Goal: Task Accomplishment & Management: Manage account settings

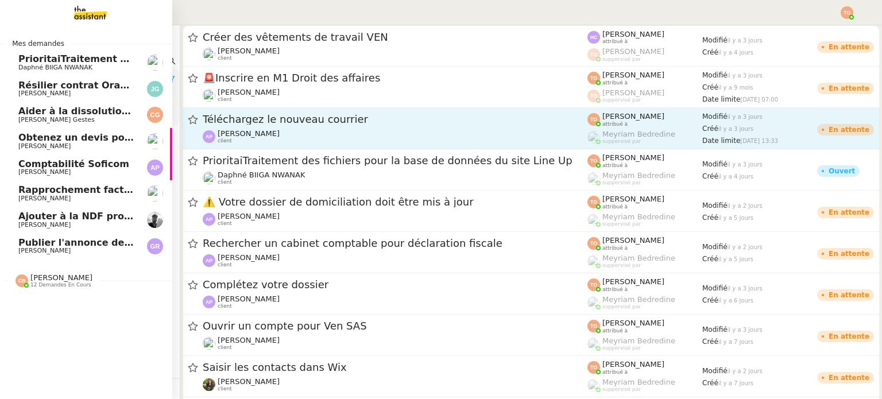
click at [80, 275] on div "Coralie Bordas 12 demandes en cours" at bounding box center [61, 280] width 62 height 15
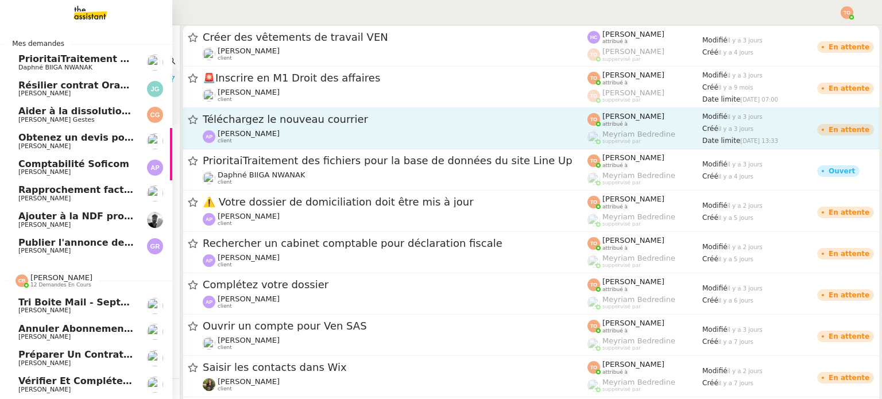
click at [87, 307] on span "[PERSON_NAME]" at bounding box center [76, 310] width 116 height 7
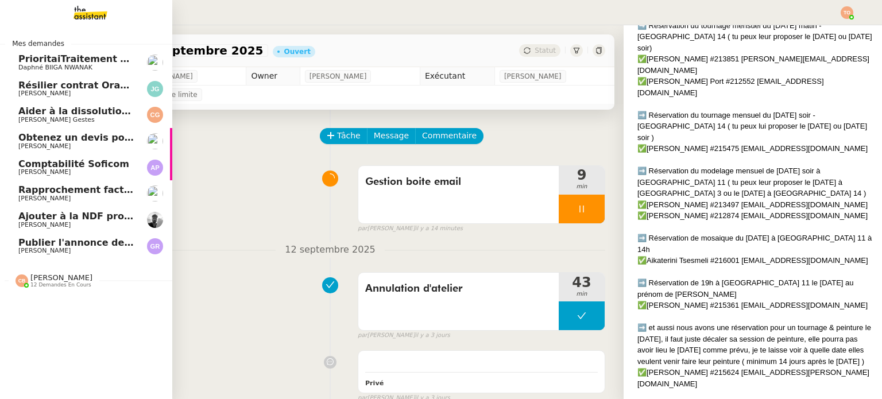
click at [90, 279] on span "Coralie Bordas 12 demandes en cours" at bounding box center [54, 280] width 91 height 15
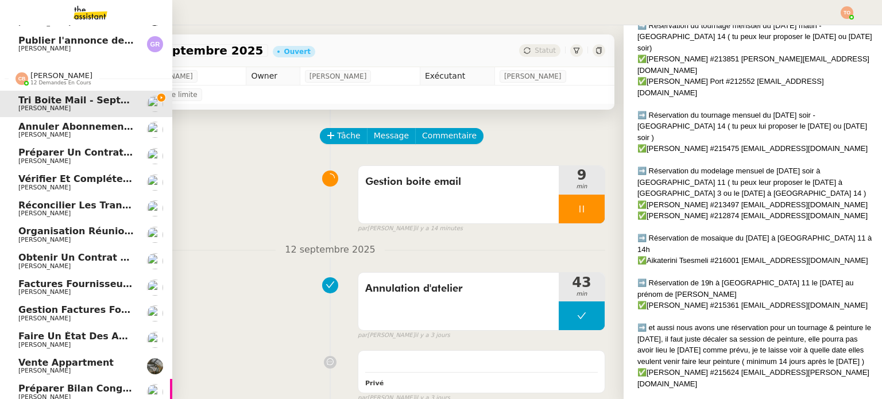
scroll to position [214, 0]
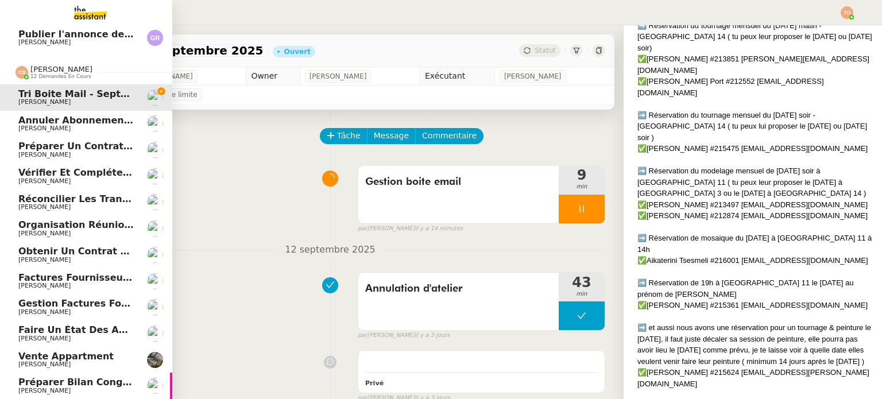
click at [44, 56] on span "Coralie Bordas 12 demandes en cours" at bounding box center [91, 68] width 172 height 24
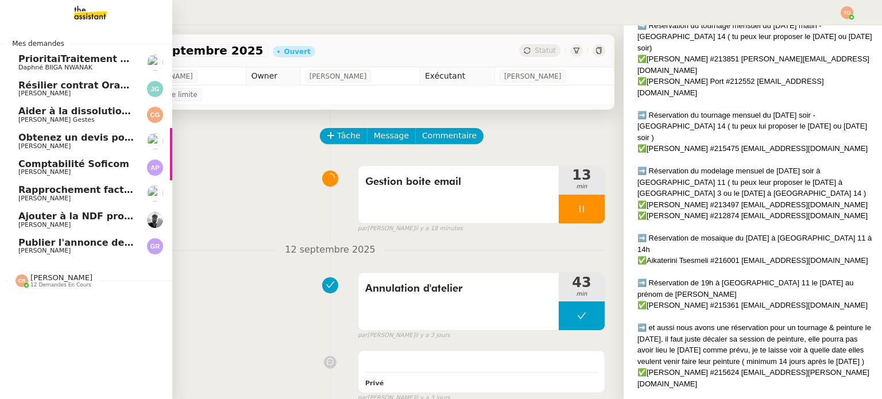
click at [53, 218] on span "Ajouter à la NDF prochaine" at bounding box center [88, 216] width 140 height 11
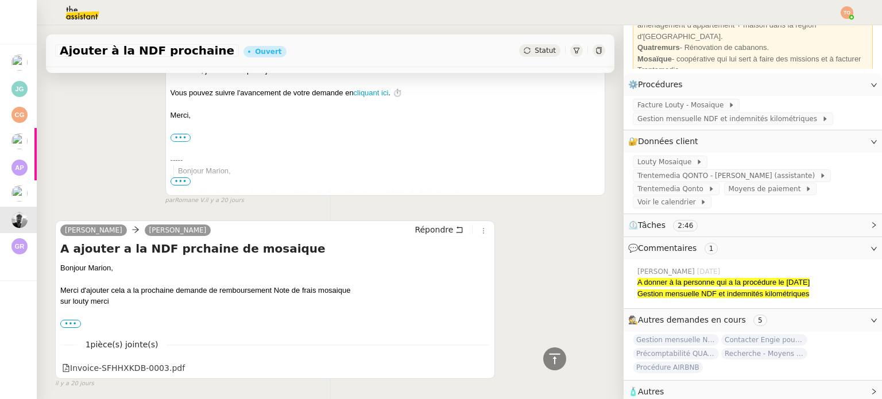
scroll to position [814, 0]
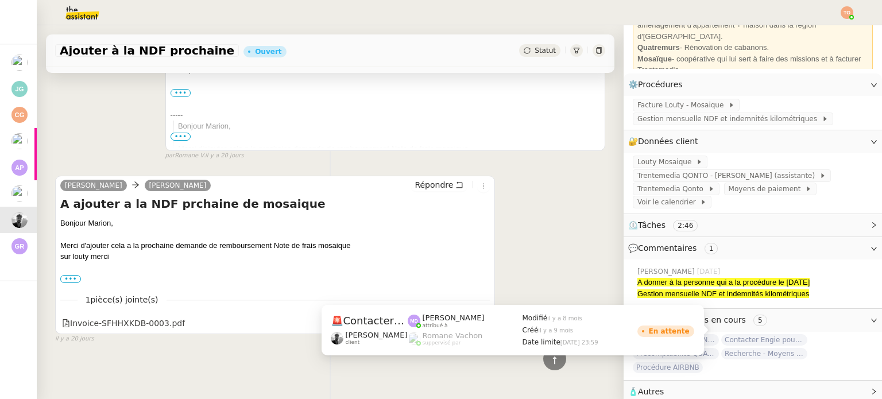
click at [776, 334] on span "Contacter Engie pour remboursement et geste commercial" at bounding box center [764, 339] width 86 height 11
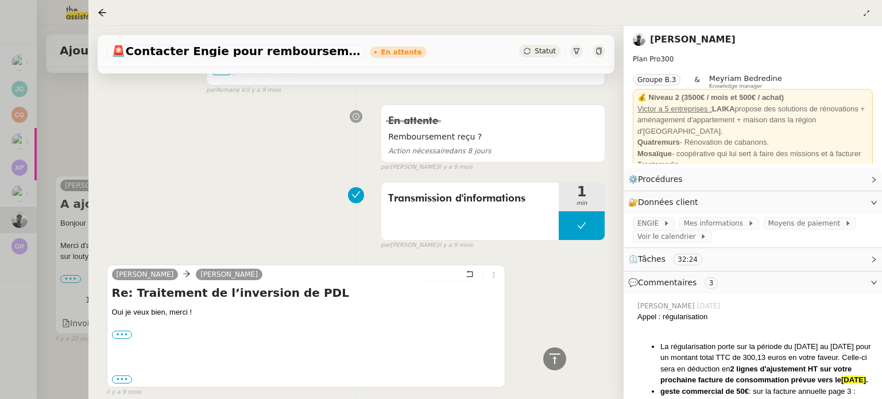
scroll to position [172, 0]
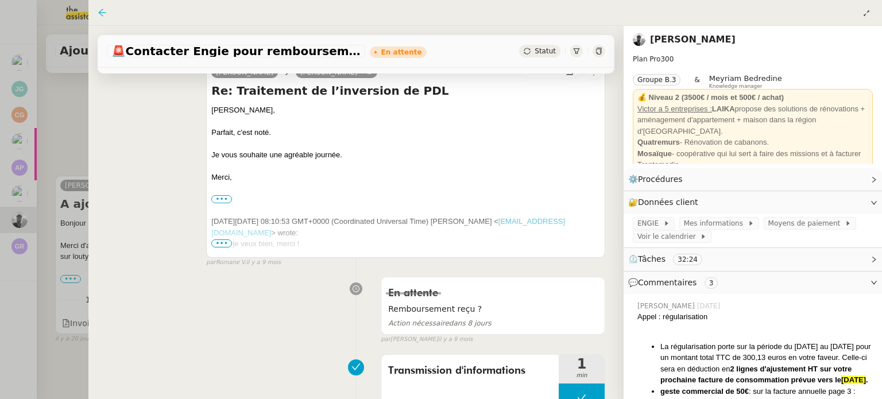
click at [105, 14] on icon at bounding box center [102, 12] width 9 height 9
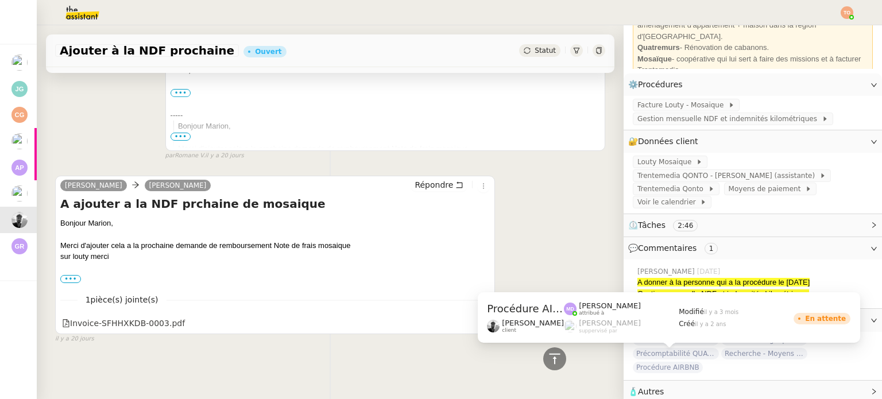
click at [683, 362] on span "Procédure AIRBNB" at bounding box center [668, 367] width 70 height 11
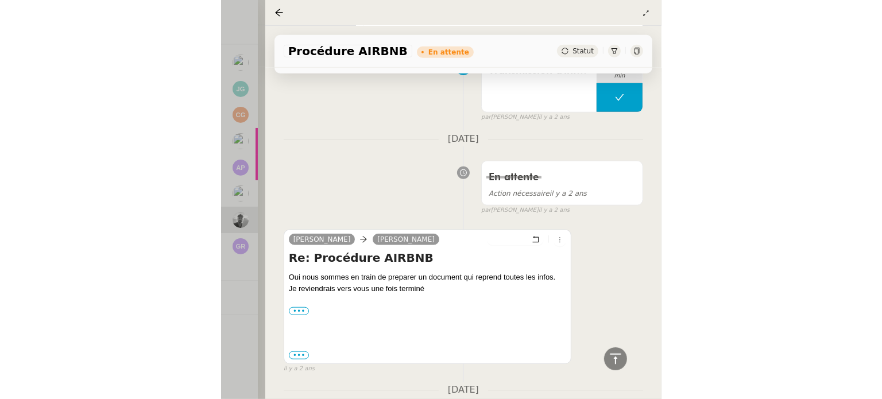
scroll to position [453, 0]
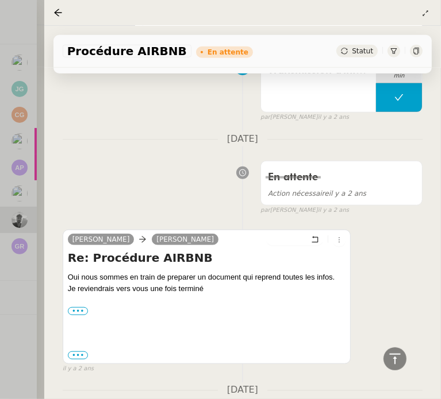
click at [24, 236] on div at bounding box center [220, 199] width 441 height 399
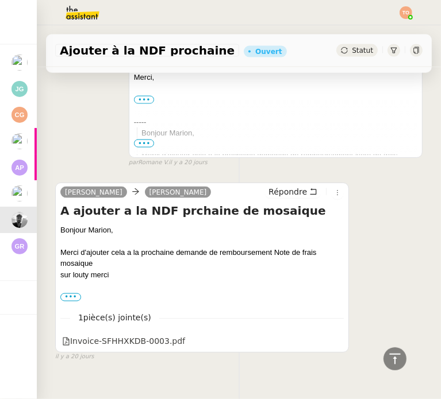
click at [79, 248] on div "Merci d'ajouter cela a la prochaine demande de remboursement Note de frais mosa…" at bounding box center [201, 258] width 283 height 22
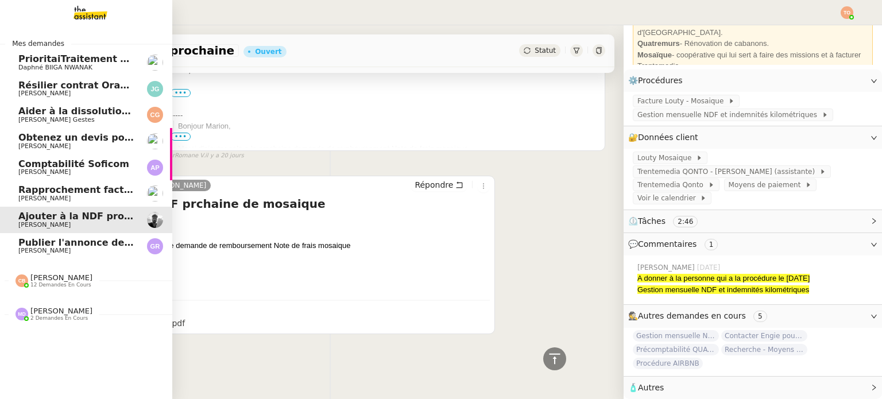
scroll to position [94, 0]
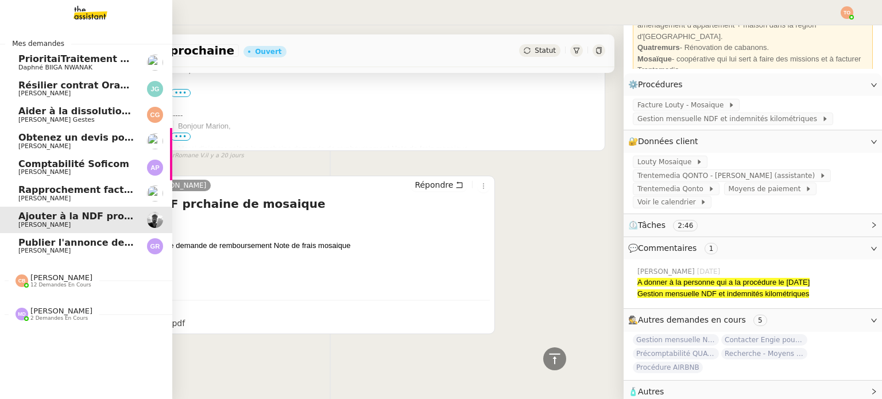
click at [59, 315] on span "2 demandes en cours" at bounding box center [58, 318] width 57 height 6
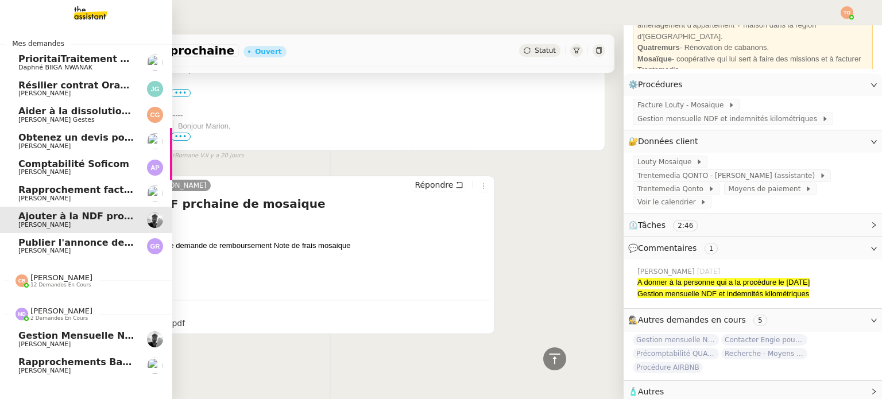
click at [62, 311] on span "[PERSON_NAME]" at bounding box center [61, 311] width 62 height 9
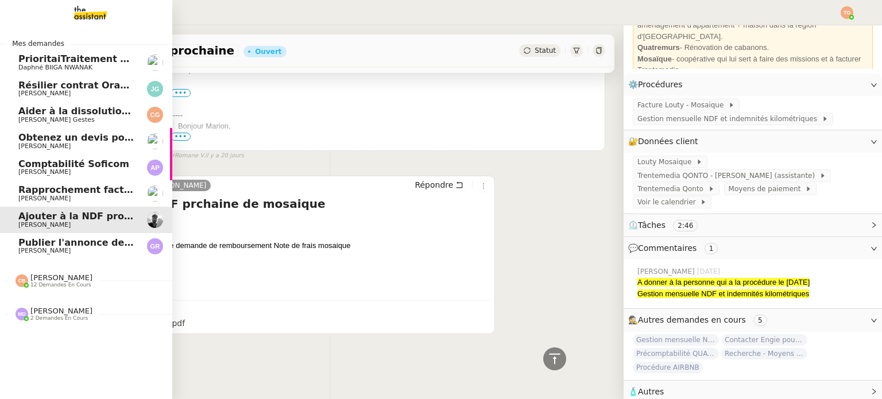
click at [76, 217] on span "Ajouter à la NDF prochaine" at bounding box center [88, 216] width 140 height 11
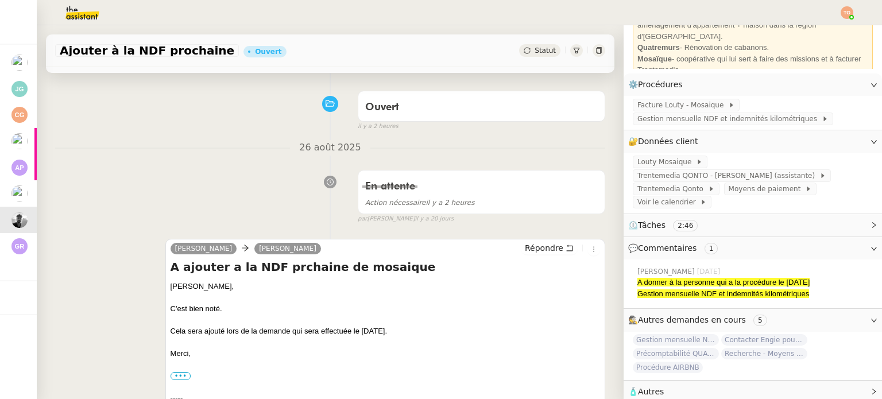
scroll to position [0, 0]
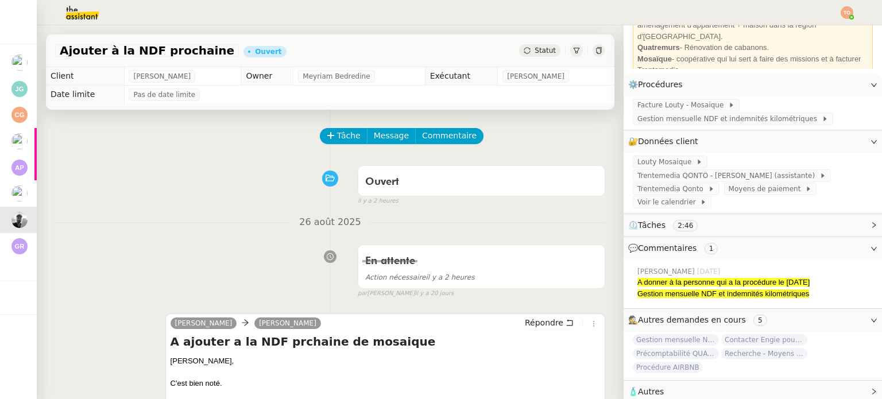
click at [535, 52] on span "Statut" at bounding box center [545, 51] width 21 height 8
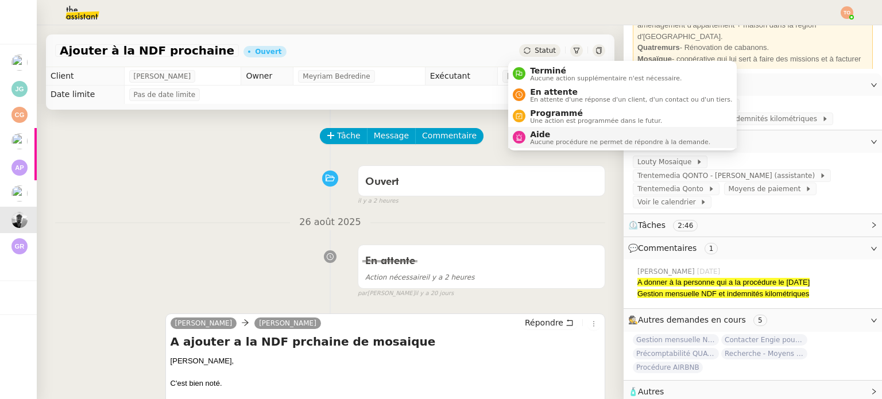
click at [556, 145] on span "Aucune procédure ne permet de répondre à la demande." at bounding box center [620, 142] width 180 height 6
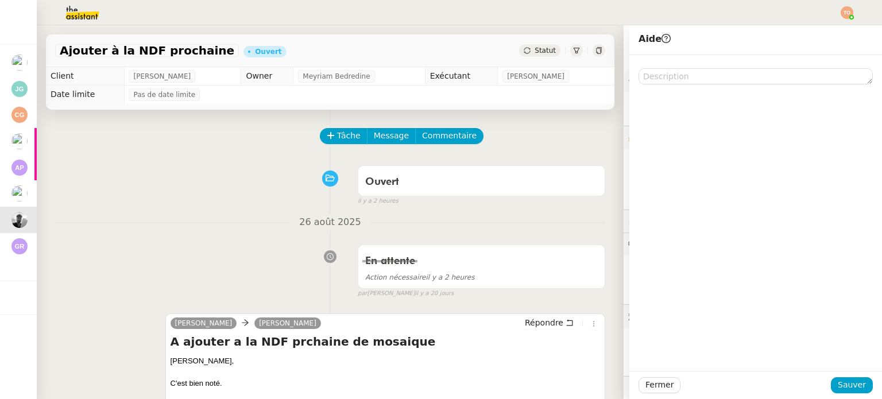
scroll to position [94, 0]
click at [763, 68] on div at bounding box center [756, 69] width 234 height 29
click at [758, 80] on textarea at bounding box center [756, 76] width 234 height 16
click at [433, 144] on button "Commentaire" at bounding box center [449, 136] width 68 height 16
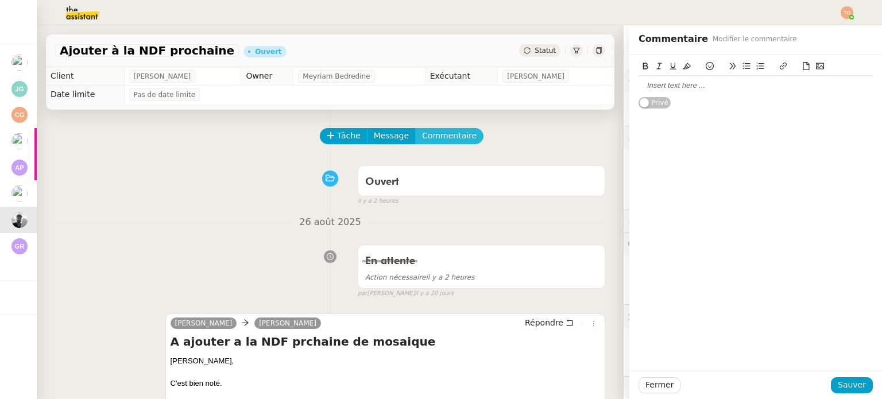
scroll to position [94, 0]
click at [666, 89] on div at bounding box center [756, 85] width 234 height 10
click at [853, 378] on span "Sauver" at bounding box center [852, 384] width 28 height 13
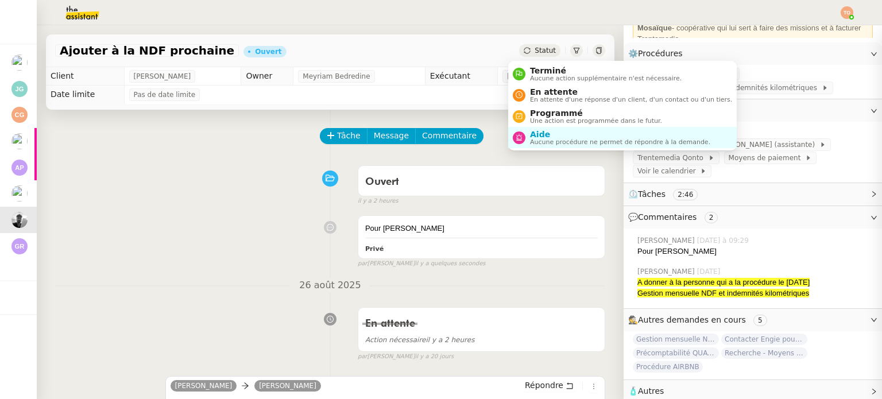
click at [522, 45] on div "Statut" at bounding box center [539, 50] width 41 height 13
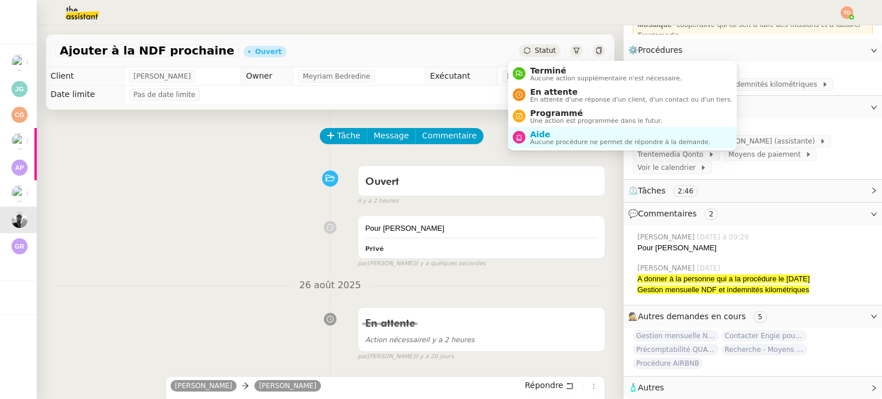
scroll to position [125, 0]
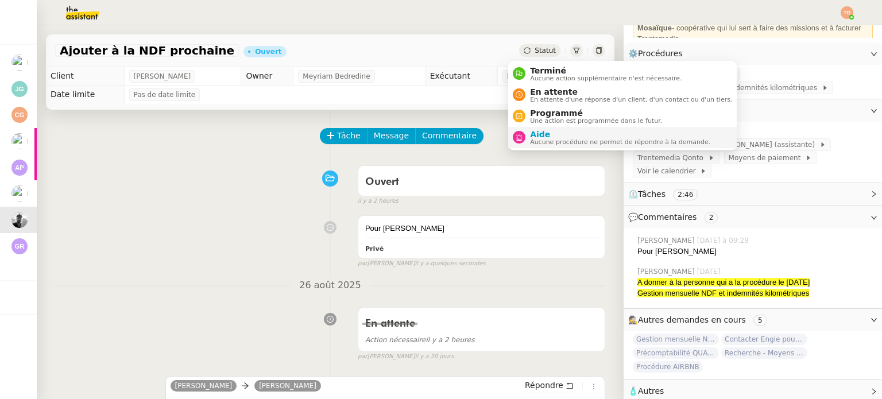
click at [570, 135] on span "Aide" at bounding box center [620, 134] width 180 height 9
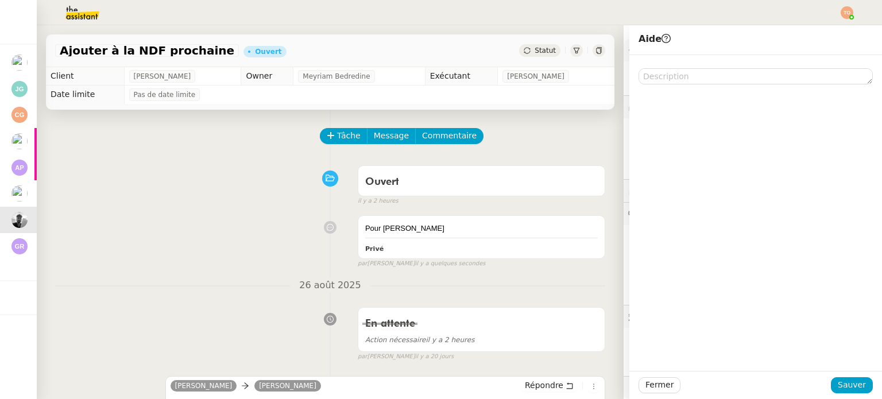
scroll to position [125, 0]
click at [836, 396] on div "Fermer Sauver" at bounding box center [755, 385] width 253 height 28
click at [838, 385] on span "Sauver" at bounding box center [852, 384] width 28 height 13
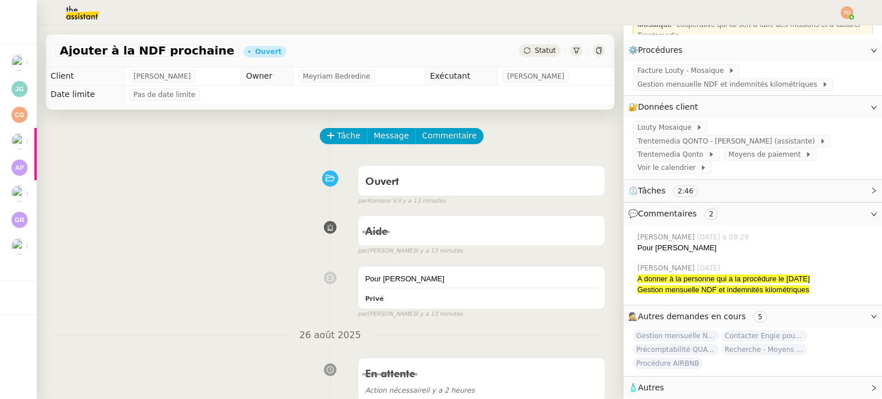
scroll to position [125, 0]
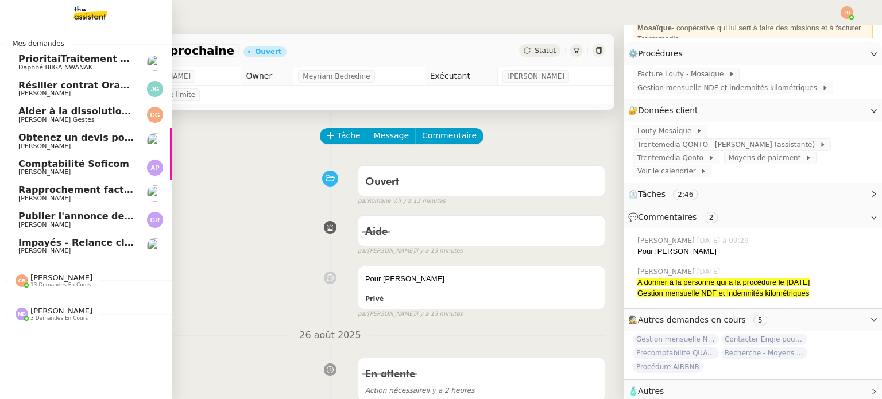
click at [54, 310] on span "[PERSON_NAME]" at bounding box center [61, 311] width 62 height 9
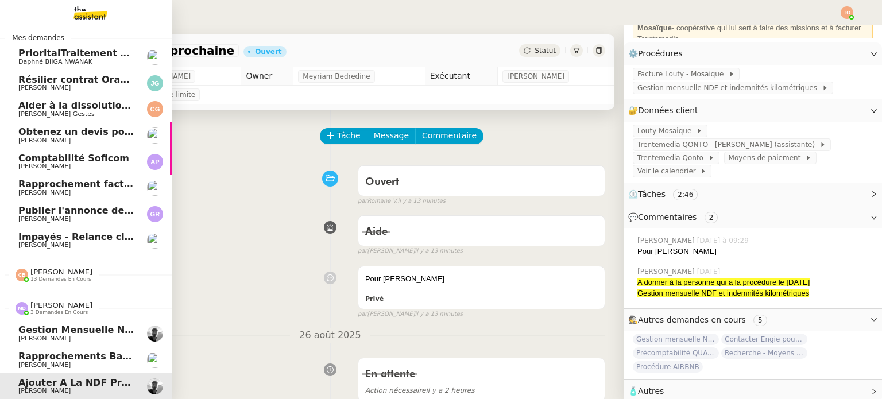
scroll to position [11, 0]
drag, startPoint x: 110, startPoint y: 352, endPoint x: 108, endPoint y: 360, distance: 8.4
click at [110, 353] on span "Rapprochements Bancaire - [DATE]" at bounding box center [108, 356] width 181 height 11
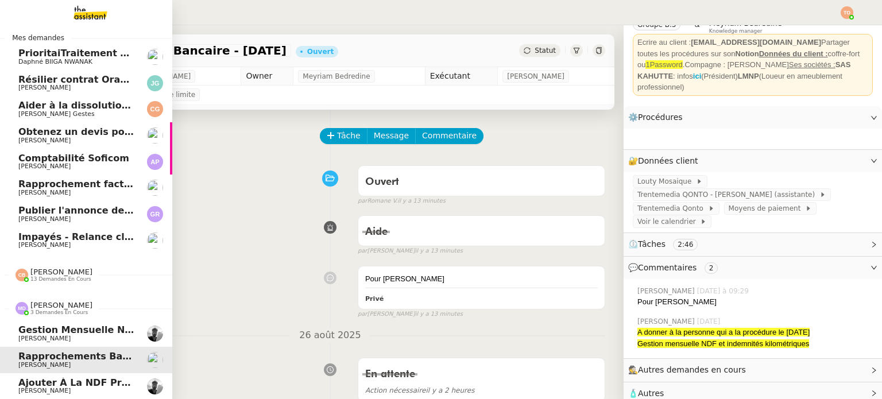
click at [108, 373] on link "Ajouter à la NDF prochaine Victor Peyre" at bounding box center [86, 386] width 172 height 26
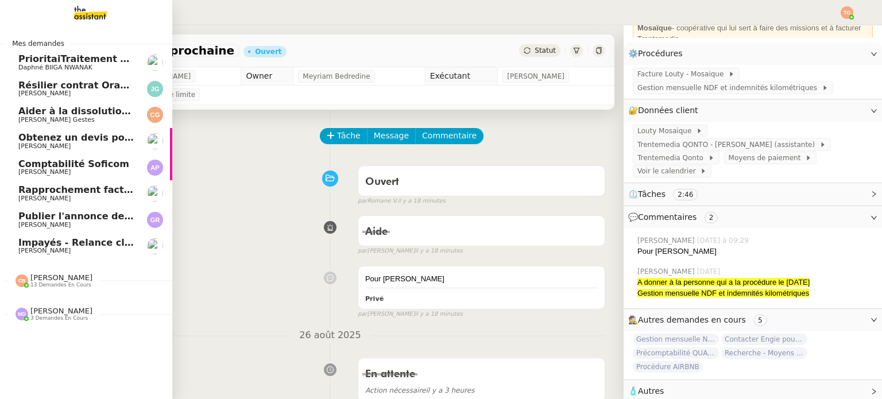
click at [38, 285] on span "13 demandes en cours" at bounding box center [60, 285] width 61 height 6
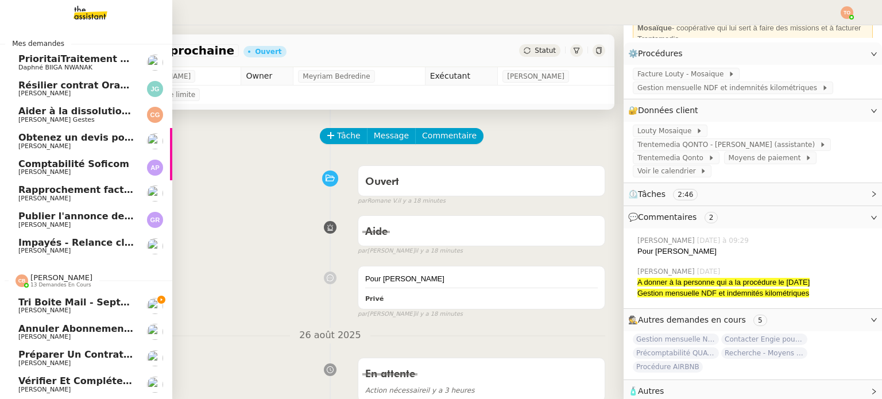
drag, startPoint x: 67, startPoint y: 310, endPoint x: 110, endPoint y: 308, distance: 43.7
click at [67, 310] on span "[PERSON_NAME]" at bounding box center [44, 310] width 52 height 7
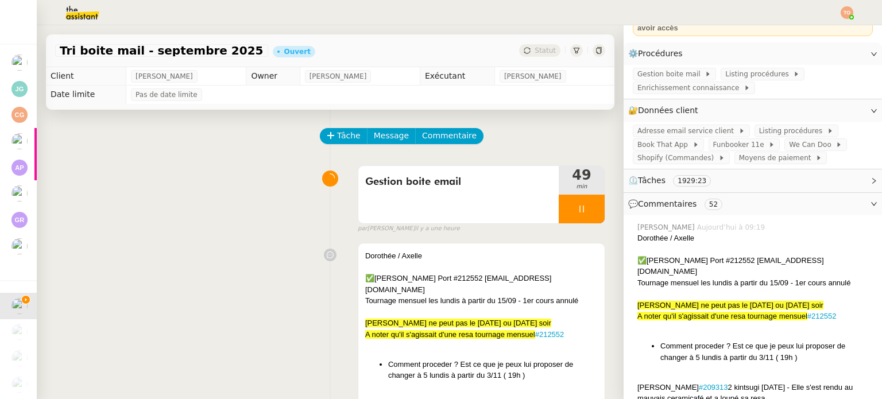
scroll to position [402, 0]
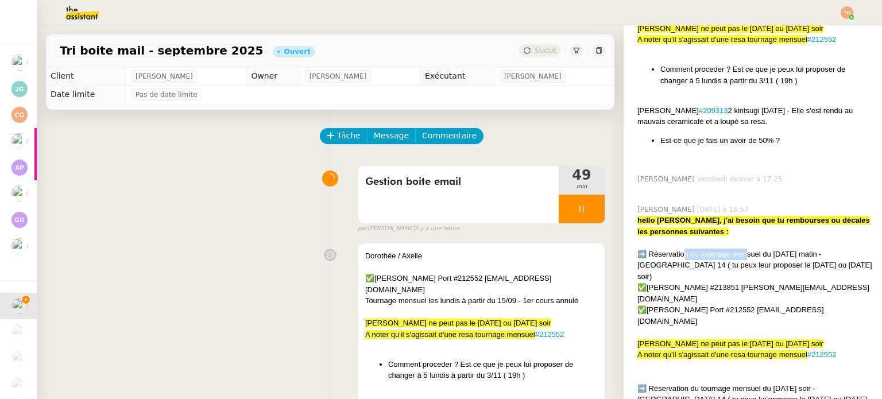
drag, startPoint x: 678, startPoint y: 249, endPoint x: 740, endPoint y: 250, distance: 61.5
click at [740, 250] on div "➡️ Réservation du tournage mensuel du lundi matin - Paris 14 ( tu peux leur pro…" at bounding box center [755, 266] width 235 height 34
drag, startPoint x: 793, startPoint y: 246, endPoint x: 814, endPoint y: 248, distance: 21.3
click at [814, 249] on div "➡️ Réservation du tournage mensuel du lundi matin - Paris 14 ( tu peux leur pro…" at bounding box center [755, 266] width 235 height 34
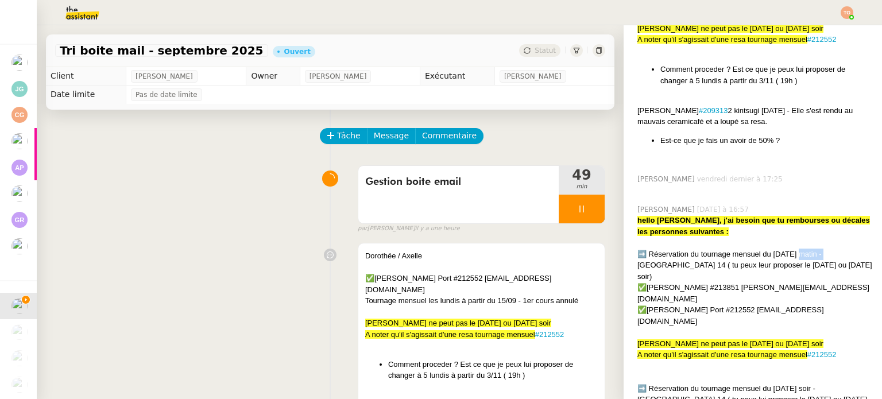
click at [814, 249] on div "➡️ Réservation du tournage mensuel du lundi matin - Paris 14 ( tu peux leur pro…" at bounding box center [755, 266] width 235 height 34
click at [827, 249] on div "➡️ Réservation du tournage mensuel du lundi matin - Paris 14 ( tu peux leur pro…" at bounding box center [755, 266] width 235 height 34
drag, startPoint x: 763, startPoint y: 259, endPoint x: 750, endPoint y: 261, distance: 13.3
click at [760, 260] on div "➡️ Réservation du tournage mensuel du lundi matin - Paris 14 ( tu peux leur pro…" at bounding box center [755, 266] width 235 height 34
click at [739, 262] on div "➡️ Réservation du tournage mensuel du lundi matin - Paris 14 ( tu peux leur pro…" at bounding box center [755, 266] width 235 height 34
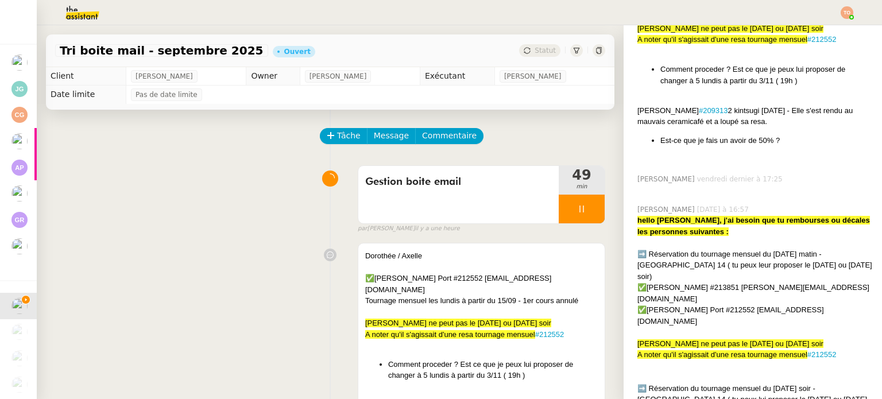
drag, startPoint x: 726, startPoint y: 264, endPoint x: 716, endPoint y: 264, distance: 9.8
click at [724, 264] on div "➡️ Réservation du tournage mensuel du lundi matin - Paris 14 ( tu peux leur pro…" at bounding box center [755, 266] width 235 height 34
click at [710, 263] on div "➡️ Réservation du tournage mensuel du lundi matin - Paris 14 ( tu peux leur pro…" at bounding box center [755, 266] width 235 height 34
drag, startPoint x: 662, startPoint y: 256, endPoint x: 708, endPoint y: 257, distance: 46.0
click at [700, 256] on div "➡️ Réservation du tournage mensuel du lundi matin - Paris 14 ( tu peux leur pro…" at bounding box center [755, 266] width 235 height 34
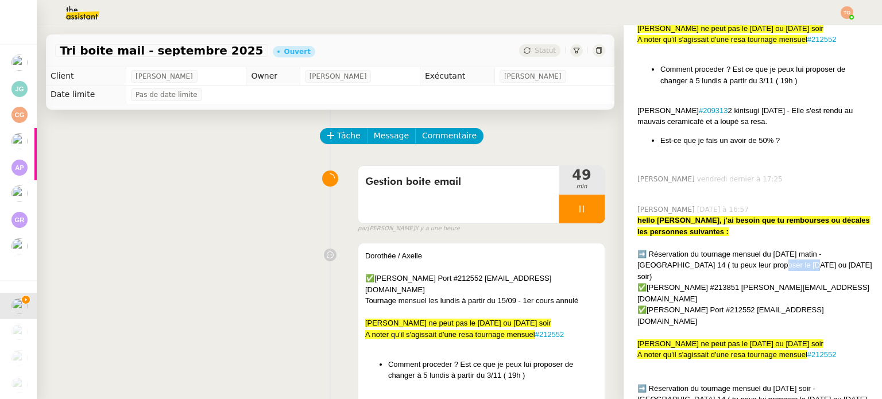
drag, startPoint x: 719, startPoint y: 257, endPoint x: 756, endPoint y: 261, distance: 36.9
click at [755, 261] on div "➡️ Réservation du tournage mensuel du lundi matin - Paris 14 ( tu peux leur pro…" at bounding box center [755, 266] width 235 height 34
click at [756, 261] on div "➡️ Réservation du tournage mensuel du lundi matin - Paris 14 ( tu peux leur pro…" at bounding box center [755, 266] width 235 height 34
click at [761, 282] on div "✅Annie Cohier #213851 annie.cohier@free.fr" at bounding box center [755, 293] width 235 height 22
drag, startPoint x: 763, startPoint y: 268, endPoint x: 780, endPoint y: 271, distance: 17.4
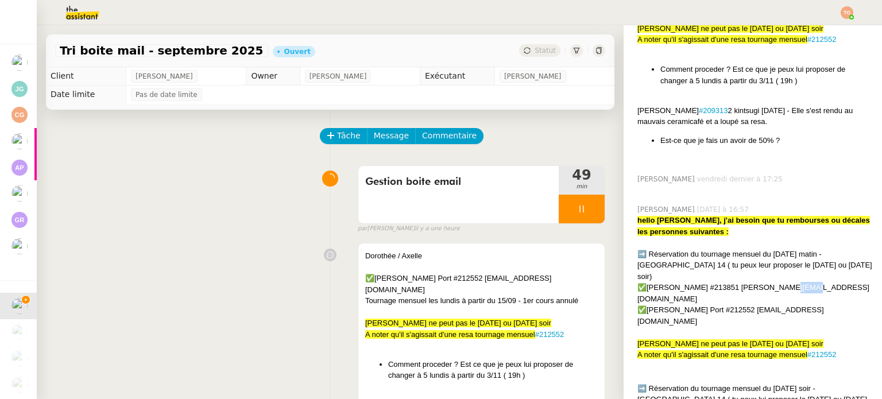
click at [780, 282] on div "✅Annie Cohier #213851 annie.cohier@free.fr" at bounding box center [755, 293] width 235 height 22
drag, startPoint x: 793, startPoint y: 277, endPoint x: 813, endPoint y: 282, distance: 20.6
click at [807, 304] on div "✅Myriam Du Port #212552 mponcharra123@gmail.com" at bounding box center [755, 315] width 235 height 22
drag, startPoint x: 813, startPoint y: 282, endPoint x: 825, endPoint y: 282, distance: 12.1
click at [821, 304] on div "✅Myriam Du Port #212552 mponcharra123@gmail.com" at bounding box center [755, 315] width 235 height 22
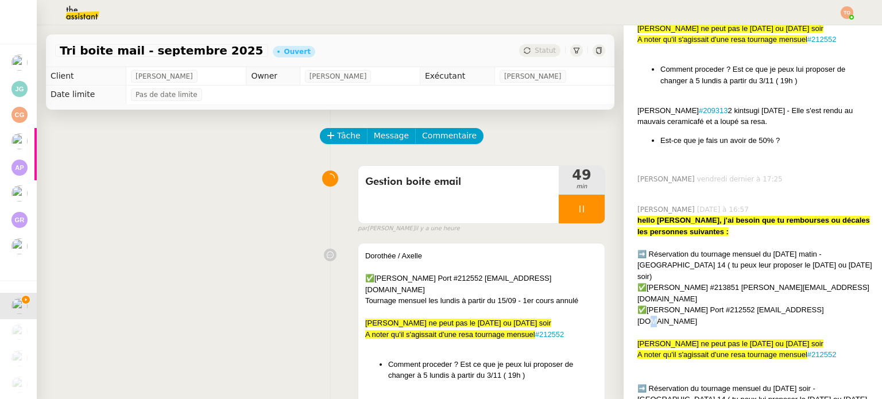
click at [825, 304] on div "✅Myriam Du Port #212552 mponcharra123@gmail.com" at bounding box center [755, 315] width 235 height 22
click at [810, 304] on div "✅Myriam Du Port #212552 mponcharra123@gmail.com" at bounding box center [755, 315] width 235 height 22
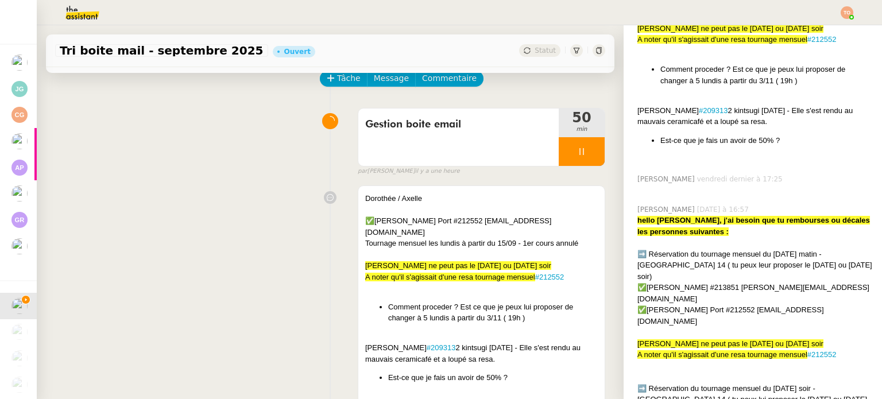
scroll to position [115, 0]
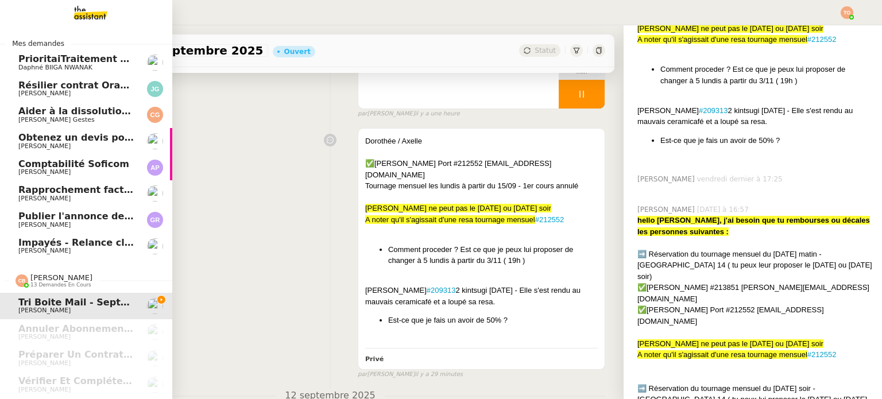
click at [80, 151] on link "Obtenez un devis pour une visite Charles Medlicott" at bounding box center [86, 141] width 172 height 26
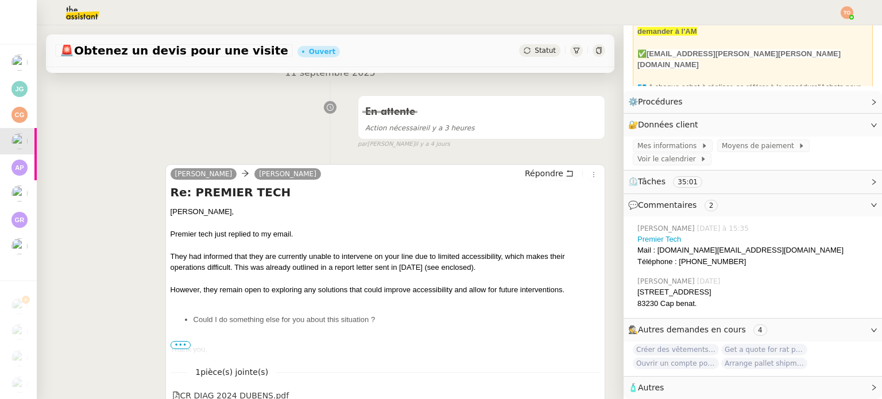
scroll to position [230, 0]
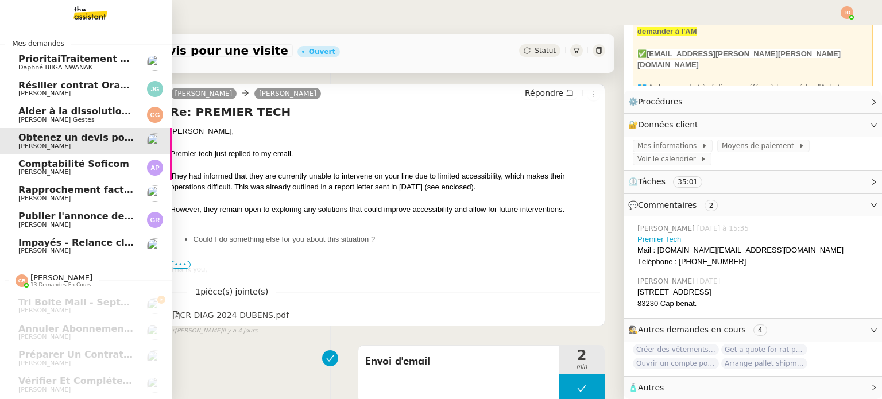
click at [30, 251] on span "Mathilde Borel" at bounding box center [44, 250] width 52 height 7
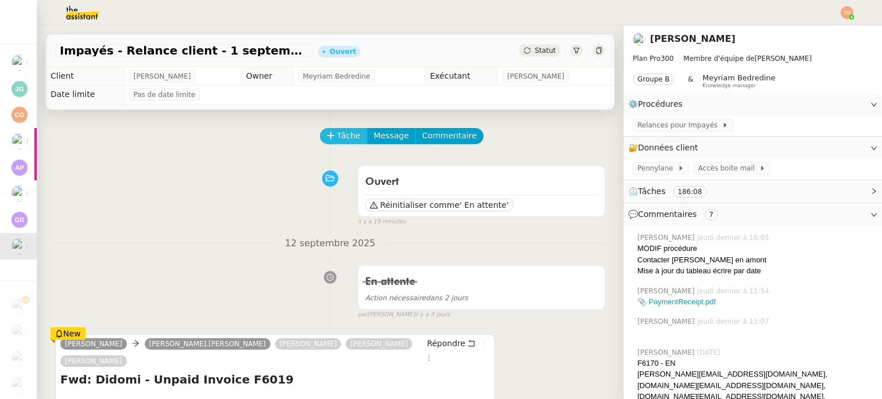
click at [340, 142] on span "Tâche" at bounding box center [349, 135] width 24 height 13
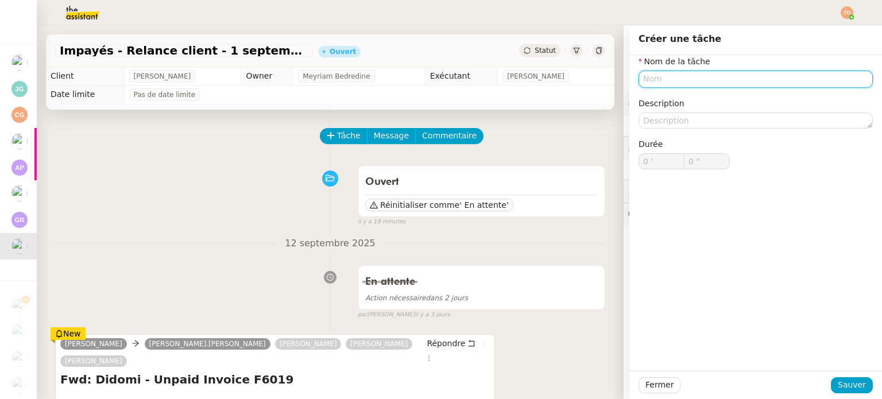
click at [743, 82] on input "text" at bounding box center [756, 79] width 234 height 17
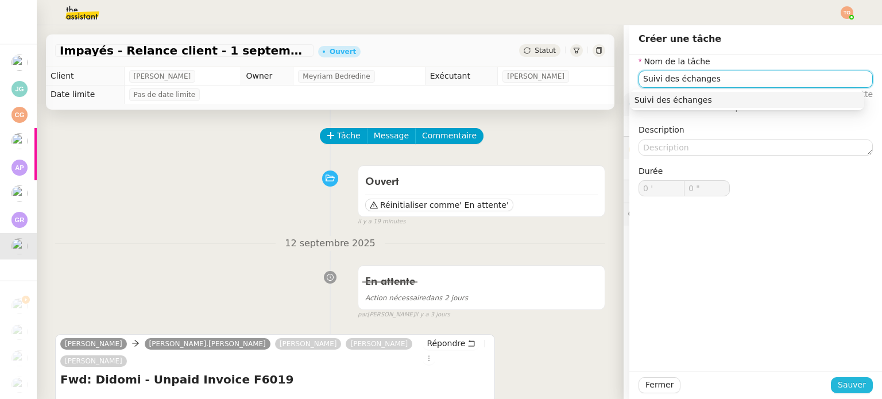
type input "Suivi des échanges"
click at [857, 388] on span "Sauver" at bounding box center [852, 384] width 28 height 13
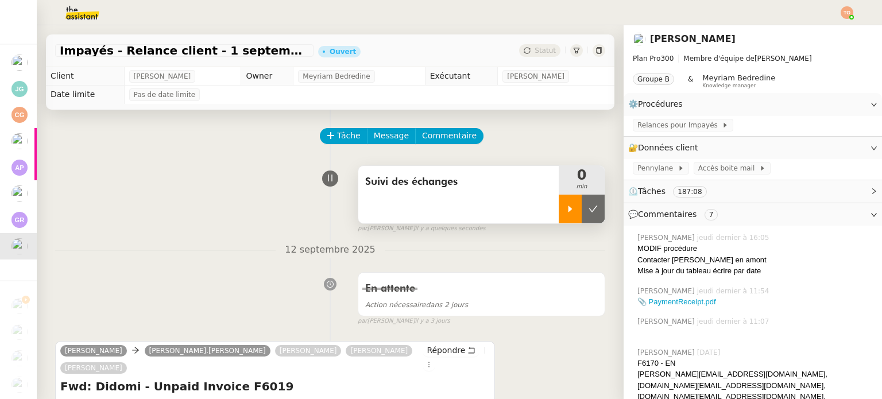
click at [559, 217] on div at bounding box center [570, 209] width 23 height 29
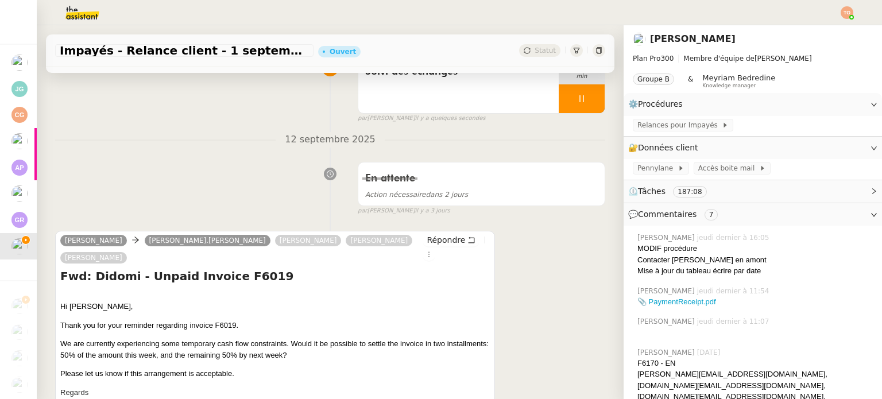
scroll to position [115, 0]
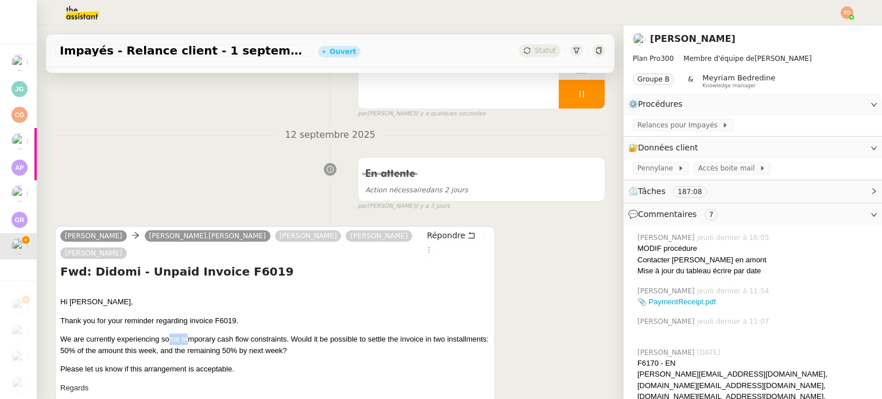
drag, startPoint x: 168, startPoint y: 326, endPoint x: 188, endPoint y: 318, distance: 21.7
click at [188, 334] on p "We are currently experiencing some temporary cash flow constraints. Would it be…" at bounding box center [275, 345] width 430 height 22
drag, startPoint x: 227, startPoint y: 318, endPoint x: 299, endPoint y: 318, distance: 71.2
click at [273, 334] on p "We are currently experiencing some temporary cash flow constraints. Would it be…" at bounding box center [275, 345] width 430 height 22
drag, startPoint x: 299, startPoint y: 318, endPoint x: 366, endPoint y: 318, distance: 67.8
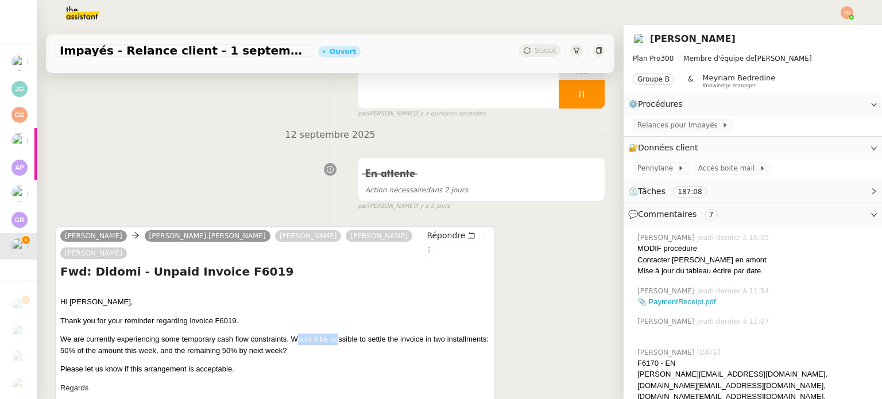
click at [351, 334] on p "We are currently experiencing some temporary cash flow constraints. Would it be…" at bounding box center [275, 345] width 430 height 22
drag, startPoint x: 366, startPoint y: 318, endPoint x: 393, endPoint y: 319, distance: 27.0
click at [392, 334] on p "We are currently experiencing some temporary cash flow constraints. Would it be…" at bounding box center [275, 345] width 430 height 22
click at [434, 334] on p "We are currently experiencing some temporary cash flow constraints. Would it be…" at bounding box center [275, 345] width 430 height 22
drag, startPoint x: 84, startPoint y: 331, endPoint x: 108, endPoint y: 330, distance: 23.6
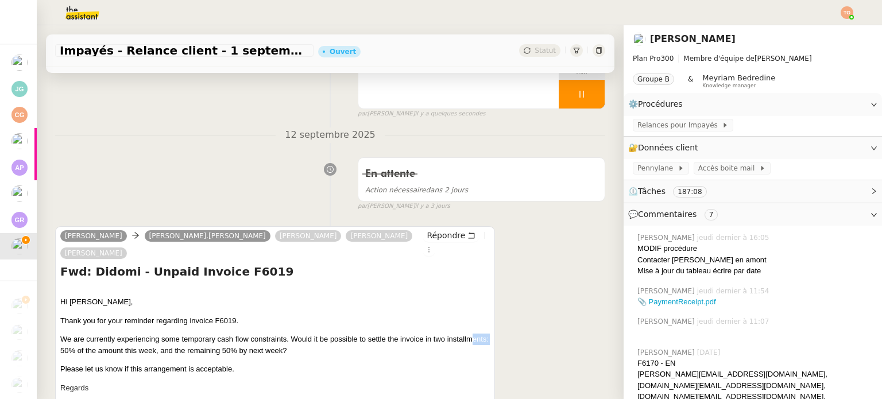
click at [106, 334] on p "We are currently experiencing some temporary cash flow constraints. Would it be…" at bounding box center [275, 345] width 430 height 22
drag, startPoint x: 118, startPoint y: 330, endPoint x: 189, endPoint y: 331, distance: 70.6
click at [173, 334] on p "We are currently experiencing some temporary cash flow constraints. Would it be…" at bounding box center [275, 345] width 430 height 22
drag, startPoint x: 223, startPoint y: 333, endPoint x: 237, endPoint y: 331, distance: 13.3
click at [233, 334] on p "We are currently experiencing some temporary cash flow constraints. Would it be…" at bounding box center [275, 345] width 430 height 22
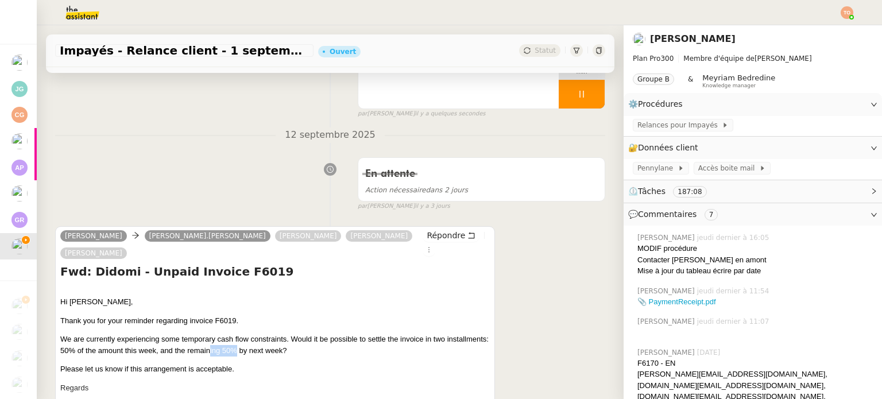
drag, startPoint x: 254, startPoint y: 332, endPoint x: 287, endPoint y: 333, distance: 33.3
click at [284, 334] on p "We are currently experiencing some temporary cash flow constraints. Would it be…" at bounding box center [275, 345] width 430 height 22
drag, startPoint x: 287, startPoint y: 333, endPoint x: 316, endPoint y: 333, distance: 29.3
click at [306, 334] on p "We are currently experiencing some temporary cash flow constraints. Would it be…" at bounding box center [275, 345] width 430 height 22
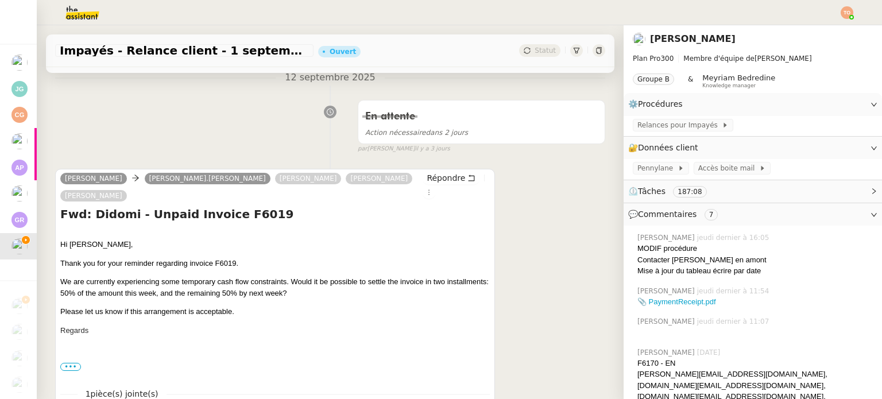
click at [317, 284] on div "Hi Simon, Thank you for your reminder regarding invoice F6019. We are currently…" at bounding box center [275, 297] width 430 height 116
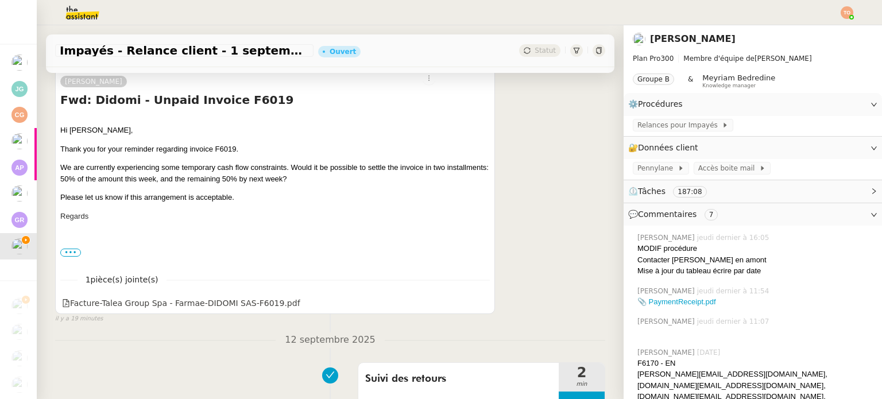
scroll to position [287, 0]
click at [276, 124] on div "Hi Simon, Thank you for your reminder regarding invoice F6019. We are currently…" at bounding box center [275, 182] width 430 height 116
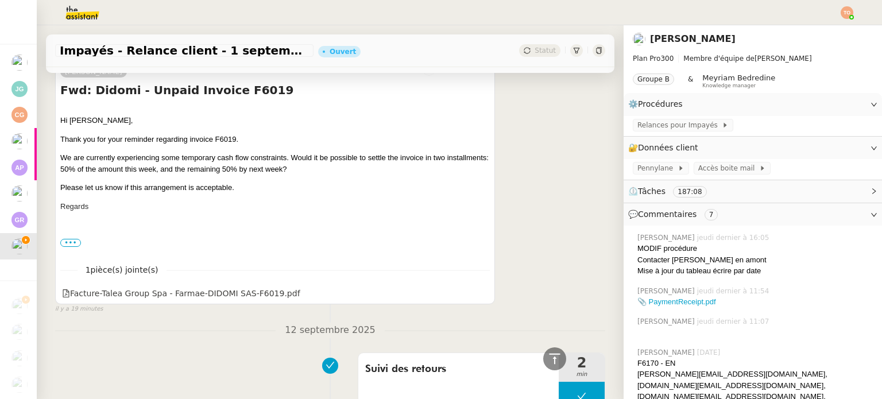
scroll to position [230, 0]
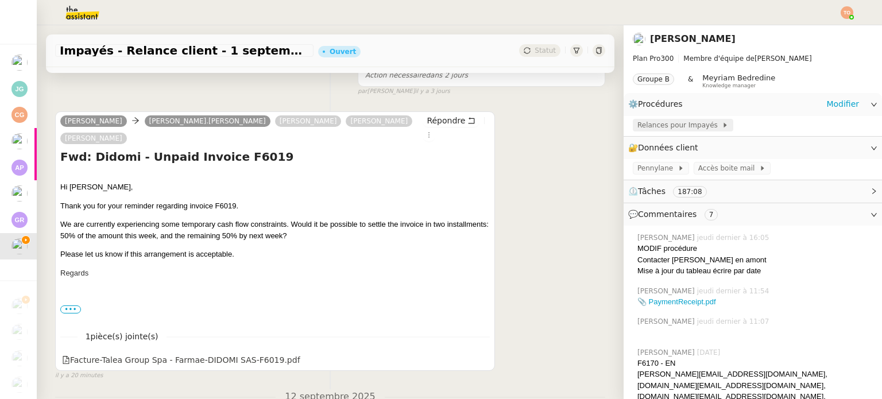
click at [658, 127] on span "Relances pour Impayés" at bounding box center [680, 124] width 84 height 11
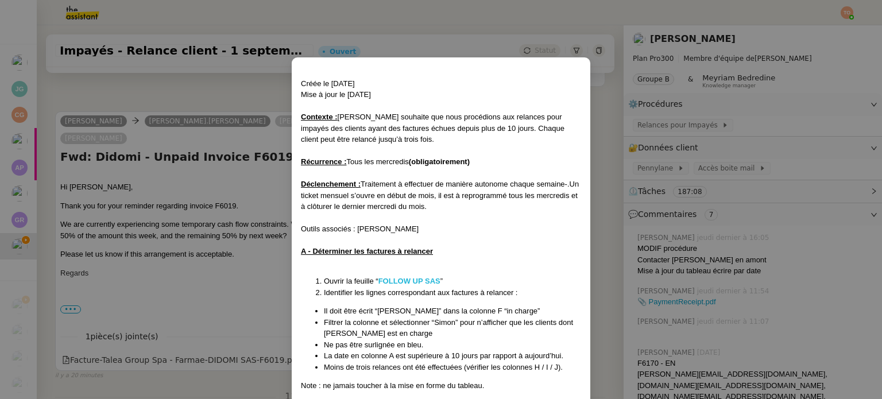
click at [435, 277] on strong "FOLLOW UP SAS" at bounding box center [409, 281] width 62 height 9
click at [230, 154] on nz-modal-container "Créée le 30/07/2025 Mise à jour le 13/08/2025 Contexte : Mathilde souhaite que …" at bounding box center [441, 199] width 882 height 399
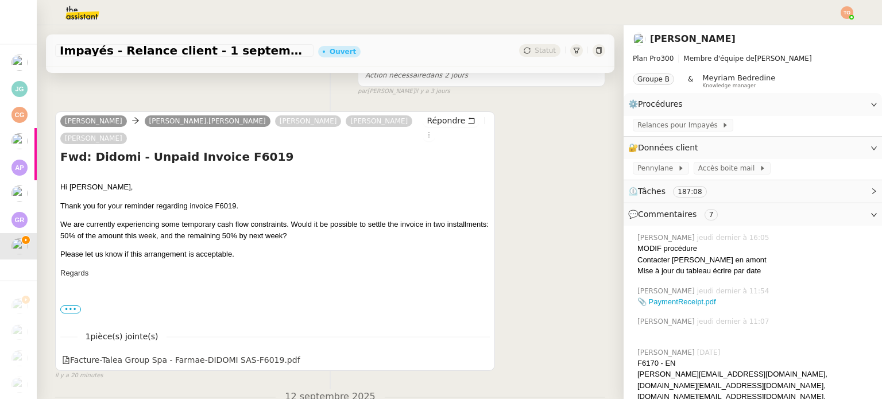
click at [235, 149] on h4 "Fwd: Didomi - Unpaid Invoice F6019" at bounding box center [275, 157] width 430 height 16
copy h4 "F6019"
click at [112, 197] on div "Hi Simon, Thank you for your reminder regarding invoice F6019. We are currently…" at bounding box center [275, 239] width 430 height 116
click at [61, 219] on p "We are currently experiencing some temporary cash flow constraints. Would it be…" at bounding box center [275, 230] width 430 height 22
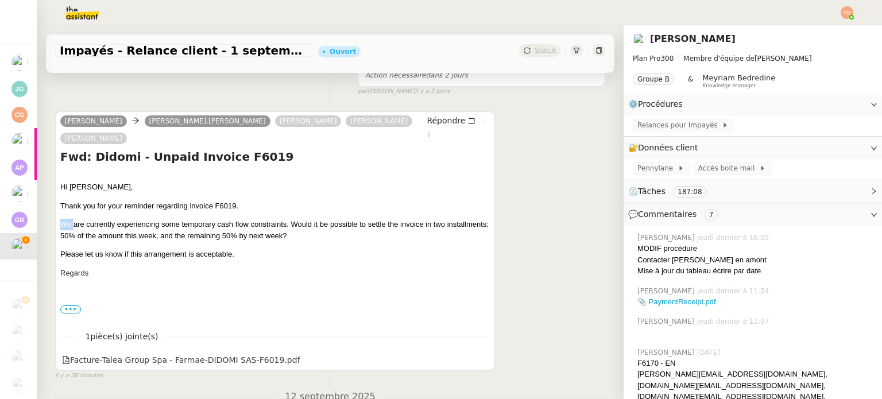
click at [61, 219] on p "We are currently experiencing some temporary cash flow constraints. Would it be…" at bounding box center [275, 230] width 430 height 22
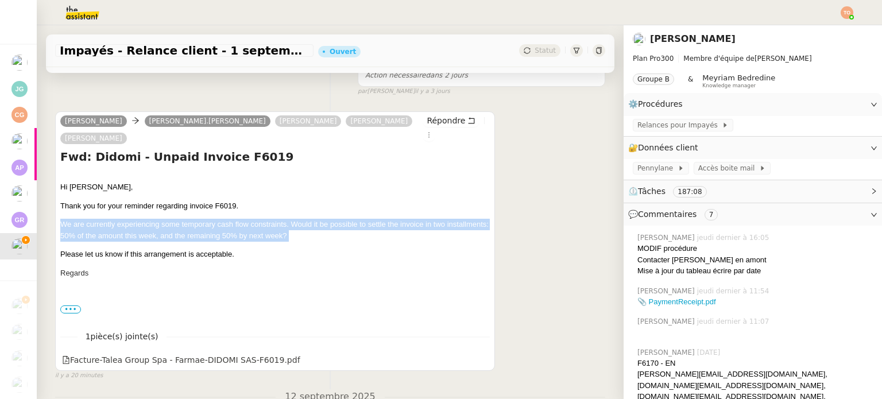
click at [61, 219] on p "We are currently experiencing some temporary cash flow constraints. Would it be…" at bounding box center [275, 230] width 430 height 22
drag, startPoint x: 61, startPoint y: 206, endPoint x: 235, endPoint y: 240, distance: 177.9
click at [235, 240] on div "Hi Simon, Thank you for your reminder regarding invoice F6019. We are currently…" at bounding box center [275, 239] width 430 height 116
click at [321, 219] on p "We are currently experiencing some temporary cash flow constraints. Would it be…" at bounding box center [275, 230] width 430 height 22
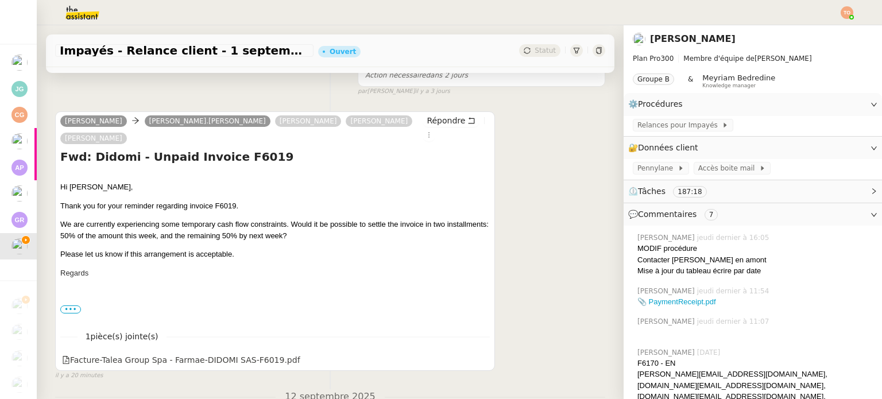
scroll to position [0, 0]
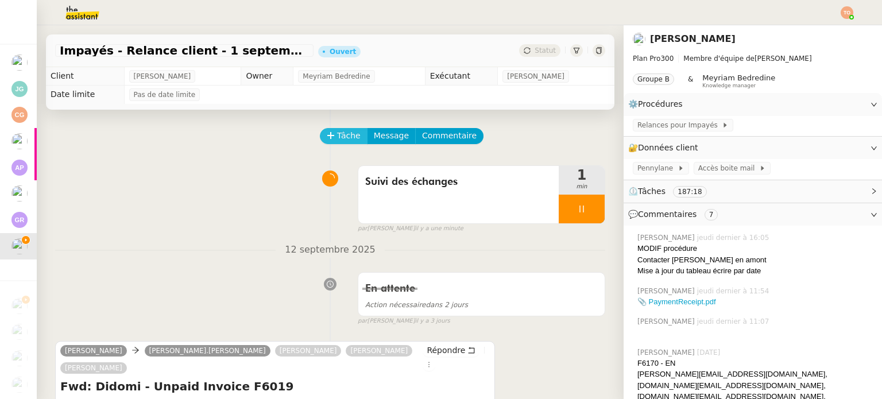
click at [337, 138] on span "Tâche" at bounding box center [349, 135] width 24 height 13
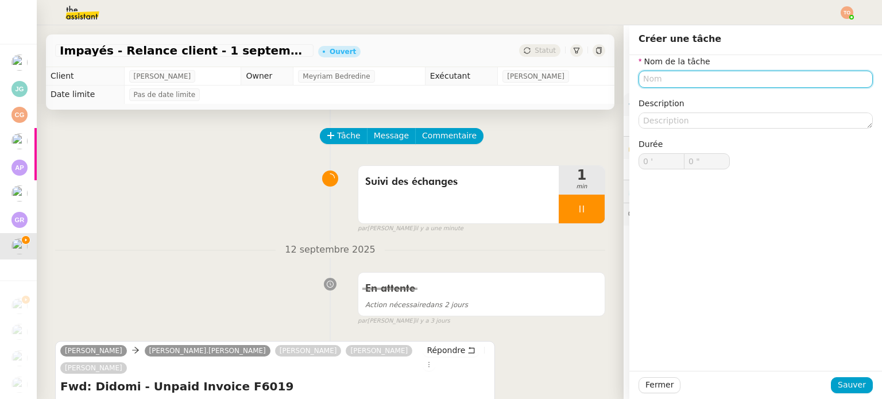
click at [731, 80] on input "text" at bounding box center [756, 79] width 234 height 17
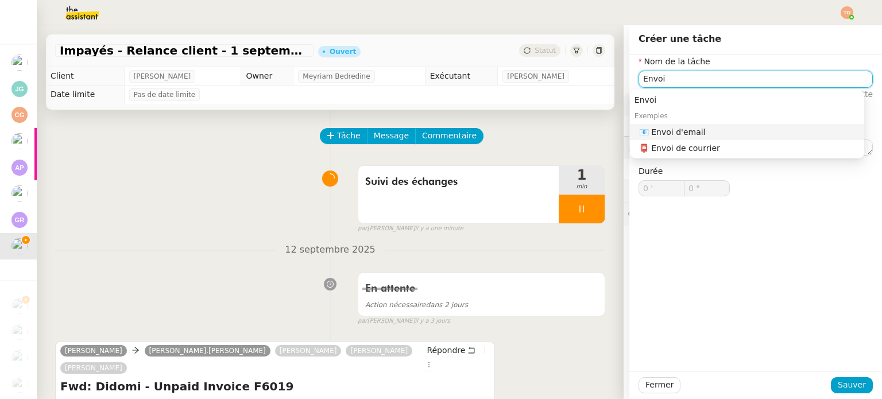
click at [736, 134] on div "📧 Envoi d'email" at bounding box center [749, 132] width 221 height 10
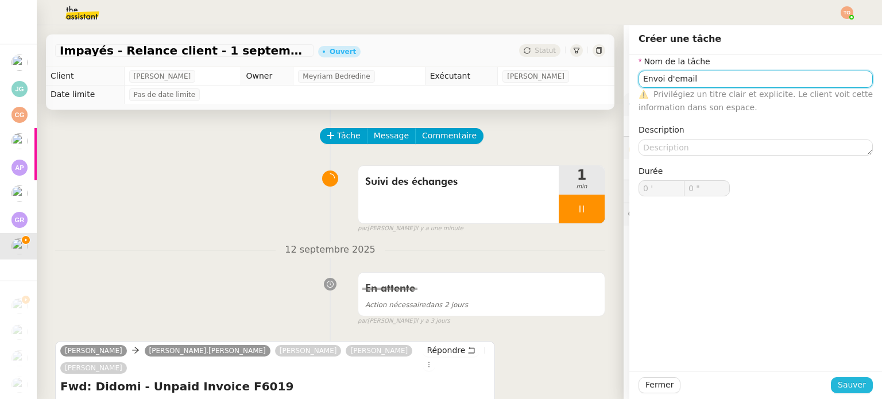
type input "Envoi d'email"
click at [850, 384] on span "Sauver" at bounding box center [852, 384] width 28 height 13
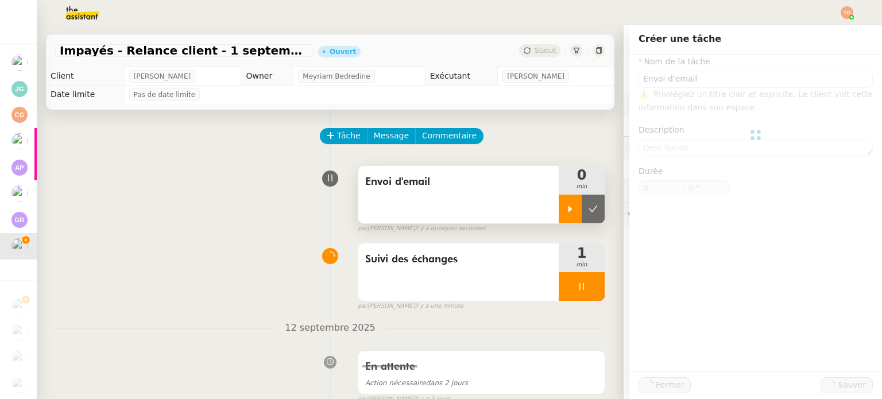
click at [559, 204] on div at bounding box center [570, 209] width 23 height 29
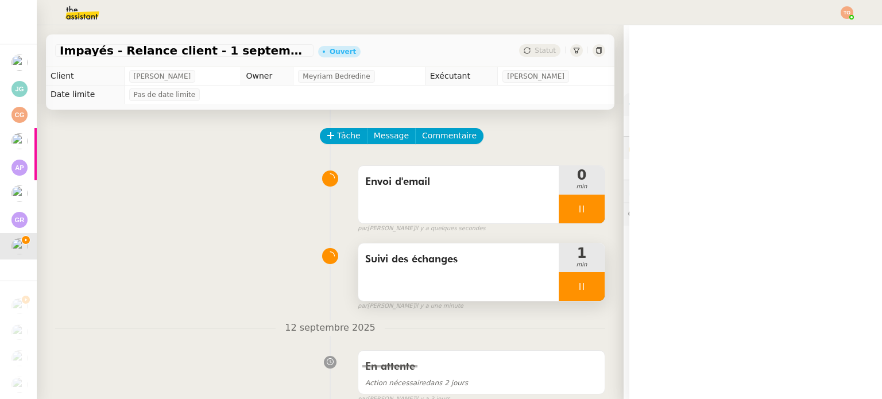
click at [563, 282] on div at bounding box center [582, 286] width 46 height 29
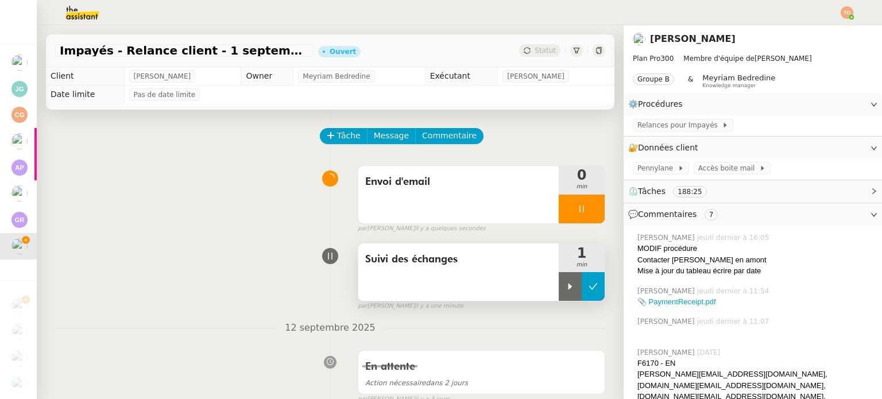
click at [589, 285] on icon at bounding box center [593, 286] width 9 height 9
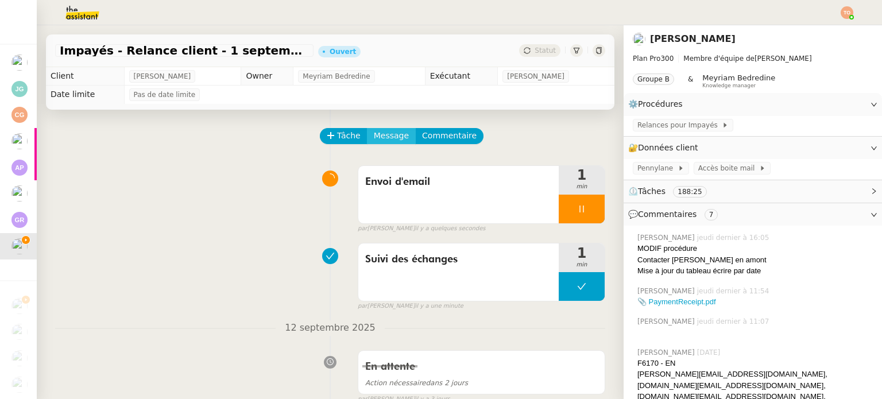
click at [377, 130] on button "Message" at bounding box center [391, 136] width 49 height 16
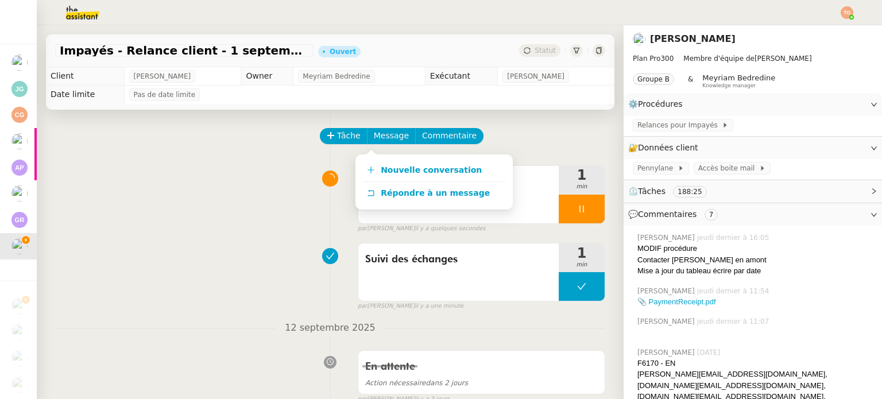
click at [387, 157] on div "Nouvelle conversation Répondre à un message" at bounding box center [434, 182] width 157 height 55
click at [394, 172] on span "Nouvelle conversation" at bounding box center [431, 169] width 101 height 9
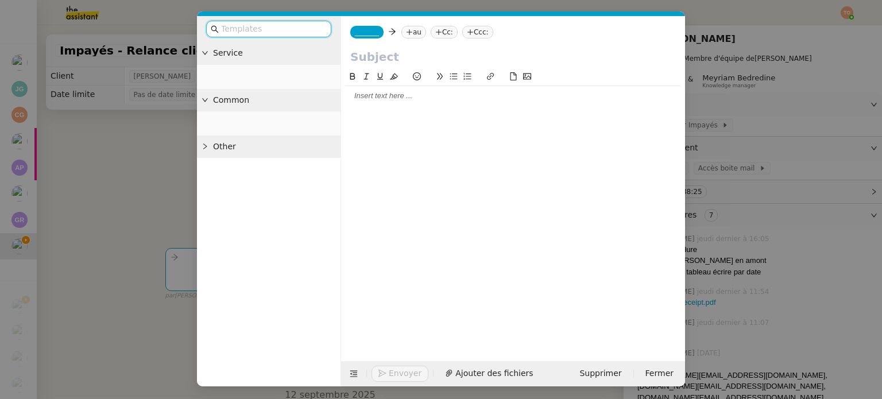
click at [415, 51] on input "text" at bounding box center [513, 56] width 326 height 17
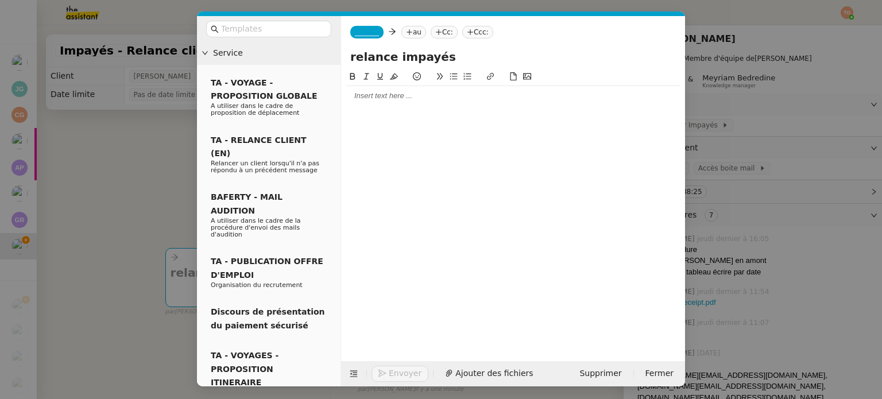
click at [357, 60] on input "relance impayés" at bounding box center [513, 56] width 326 height 17
type input "Relance impayés"
click at [373, 36] on span "_______" at bounding box center [367, 32] width 24 height 8
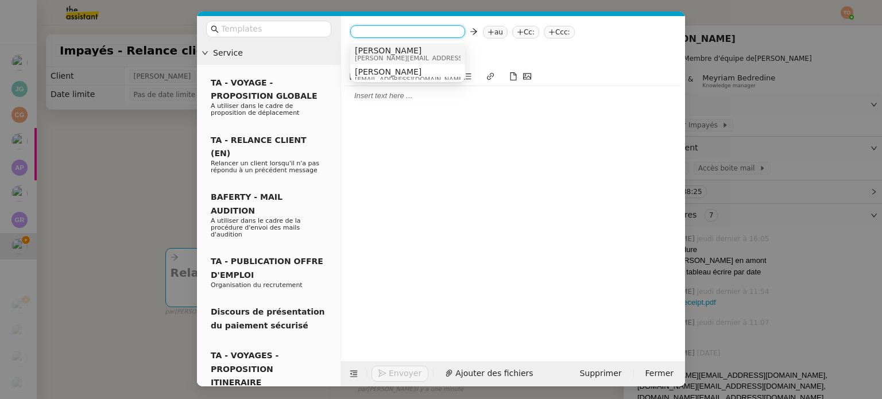
click at [377, 51] on span "Simon" at bounding box center [436, 50] width 163 height 9
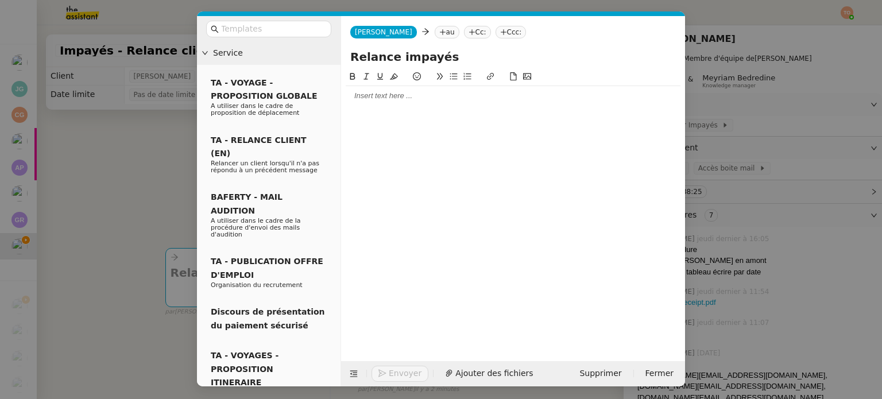
click at [435, 34] on app-ticket-composer-emailaddresses "au" at bounding box center [449, 31] width 29 height 9
click at [435, 34] on nz-tag "au" at bounding box center [447, 32] width 25 height 13
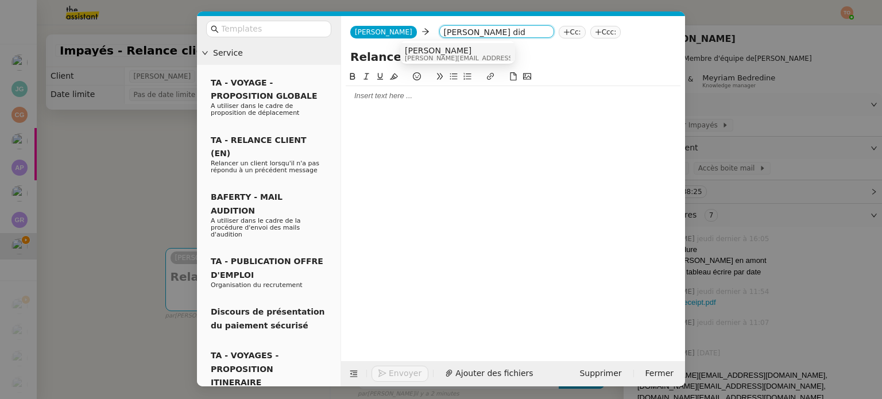
type input "mathilde did"
drag, startPoint x: 419, startPoint y: 51, endPoint x: 489, endPoint y: 14, distance: 78.9
click at [420, 50] on span "Mathilde Borel" at bounding box center [486, 50] width 163 height 9
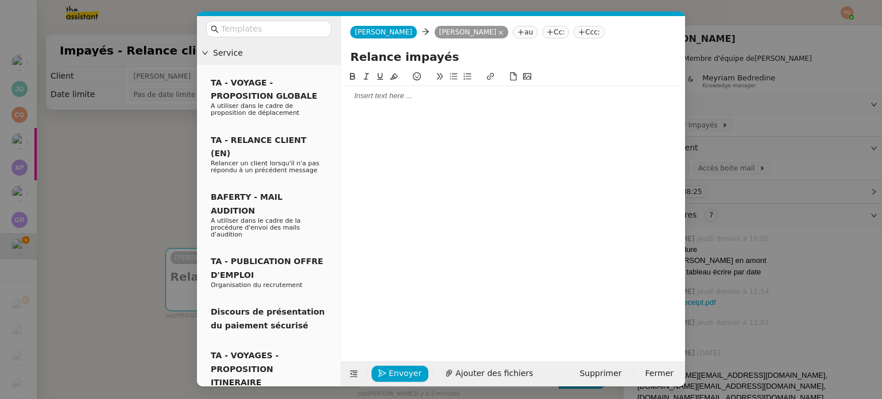
click at [513, 29] on nz-tag "au" at bounding box center [525, 32] width 25 height 13
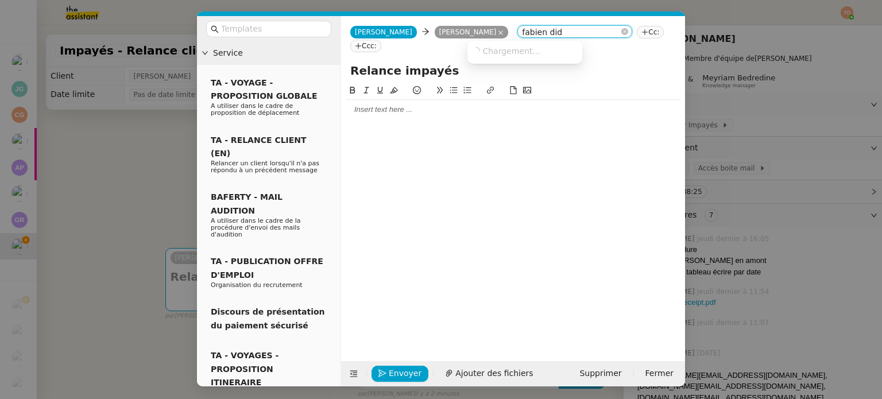
type input "fabien dido"
click at [538, 69] on div "Fabien Lesur fabien.lesur@didomi.io" at bounding box center [531, 75] width 119 height 16
click at [495, 104] on div at bounding box center [513, 110] width 335 height 20
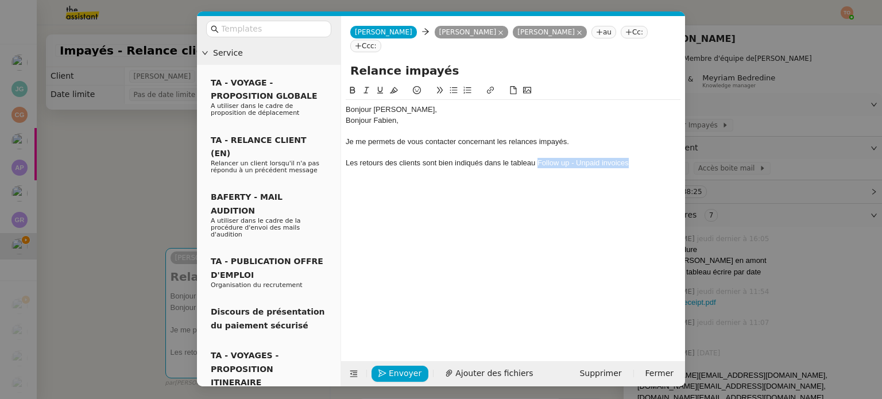
drag, startPoint x: 538, startPoint y: 149, endPoint x: 632, endPoint y: 147, distance: 94.8
click at [632, 158] on div "Les retours des clients sont bien indiqués dans le tableau Follow up - Unpaid i…" at bounding box center [513, 163] width 335 height 10
click at [496, 84] on button at bounding box center [491, 90] width 14 height 13
paste input "https://docs.google.com/spreadsheets/d/1y16hWQe1gSw5bhYvF_dFm6sRsk3C0iqjVcLi9Lu…"
type input "https://docs.google.com/spreadsheets/d/1y16hWQe1gSw5bhYvF_dFm6sRsk3C0iqjVcLi9Lu…"
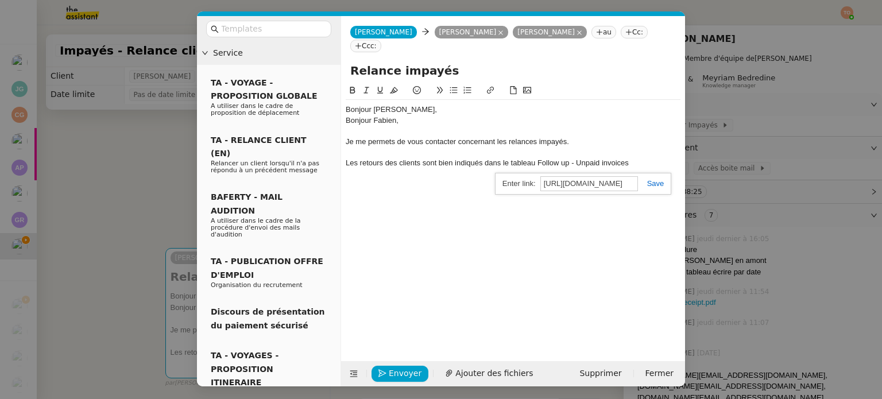
scroll to position [0, 364]
click at [649, 179] on link at bounding box center [651, 183] width 26 height 9
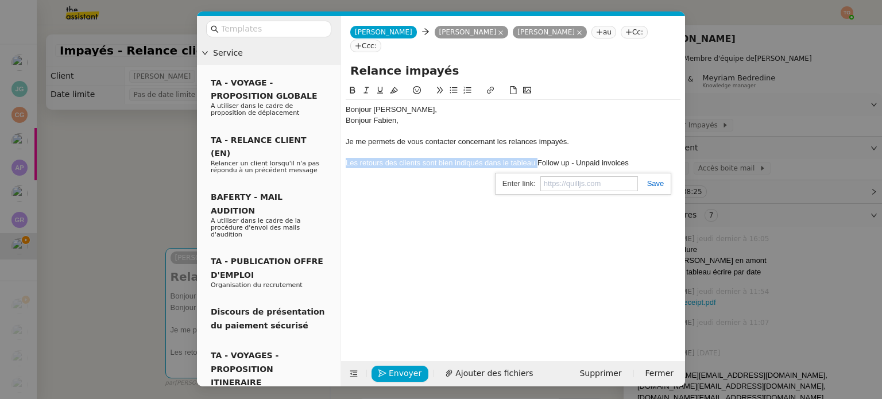
scroll to position [0, 0]
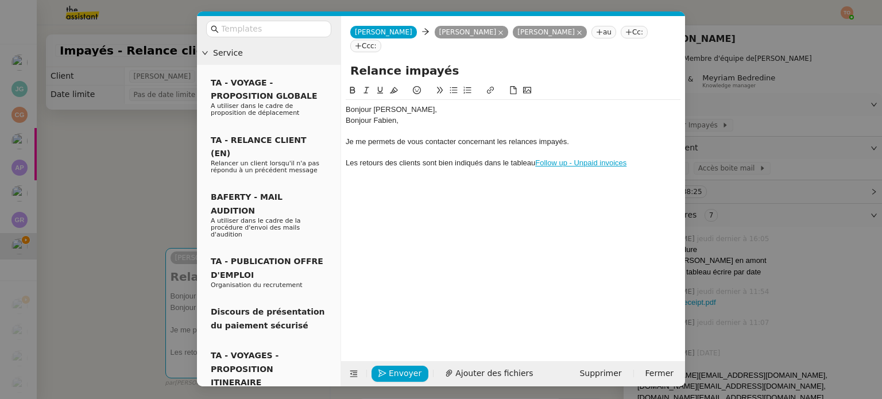
click at [648, 158] on div "Les retours des clients sont bien indiqués dans le tableau Follow up - Unpaid i…" at bounding box center [513, 163] width 335 height 10
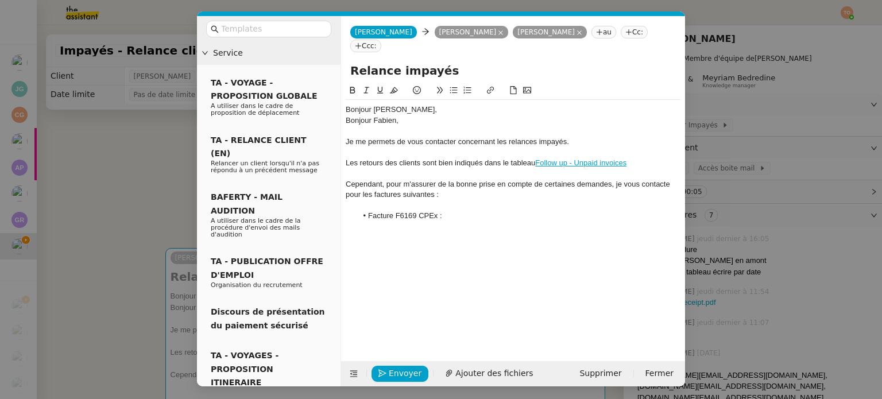
drag, startPoint x: 450, startPoint y: 207, endPoint x: 370, endPoint y: 203, distance: 79.9
click at [370, 211] on li "Facture F6169 CPEx :" at bounding box center [519, 216] width 324 height 10
click at [370, 232] on li "F6200" at bounding box center [519, 237] width 324 height 10
click at [437, 232] on li "Facture 6200" at bounding box center [519, 237] width 324 height 10
click at [395, 232] on li "Facture 6200" at bounding box center [519, 237] width 324 height 10
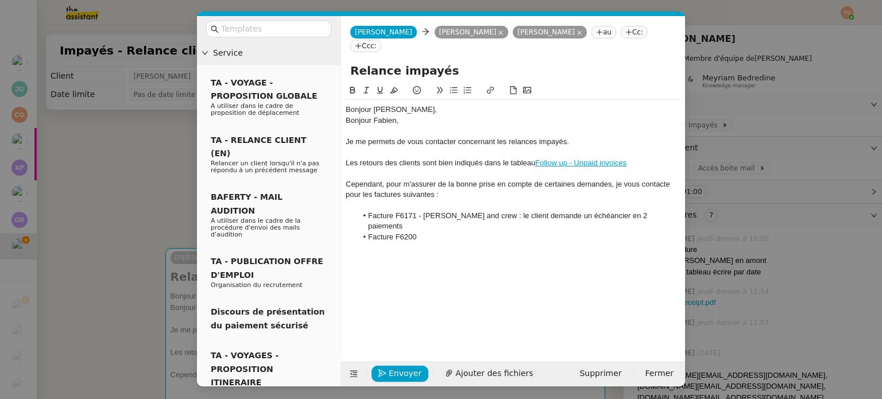
click at [439, 232] on li "Facture F6200" at bounding box center [519, 237] width 324 height 10
click at [560, 232] on li "Facture F6200 - Edoki : l'adresse de facturation a changé. Il faut mettre à jou…" at bounding box center [519, 242] width 324 height 21
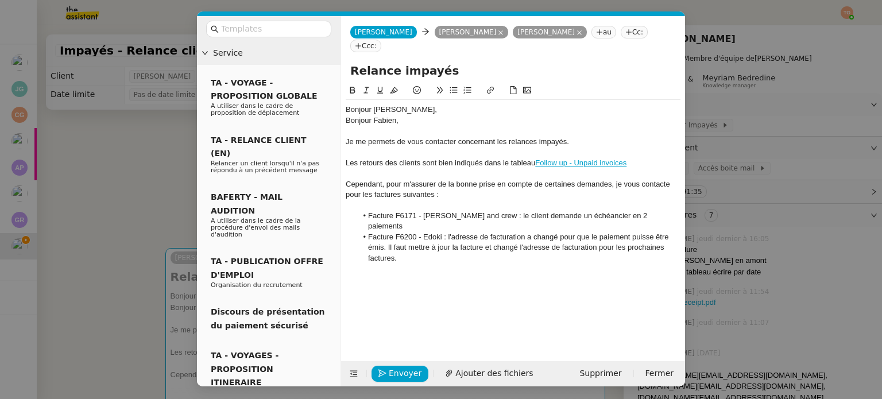
click at [378, 232] on li "Facture F6200 - Edoki : l'adresse de facturation a changé pour que le paiement …" at bounding box center [519, 248] width 324 height 32
click at [417, 232] on li "Facture F6200 - Edoki : l'adresse de facturation a changé pour que le paiement …" at bounding box center [519, 248] width 324 height 32
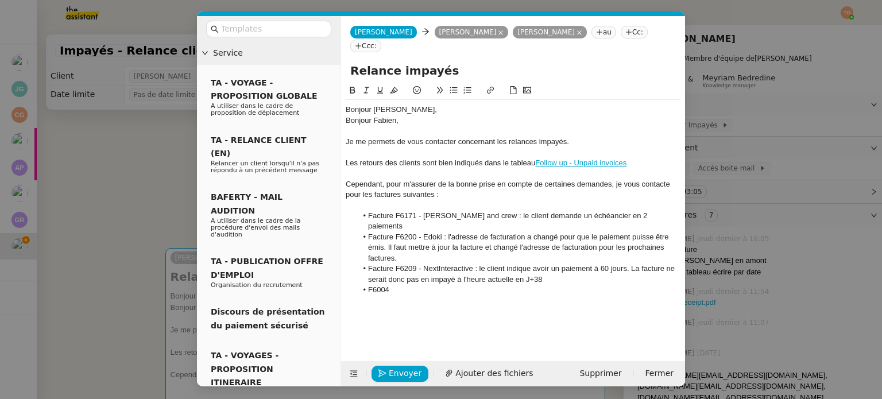
click at [384, 285] on li "F6004" at bounding box center [519, 290] width 324 height 10
click at [372, 285] on li "F6004" at bounding box center [519, 290] width 324 height 10
click at [445, 264] on li "Facture F6209 - NextInteractive : le client indique avoir un paiement à 60 jour…" at bounding box center [519, 274] width 324 height 21
click at [443, 285] on li "Facture F6004" at bounding box center [519, 290] width 324 height 10
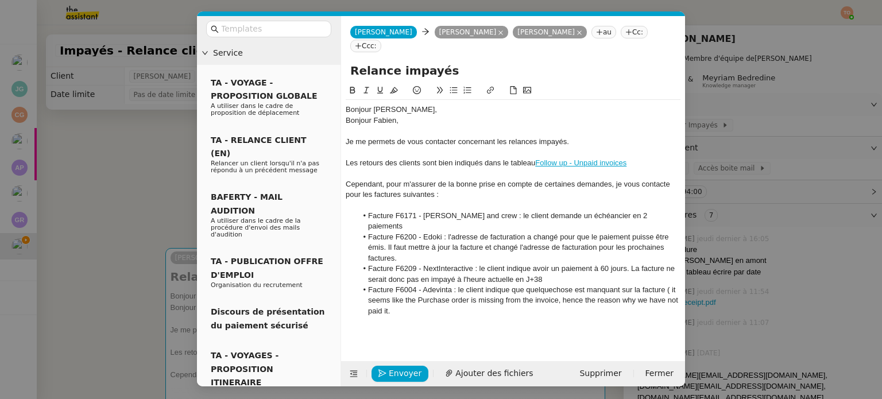
click at [673, 285] on li "Facture F6004 - Adevinta : le client indique que quelquechose est manquant sur …" at bounding box center [519, 301] width 324 height 32
click at [461, 289] on li "Facture F6004 - Adevinta : le client indique que quelquechose est manquant sur …" at bounding box center [519, 301] width 324 height 32
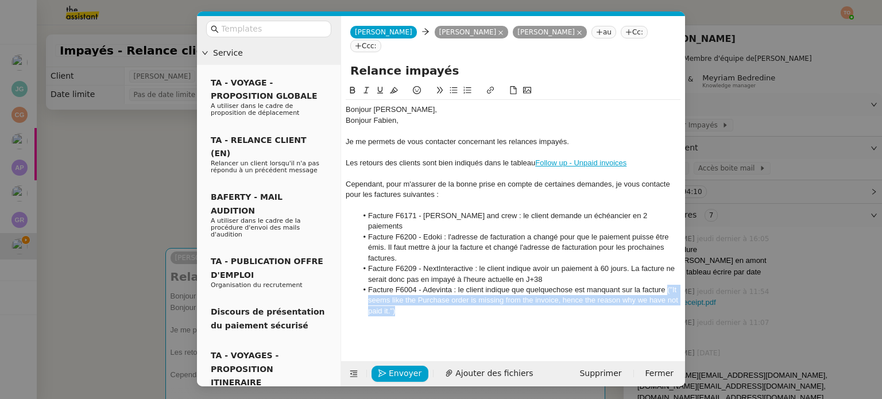
drag, startPoint x: 474, startPoint y: 291, endPoint x: 668, endPoint y: 266, distance: 195.8
click at [668, 285] on li "Facture F6004 - Adevinta : le client indique que quelquechose est manquant sur …" at bounding box center [519, 301] width 324 height 32
click at [365, 86] on icon at bounding box center [366, 90] width 8 height 8
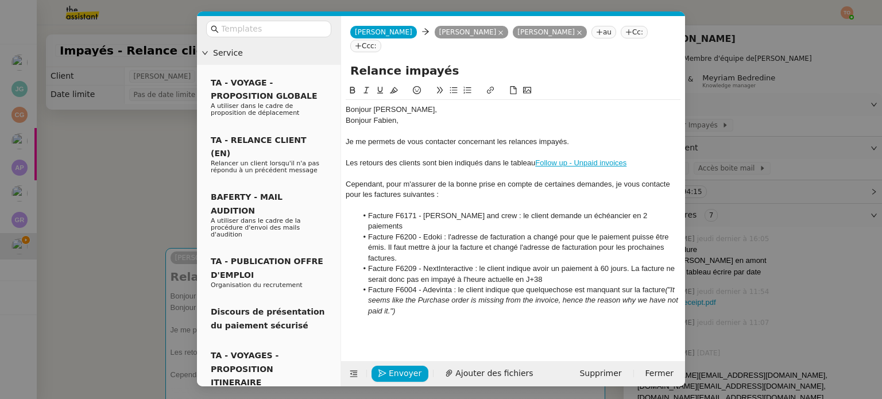
click at [429, 293] on div "Bonjour Mathilde, Bonjour Fabien, Je me permets de vous contacter concernant le…" at bounding box center [513, 210] width 335 height 221
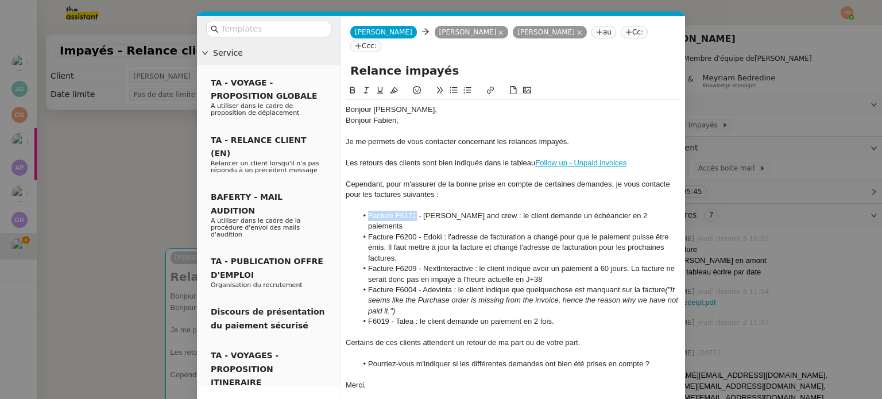
drag, startPoint x: 415, startPoint y: 202, endPoint x: 369, endPoint y: 205, distance: 45.5
click at [369, 211] on li "Facture F6171 - Simon and crew : le client demande un échéancier en 2 paiements" at bounding box center [519, 221] width 324 height 21
click at [349, 86] on icon at bounding box center [353, 90] width 8 height 8
drag, startPoint x: 416, startPoint y: 212, endPoint x: 369, endPoint y: 213, distance: 47.1
click at [369, 232] on li "Facture F6200 - Edoki : l'adresse de facturation a changé pour que le paiement …" at bounding box center [519, 248] width 324 height 32
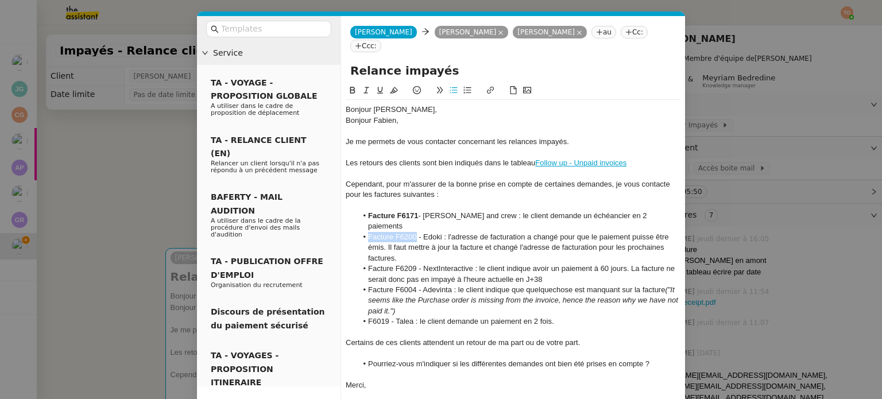
click at [354, 84] on button at bounding box center [353, 90] width 14 height 13
drag, startPoint x: 416, startPoint y: 243, endPoint x: 370, endPoint y: 243, distance: 46.5
click at [370, 264] on li "Facture F6209 - NextInteractive : le client indique avoir un paiement à 60 jour…" at bounding box center [519, 274] width 324 height 21
click at [352, 86] on icon at bounding box center [353, 90] width 8 height 8
drag, startPoint x: 418, startPoint y: 268, endPoint x: 366, endPoint y: 266, distance: 52.3
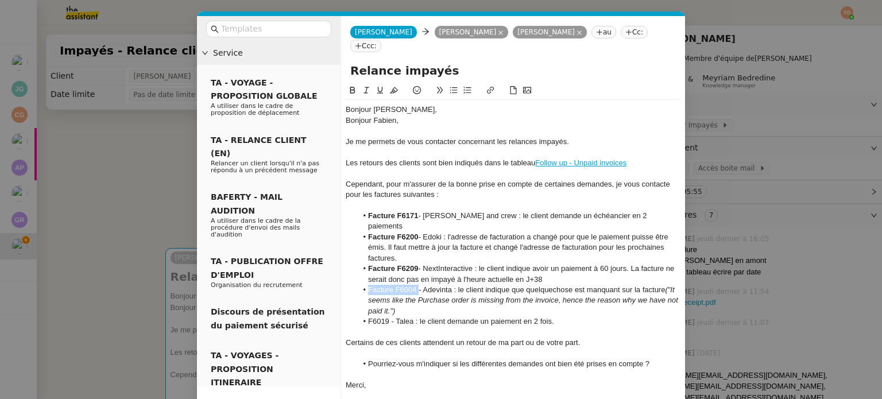
click at [366, 285] on li "Facture F6004 - Adevinta : le client indique que quelquechose est manquant sur …" at bounding box center [519, 301] width 324 height 32
click at [350, 87] on icon at bounding box center [352, 90] width 5 height 7
click at [374, 316] on li "F6019 - Talea : le client demande un paiement en 2 fois." at bounding box center [519, 321] width 324 height 10
drag, startPoint x: 414, startPoint y: 299, endPoint x: 391, endPoint y: 298, distance: 22.4
click at [391, 316] on li "Facture F6019 - Talea : le client demande un paiement en 2 fois." at bounding box center [519, 321] width 324 height 10
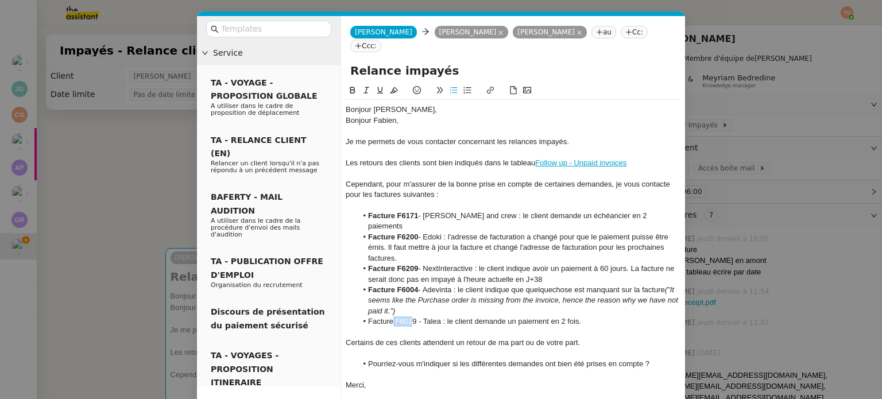
click at [393, 316] on li "Facture F6019 - Talea : le client demande un paiement en 2 fois." at bounding box center [519, 321] width 324 height 10
drag, startPoint x: 416, startPoint y: 294, endPoint x: 366, endPoint y: 296, distance: 50.0
click at [366, 316] on li "Facture F6019 - Talea : le client demande un paiement en 2 fois." at bounding box center [519, 321] width 324 height 10
click at [353, 86] on icon at bounding box center [353, 90] width 8 height 8
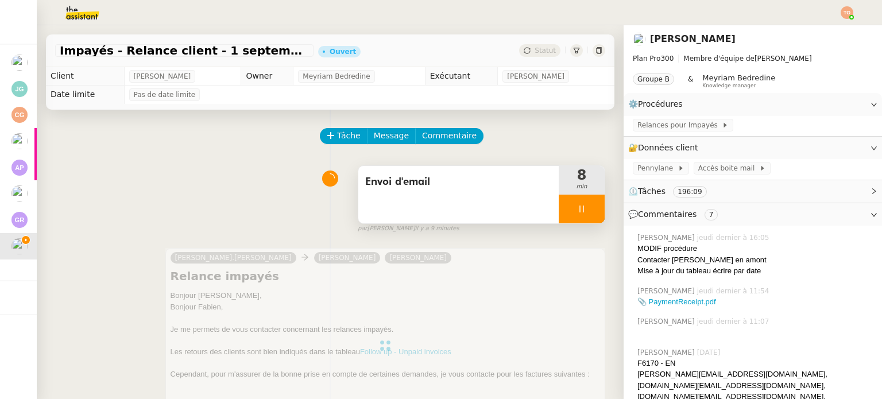
click at [577, 210] on icon at bounding box center [581, 208] width 9 height 9
click at [589, 207] on icon at bounding box center [593, 208] width 9 height 9
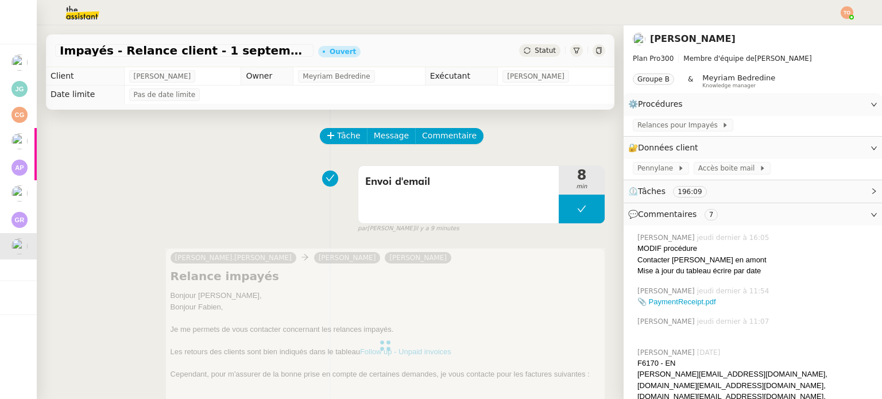
click at [531, 45] on div "Statut" at bounding box center [539, 50] width 41 height 13
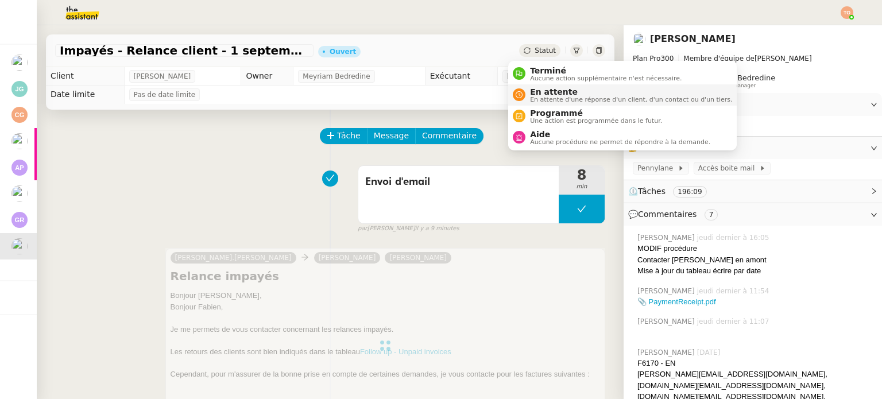
click at [557, 87] on span "En attente" at bounding box center [631, 91] width 202 height 9
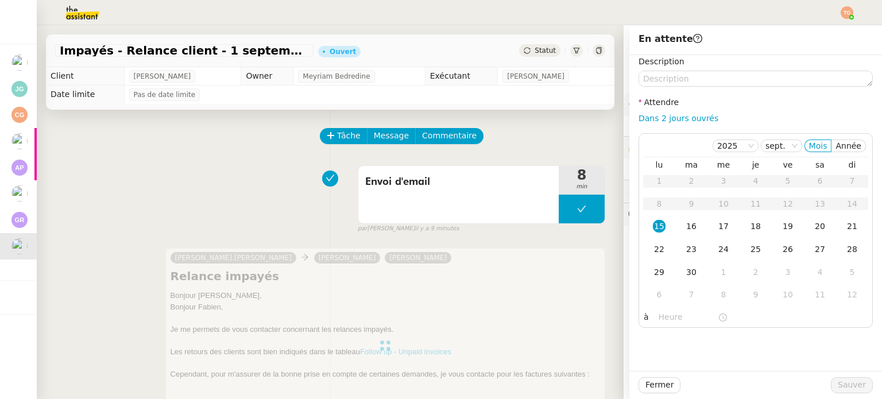
click at [648, 111] on nz-form-label "Attendre" at bounding box center [659, 104] width 40 height 16
click at [655, 116] on link "Dans 2 jours ouvrés" at bounding box center [679, 118] width 80 height 9
type input "07:00"
click at [845, 386] on span "Sauver" at bounding box center [852, 384] width 28 height 13
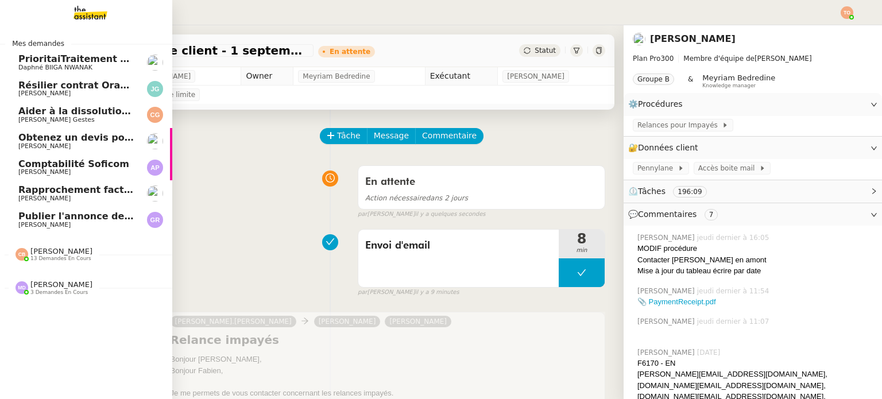
click at [123, 165] on span "Comptabilité Soficom" at bounding box center [76, 164] width 116 height 10
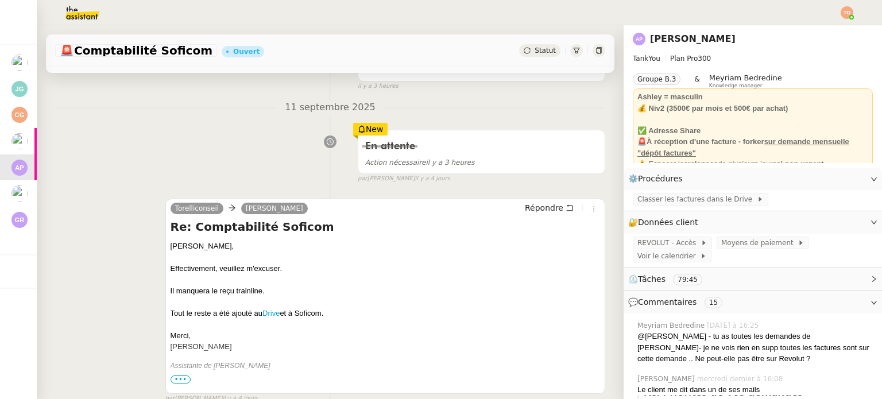
scroll to position [172, 0]
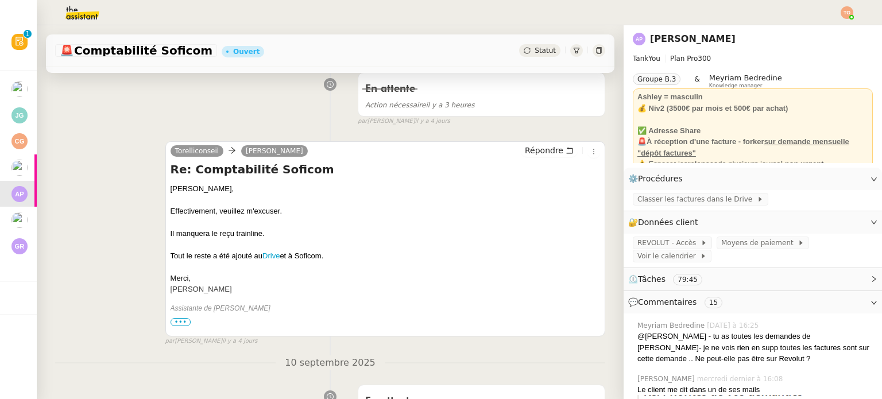
click at [540, 51] on span "Statut" at bounding box center [545, 51] width 21 height 8
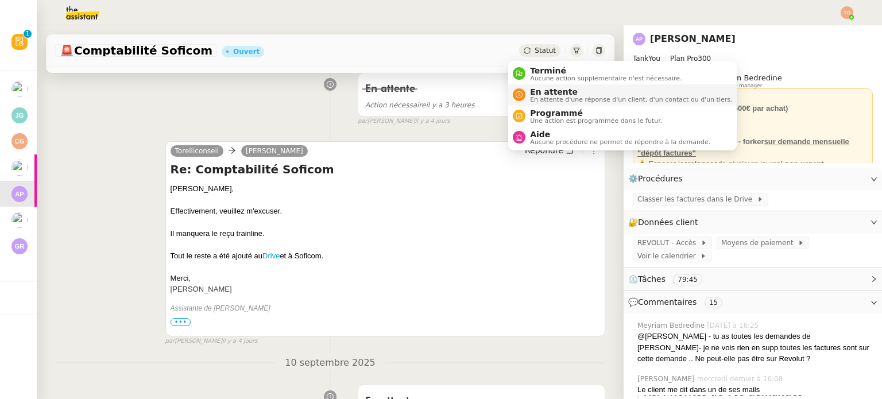
click at [551, 94] on span "En attente" at bounding box center [631, 91] width 202 height 9
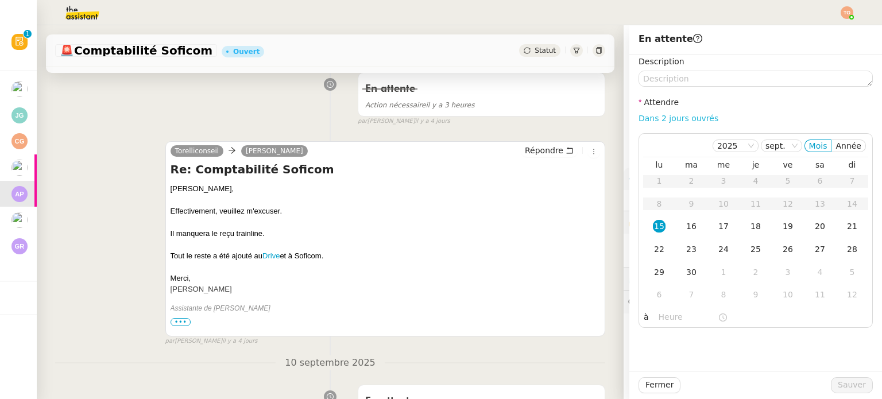
click at [675, 114] on link "Dans 2 jours ouvrés" at bounding box center [679, 118] width 80 height 9
type input "07:00"
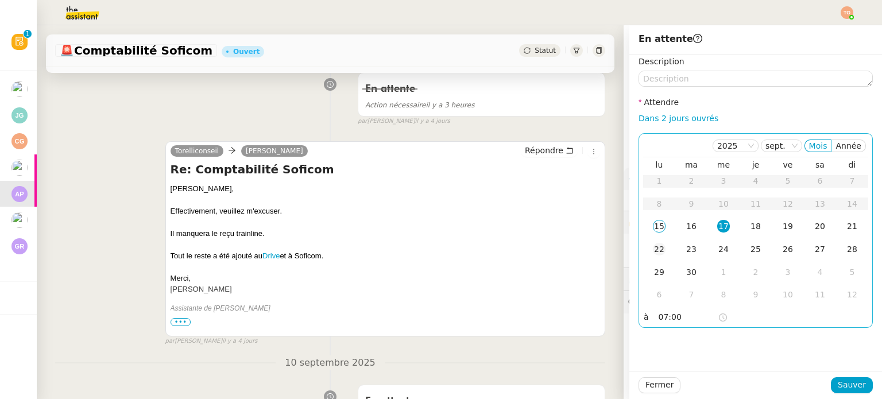
click at [662, 254] on td "22" at bounding box center [659, 249] width 32 height 23
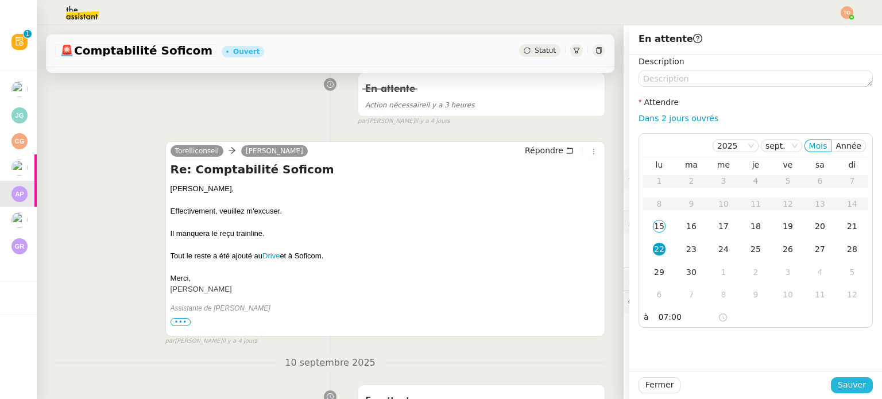
click at [856, 383] on span "Sauver" at bounding box center [852, 384] width 28 height 13
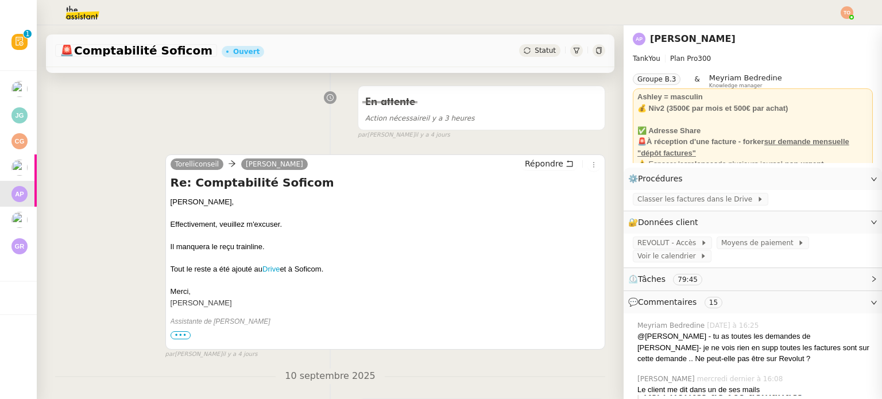
scroll to position [186, 0]
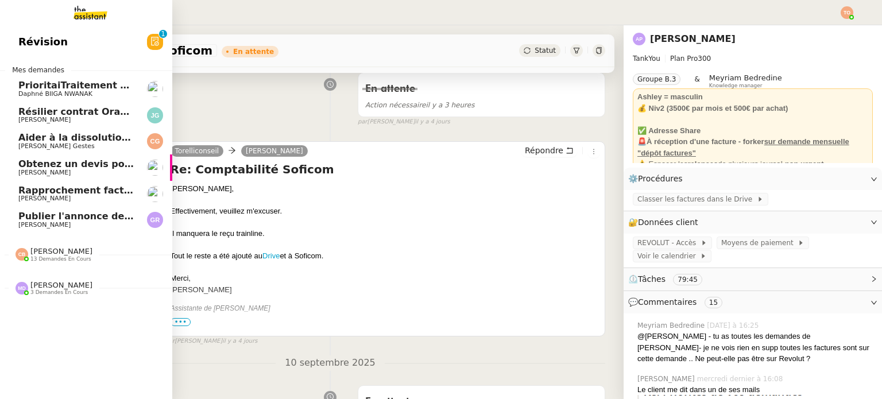
click at [71, 170] on span "[PERSON_NAME]" at bounding box center [76, 172] width 116 height 7
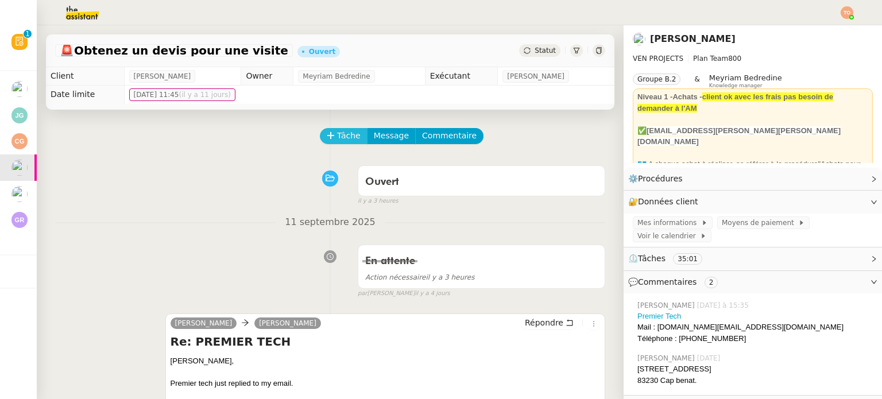
click at [343, 142] on span "Tâche" at bounding box center [349, 135] width 24 height 13
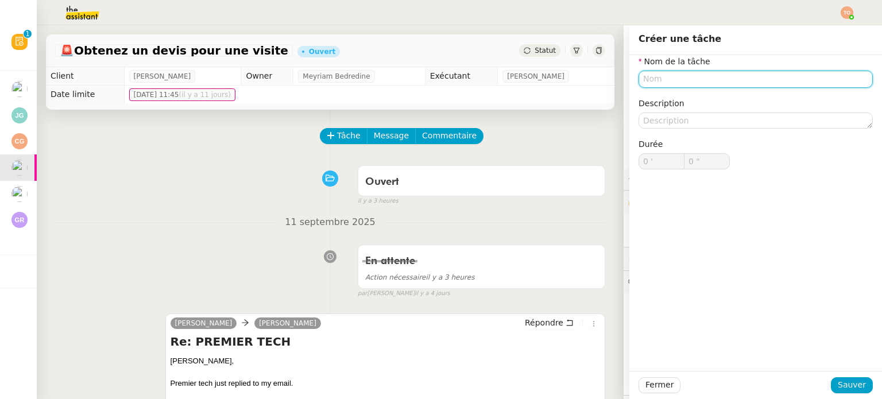
click at [653, 80] on input "text" at bounding box center [756, 79] width 234 height 17
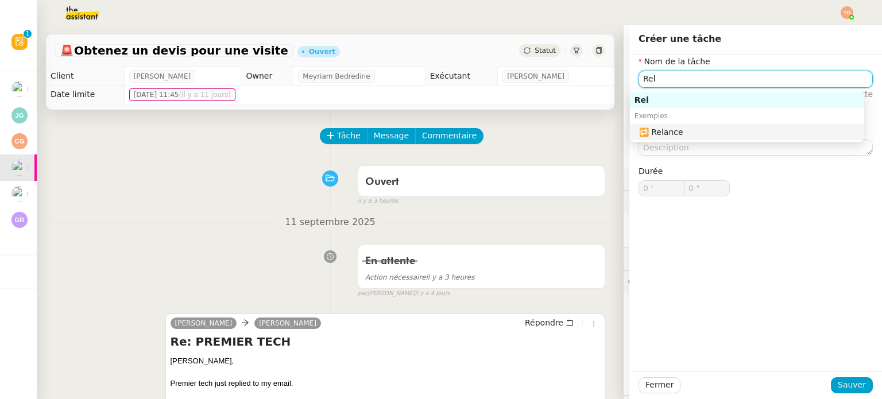
click at [671, 130] on div "🔁 Relance" at bounding box center [749, 132] width 221 height 10
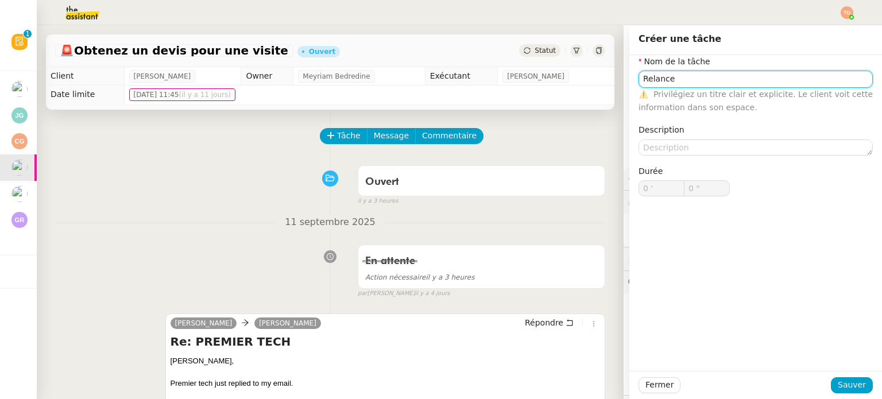
type input "Relance"
click at [845, 376] on div "Fermer Sauver" at bounding box center [755, 385] width 253 height 28
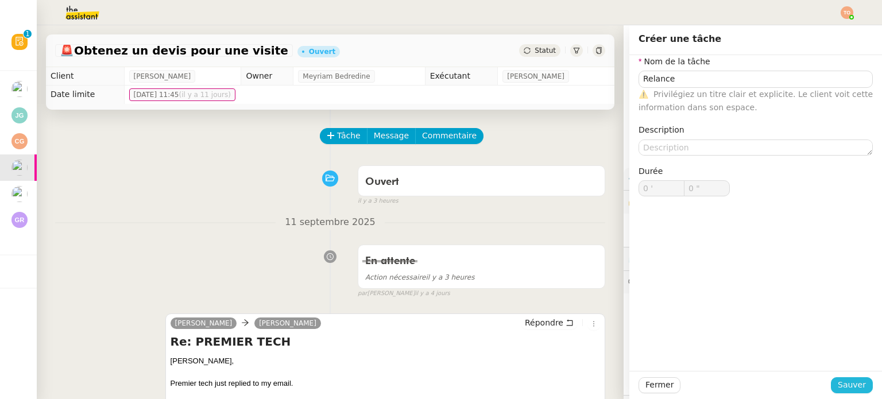
click at [852, 390] on span "Sauver" at bounding box center [852, 384] width 28 height 13
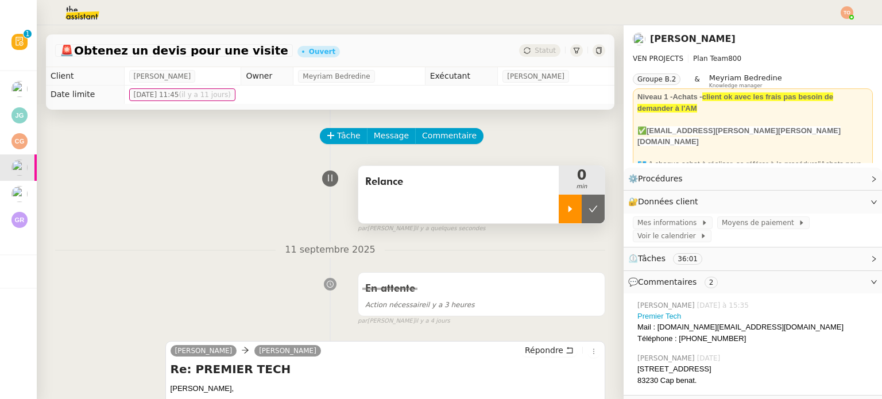
click at [559, 199] on div at bounding box center [570, 209] width 23 height 29
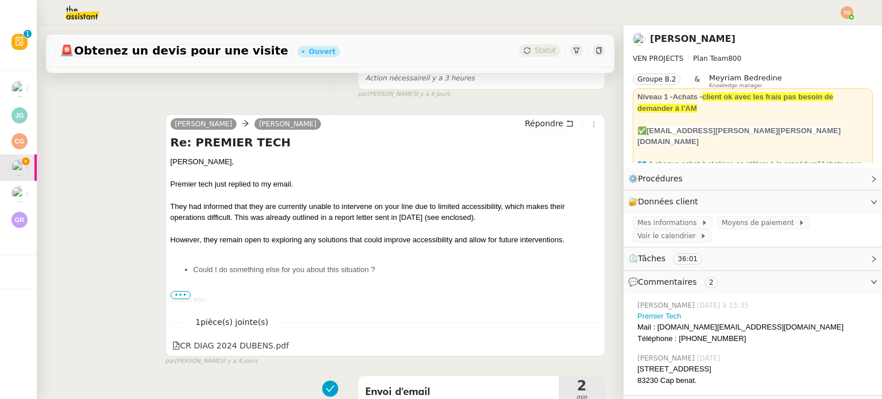
scroll to position [230, 0]
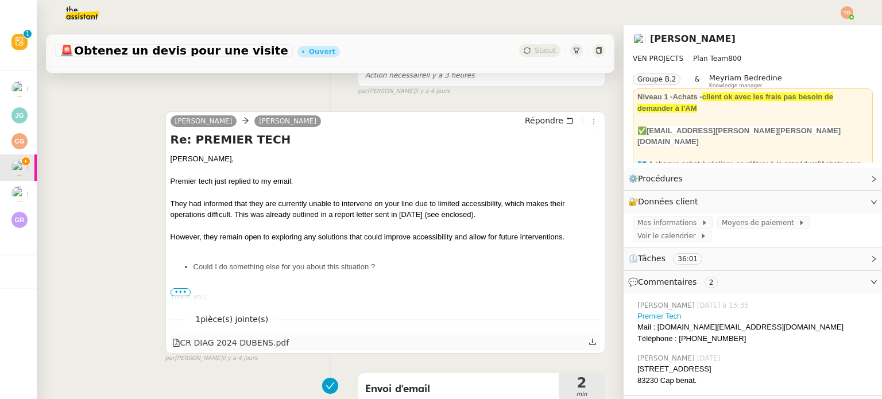
click at [589, 343] on icon at bounding box center [593, 342] width 8 height 8
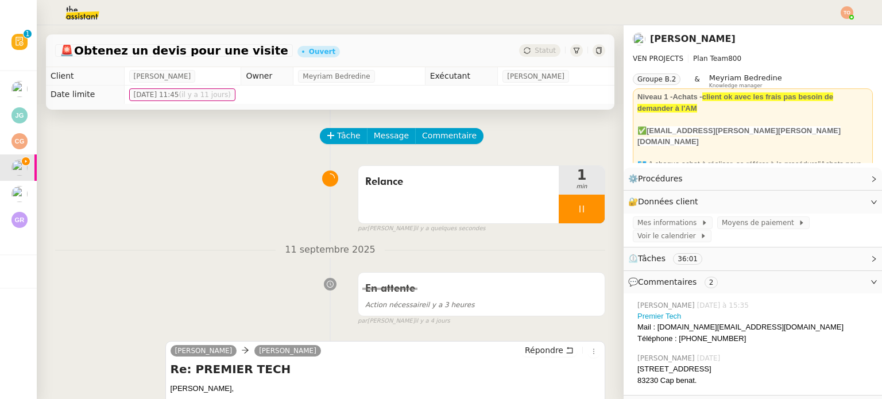
scroll to position [345, 0]
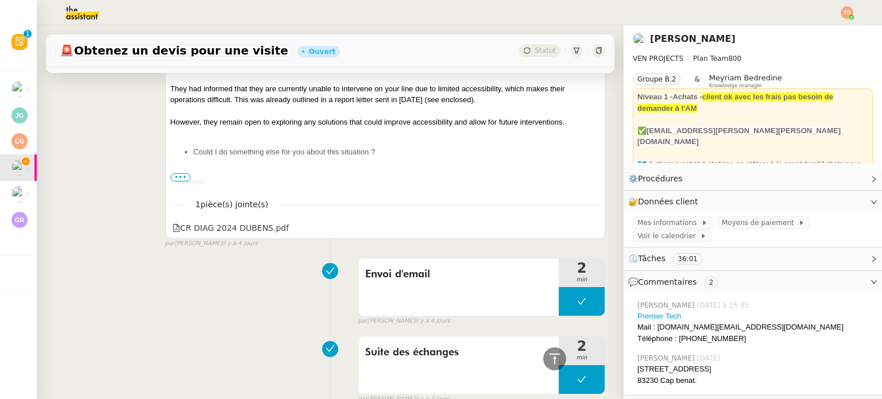
click at [182, 180] on span "•••" at bounding box center [181, 177] width 21 height 8
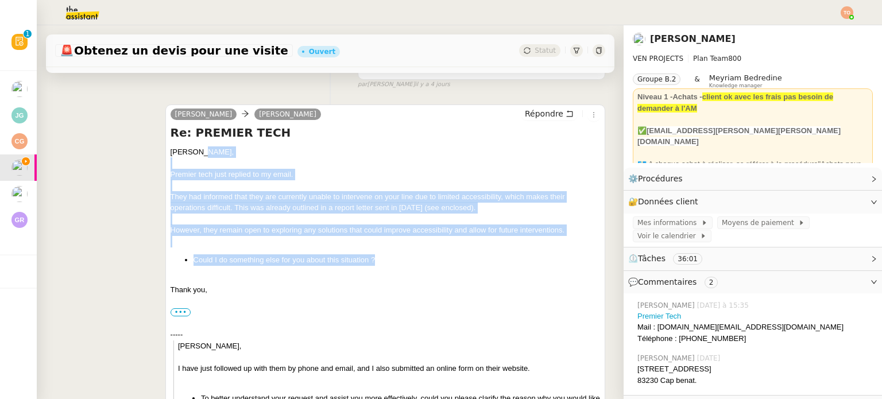
scroll to position [230, 0]
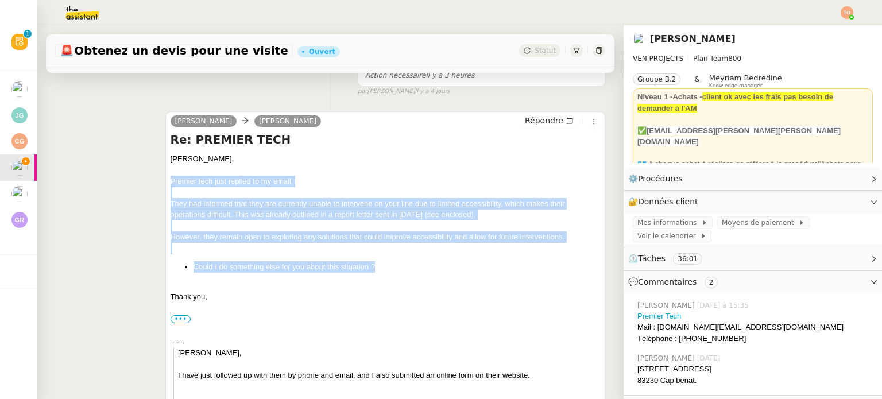
drag, startPoint x: 392, startPoint y: 156, endPoint x: 156, endPoint y: 179, distance: 236.7
click at [156, 179] on div "Dee Charles Medlicott Répondre Re: PREMIER TECH Charles, Premier tech just repl…" at bounding box center [330, 384] width 550 height 566
copy div "Premier tech just replied to my email. They had informed that they are currentl…"
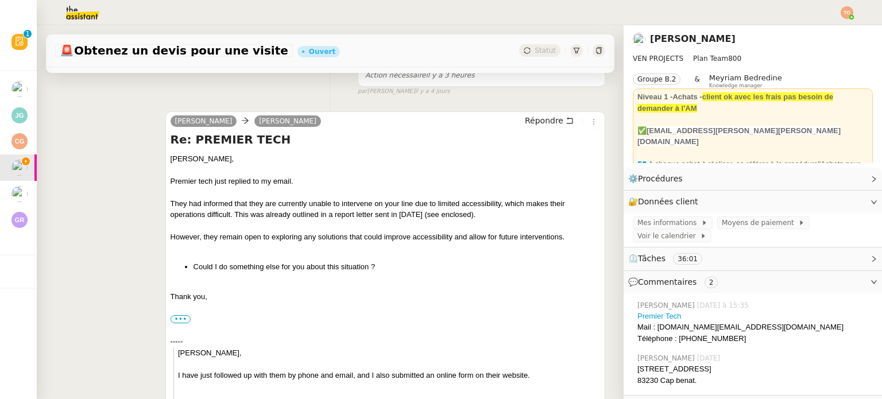
click at [542, 113] on div "Dee Charles Medlicott Répondre Re: PREMIER TECH Charles, Premier tech just repl…" at bounding box center [385, 384] width 440 height 547
click at [543, 120] on span "Répondre" at bounding box center [544, 120] width 38 height 11
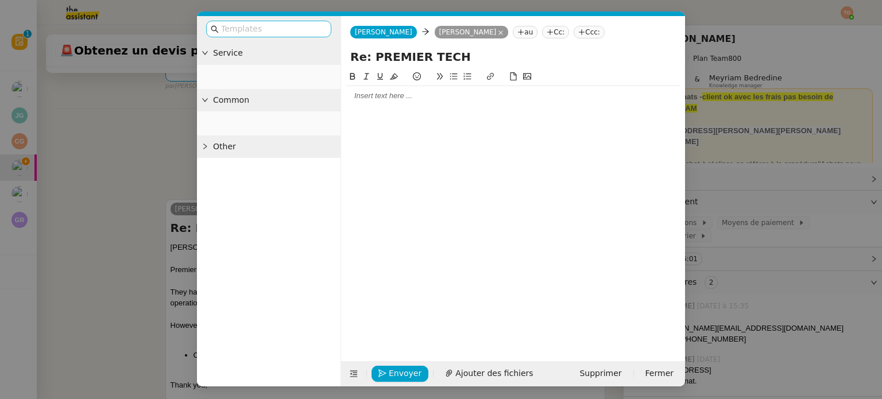
scroll to position [318, 0]
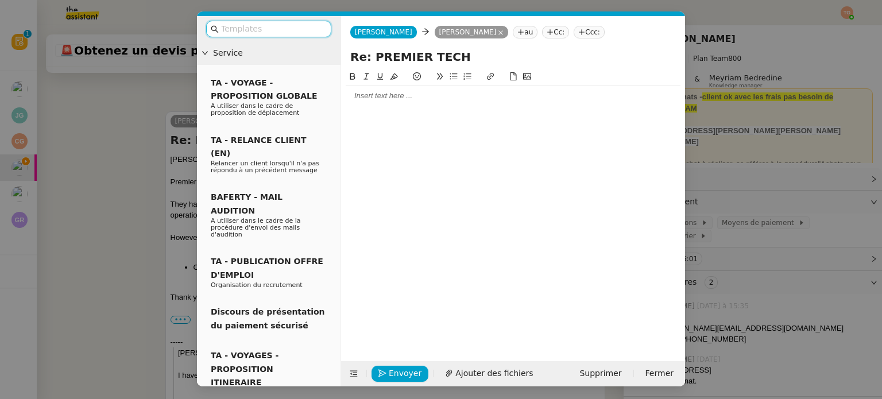
click at [282, 24] on input "text" at bounding box center [272, 28] width 103 height 13
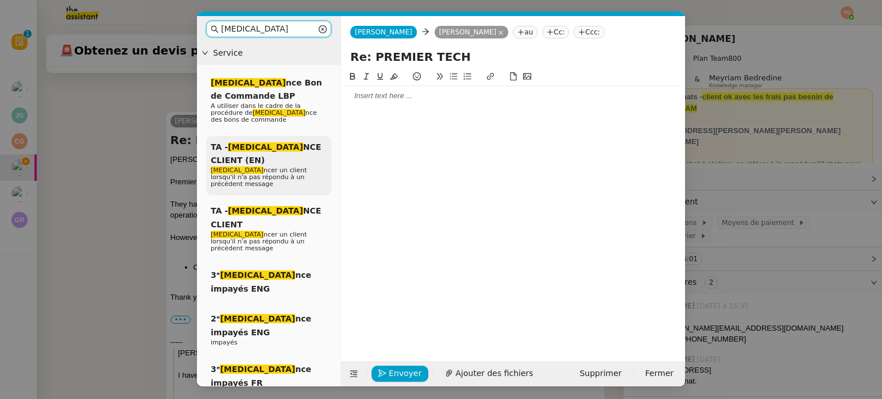
type input "rela"
click at [297, 167] on span "Rela ncer un client lorsqu'il n'a pas répondu à un précédent message" at bounding box center [259, 177] width 96 height 21
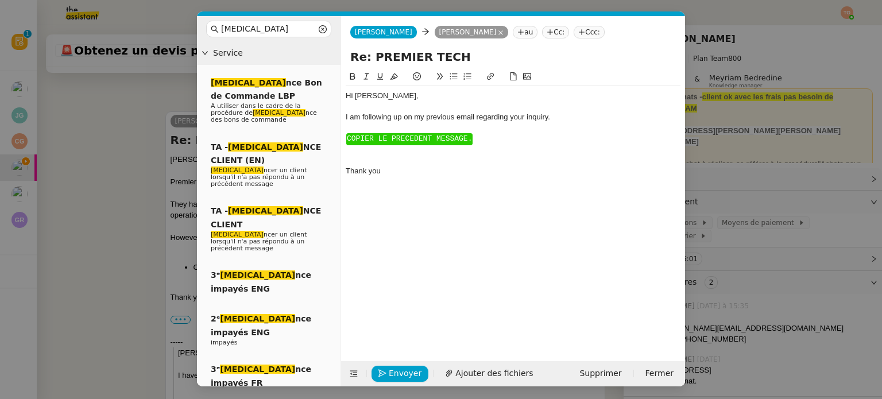
click at [390, 137] on span "﻿COPIER LE PRECEDENT MESSAGE." at bounding box center [409, 138] width 125 height 9
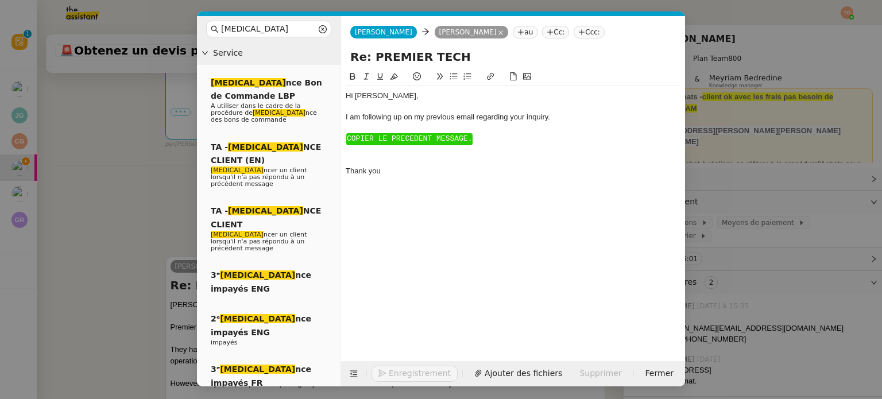
click at [390, 137] on span "﻿COPIER LE PRECEDENT MESSAGE." at bounding box center [409, 138] width 125 height 9
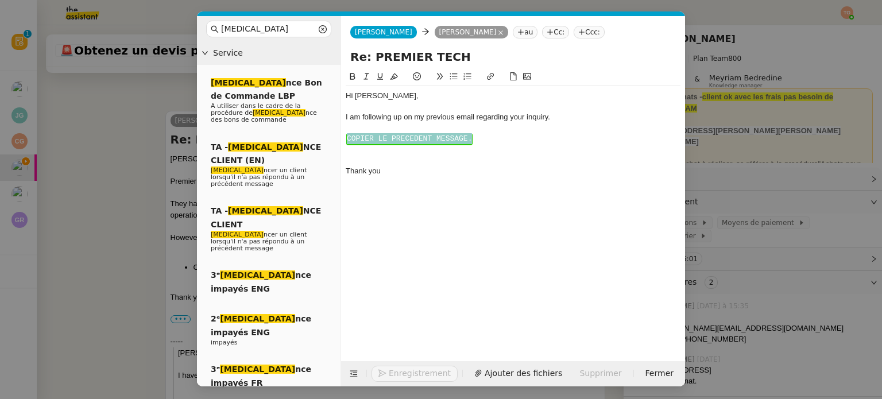
click at [390, 137] on span "﻿COPIER LE PRECEDENT MESSAGE." at bounding box center [409, 138] width 125 height 9
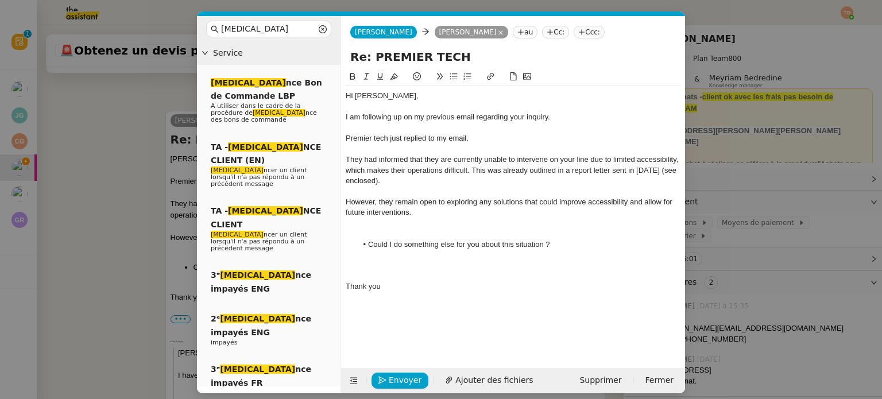
scroll to position [469, 0]
drag, startPoint x: 353, startPoint y: 92, endPoint x: 340, endPoint y: 92, distance: 13.2
click at [340, 92] on nz-layout "rela Service Rela nce Bon de Commande LBP A utiliser dans le cadre de la procéd…" at bounding box center [441, 204] width 488 height 377
click at [388, 140] on div "Premier tech just replied to my email." at bounding box center [513, 138] width 335 height 10
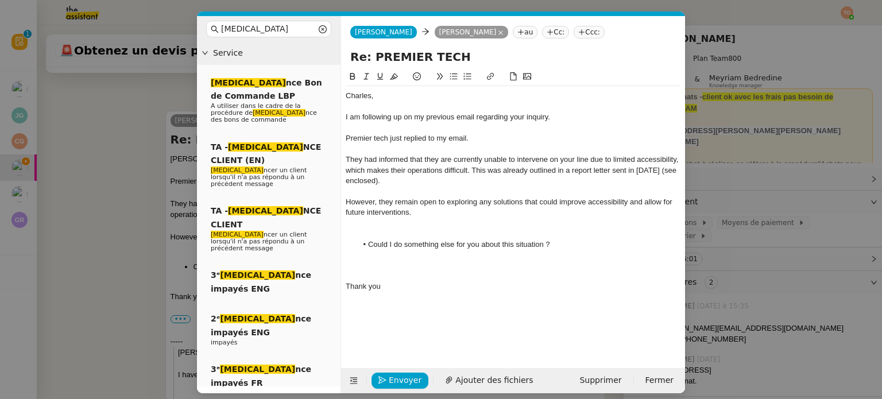
click at [395, 141] on div "Premier tech just replied to my email." at bounding box center [513, 138] width 335 height 10
click at [347, 222] on div at bounding box center [513, 223] width 335 height 10
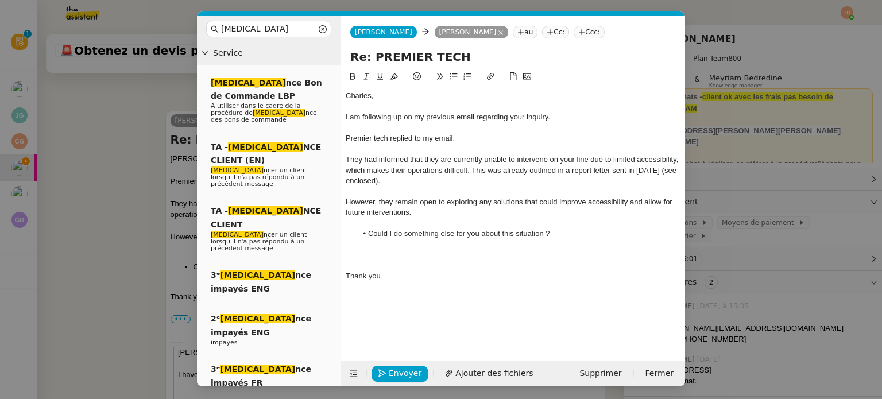
click at [391, 265] on div at bounding box center [513, 266] width 335 height 10
click at [402, 253] on div "Thank you" at bounding box center [513, 255] width 335 height 10
click at [468, 372] on button "Ajouter des fichiers" at bounding box center [519, 374] width 102 height 16
click at [404, 372] on span "Envoyer" at bounding box center [405, 373] width 33 height 13
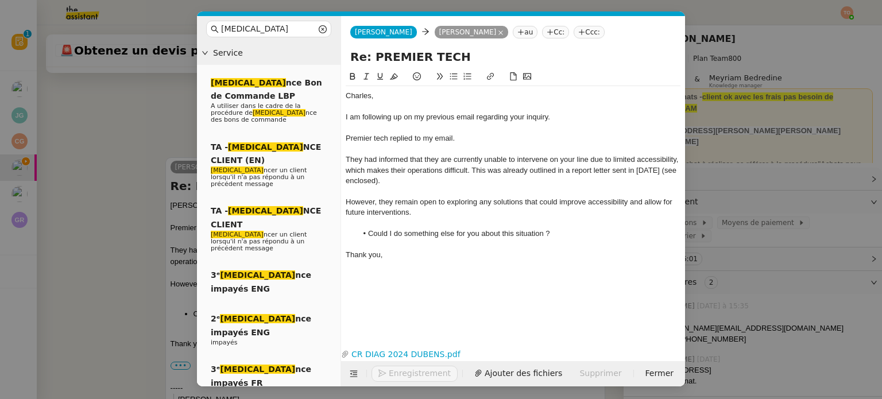
scroll to position [515, 0]
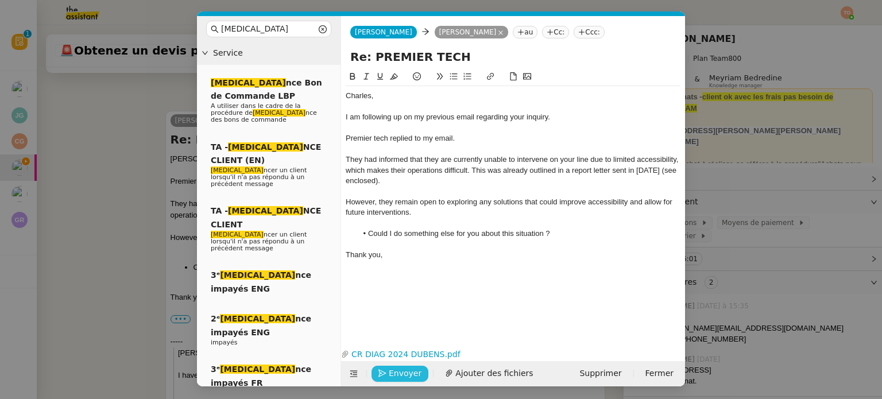
click at [404, 372] on span "Envoyer" at bounding box center [405, 373] width 33 height 13
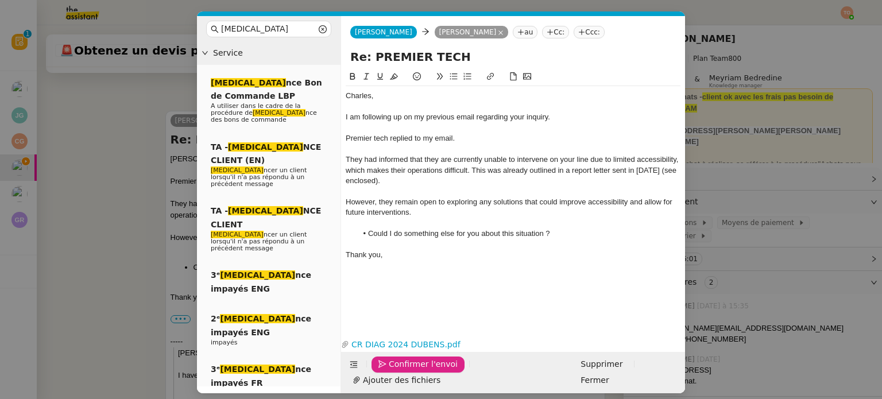
click at [404, 371] on span "Confirmer l'envoi" at bounding box center [423, 364] width 69 height 13
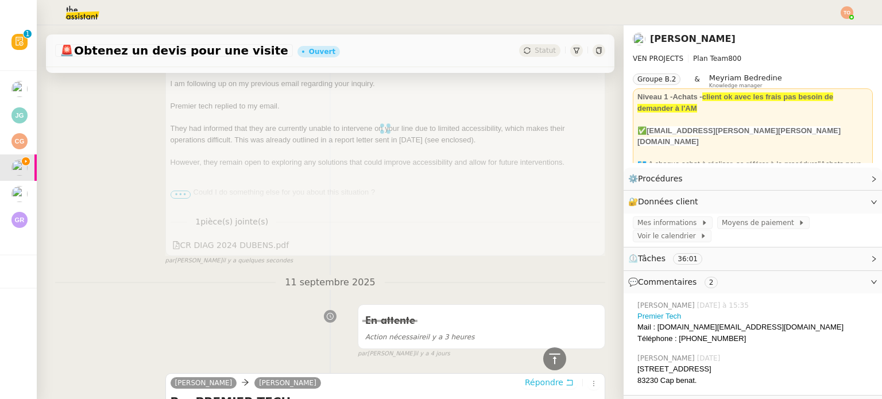
scroll to position [37, 0]
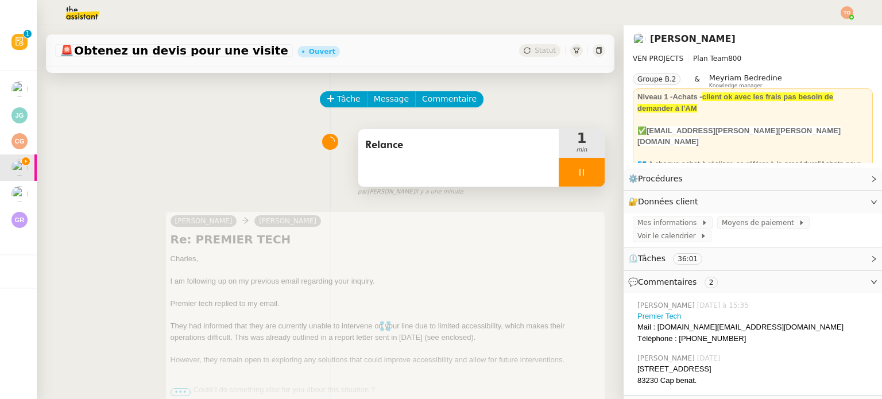
click at [559, 179] on div at bounding box center [582, 172] width 46 height 29
click at [582, 174] on button at bounding box center [593, 172] width 23 height 29
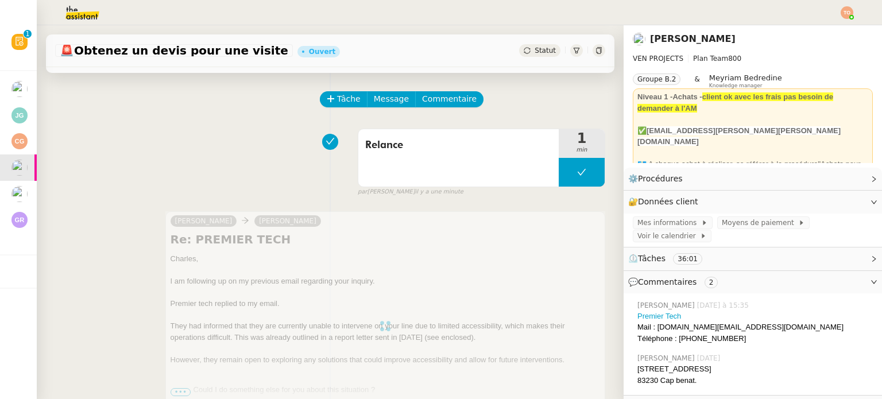
click at [540, 48] on span "Statut" at bounding box center [545, 51] width 21 height 8
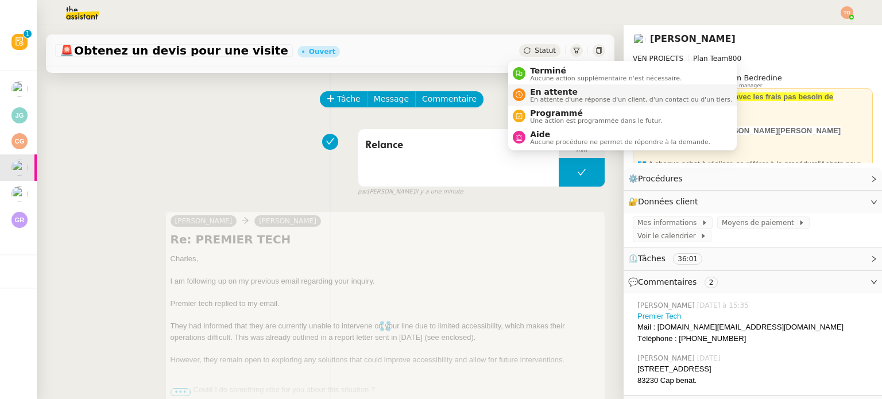
click at [549, 93] on span "En attente" at bounding box center [631, 91] width 202 height 9
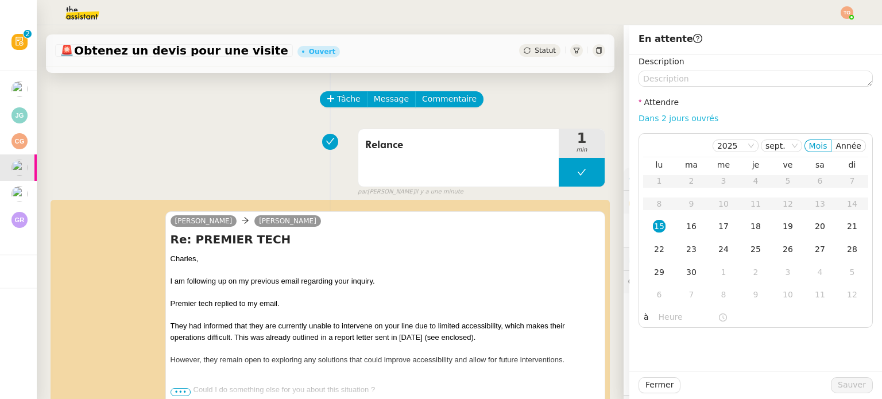
click at [648, 117] on link "Dans 2 jours ouvrés" at bounding box center [679, 118] width 80 height 9
type input "07:00"
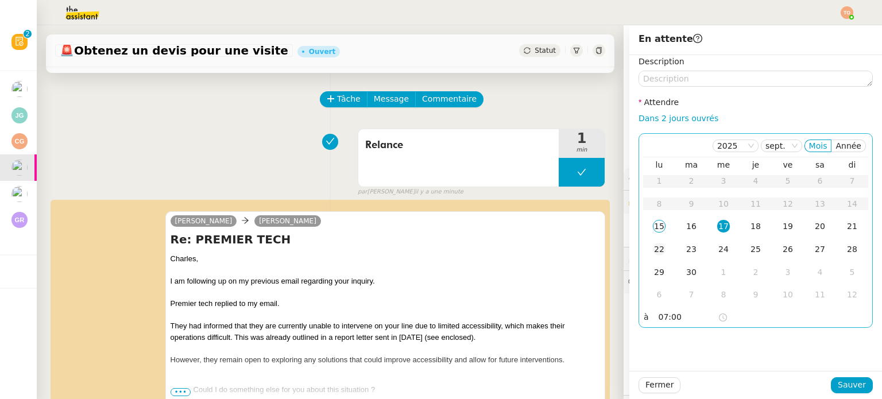
click at [653, 250] on div "22" at bounding box center [659, 249] width 13 height 13
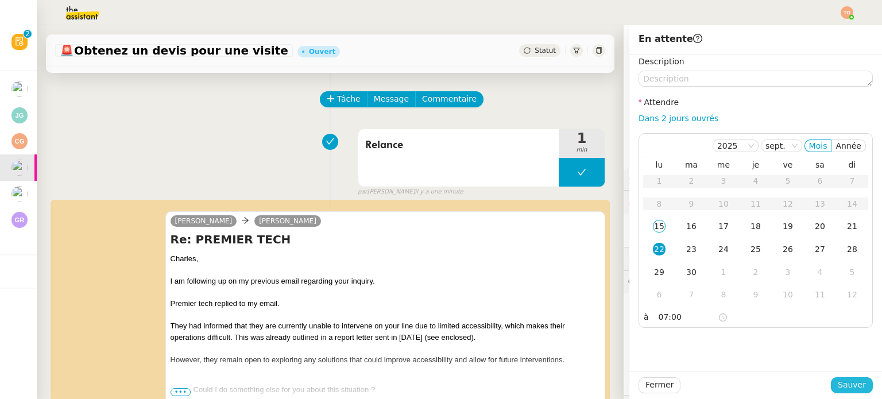
click at [845, 386] on span "Sauver" at bounding box center [852, 384] width 28 height 13
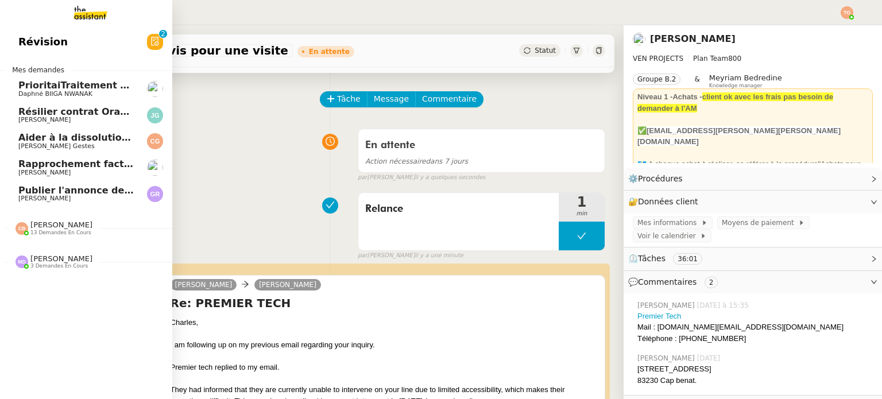
click at [94, 167] on span "Rapprochement factures/paiements clients - 1 septembre 2025" at bounding box center [182, 164] width 328 height 11
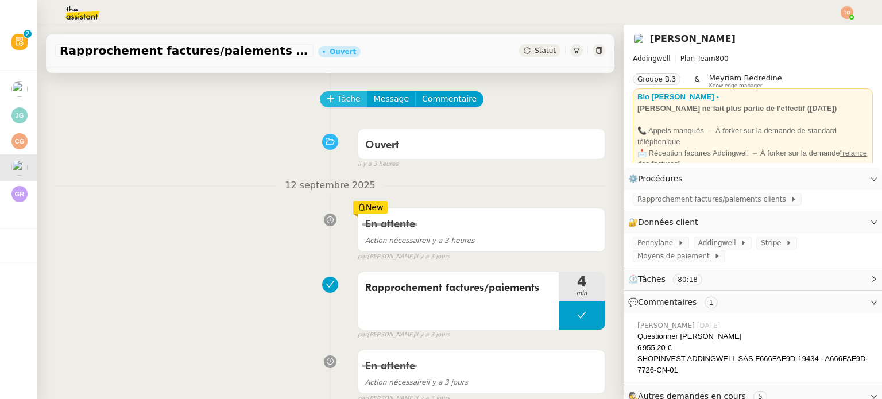
click at [339, 98] on span "Tâche" at bounding box center [349, 98] width 24 height 13
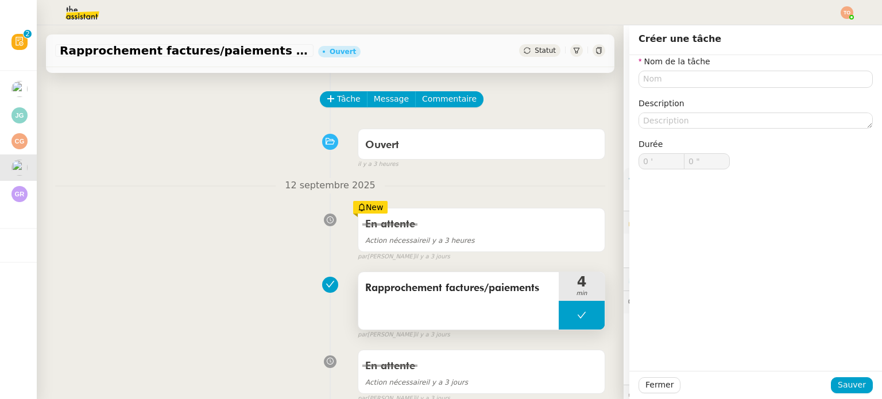
click at [511, 301] on div "Rapprochement factures/paiements" at bounding box center [458, 300] width 200 height 57
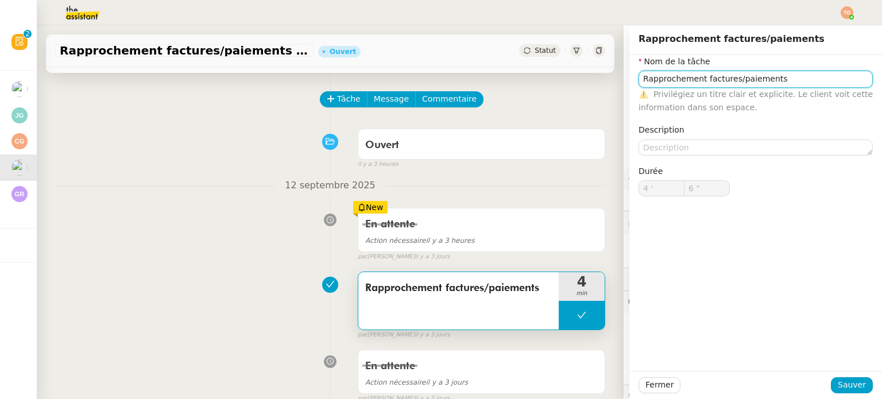
click at [709, 84] on input "Rapprochement factures/paiements" at bounding box center [756, 79] width 234 height 17
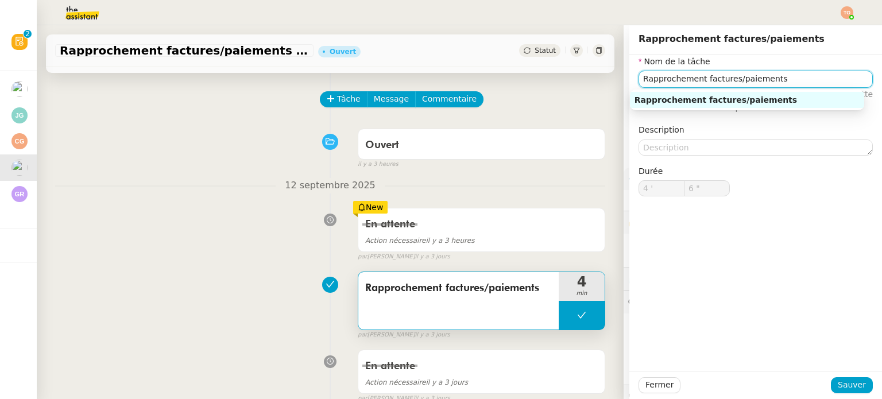
click at [709, 84] on input "Rapprochement factures/paiements" at bounding box center [756, 79] width 234 height 17
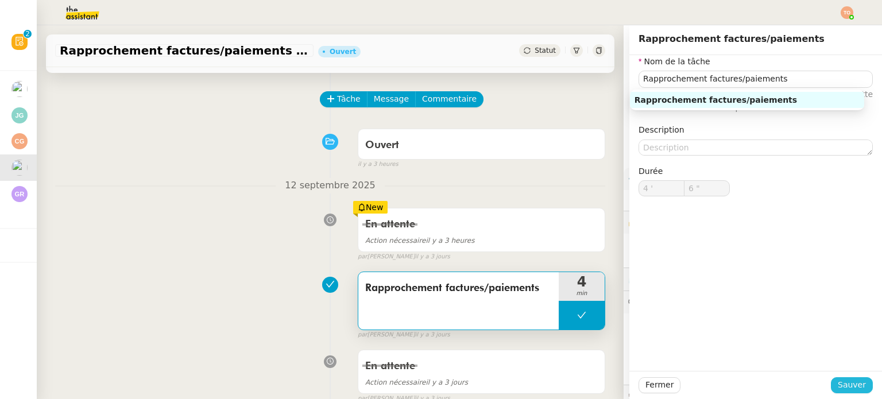
click at [838, 385] on span "Sauver" at bounding box center [852, 384] width 28 height 13
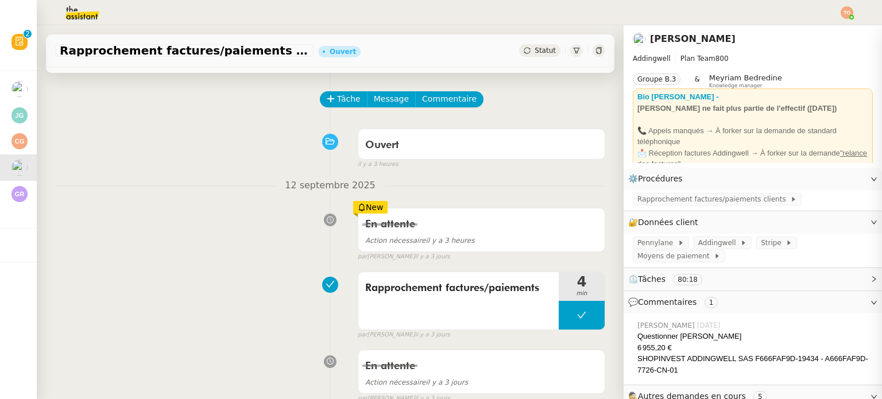
click at [337, 95] on span "Tâche" at bounding box center [349, 98] width 24 height 13
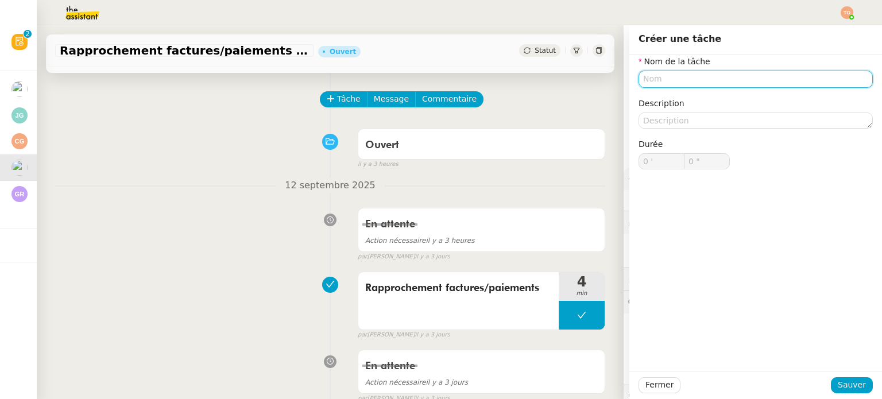
click at [682, 84] on input "text" at bounding box center [756, 79] width 234 height 17
paste input "Rapprochement factures/paiements"
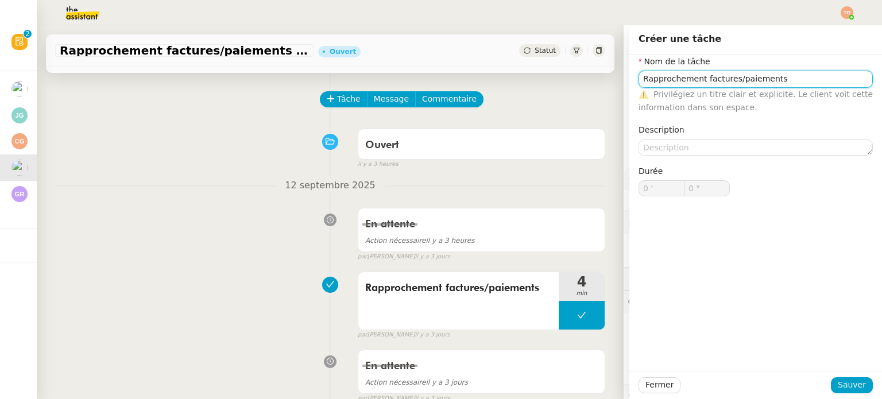
type input "Rapprochement factures/paiements"
click at [843, 376] on div "Fermer Sauver" at bounding box center [755, 385] width 253 height 28
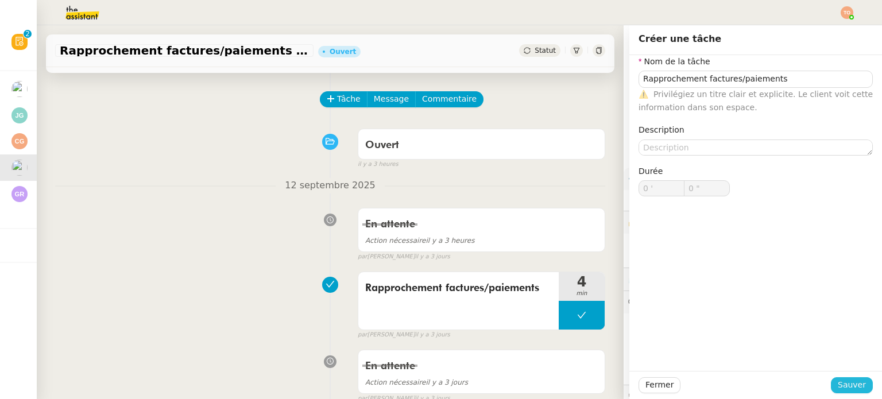
click at [843, 380] on span "Sauver" at bounding box center [852, 384] width 28 height 13
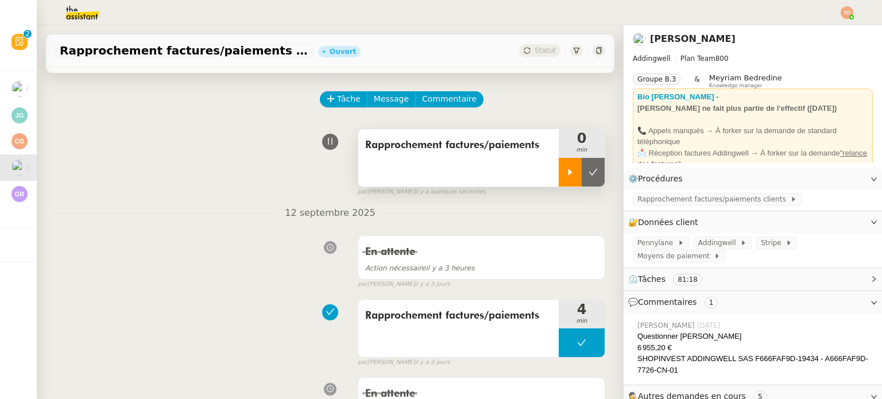
click at [566, 168] on icon at bounding box center [570, 172] width 9 height 9
click at [647, 191] on div "Rapprochement factures/paiements clients" at bounding box center [753, 200] width 258 height 20
click at [649, 194] on div "Rapprochement factures/paiements clients" at bounding box center [717, 199] width 169 height 13
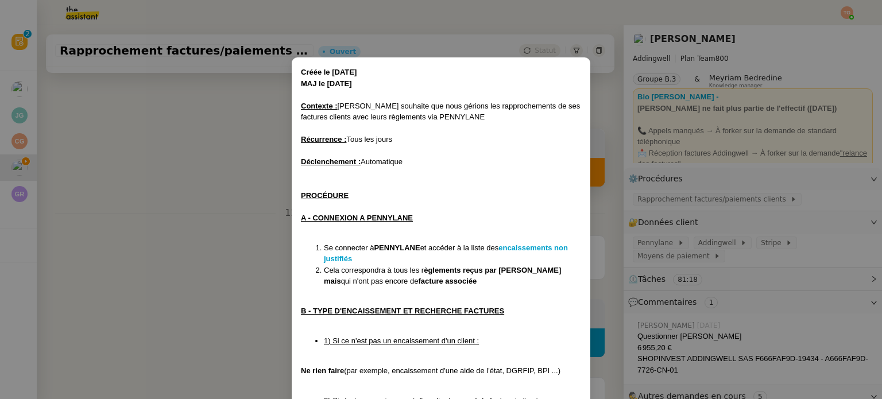
click at [528, 243] on li "Se connecter à PENNYLANE et accéder à la liste des encaissements non justifiés" at bounding box center [452, 253] width 257 height 22
click at [528, 245] on strong "encaissements non justifiés" at bounding box center [446, 254] width 244 height 20
click at [636, 245] on nz-modal-container "Créée le 08/07/24 MAJ le 18/03/2025 Contexte : Julien souhaite que nous gérions…" at bounding box center [441, 199] width 882 height 399
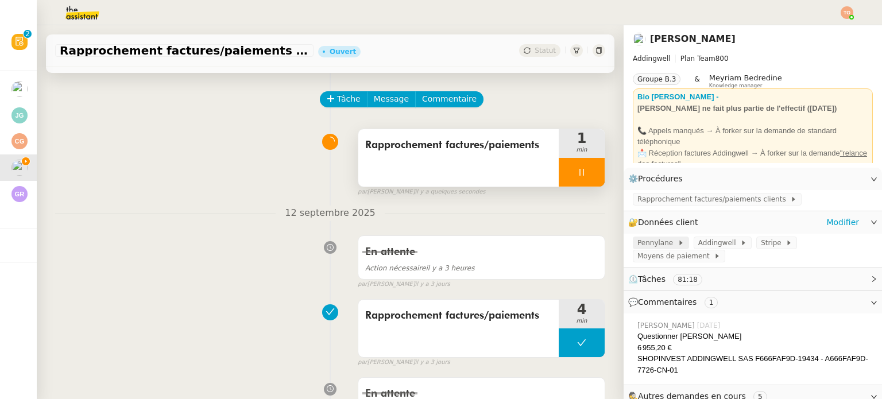
click at [648, 242] on span "Pennylane" at bounding box center [658, 242] width 40 height 11
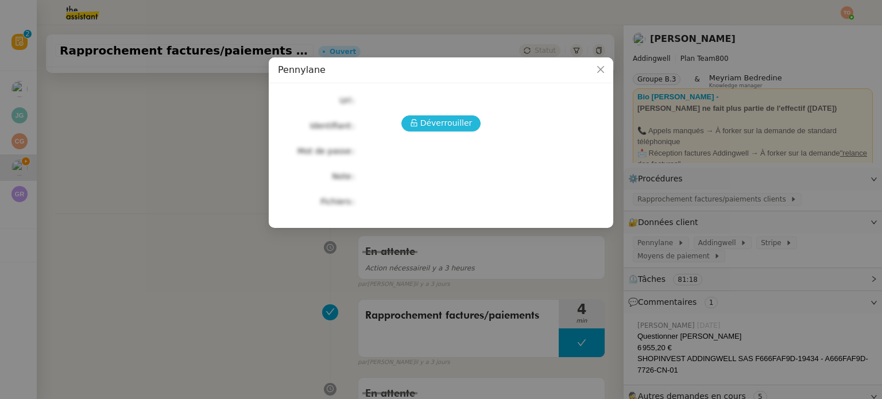
click at [450, 126] on span "Déverrouiller" at bounding box center [446, 123] width 52 height 13
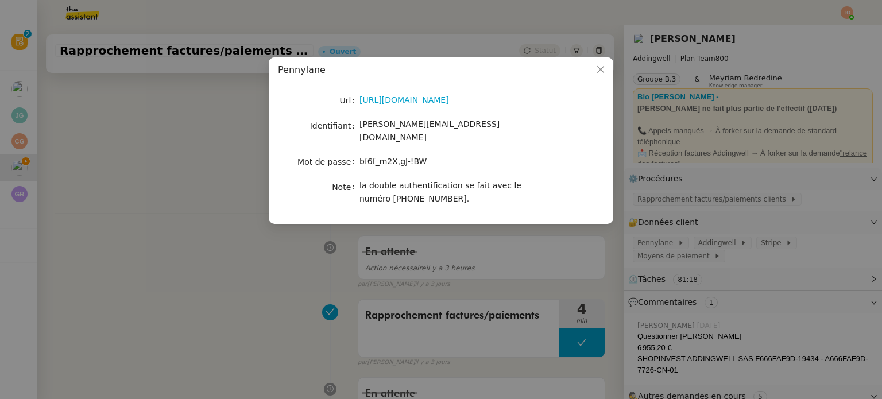
click at [420, 126] on span "camille@addingwell.com" at bounding box center [430, 130] width 140 height 22
copy span "camille@addingwell.com"
click at [386, 157] on span "bf6f_m2X,gJ-!BW" at bounding box center [393, 161] width 67 height 9
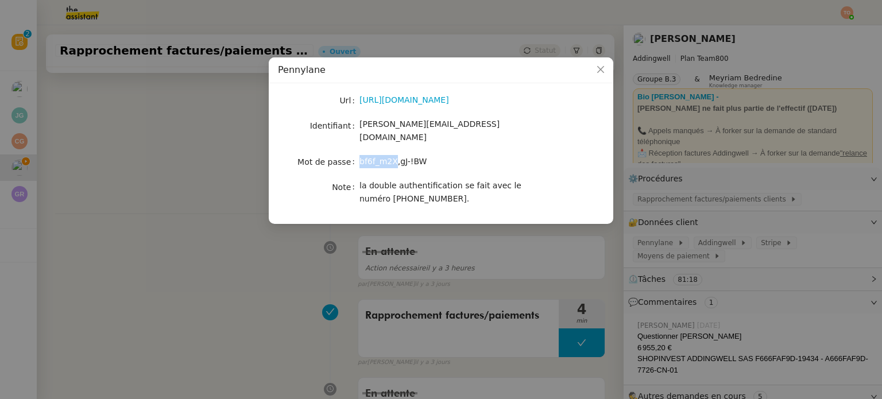
click at [386, 157] on span "bf6f_m2X,gJ-!BW" at bounding box center [393, 161] width 67 height 9
copy span "bf6f_m2X,gJ-!BW"
click at [156, 179] on nz-modal-container "Pennylane Url https://app.pennylane.com/users/invitation/accept?invitation_toke…" at bounding box center [441, 199] width 882 height 399
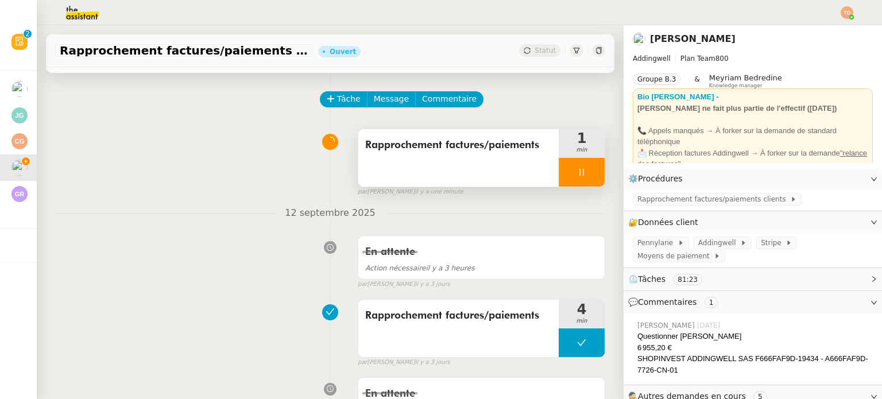
click at [559, 176] on div at bounding box center [582, 172] width 46 height 29
click at [582, 174] on button at bounding box center [593, 172] width 23 height 29
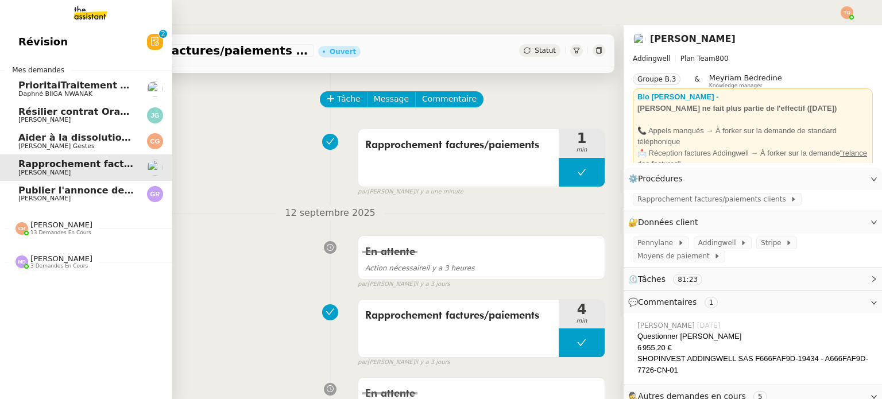
click at [18, 187] on span "Publier l'annonce de recrutement" at bounding box center [105, 190] width 174 height 11
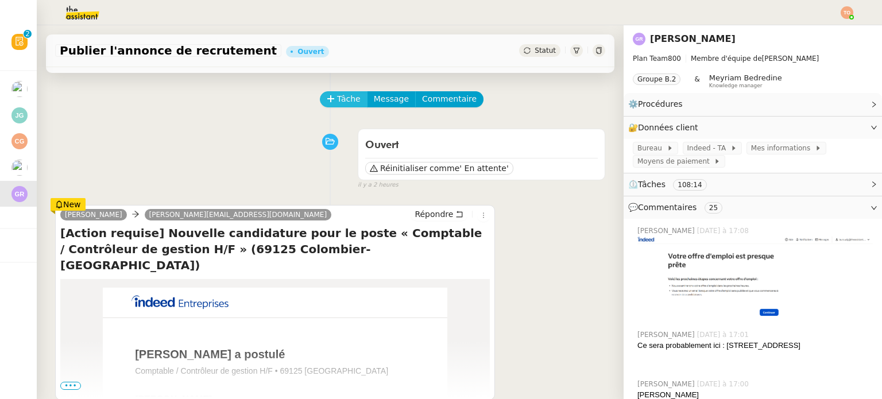
click at [339, 99] on span "Tâche" at bounding box center [349, 98] width 24 height 13
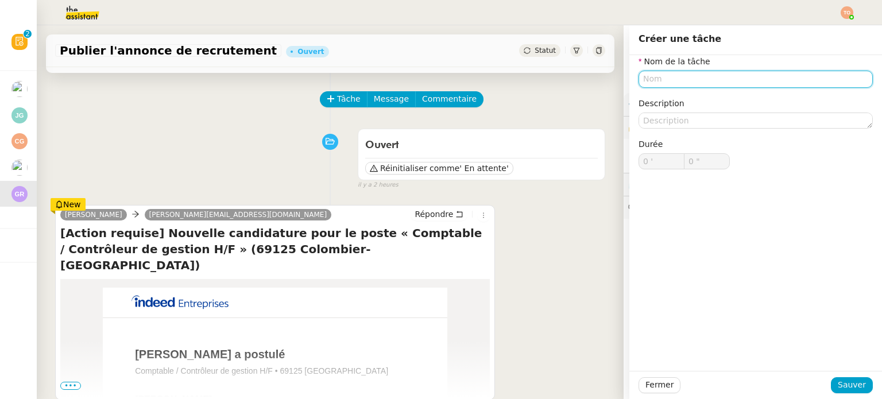
click at [685, 85] on input "text" at bounding box center [756, 79] width 234 height 17
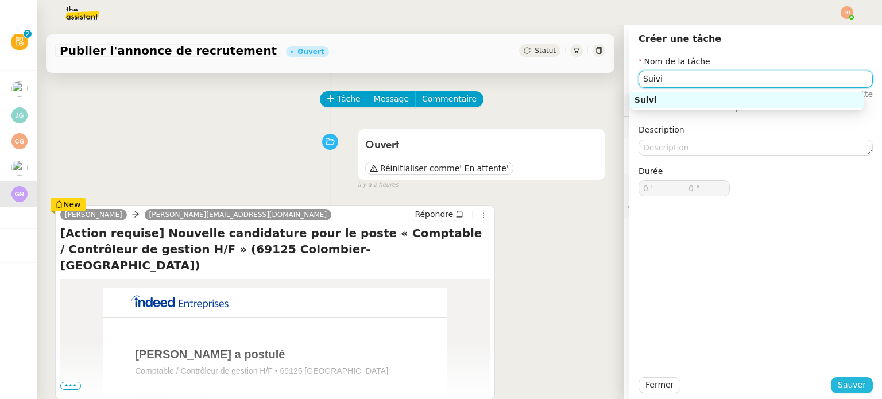
type input "Suivi"
click at [838, 389] on span "Sauver" at bounding box center [852, 384] width 28 height 13
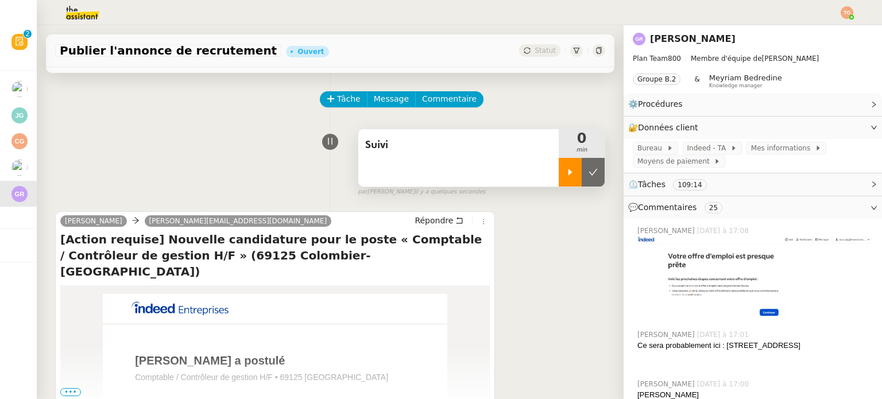
click at [559, 183] on div at bounding box center [570, 172] width 23 height 29
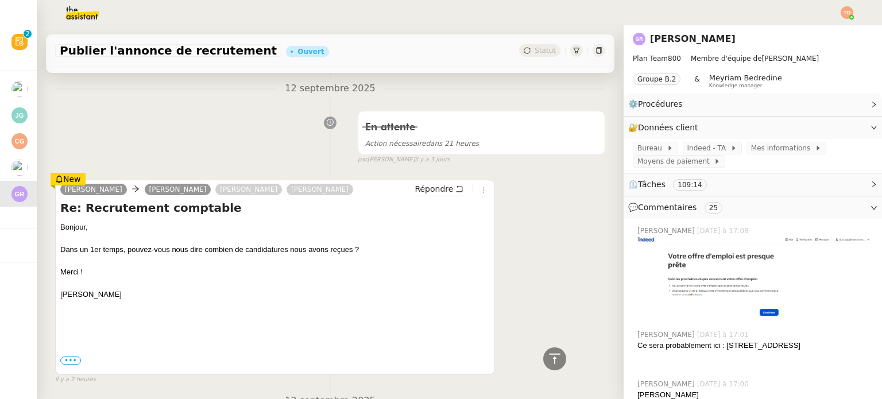
scroll to position [439, 0]
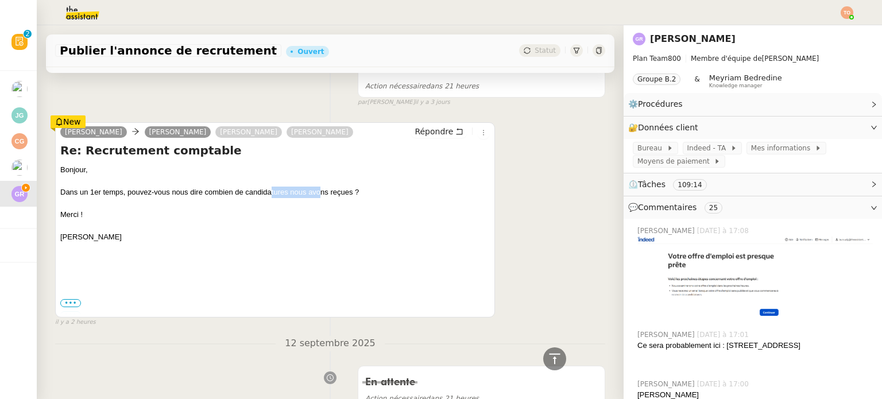
drag, startPoint x: 299, startPoint y: 195, endPoint x: 320, endPoint y: 194, distance: 21.9
click at [320, 194] on div "Dans un 1er temps, pouvez-vous nous dire combien de candidatures nous avons reç…" at bounding box center [275, 192] width 430 height 11
click at [323, 193] on div "Dans un 1er temps, pouvez-vous nous dire combien de candidatures nous avons reç…" at bounding box center [275, 192] width 430 height 11
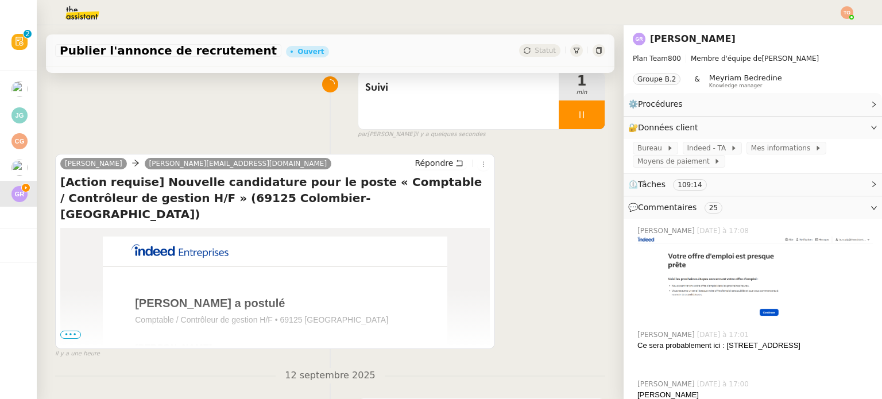
scroll to position [0, 0]
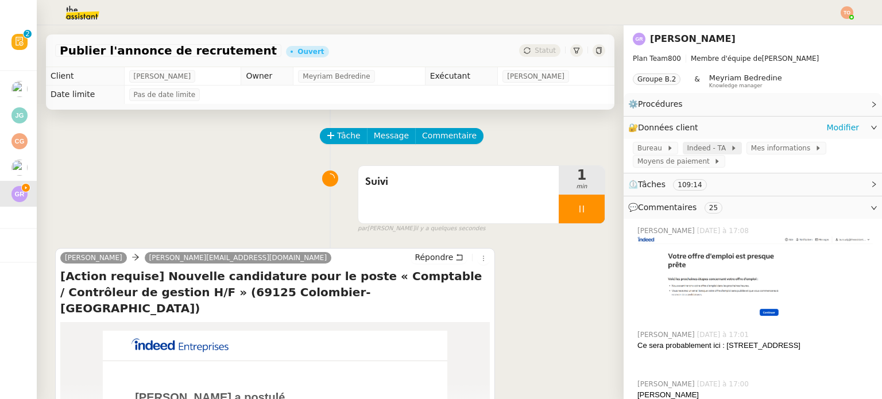
click at [689, 153] on span "Indeed - TA" at bounding box center [708, 147] width 43 height 11
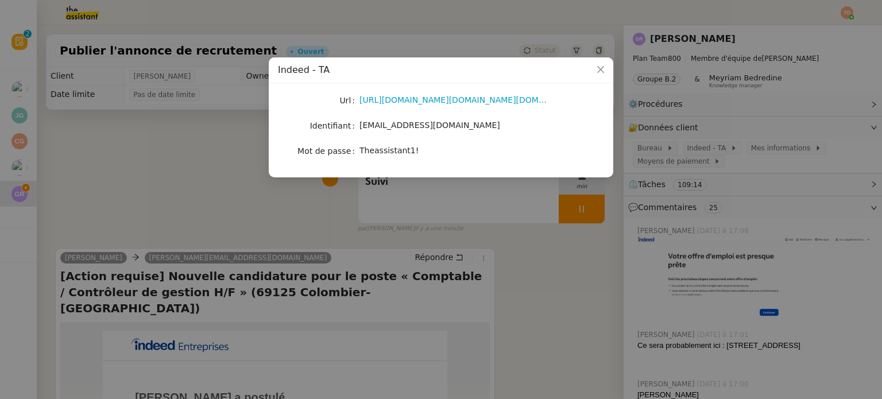
click at [449, 204] on nz-modal-container "Indeed - TA Url https://secure.indeed.com/account/login?hl=fr_FR&co=FR&continue…" at bounding box center [441, 199] width 882 height 399
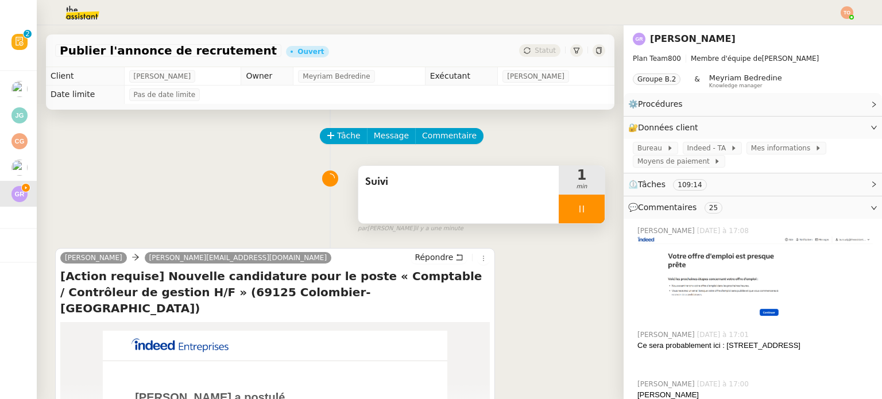
click at [470, 202] on div "Suivi" at bounding box center [458, 194] width 200 height 57
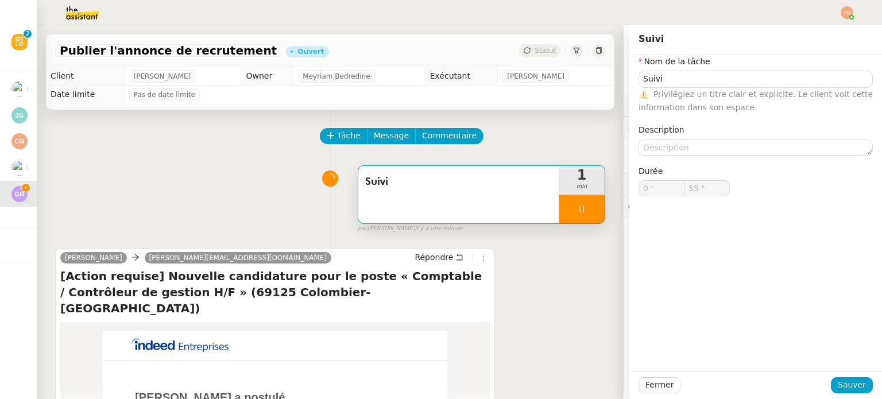
click at [718, 90] on span "Privilégiez un titre clair et explicite. Le client voit cette information dans …" at bounding box center [756, 101] width 234 height 22
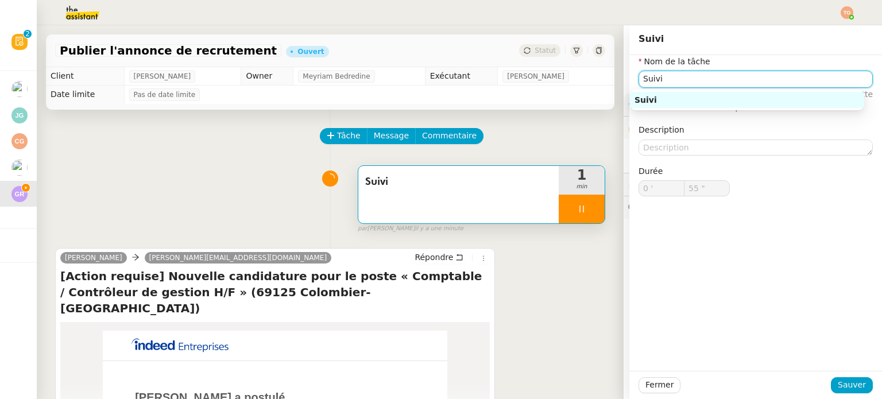
click at [720, 83] on input "Suivi" at bounding box center [756, 79] width 234 height 17
type input "56 ""
type input "Suivi de"
type input "57 ""
type input "Suivi des canda"
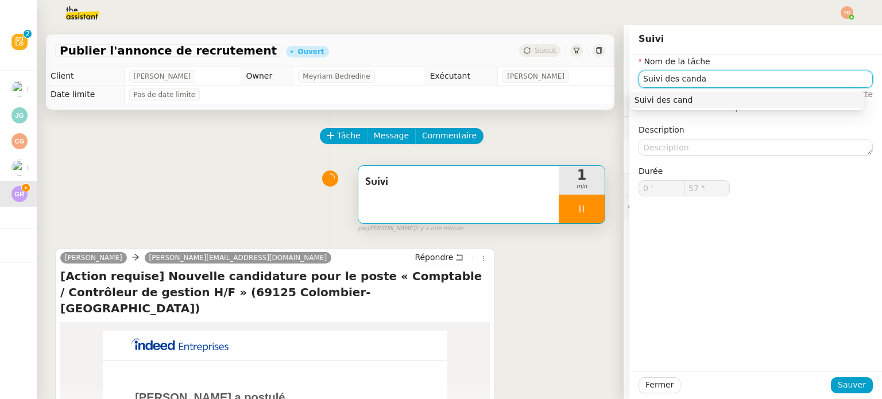
type input "58 ""
type input "Su"
type input "59 ""
type input "S"
type input "Vérif"
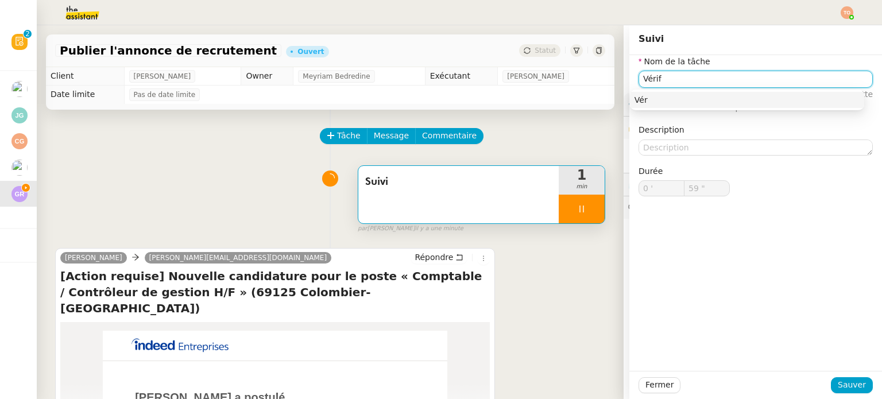
type input "1 '"
type input "0 ""
type input "Vérification"
type input "1 ""
type input "Vérification des cand"
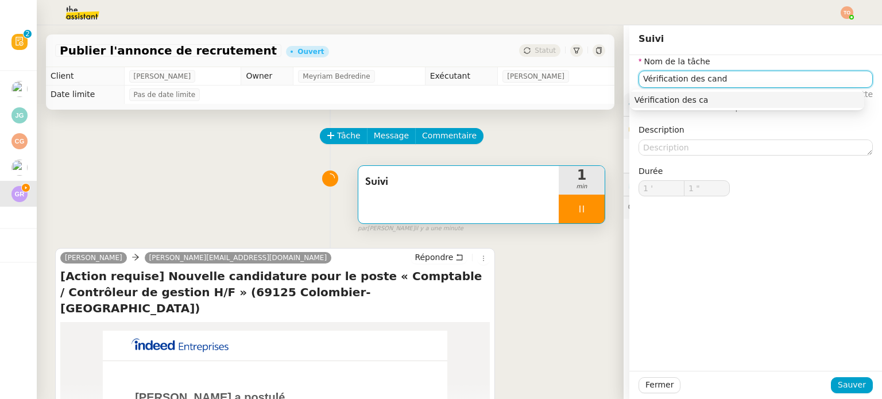
type input "2 ""
type input "Vérification des candidature"
type input "3 ""
type input "Vérification des candidatures"
type input "4 ""
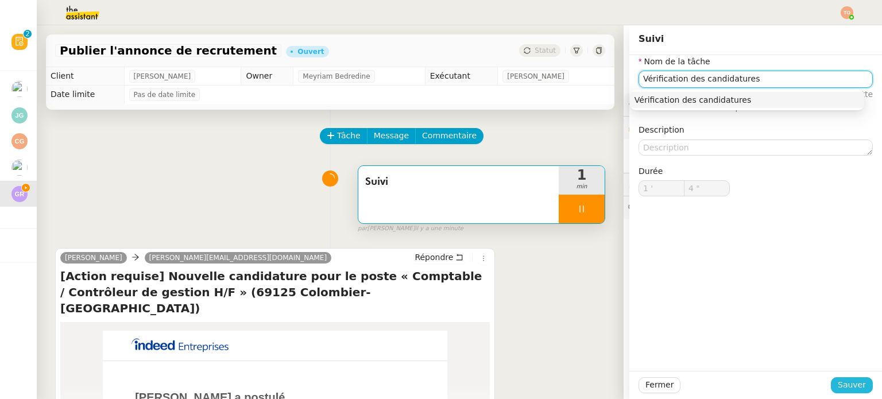
type input "Vérification des candidatures"
click at [838, 378] on span "Sauver" at bounding box center [852, 384] width 28 height 13
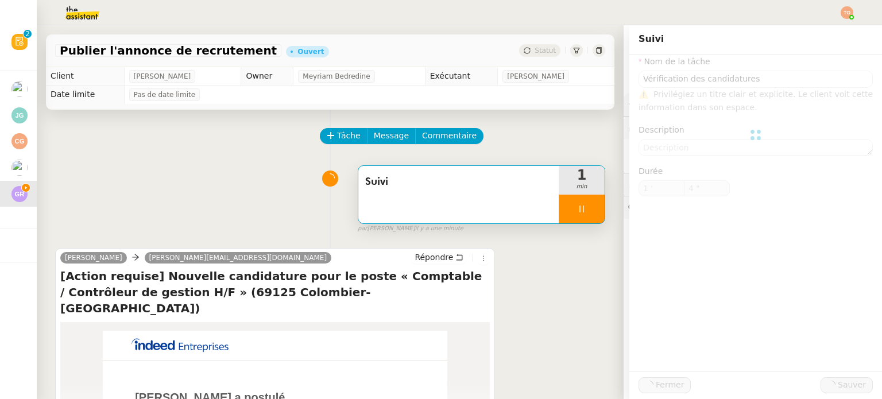
type input "5 ""
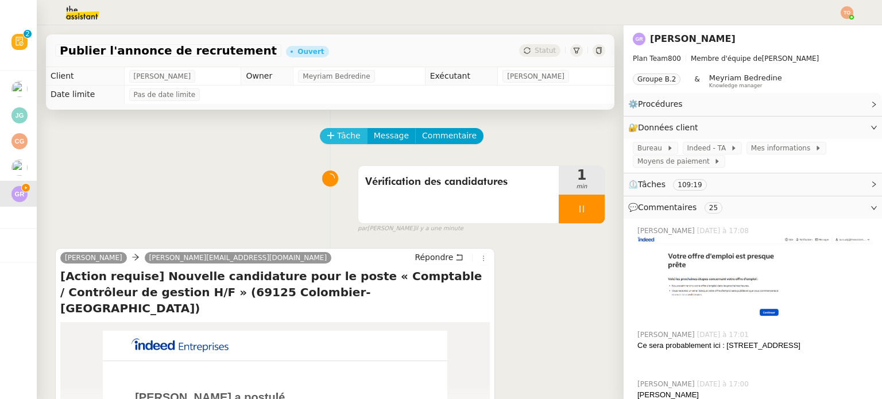
click at [345, 138] on span "Tâche" at bounding box center [349, 135] width 24 height 13
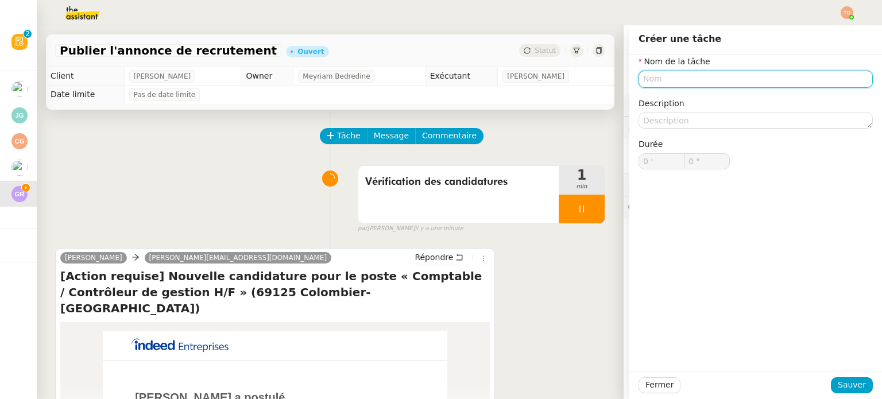
click at [689, 80] on input "text" at bounding box center [756, 79] width 234 height 17
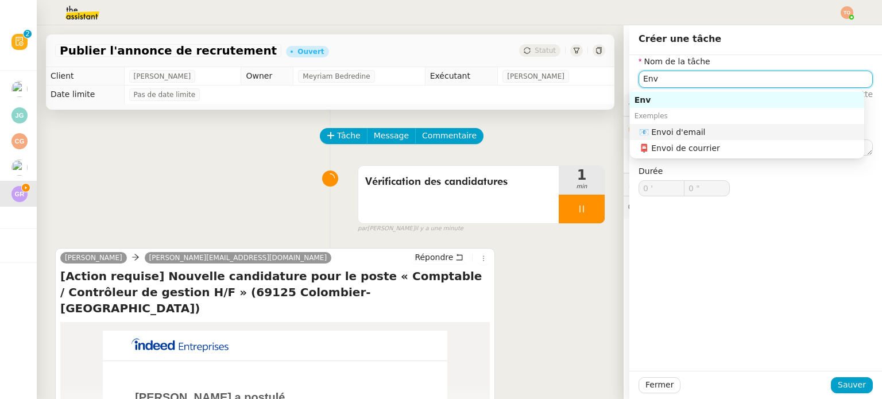
click at [693, 128] on div "📧 Envoi d'email" at bounding box center [749, 132] width 221 height 10
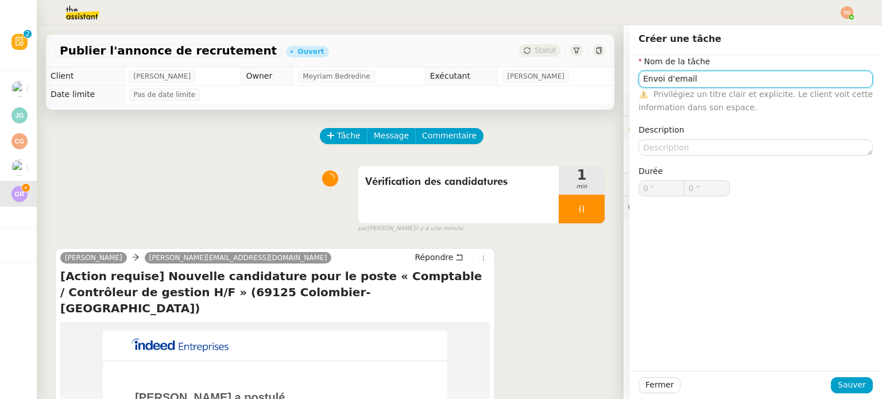
type input "Envoi d'email"
click at [852, 395] on div "Fermer Sauver" at bounding box center [755, 385] width 253 height 28
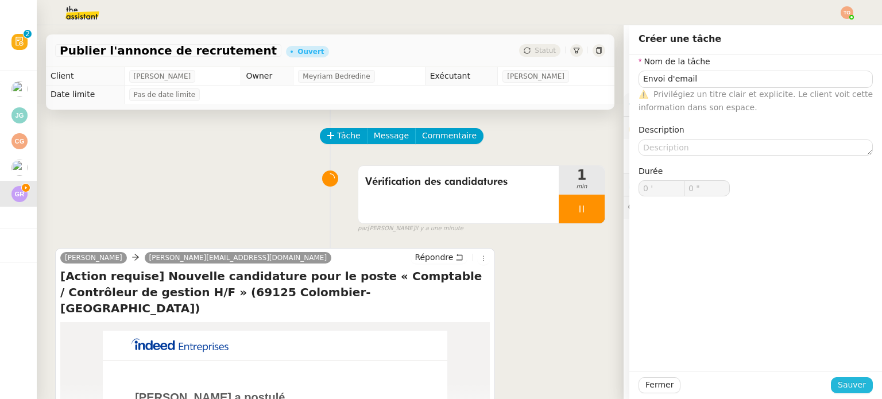
click at [855, 388] on span "Sauver" at bounding box center [852, 384] width 28 height 13
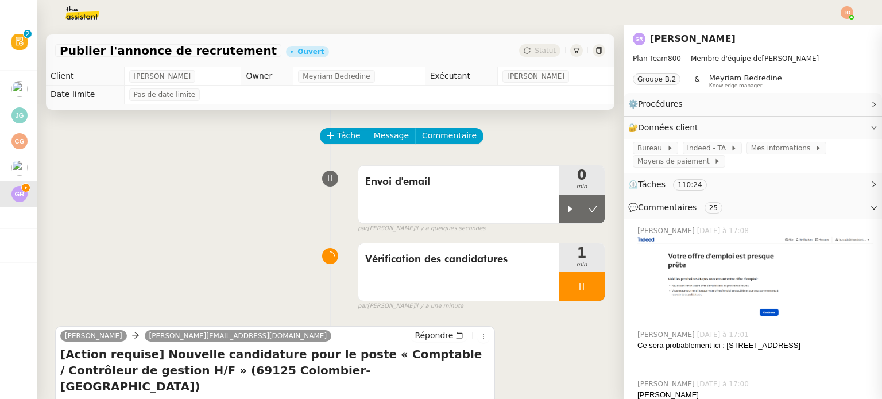
click at [561, 209] on div at bounding box center [570, 209] width 23 height 29
click at [563, 282] on div at bounding box center [582, 286] width 46 height 29
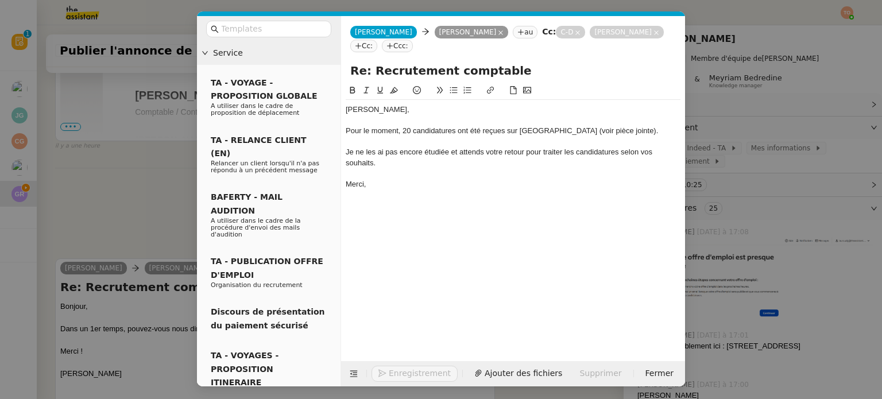
scroll to position [570, 0]
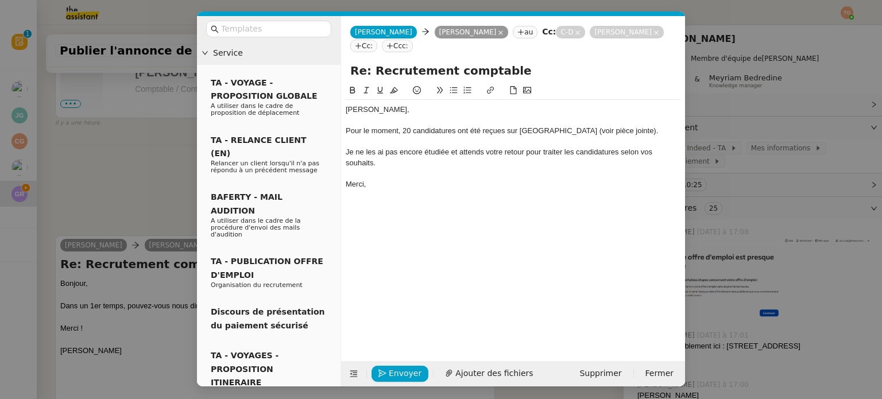
click at [440, 157] on div "Je ne les ai pas encore étudiée et attends votre retour pour traiter les candid…" at bounding box center [513, 157] width 335 height 21
click at [0, 0] on lt-span "étudiée s" at bounding box center [0, 0] width 0 height 0
click at [482, 366] on button "Ajouter des fichiers" at bounding box center [489, 374] width 102 height 16
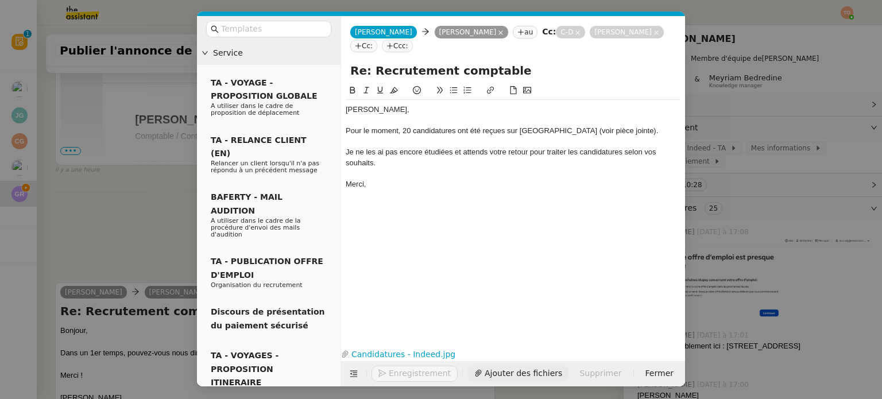
scroll to position [616, 0]
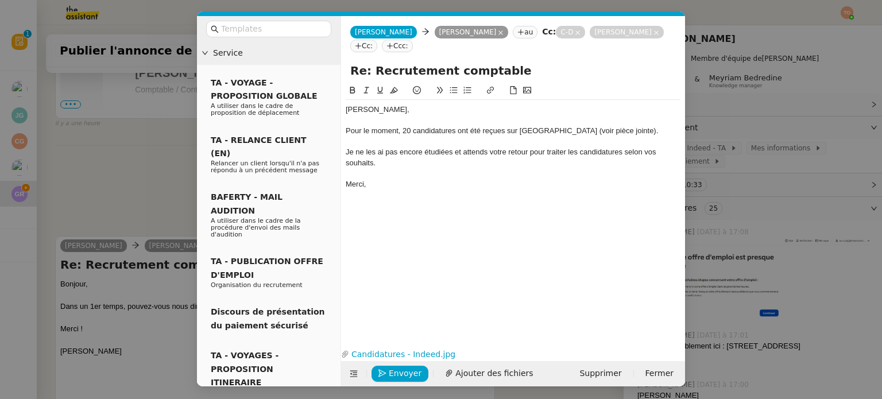
click at [581, 163] on div "Je ne les ai pas encore étudiées et attends votre retour pour traiter les candi…" at bounding box center [513, 157] width 335 height 21
drag, startPoint x: 581, startPoint y: 163, endPoint x: 624, endPoint y: 151, distance: 44.7
click at [624, 151] on div "Je ne les ai pas encore étudiées et attends votre retour pour traiter les candi…" at bounding box center [513, 157] width 335 height 21
click at [407, 374] on span "Envoyer" at bounding box center [405, 373] width 33 height 13
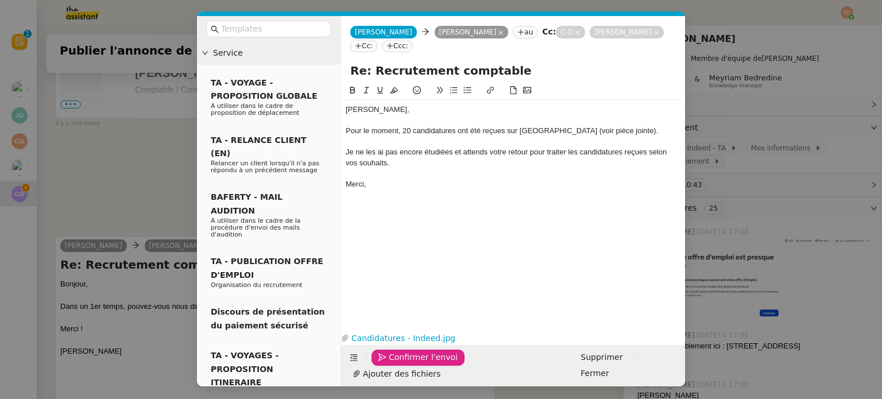
click at [407, 364] on span "Confirmer l'envoi" at bounding box center [423, 357] width 69 height 13
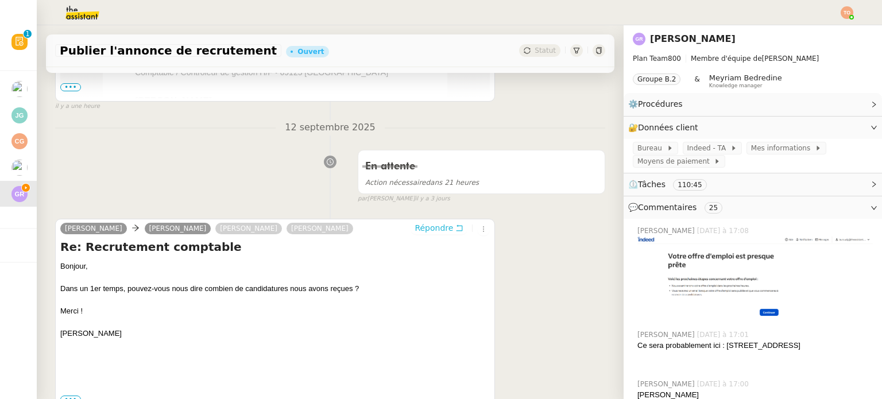
scroll to position [0, 0]
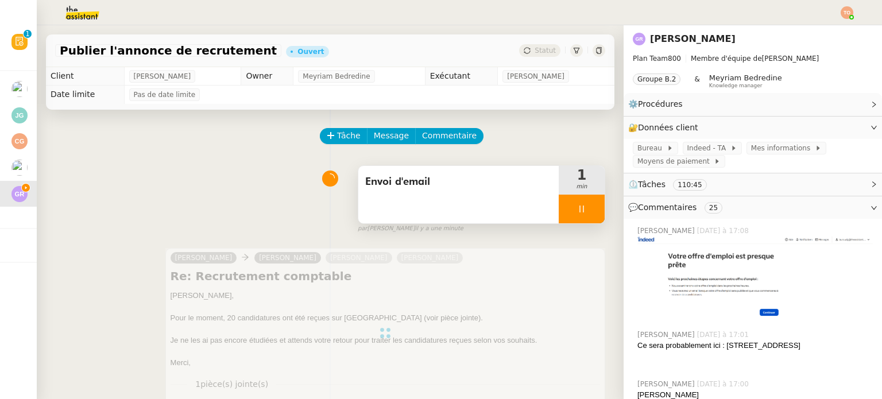
click at [573, 206] on div at bounding box center [582, 209] width 46 height 29
click at [589, 206] on icon at bounding box center [593, 208] width 9 height 9
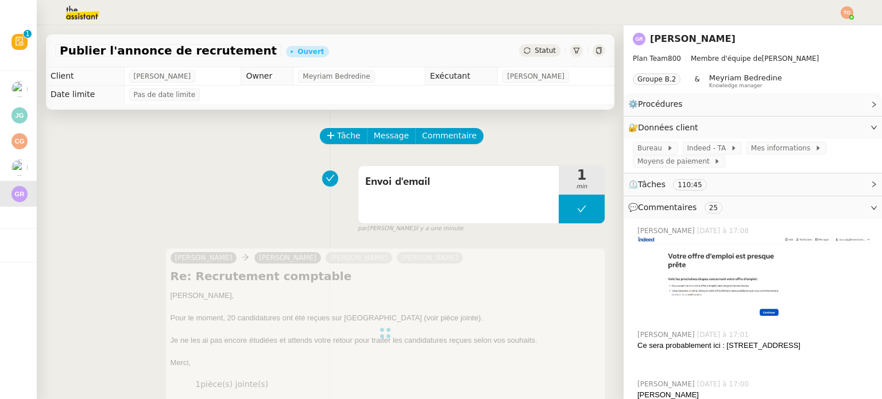
click at [542, 49] on div "Statut" at bounding box center [539, 50] width 41 height 13
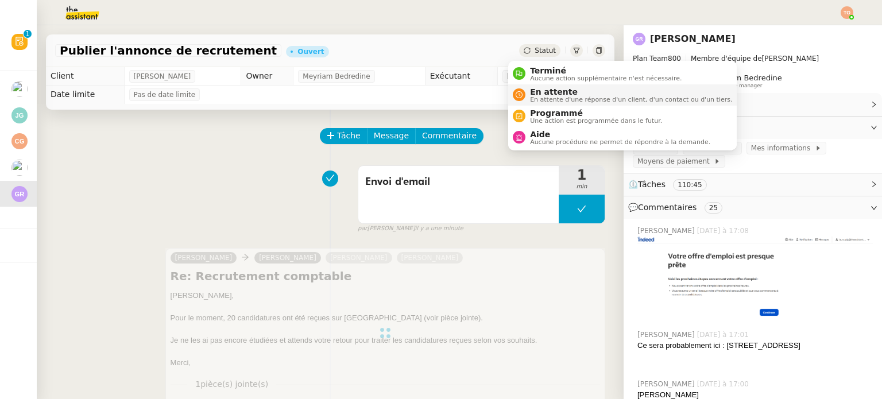
click at [570, 98] on span "En attente d'une réponse d'un client, d'un contact ou d'un tiers." at bounding box center [631, 99] width 202 height 6
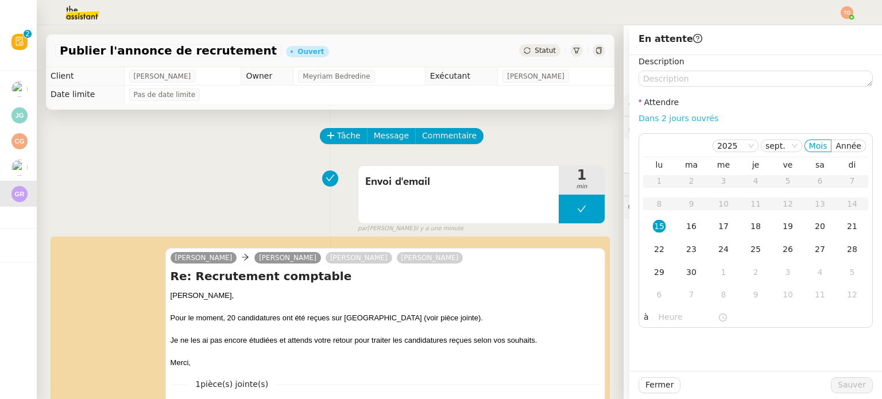
click at [677, 119] on link "Dans 2 jours ouvrés" at bounding box center [679, 118] width 80 height 9
type input "07:00"
click at [855, 379] on span "Sauver" at bounding box center [852, 384] width 28 height 13
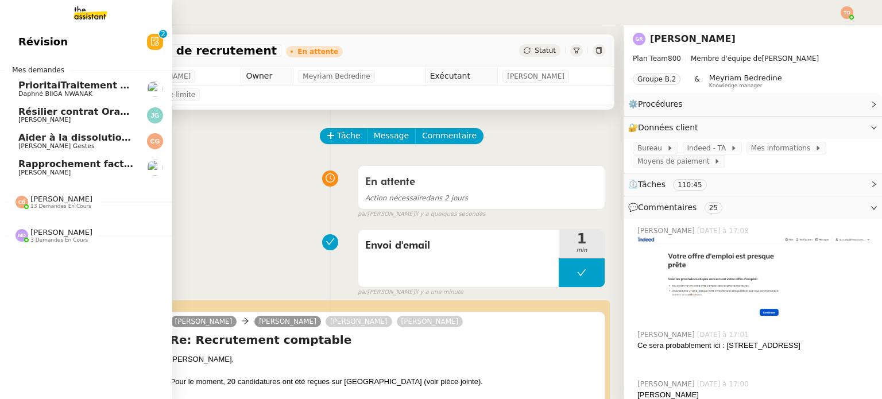
click at [94, 119] on span "[PERSON_NAME]" at bounding box center [76, 120] width 116 height 7
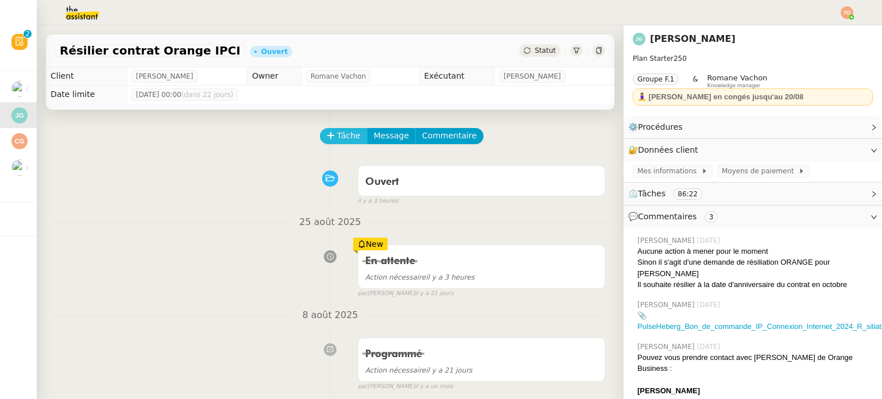
click at [342, 134] on span "Tâche" at bounding box center [349, 135] width 24 height 13
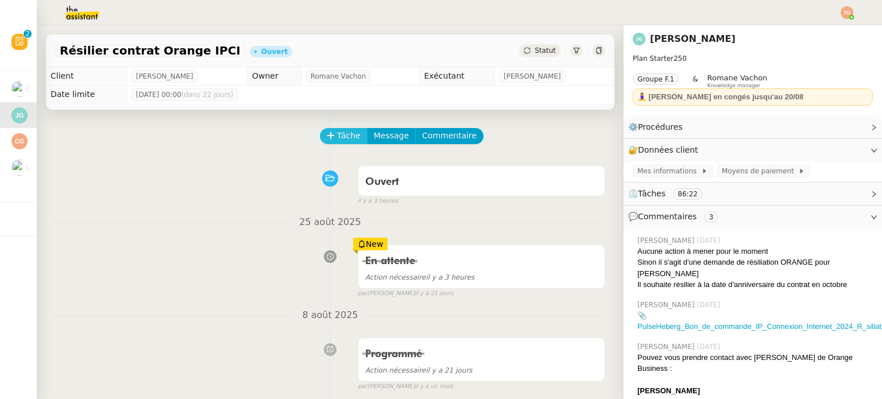
click at [350, 142] on button "Tâche" at bounding box center [344, 136] width 48 height 16
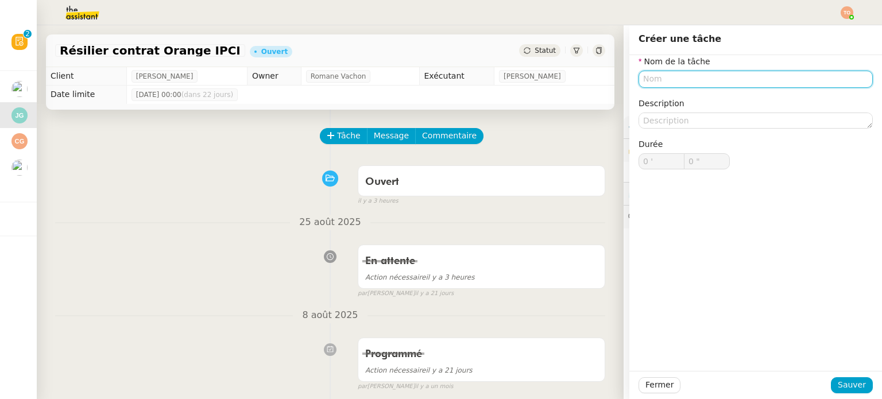
click at [719, 84] on input "text" at bounding box center [756, 79] width 234 height 17
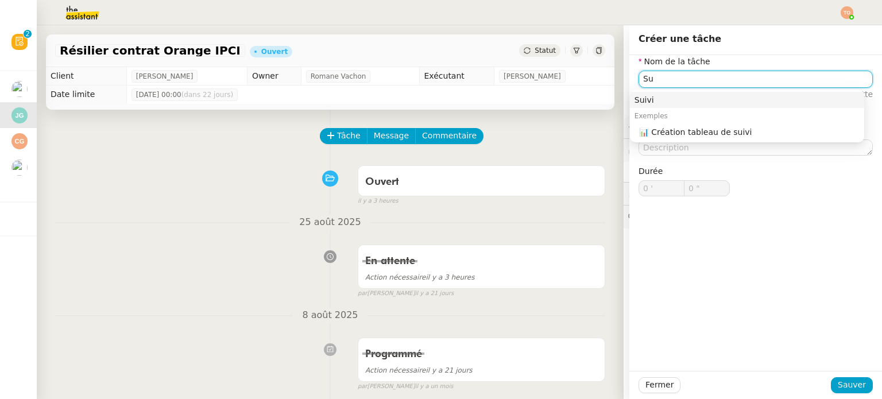
type input "S"
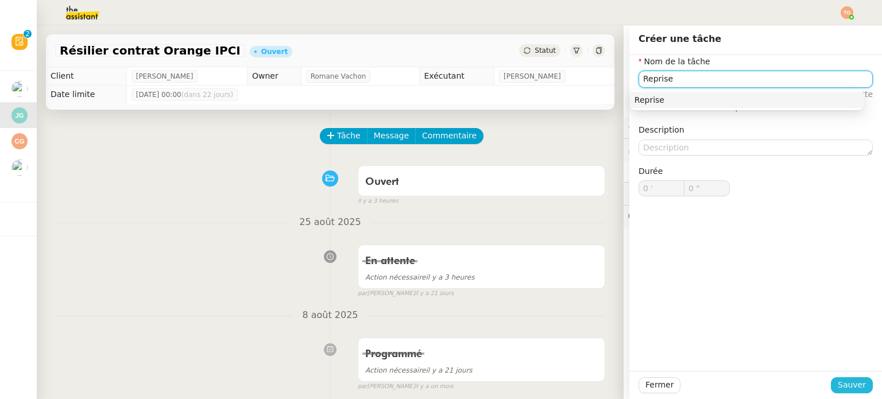
type input "Reprise"
click at [845, 378] on button "Sauver" at bounding box center [852, 385] width 42 height 16
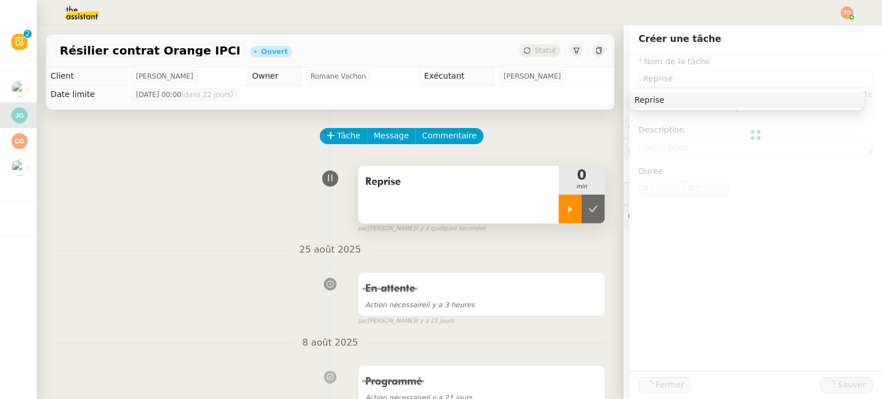
click at [564, 213] on div at bounding box center [570, 209] width 23 height 29
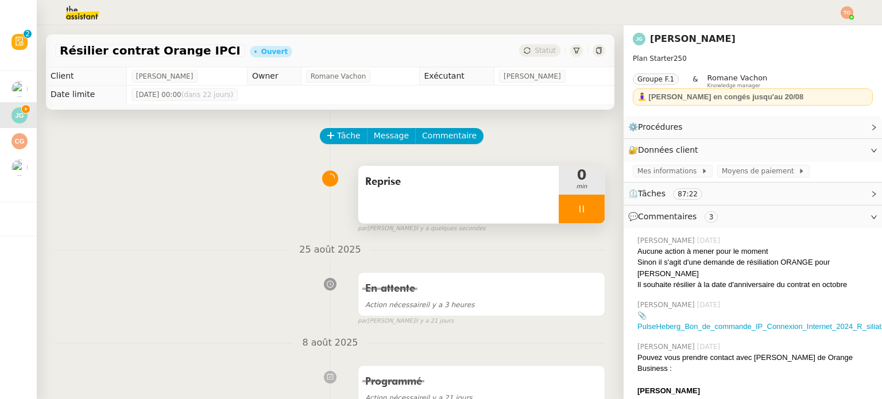
click at [519, 186] on span "Reprise" at bounding box center [458, 181] width 187 height 17
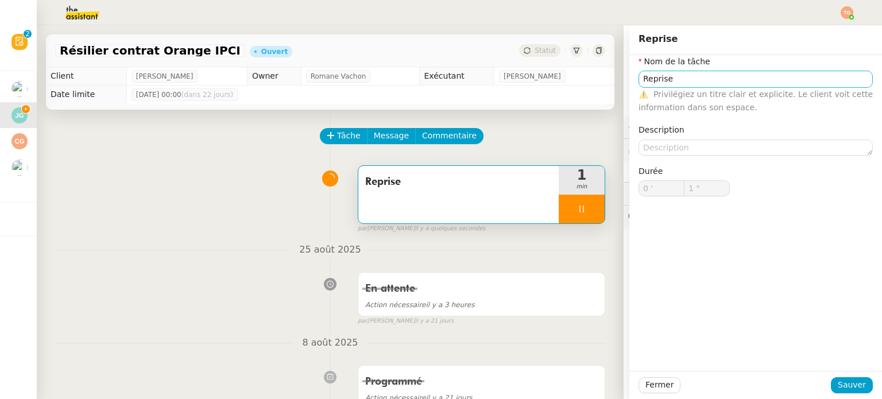
type input "2 ""
click at [694, 78] on input "Reprise" at bounding box center [756, 79] width 234 height 17
type input "Reprise de"
type input "3 ""
type input "Reprise de la"
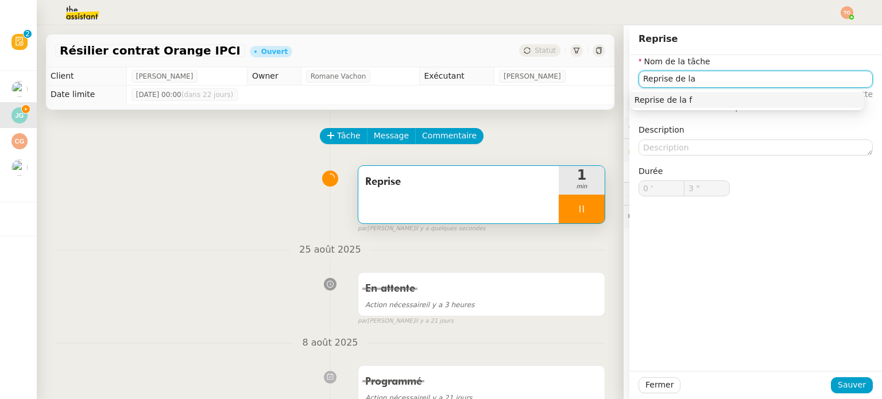
type input "4 ""
type input "Reprise de la dem"
type input "5 ""
type input "Reprise de la demande"
type input "7 ""
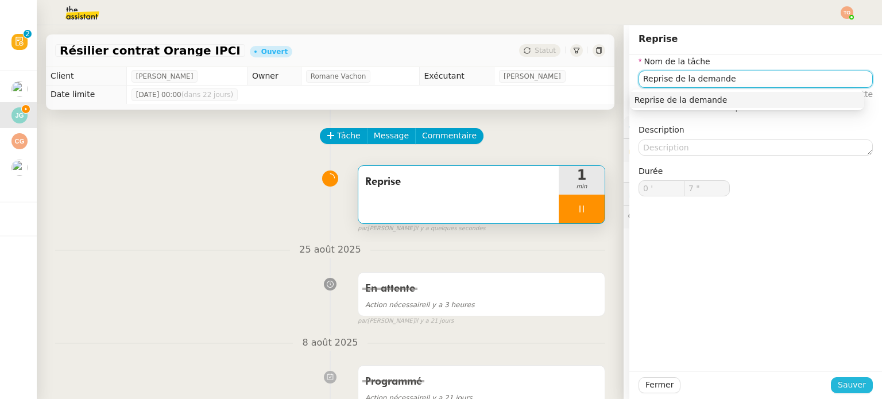
type input "Reprise de la demande"
click at [841, 382] on span "Sauver" at bounding box center [852, 384] width 28 height 13
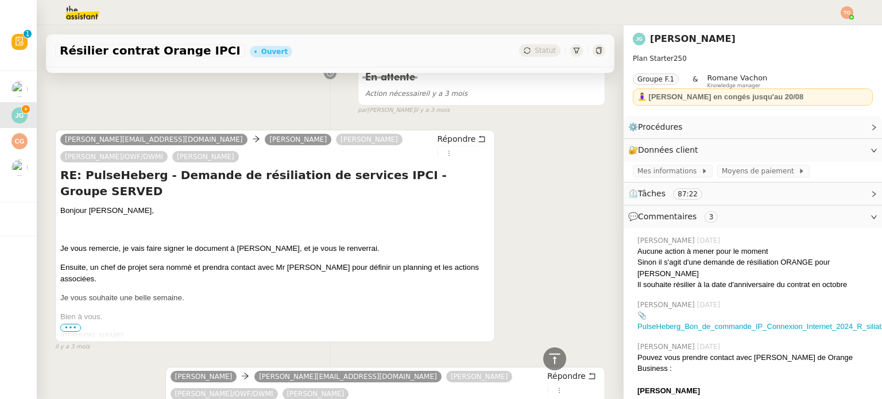
scroll to position [1034, 0]
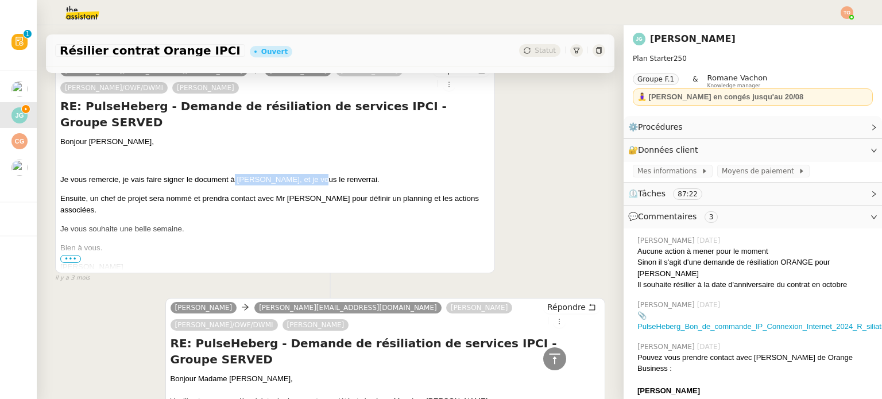
drag, startPoint x: 233, startPoint y: 159, endPoint x: 319, endPoint y: 150, distance: 86.1
click at [318, 174] on p "Je vous remercie, je vais faire signer le document à Laurent Perez, et je vous …" at bounding box center [275, 179] width 430 height 11
click at [319, 175] on span "Je vous remercie, je vais faire signer le document à Laurent Perez, et je vous …" at bounding box center [219, 179] width 319 height 9
click at [177, 193] on p "Ensuite, un chef de projet sera nommé et prendra contact avec Mr Guerder pour d…" at bounding box center [275, 204] width 430 height 23
drag, startPoint x: 172, startPoint y: 169, endPoint x: 319, endPoint y: 176, distance: 147.2
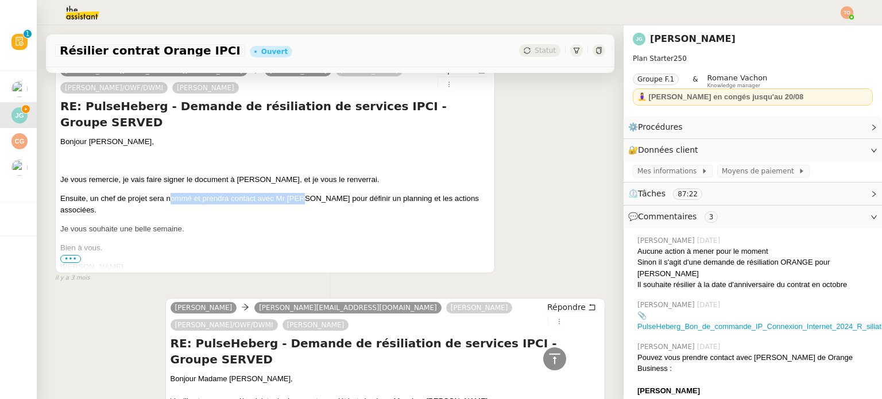
click at [310, 194] on span "Ensuite, un chef de projet sera nommé et prendra contact avec Mr Guerder pour d…" at bounding box center [269, 204] width 419 height 20
drag, startPoint x: 330, startPoint y: 176, endPoint x: 401, endPoint y: 170, distance: 71.5
click at [384, 194] on span "Ensuite, un chef de projet sera nommé et prendra contact avec Mr Guerder pour d…" at bounding box center [269, 204] width 419 height 20
drag, startPoint x: 422, startPoint y: 169, endPoint x: 438, endPoint y: 169, distance: 16.1
click at [437, 194] on span "Ensuite, un chef de projet sera nommé et prendra contact avec Mr Guerder pour d…" at bounding box center [269, 204] width 419 height 20
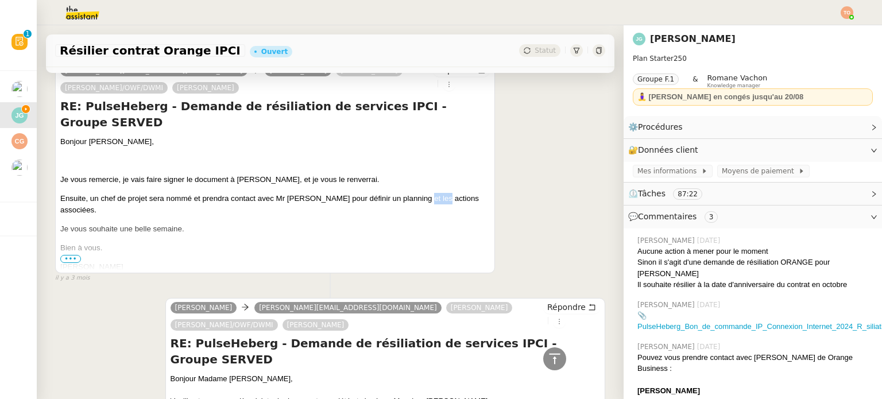
click at [438, 194] on span "Ensuite, un chef de projet sera nommé et prendra contact avec Mr Guerder pour d…" at bounding box center [269, 204] width 419 height 20
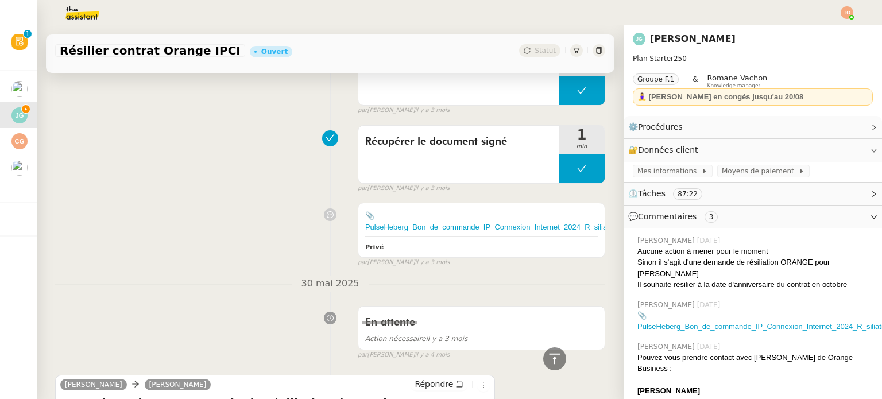
scroll to position [1666, 0]
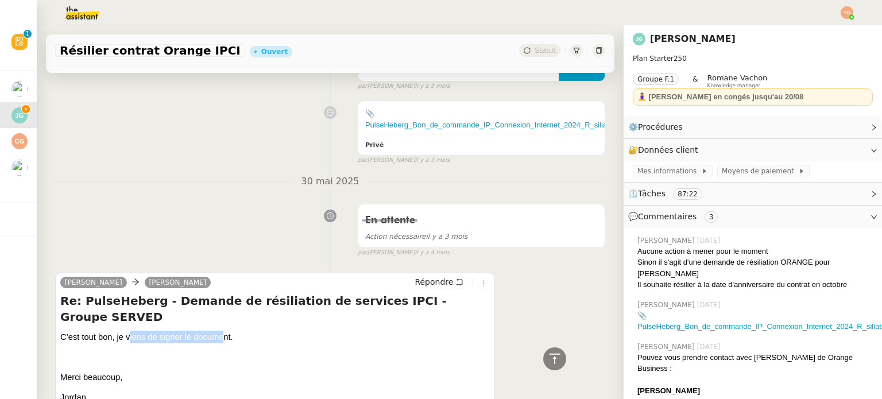
drag, startPoint x: 128, startPoint y: 307, endPoint x: 223, endPoint y: 313, distance: 94.9
click at [223, 333] on span "C’est tout bon, je viens de signer le document." at bounding box center [146, 337] width 173 height 9
click at [224, 333] on span "C’est tout bon, je viens de signer le document." at bounding box center [146, 337] width 173 height 9
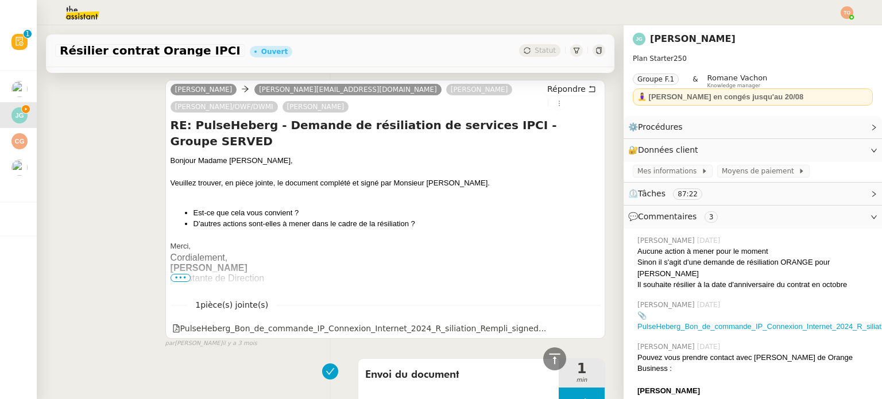
scroll to position [1378, 0]
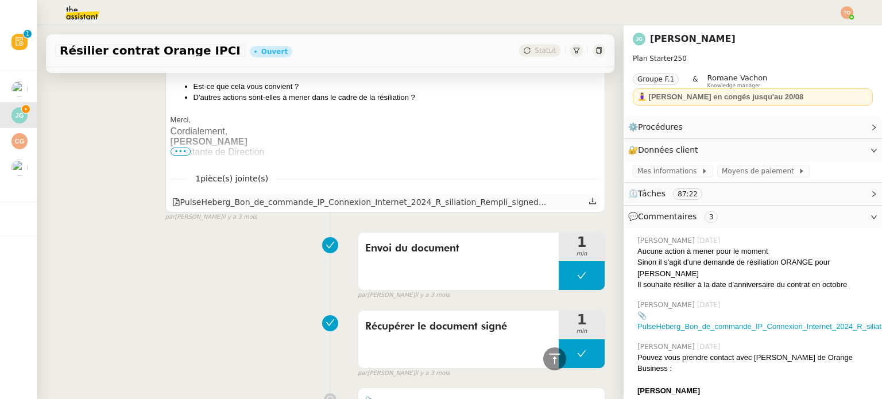
click at [300, 196] on div "PulseHeberg_Bon_de_commande_IP_Connexion_Internet_2024_R_siliation_Rempli_signe…" at bounding box center [359, 202] width 374 height 13
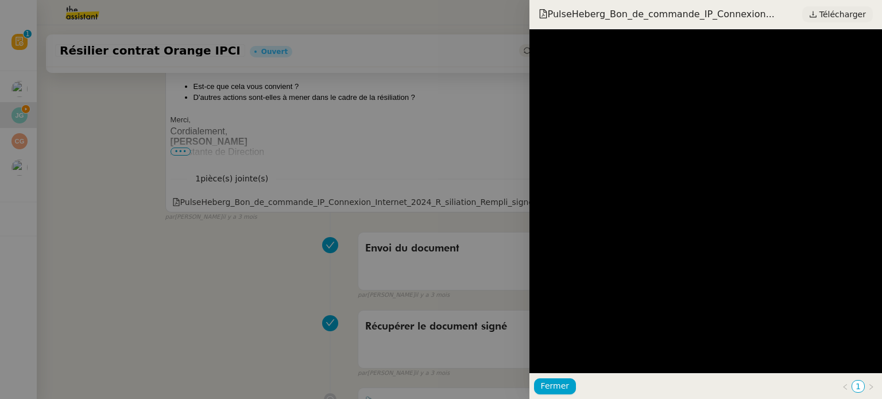
click at [836, 13] on span "Télécharger" at bounding box center [843, 14] width 47 height 15
click at [304, 142] on div at bounding box center [441, 199] width 882 height 399
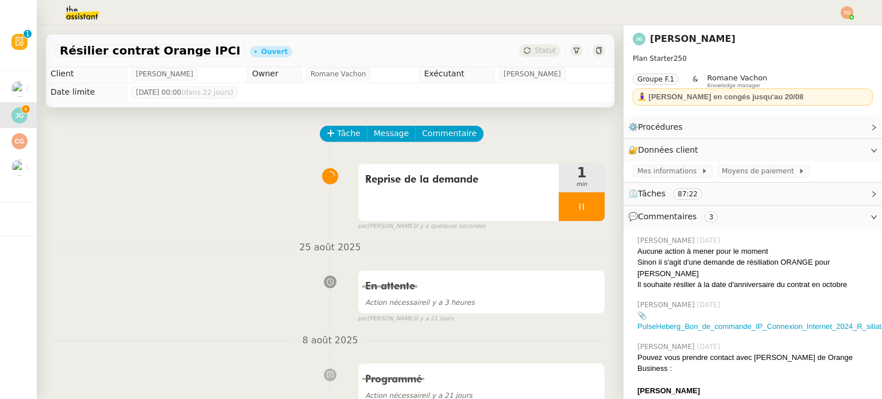
scroll to position [0, 0]
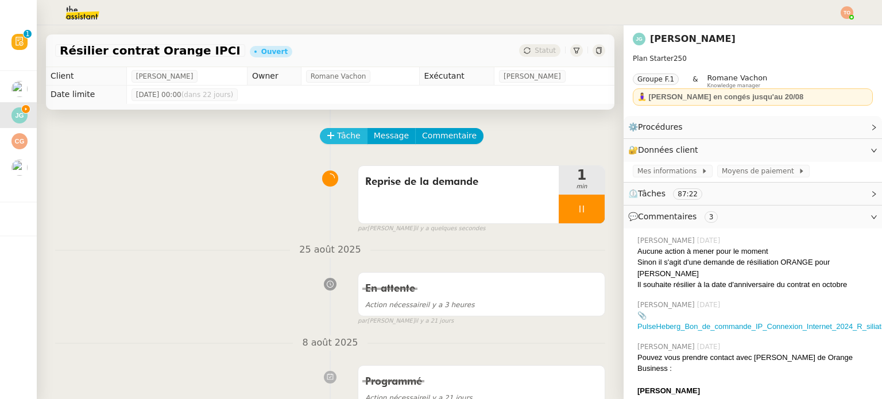
click at [339, 140] on span "Tâche" at bounding box center [349, 135] width 24 height 13
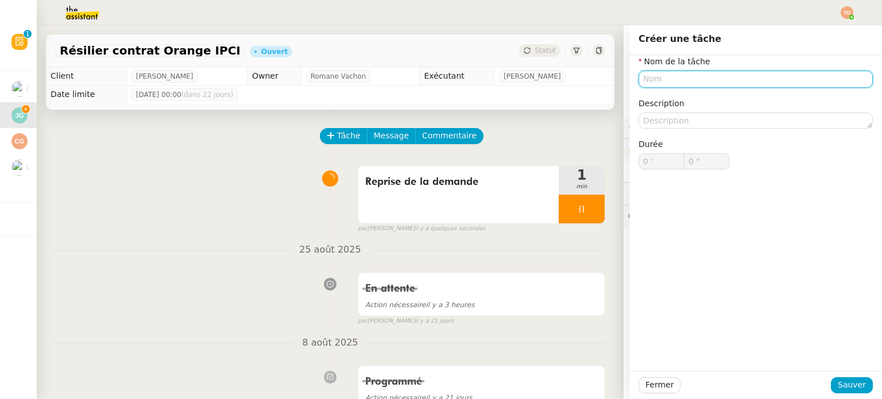
click at [675, 75] on input "text" at bounding box center [756, 79] width 234 height 17
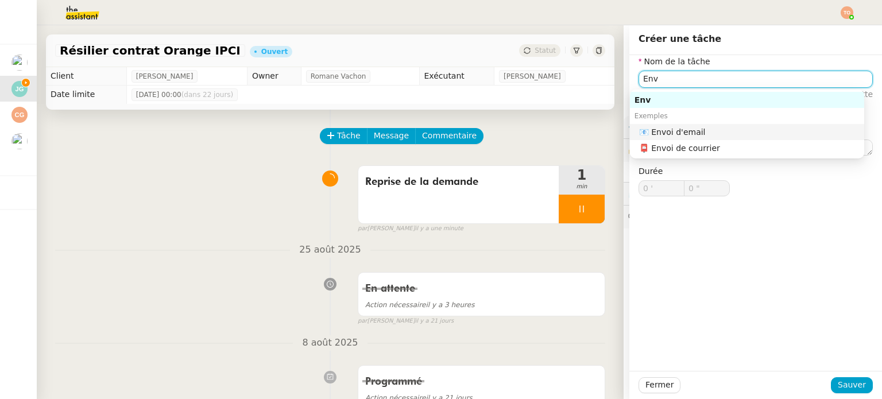
click at [678, 124] on nz-auto-option "📧 Envoi d'email" at bounding box center [747, 132] width 234 height 16
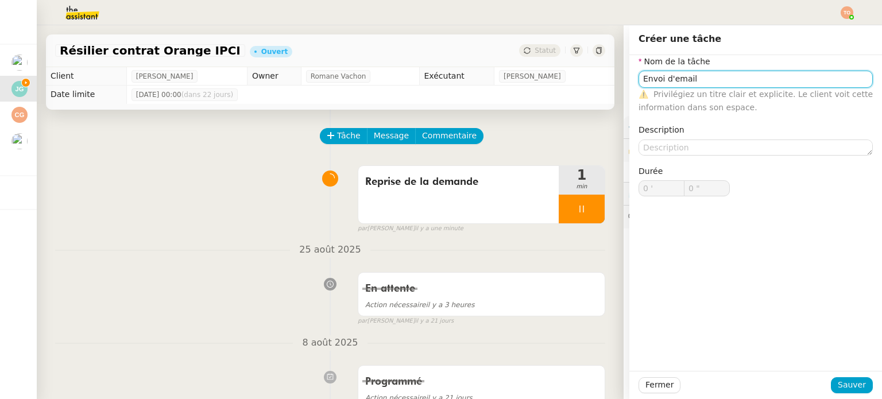
type input "Envoi d'email"
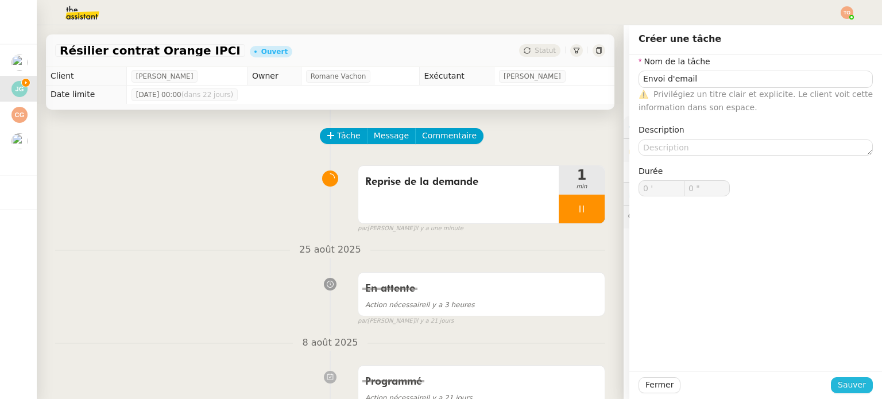
click at [857, 385] on button "Sauver" at bounding box center [852, 385] width 42 height 16
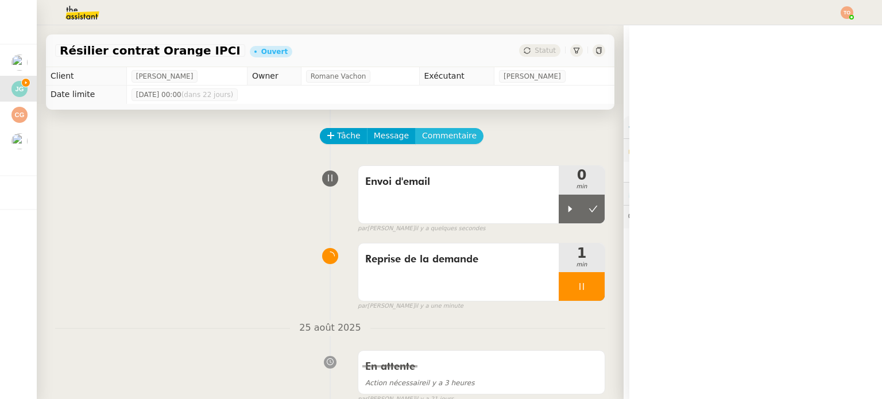
click at [448, 141] on span "Commentaire" at bounding box center [449, 135] width 55 height 13
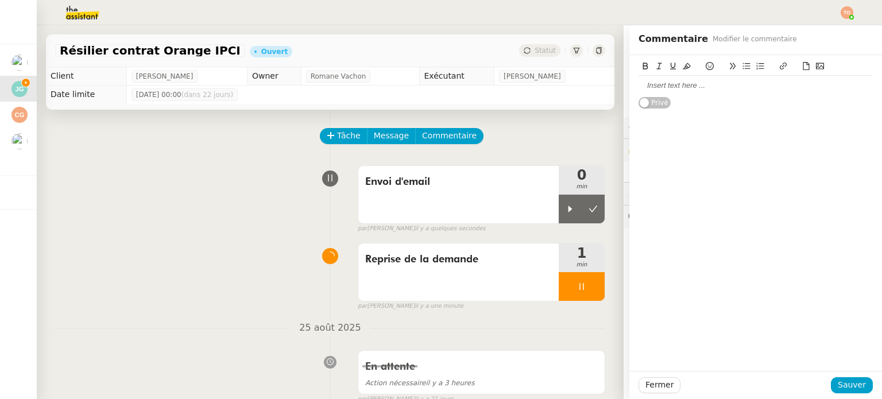
click at [666, 91] on div at bounding box center [756, 86] width 234 height 20
click at [692, 89] on div "Enlever information dans l'encadré jaune" at bounding box center [756, 85] width 234 height 10
click at [639, 88] on div "Enlever information dans l'encadré jaune" at bounding box center [756, 85] width 234 height 10
click at [643, 87] on div "HELP" at bounding box center [756, 85] width 234 height 10
click at [643, 86] on div "HELP" at bounding box center [756, 85] width 234 height 10
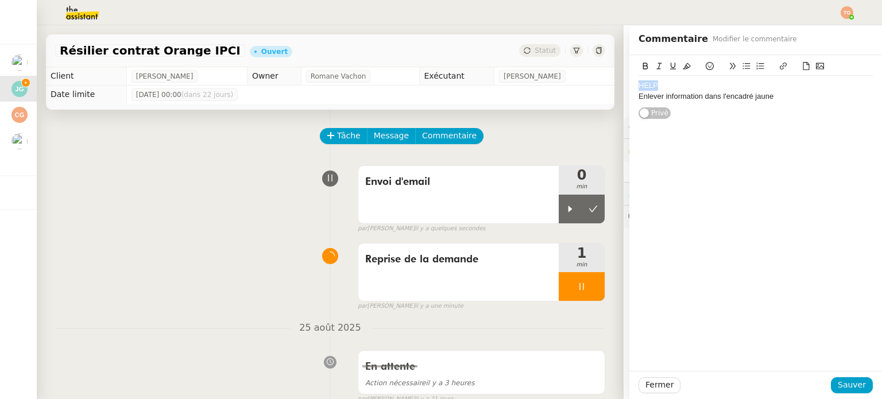
click at [642, 68] on icon at bounding box center [646, 66] width 8 height 8
click at [683, 64] on icon at bounding box center [687, 66] width 8 height 8
click at [841, 388] on span "Sauver" at bounding box center [852, 384] width 28 height 13
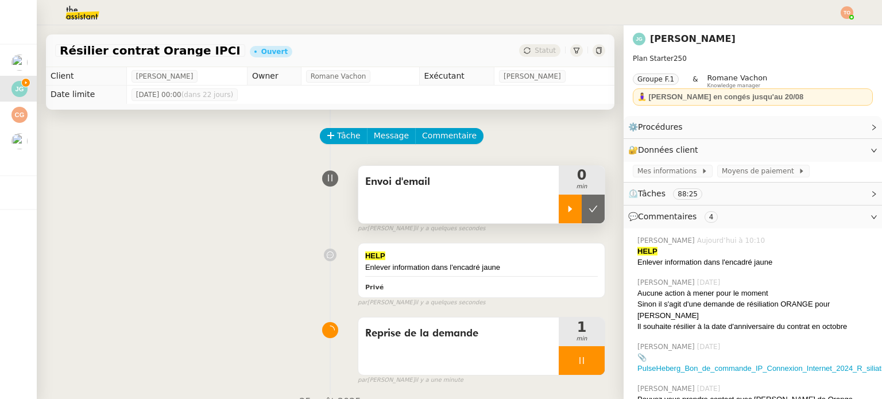
click at [559, 209] on div at bounding box center [570, 209] width 23 height 29
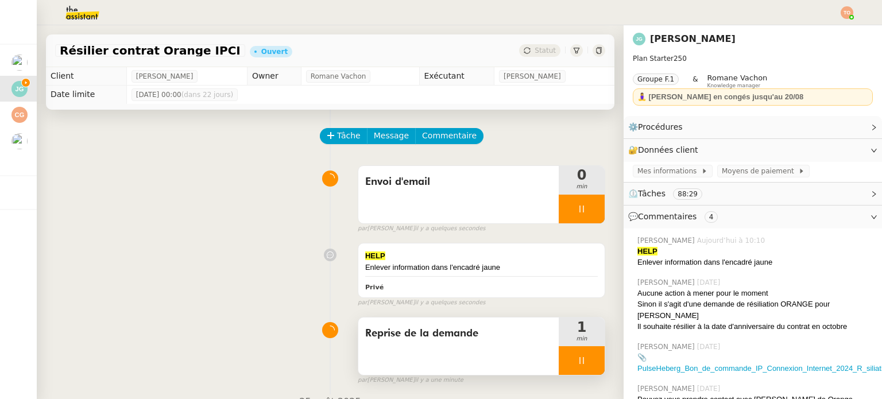
click at [568, 355] on div at bounding box center [582, 360] width 46 height 29
click at [589, 362] on icon at bounding box center [593, 360] width 9 height 9
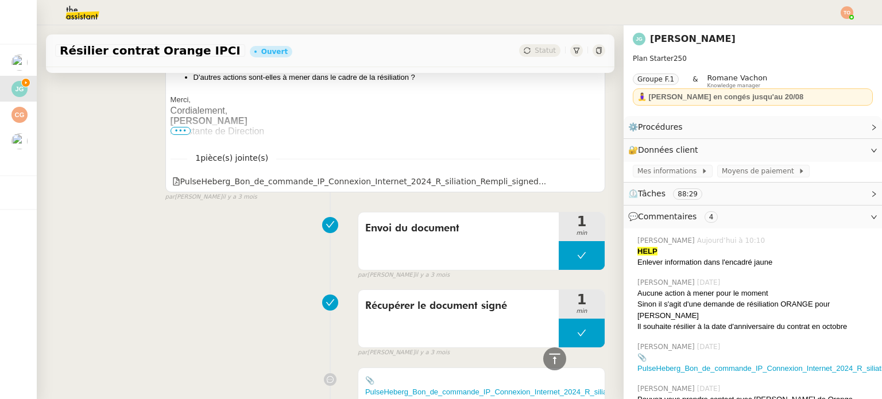
scroll to position [1780, 0]
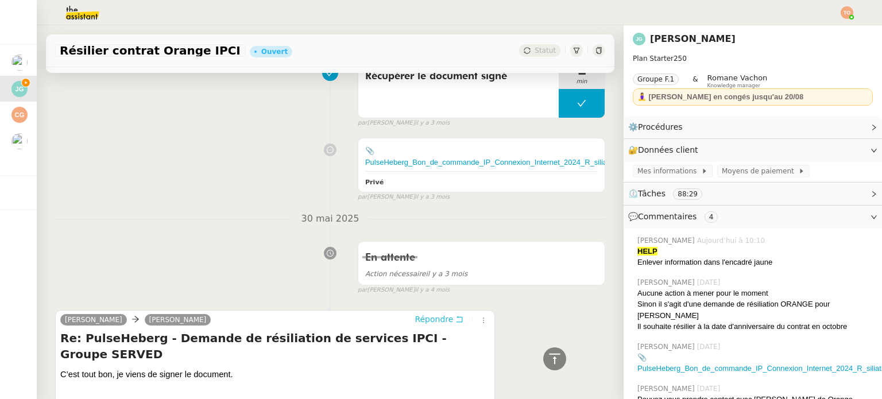
click at [455, 315] on icon at bounding box center [459, 319] width 8 height 8
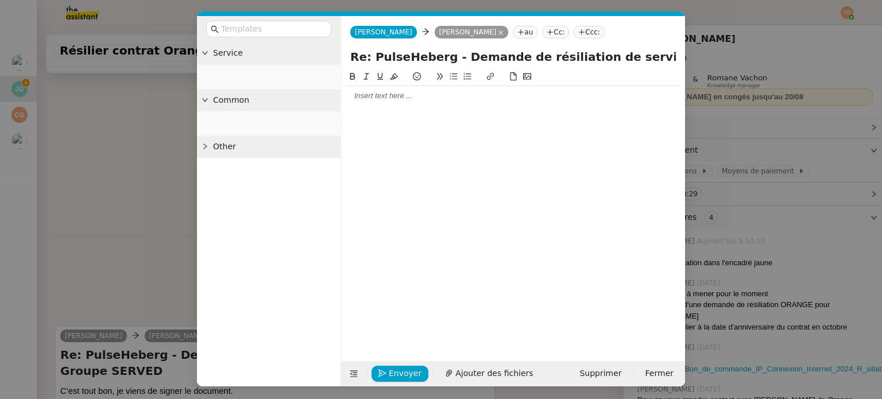
click at [471, 98] on div at bounding box center [513, 96] width 335 height 10
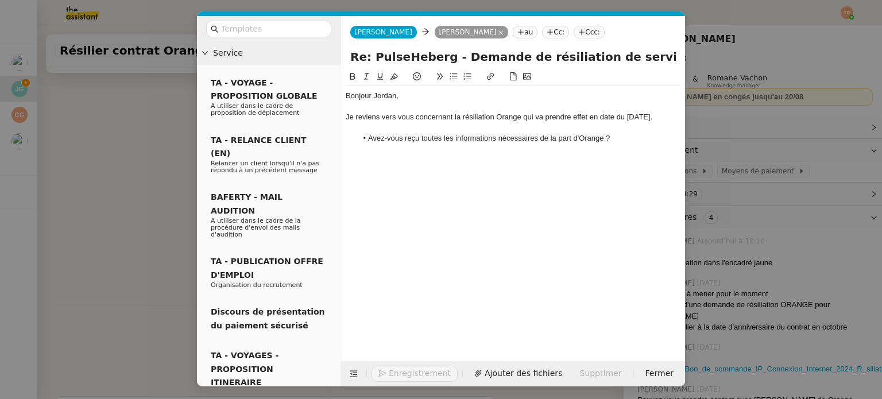
scroll to position [1943, 0]
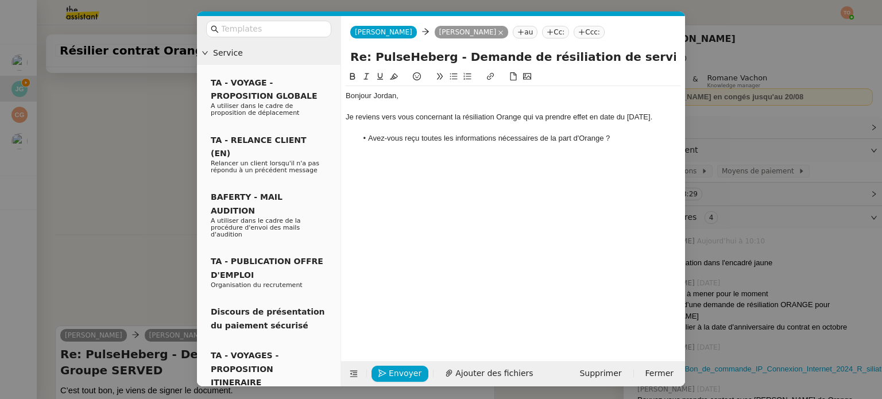
click at [542, 137] on li "Avez-vous reçu toutes les informations nécessaires de la part d'Orange ?" at bounding box center [519, 138] width 324 height 10
click at [526, 149] on li "Avez-vous reçu toutes les informations nécessaires et la marche à suivre de la …" at bounding box center [519, 143] width 324 height 21
drag, startPoint x: 626, startPoint y: 116, endPoint x: 675, endPoint y: 121, distance: 49.1
click at [675, 121] on div "Je reviens vers vous concernant la résiliation Orange qui va prendre effet en d…" at bounding box center [513, 117] width 335 height 10
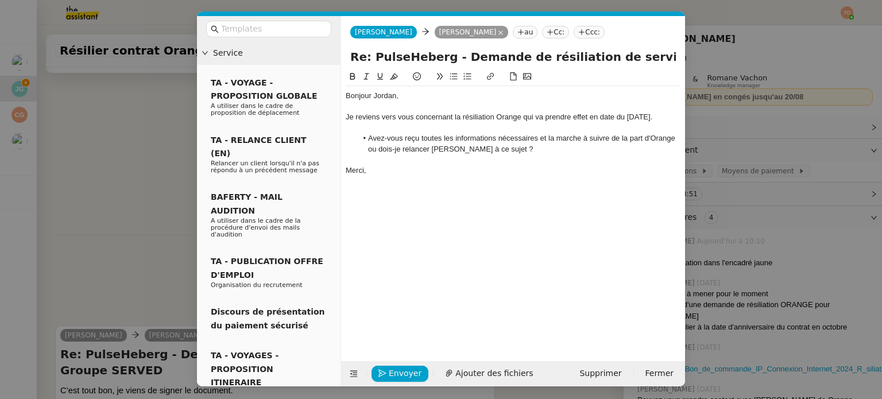
click at [380, 79] on icon at bounding box center [380, 76] width 8 height 8
click at [354, 78] on icon at bounding box center [352, 76] width 5 height 7
click at [404, 369] on span "Envoyer" at bounding box center [405, 373] width 33 height 13
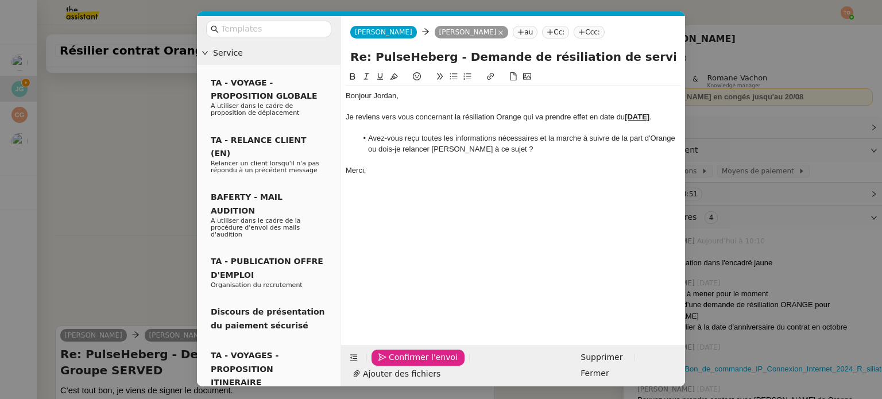
click at [404, 364] on span "Confirmer l'envoi" at bounding box center [423, 357] width 69 height 13
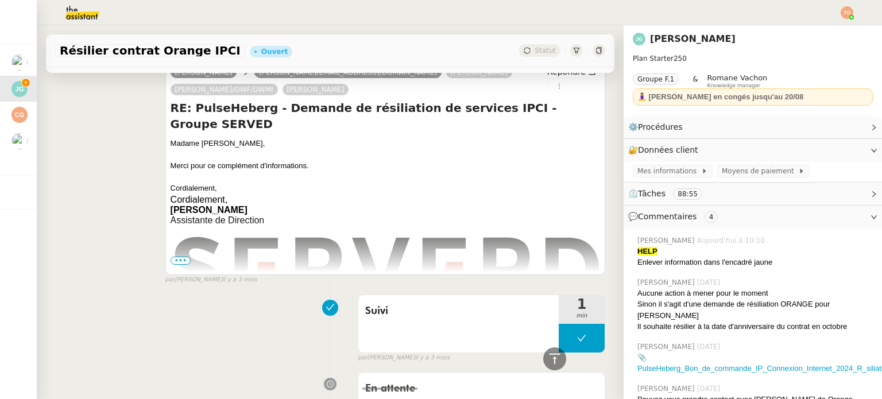
scroll to position [0, 0]
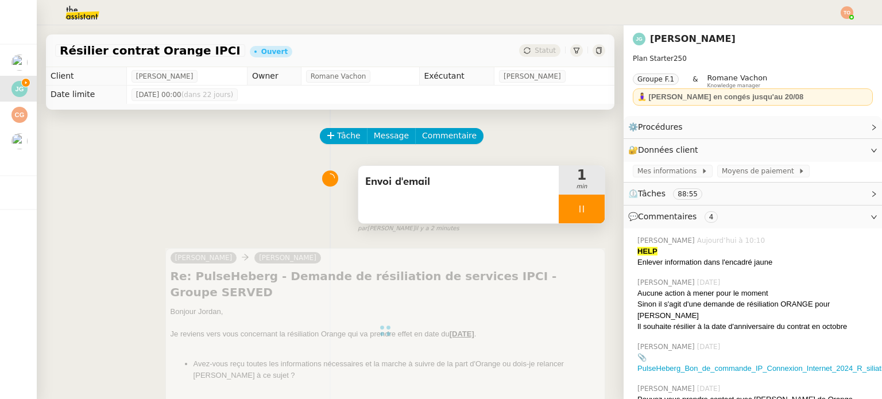
click at [584, 216] on div at bounding box center [582, 209] width 46 height 29
click at [585, 207] on button at bounding box center [593, 209] width 23 height 29
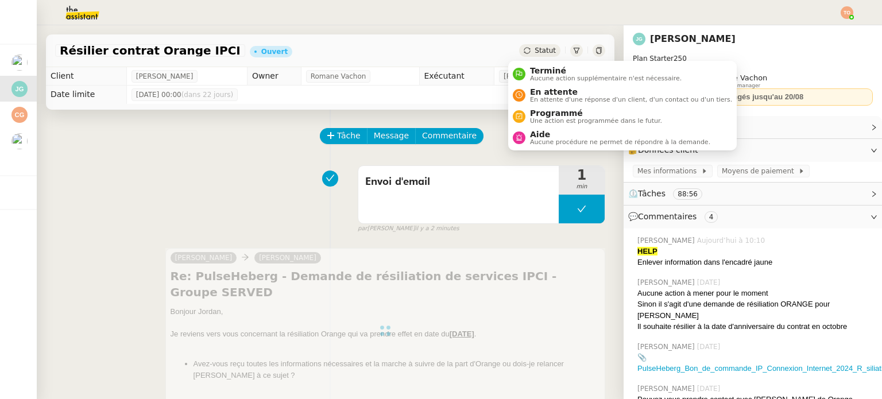
click at [539, 54] on span "Statut" at bounding box center [545, 51] width 21 height 8
click at [554, 94] on span "En attente" at bounding box center [631, 91] width 202 height 9
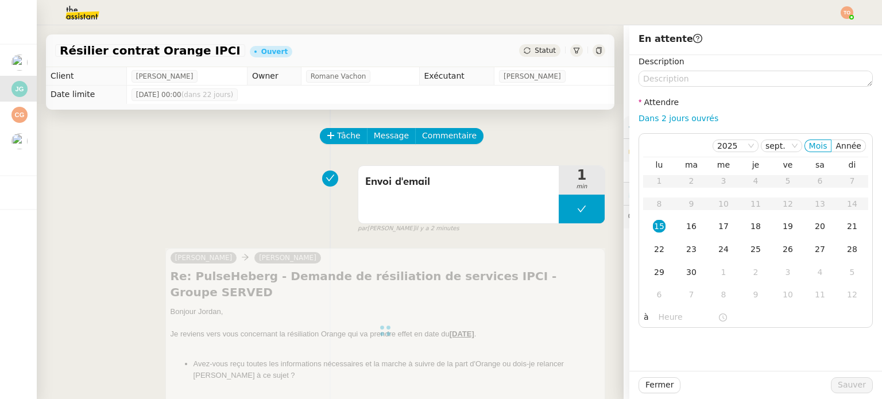
click at [657, 110] on nz-form-label "Attendre" at bounding box center [659, 104] width 40 height 16
click at [663, 116] on link "Dans 2 jours ouvrés" at bounding box center [679, 118] width 80 height 9
type input "07:00"
click at [850, 378] on span "Sauver" at bounding box center [852, 384] width 28 height 13
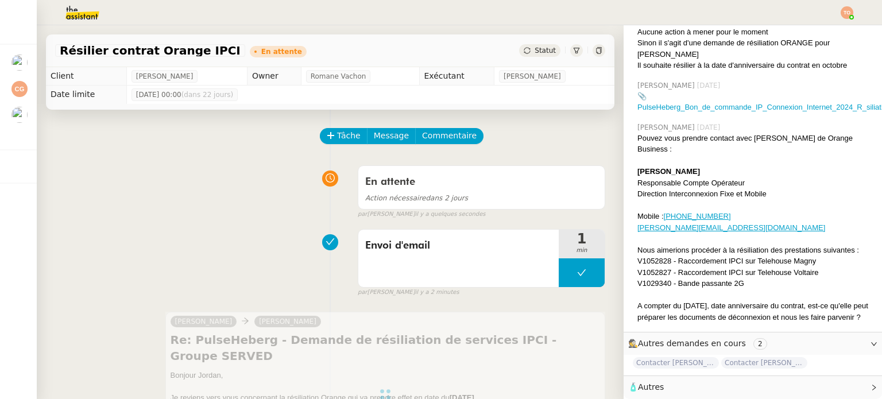
scroll to position [266, 0]
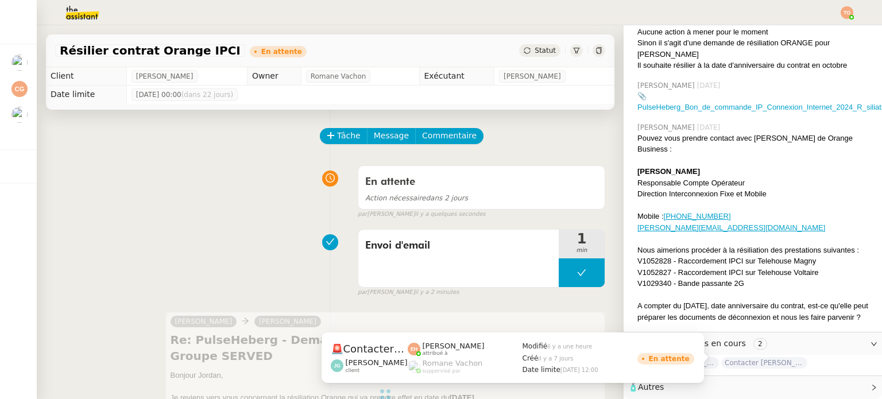
click at [746, 362] on span "Contacter Julien GELLY pour régularisation facture" at bounding box center [764, 362] width 86 height 11
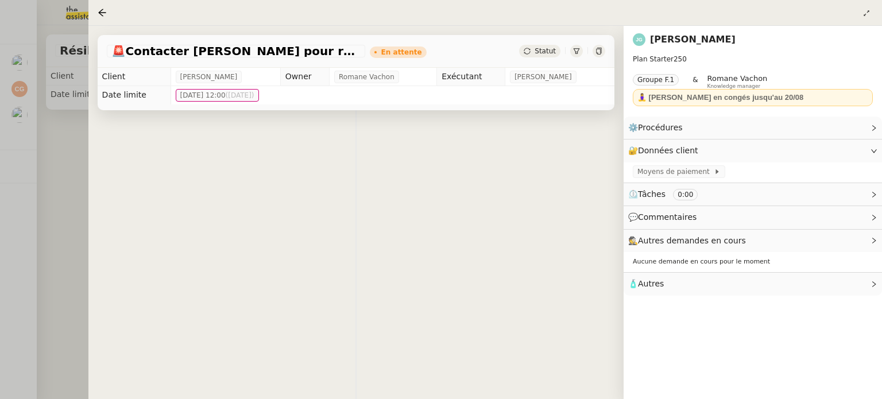
scroll to position [266, 0]
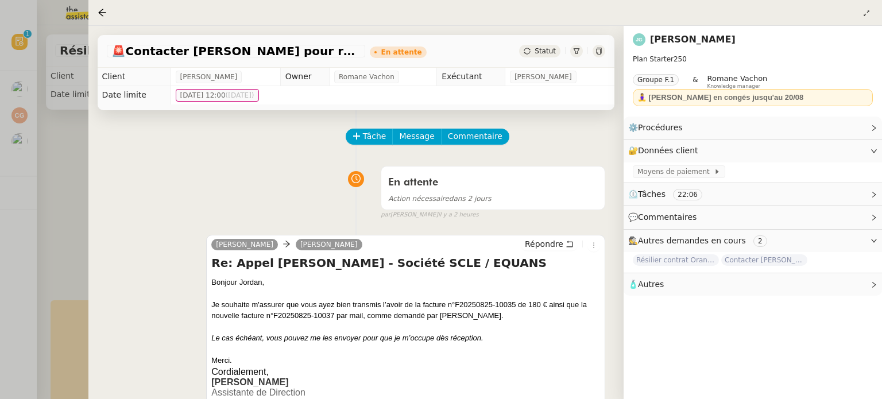
click at [734, 264] on span "Contacter Mme Barreiro pour paiement facture" at bounding box center [764, 259] width 86 height 11
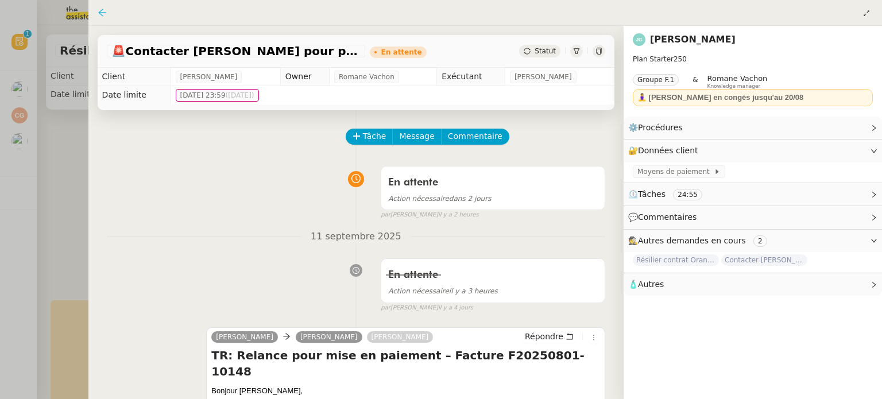
click at [103, 13] on icon at bounding box center [101, 12] width 7 height 7
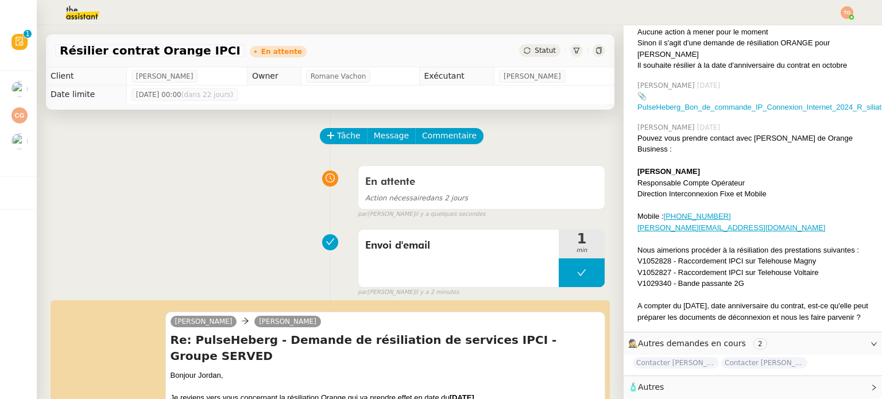
click at [520, 52] on div "Statut" at bounding box center [539, 50] width 41 height 13
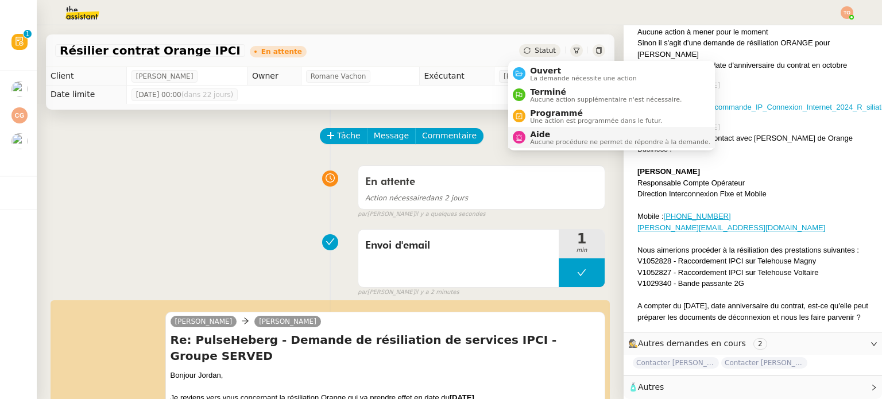
click at [560, 135] on span "Aide" at bounding box center [620, 134] width 180 height 9
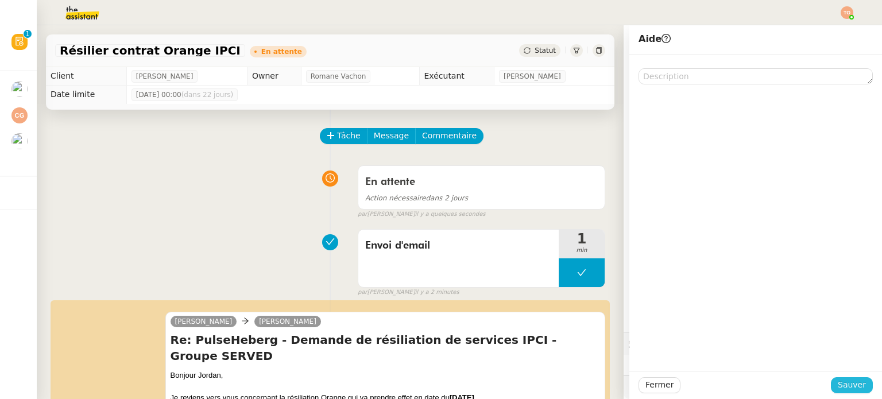
click at [848, 381] on span "Sauver" at bounding box center [852, 384] width 28 height 13
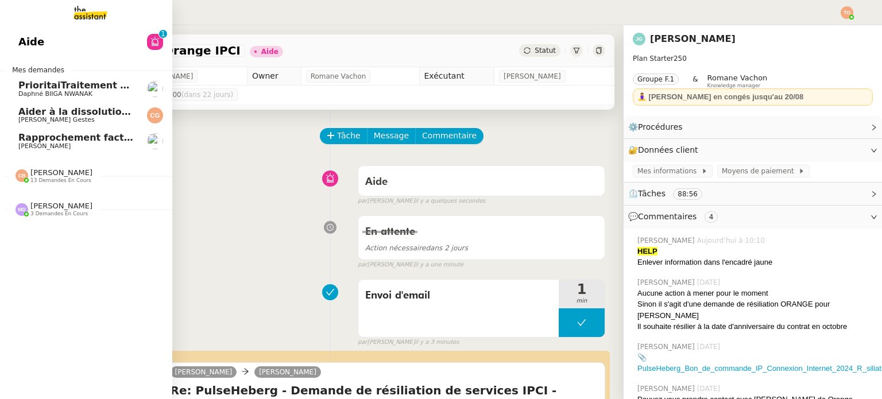
click at [68, 203] on span "[PERSON_NAME]" at bounding box center [61, 206] width 62 height 9
click at [69, 181] on span "13 demandes en cours" at bounding box center [60, 180] width 61 height 6
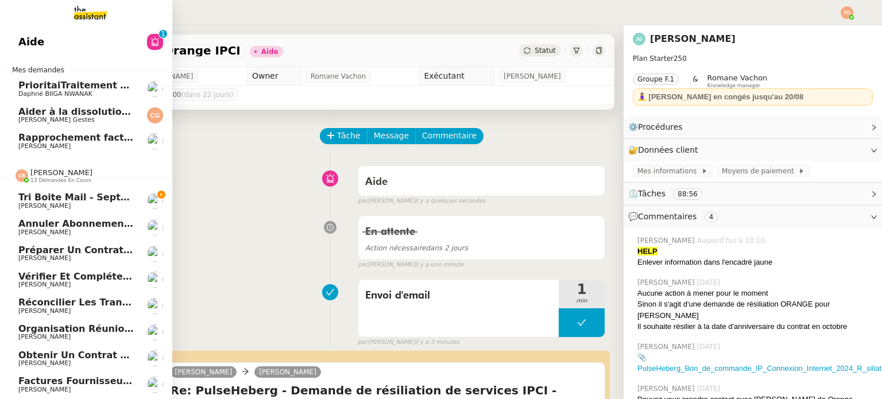
click at [74, 194] on span "Tri boite mail - septembre 2025" at bounding box center [100, 197] width 164 height 11
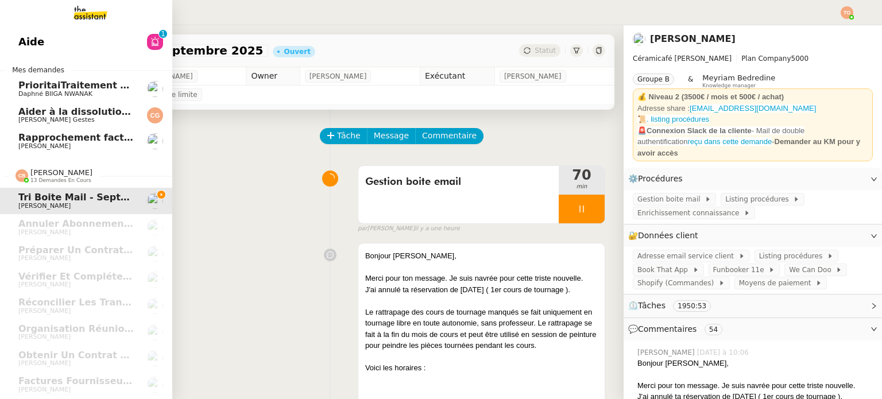
click at [18, 111] on span "Aider à la dissolution de l'entreprise" at bounding box center [112, 111] width 189 height 11
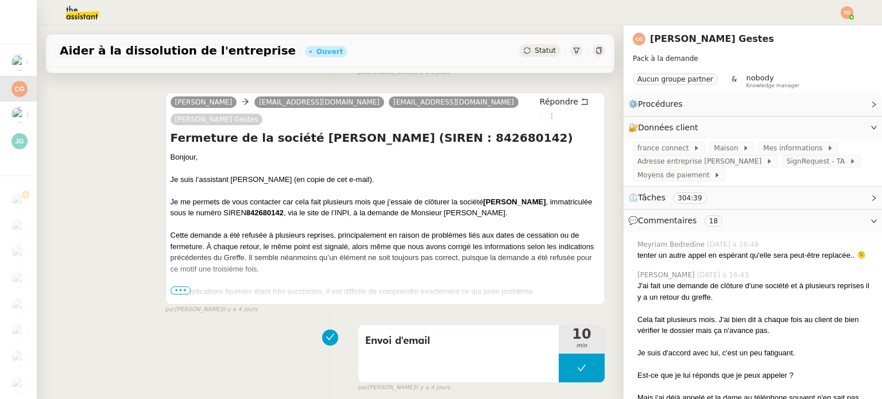
scroll to position [230, 0]
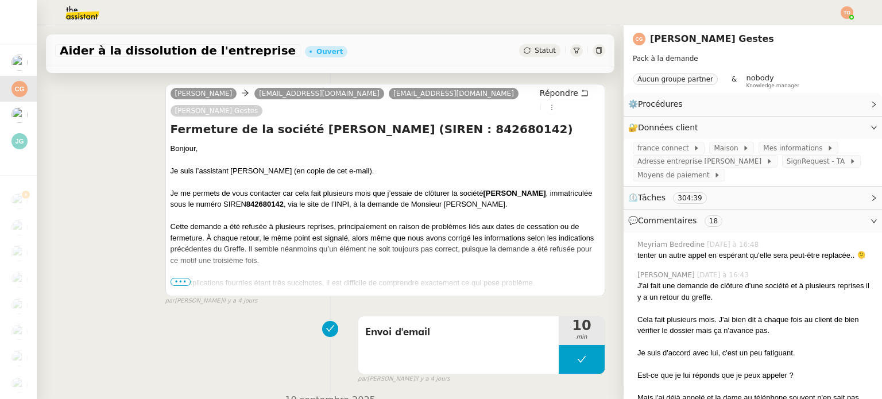
click at [181, 278] on span "•••" at bounding box center [181, 282] width 21 height 8
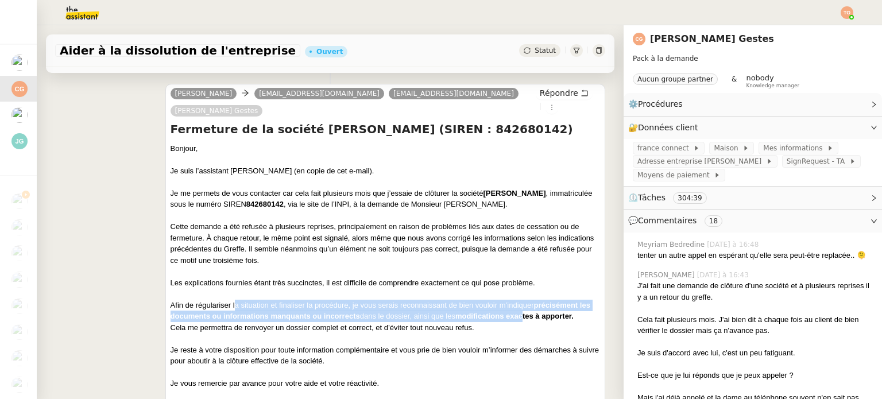
drag, startPoint x: 231, startPoint y: 288, endPoint x: 535, endPoint y: 304, distance: 303.7
click at [535, 304] on div "Afin de régulariser la situation et finaliser la procédure, je vous serais reco…" at bounding box center [386, 311] width 430 height 22
click at [535, 312] on strong "modifications exactes à apporter." at bounding box center [514, 316] width 118 height 9
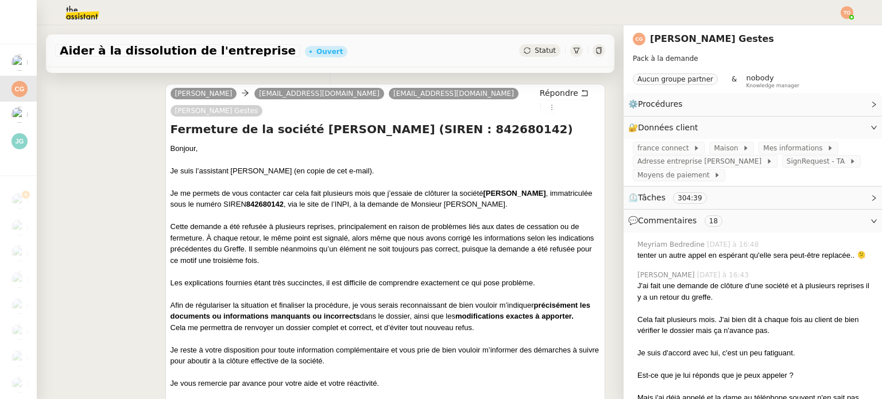
click at [535, 53] on span "Statut" at bounding box center [545, 51] width 21 height 8
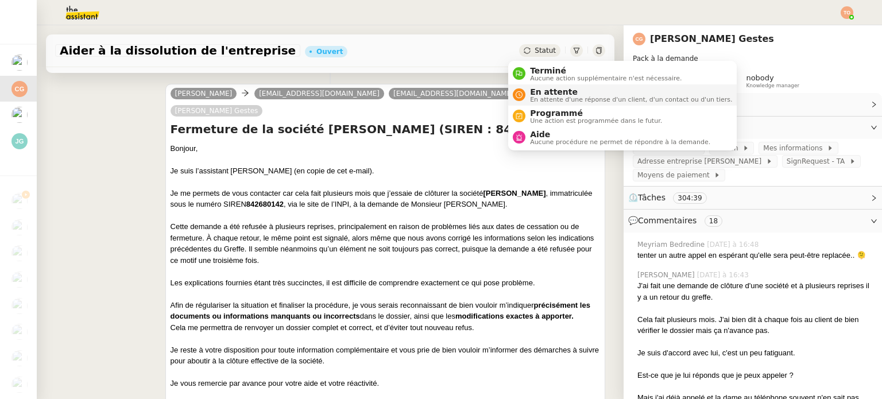
click at [556, 91] on span "En attente" at bounding box center [631, 91] width 202 height 9
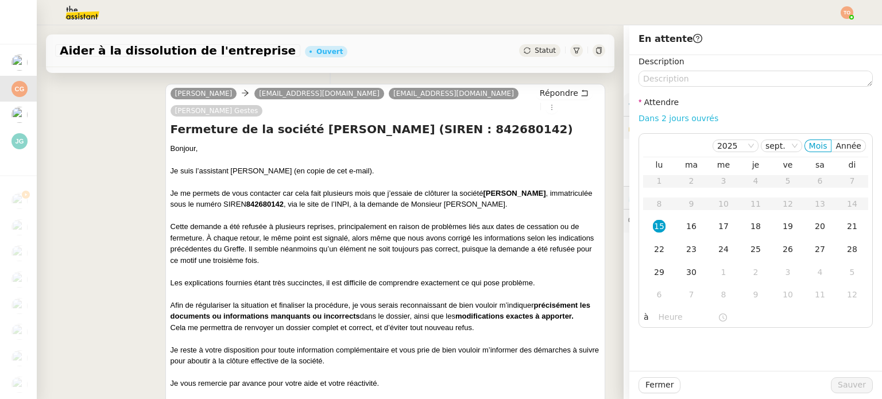
click at [682, 123] on link "Dans 2 jours ouvrés" at bounding box center [679, 118] width 80 height 9
type input "07:00"
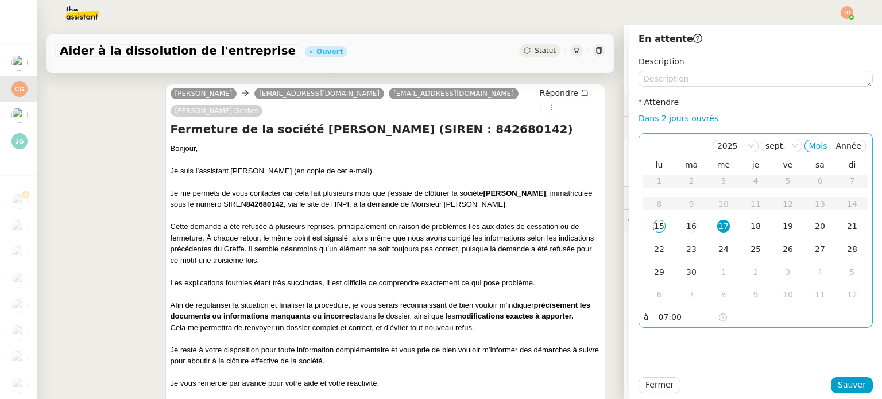
click at [685, 229] on div "16" at bounding box center [691, 226] width 13 height 13
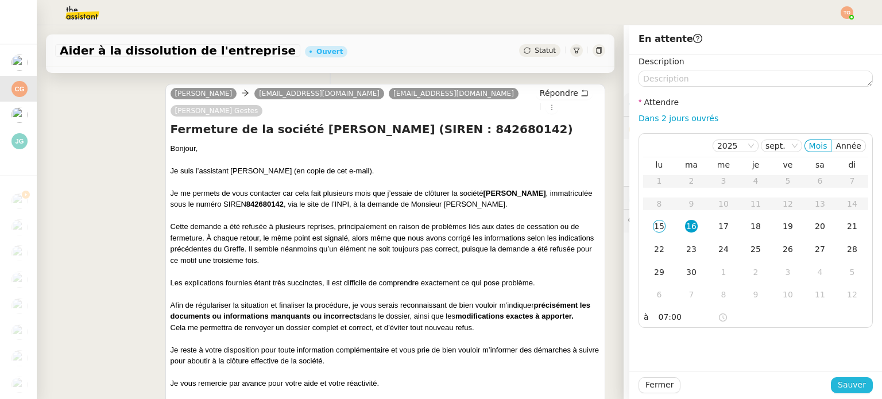
click at [846, 382] on span "Sauver" at bounding box center [852, 384] width 28 height 13
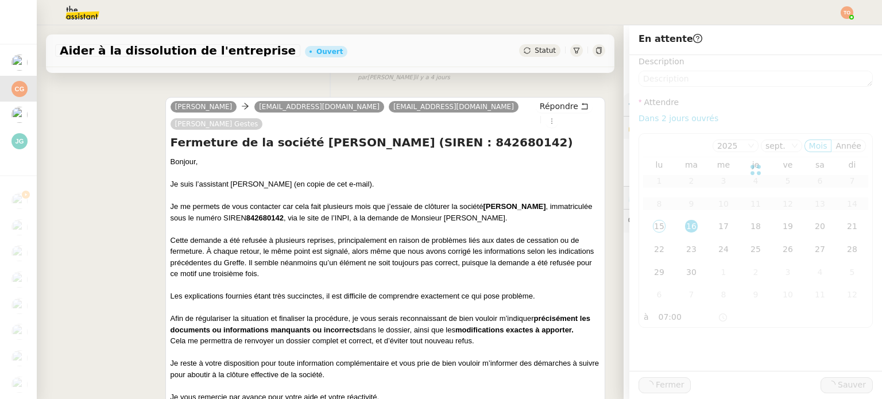
scroll to position [243, 0]
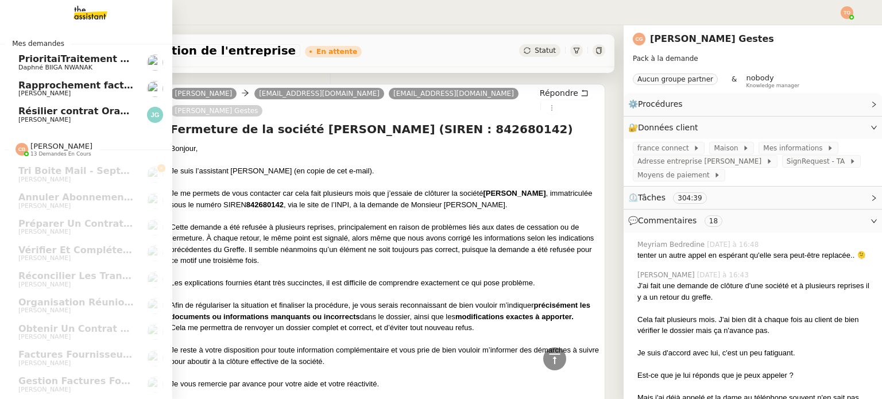
click at [51, 108] on span "Résilier contrat Orange IPCI" at bounding box center [90, 111] width 145 height 11
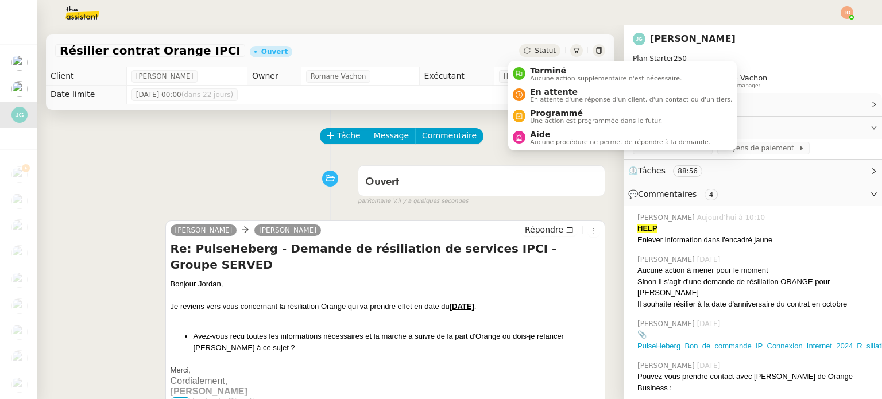
click at [535, 50] on span "Statut" at bounding box center [545, 51] width 21 height 8
click at [554, 90] on span "En attente" at bounding box center [631, 91] width 202 height 9
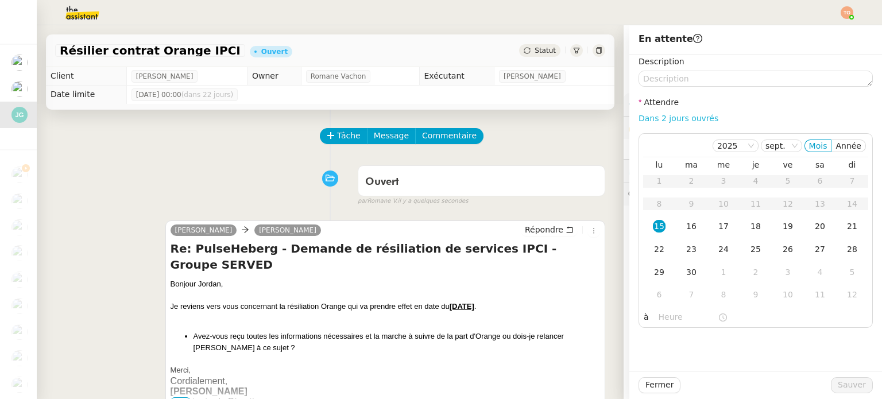
click at [666, 118] on link "Dans 2 jours ouvrés" at bounding box center [679, 118] width 80 height 9
type input "07:00"
click at [845, 378] on span "Sauver" at bounding box center [852, 384] width 28 height 13
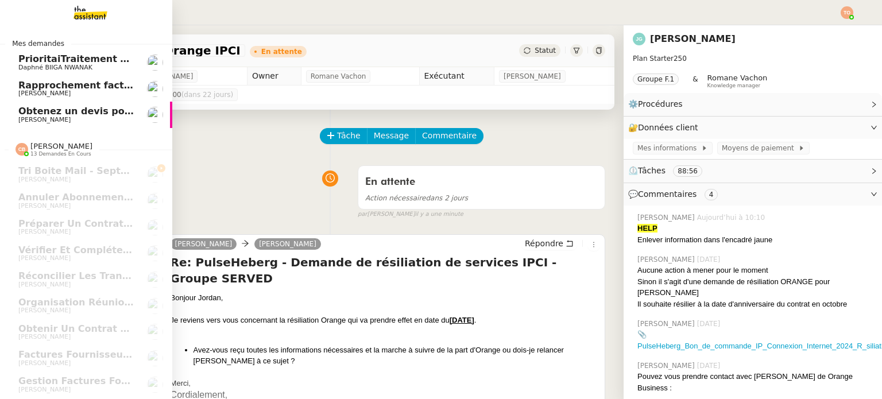
click at [18, 119] on span "[PERSON_NAME]" at bounding box center [44, 119] width 52 height 7
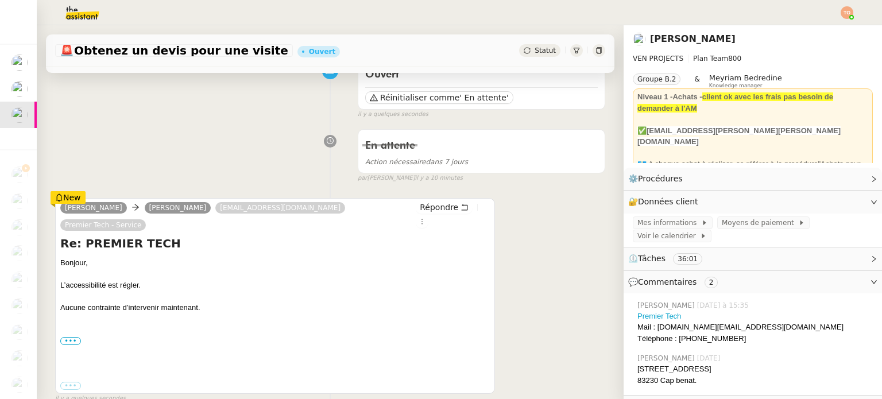
scroll to position [115, 0]
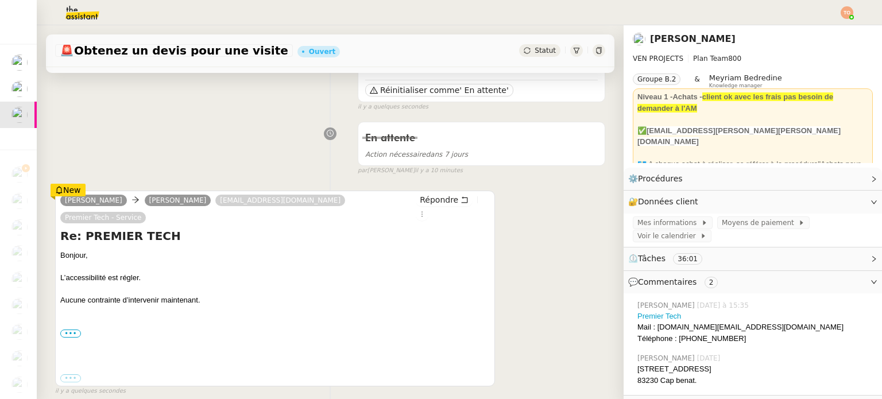
click at [128, 295] on div "Aucune contrainte d’intervenir maintenant. ••• Best regards, Charles" at bounding box center [275, 317] width 430 height 45
click at [163, 295] on div "Aucune contrainte d’intervenir maintenant. ••• Best regards, Charles" at bounding box center [275, 317] width 430 height 45
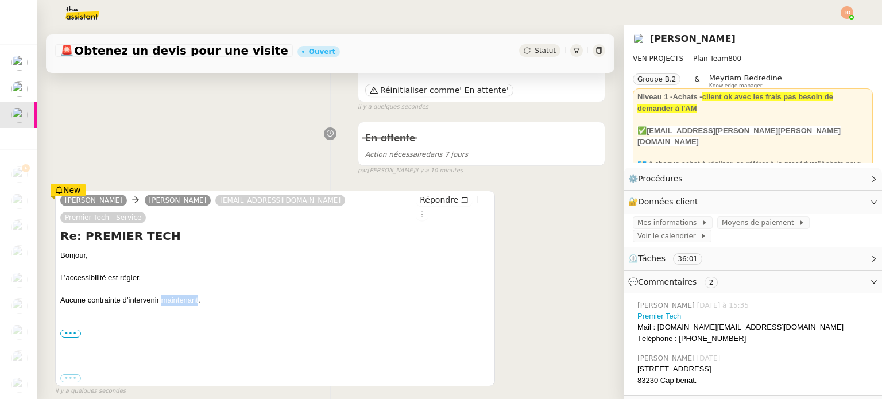
click at [172, 295] on div "Aucune contrainte d’intervenir maintenant. ••• Best regards, Charles" at bounding box center [275, 317] width 430 height 45
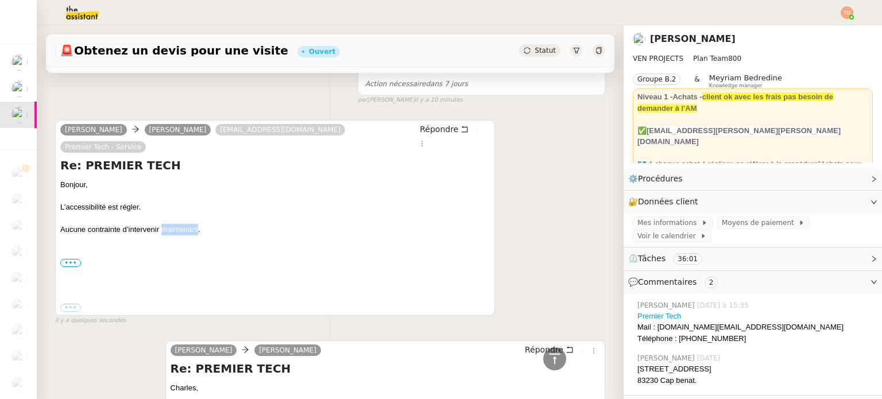
scroll to position [0, 0]
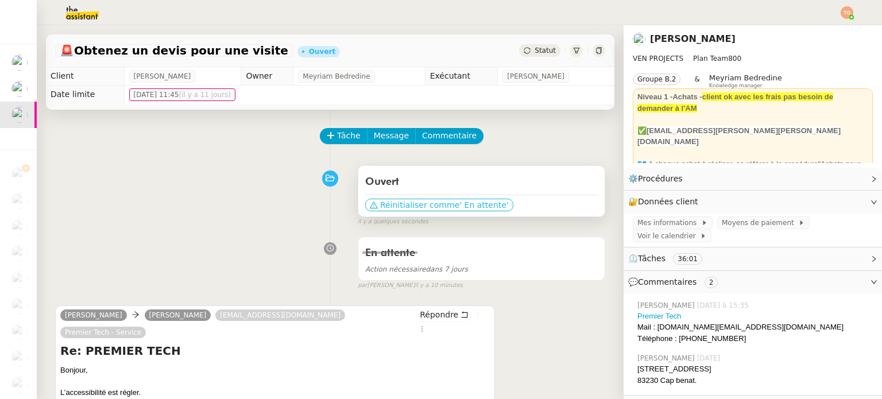
click at [463, 207] on span "' En attente'" at bounding box center [483, 204] width 49 height 11
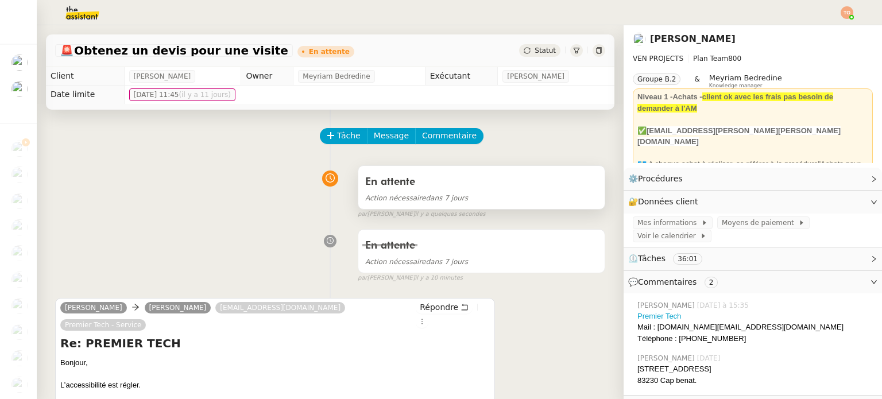
click at [462, 201] on div "Action nécessaire dans 7 jours" at bounding box center [481, 197] width 233 height 13
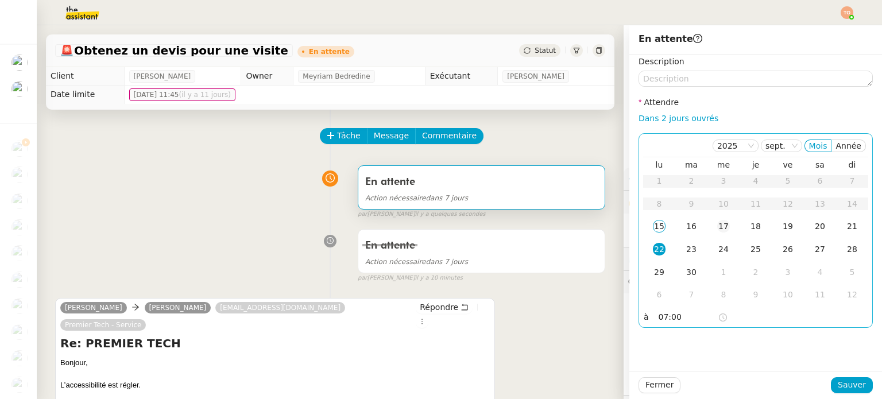
click at [708, 226] on td "17" at bounding box center [724, 226] width 32 height 23
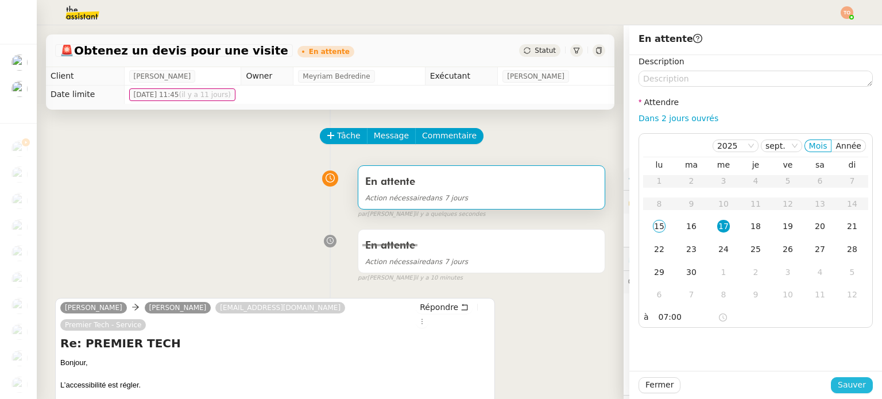
click at [838, 383] on span "Sauver" at bounding box center [852, 384] width 28 height 13
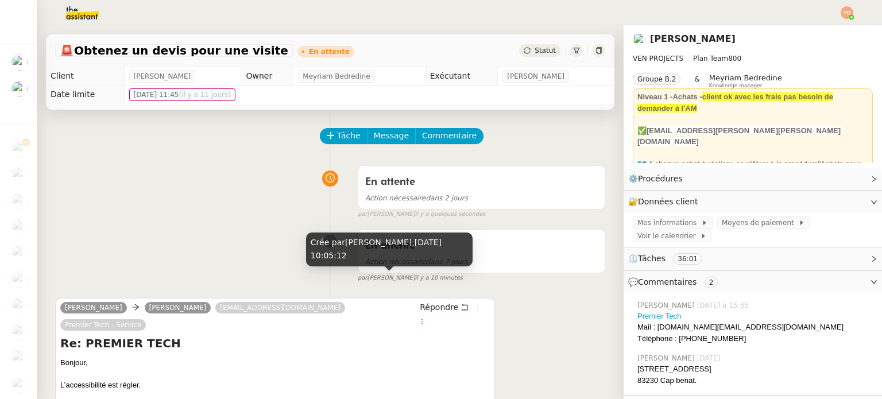
click at [415, 277] on span "il y a 10 minutes" at bounding box center [439, 278] width 48 height 10
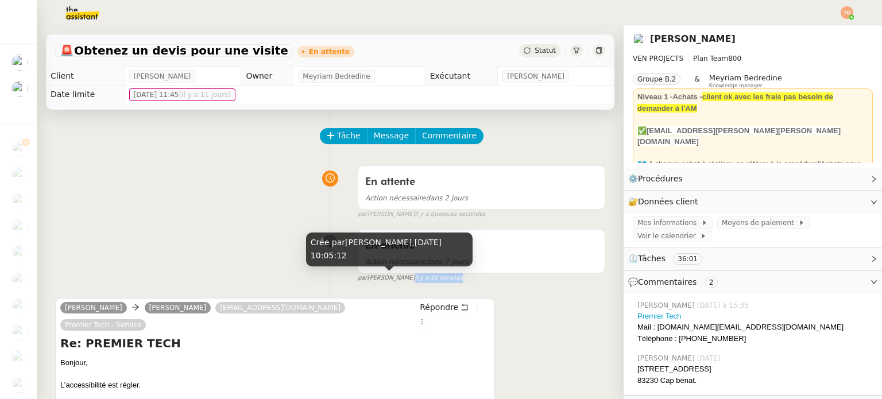
click at [415, 277] on span "il y a 10 minutes" at bounding box center [439, 278] width 48 height 10
click at [415, 283] on span "il y a 10 minutes" at bounding box center [439, 278] width 48 height 10
click at [415, 282] on span "il y a 10 minutes" at bounding box center [439, 278] width 48 height 10
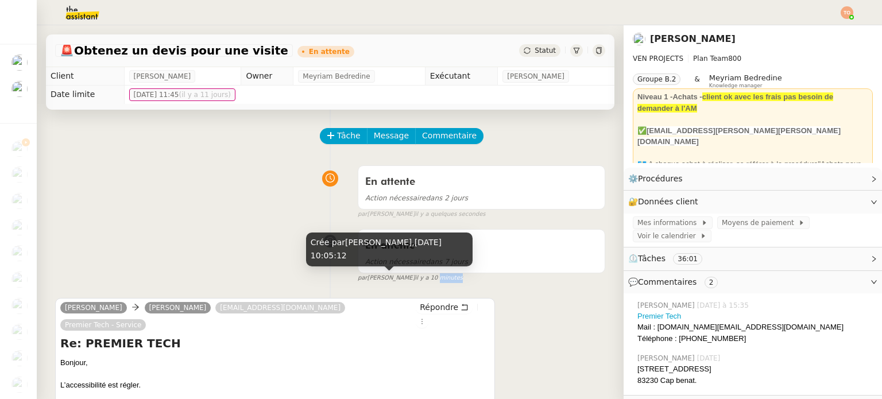
click at [415, 282] on span "il y a 10 minutes" at bounding box center [439, 278] width 48 height 10
click at [422, 281] on span "il y a 10 minutes" at bounding box center [439, 278] width 48 height 10
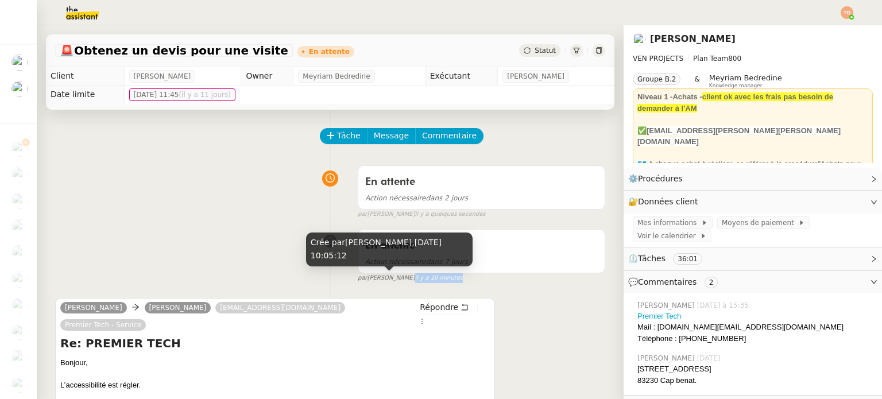
click at [422, 281] on span "il y a 10 minutes" at bounding box center [439, 278] width 48 height 10
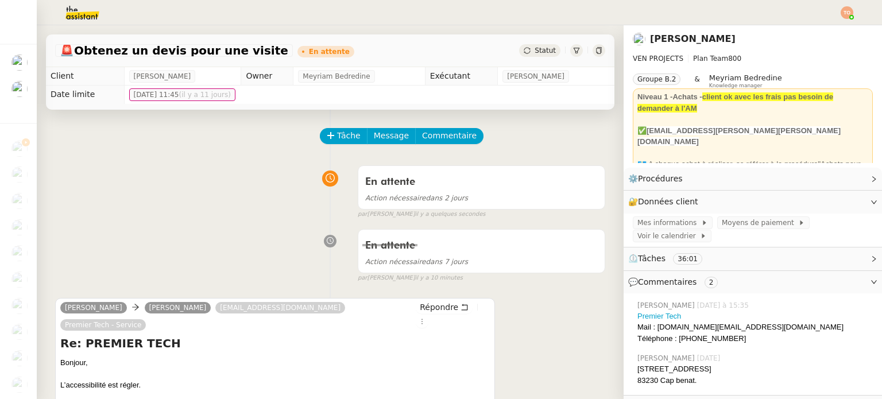
click at [852, 10] on img at bounding box center [847, 12] width 13 height 13
click at [847, 28] on li "Suivi" at bounding box center [816, 33] width 75 height 16
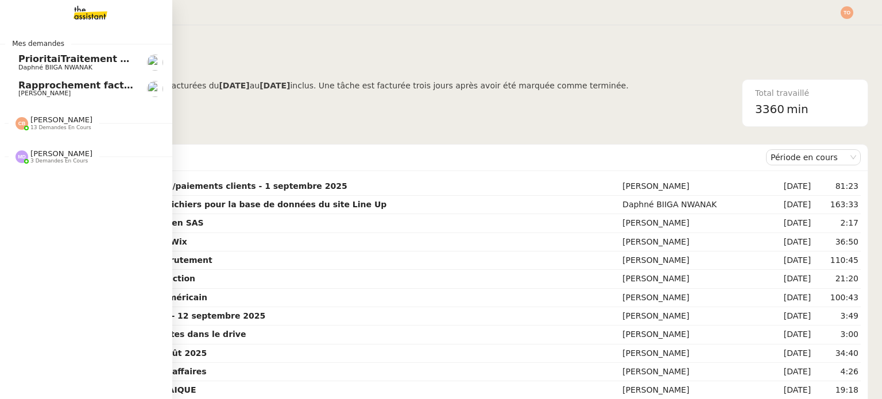
click at [20, 99] on link "Rapprochement factures/paiements clients - [DATE] [PERSON_NAME]" at bounding box center [86, 89] width 172 height 26
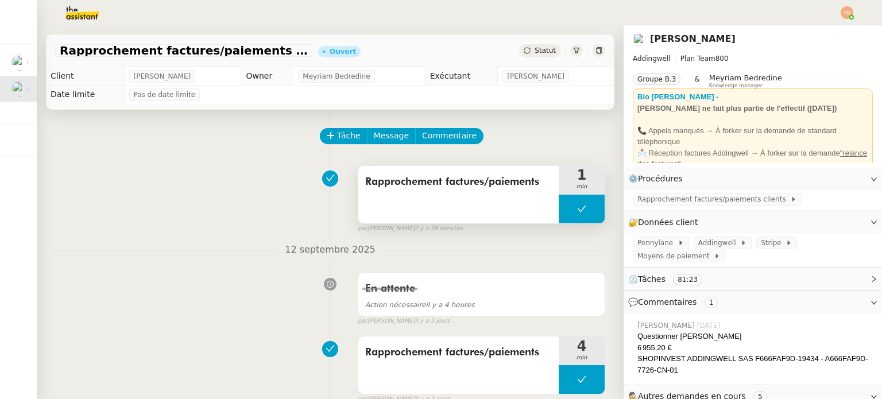
click at [559, 211] on button at bounding box center [582, 209] width 46 height 29
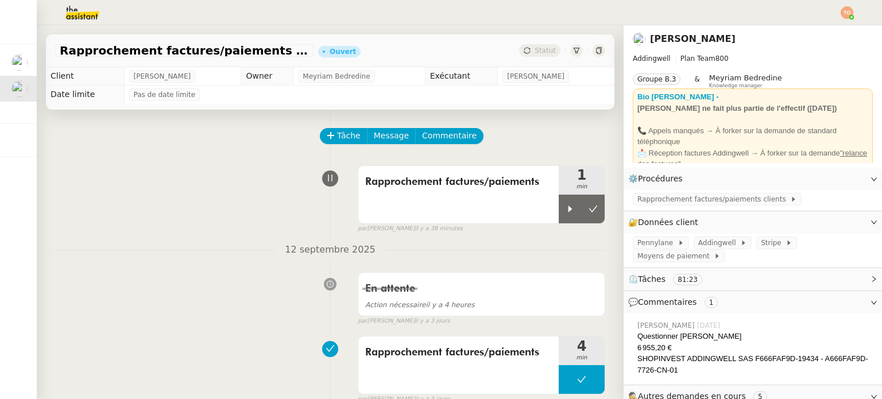
drag, startPoint x: 554, startPoint y: 210, endPoint x: 508, endPoint y: 144, distance: 80.5
click at [559, 210] on div at bounding box center [570, 209] width 23 height 29
click at [672, 199] on span "Rapprochement factures/paiements clients" at bounding box center [714, 199] width 153 height 11
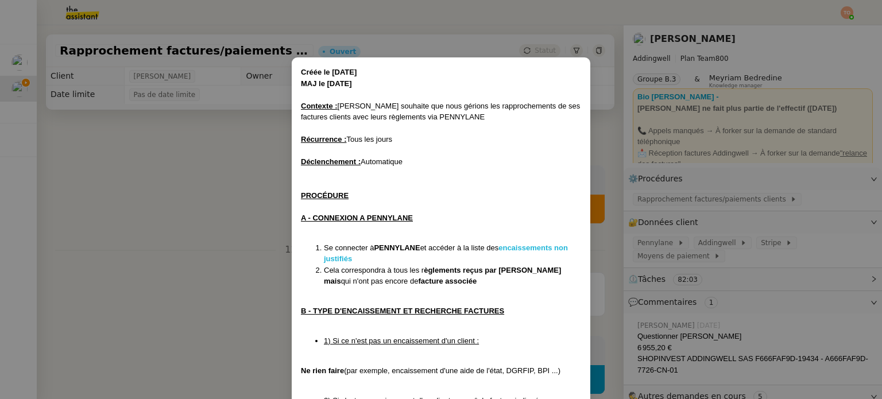
click at [519, 247] on strong "encaissements non justifiés" at bounding box center [446, 254] width 244 height 20
click at [253, 233] on nz-modal-container "Créée le [DATE] MAJ le [DATE] Contexte : [PERSON_NAME] souhaite que nous gérion…" at bounding box center [441, 199] width 882 height 399
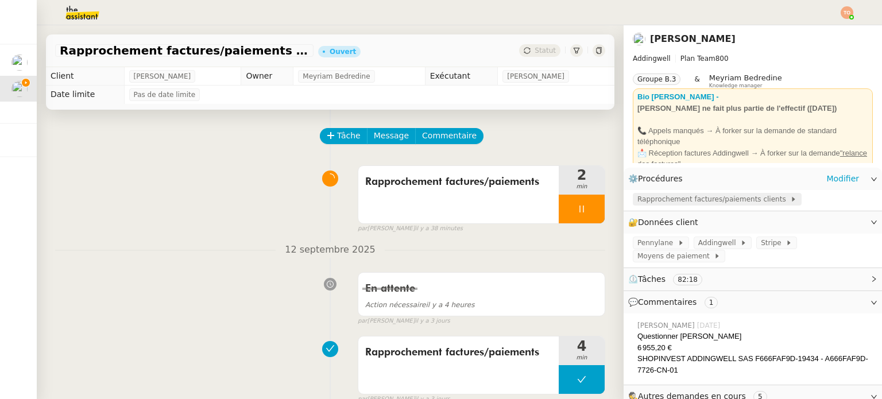
click at [669, 205] on span "Rapprochement factures/paiements clients" at bounding box center [714, 199] width 153 height 11
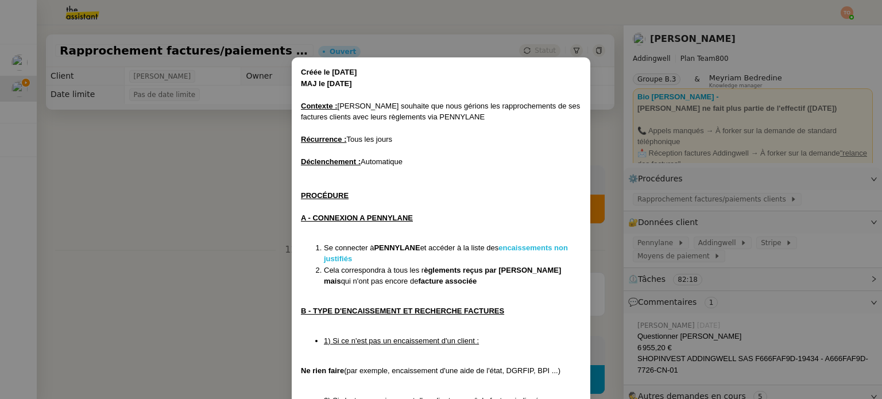
click at [547, 245] on strong "encaissements non justifiés" at bounding box center [446, 254] width 244 height 20
click at [613, 223] on nz-modal-container "Créée le [DATE] MAJ le [DATE] Contexte : [PERSON_NAME] souhaite que nous gérion…" at bounding box center [441, 199] width 882 height 399
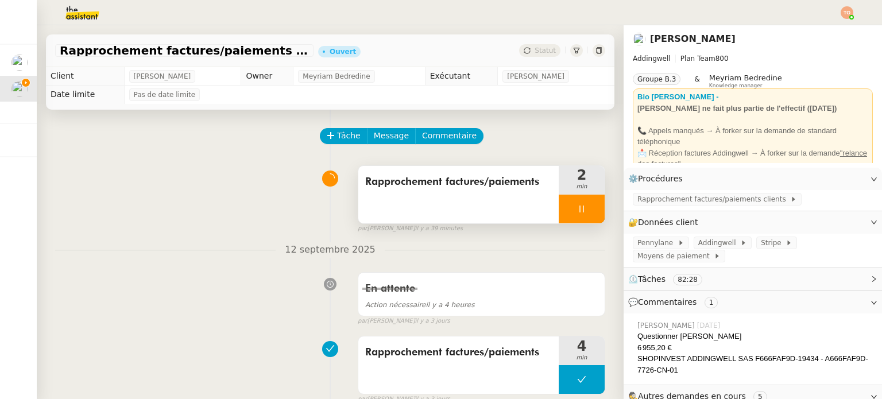
click at [593, 208] on div at bounding box center [582, 209] width 46 height 29
click at [593, 208] on button at bounding box center [593, 209] width 23 height 29
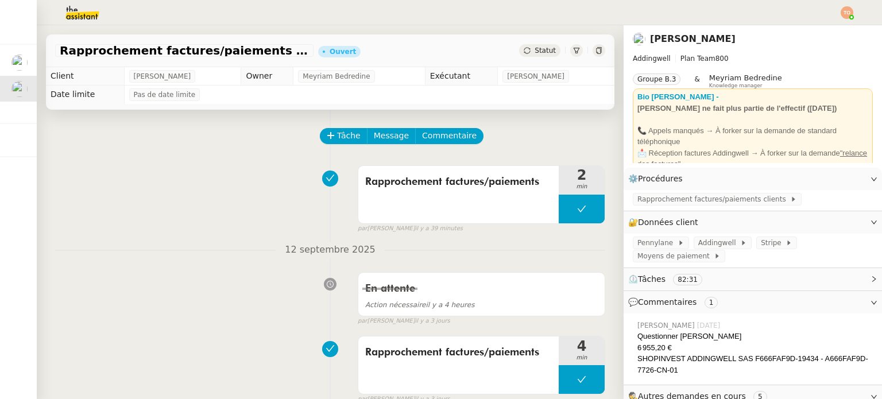
click at [536, 47] on span "Statut" at bounding box center [545, 51] width 21 height 8
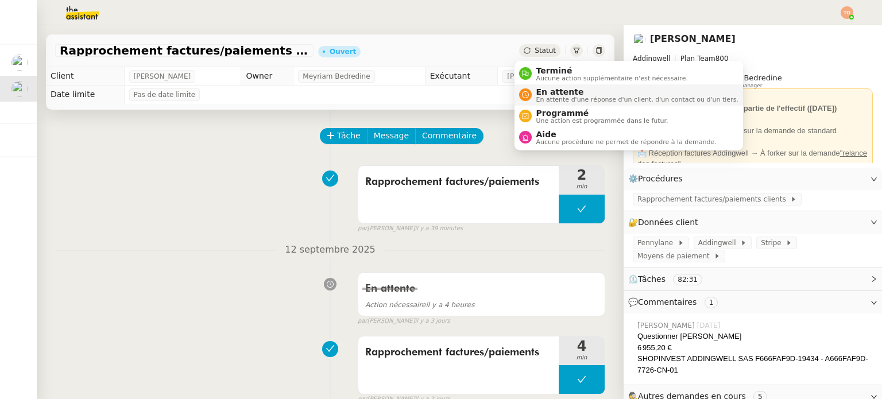
click at [553, 96] on span "En attente d'une réponse d'un client, d'un contact ou d'un tiers." at bounding box center [637, 99] width 202 height 6
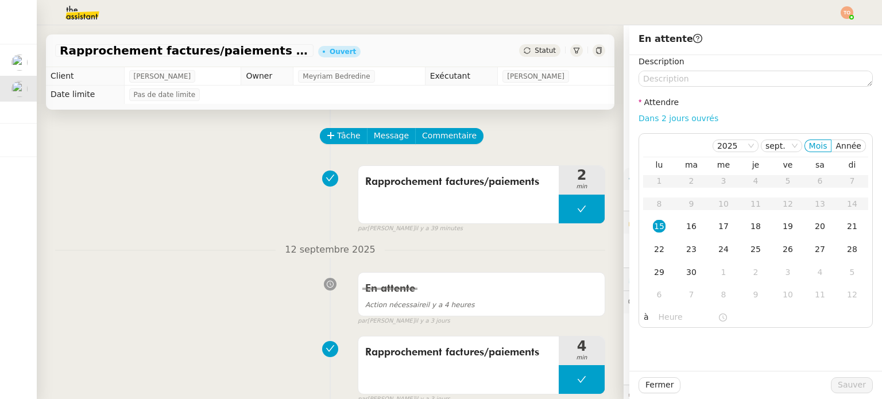
click at [670, 119] on link "Dans 2 jours ouvrés" at bounding box center [679, 118] width 80 height 9
type input "07:00"
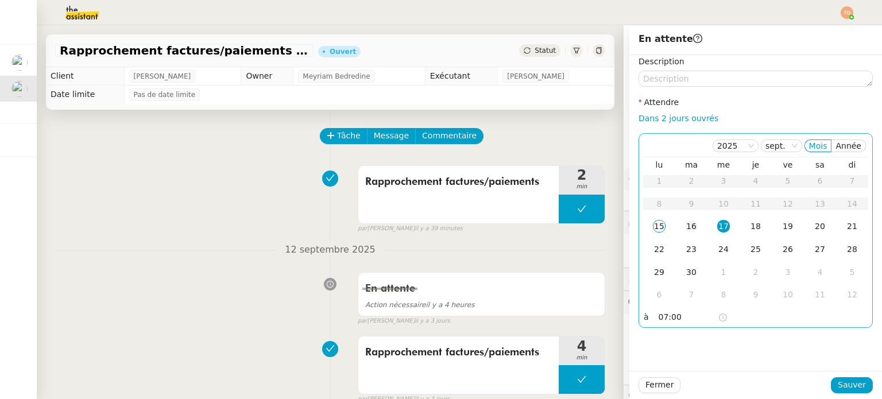
click at [685, 226] on div "16" at bounding box center [691, 226] width 13 height 13
click at [720, 227] on div "17" at bounding box center [723, 226] width 13 height 13
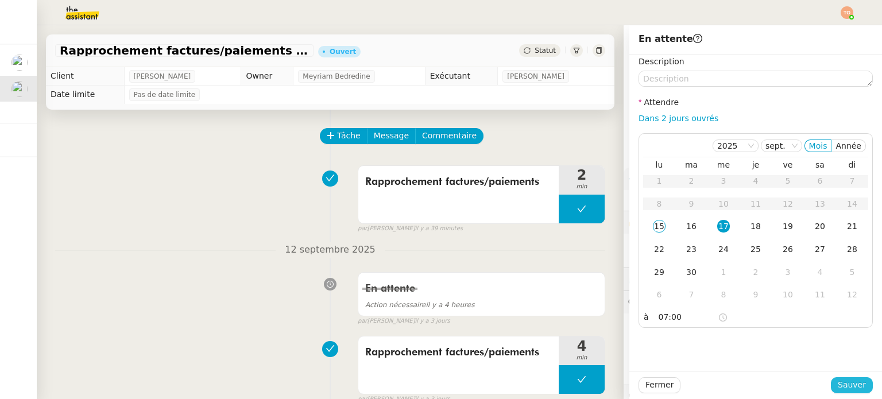
click at [848, 377] on button "Sauver" at bounding box center [852, 385] width 42 height 16
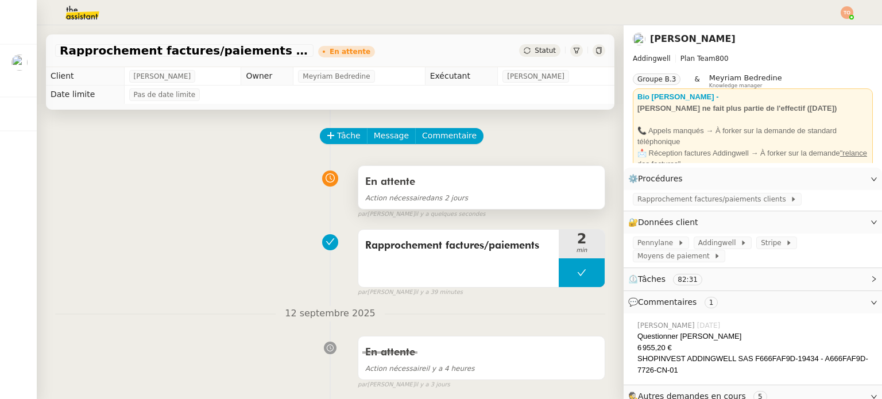
click at [497, 201] on div "Action nécessaire dans 2 jours" at bounding box center [481, 197] width 233 height 13
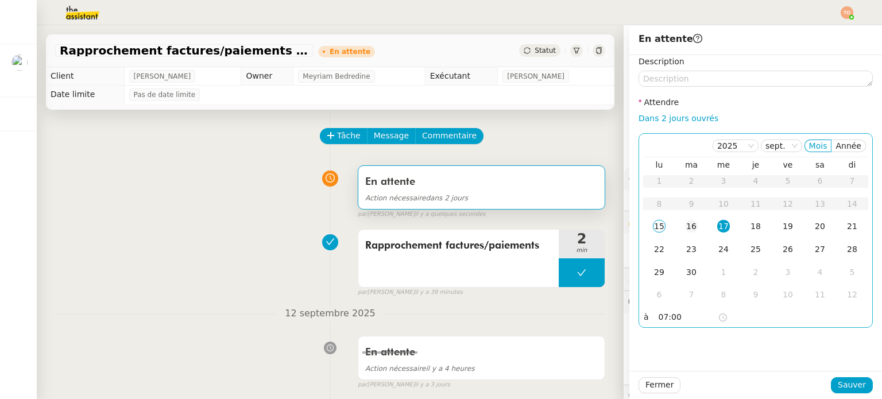
click at [691, 220] on td "16" at bounding box center [691, 226] width 32 height 23
click at [669, 315] on input "07:00" at bounding box center [688, 317] width 59 height 13
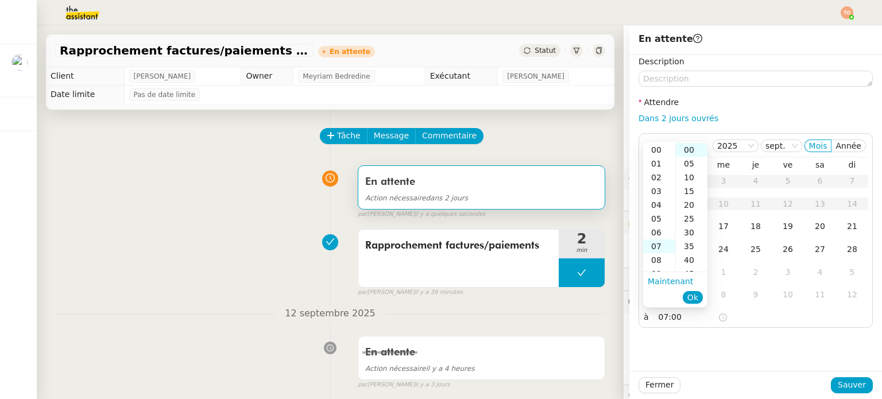
scroll to position [96, 0]
click at [657, 210] on div "11" at bounding box center [659, 205] width 32 height 14
type input "11:00"
click at [703, 296] on ul "Maintenant Ok" at bounding box center [675, 289] width 64 height 34
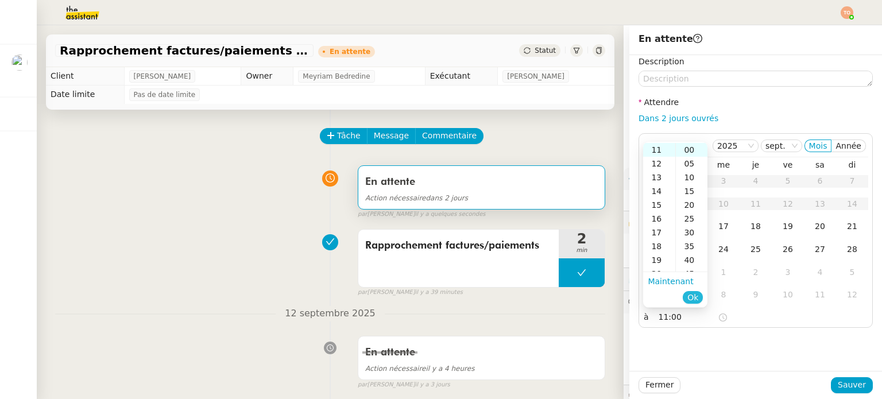
click at [697, 298] on span "Ok" at bounding box center [692, 297] width 11 height 11
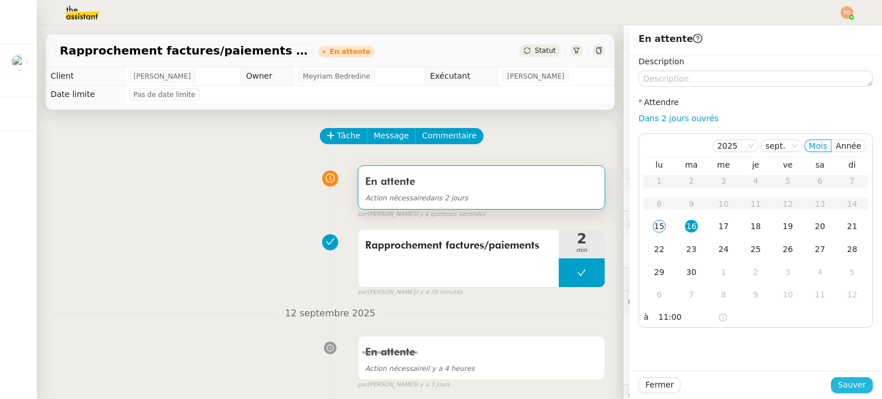
click at [853, 378] on span "Sauver" at bounding box center [852, 384] width 28 height 13
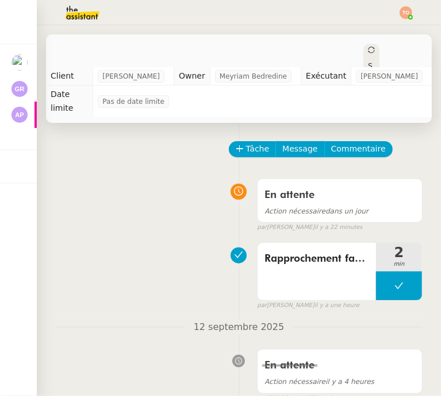
click at [24, 107] on div at bounding box center [25, 108] width 3 height 3
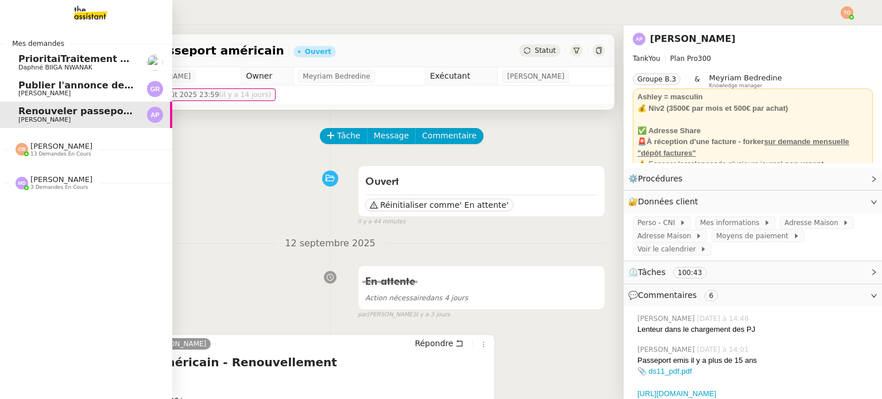
click at [16, 185] on img at bounding box center [22, 183] width 13 height 13
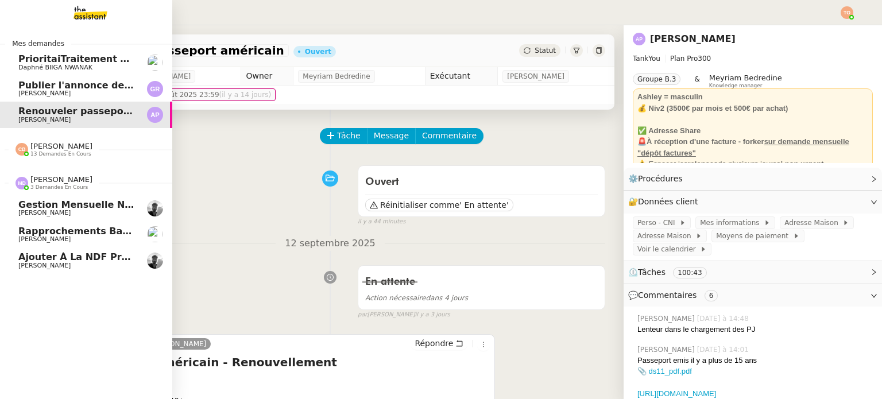
click at [22, 183] on div at bounding box center [22, 183] width 13 height 13
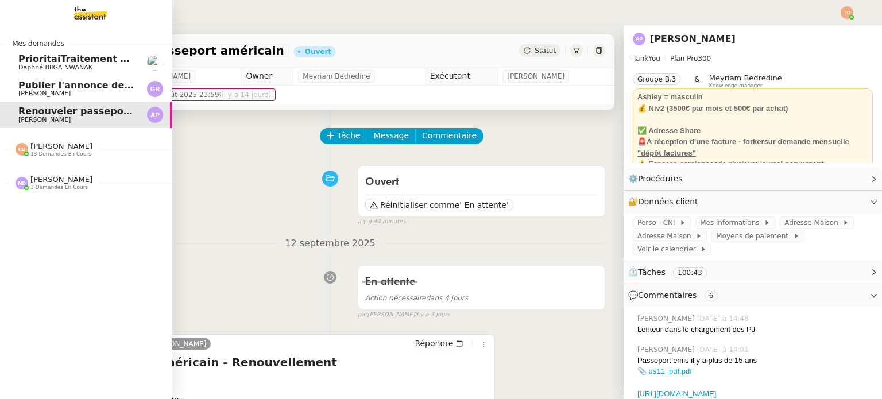
click at [36, 188] on span "3 demandes en cours" at bounding box center [58, 187] width 57 height 6
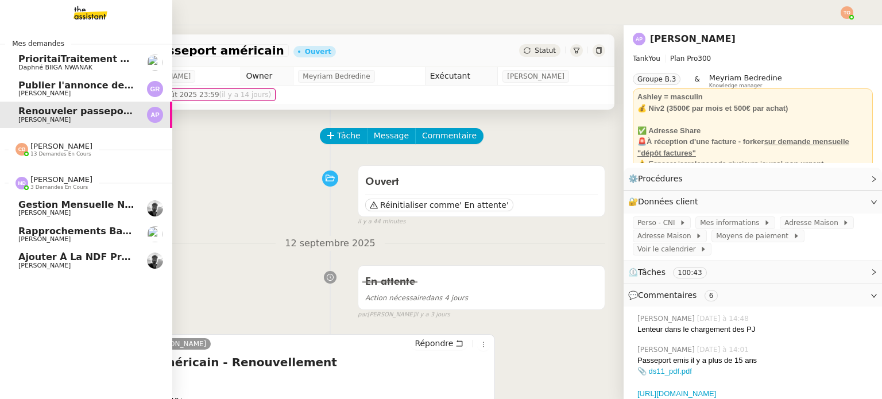
click at [67, 171] on span "Marylou Deybach 3 demandes en cours" at bounding box center [91, 178] width 172 height 24
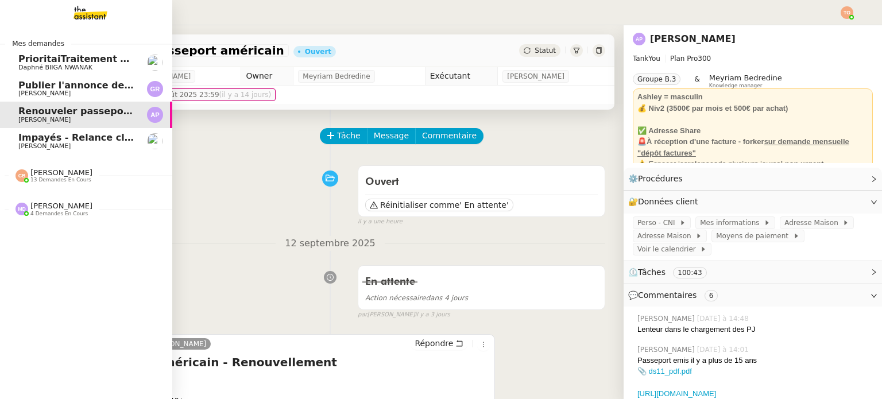
click at [58, 142] on span "Impayés - Relance client - 1 septembre 2025" at bounding box center [133, 137] width 231 height 11
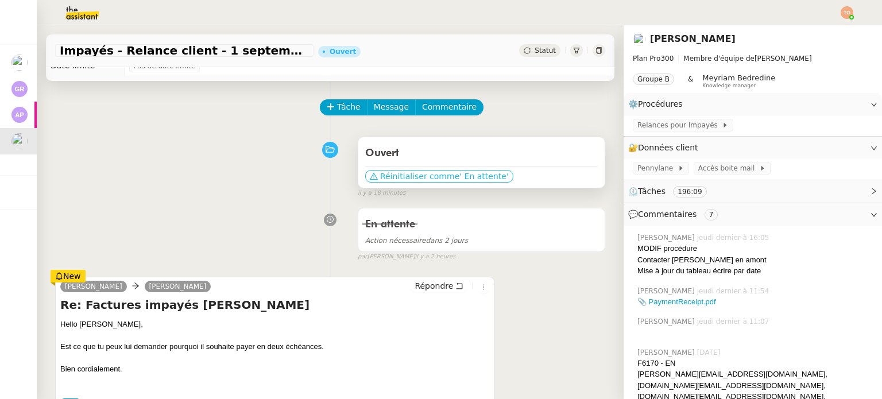
scroll to position [57, 0]
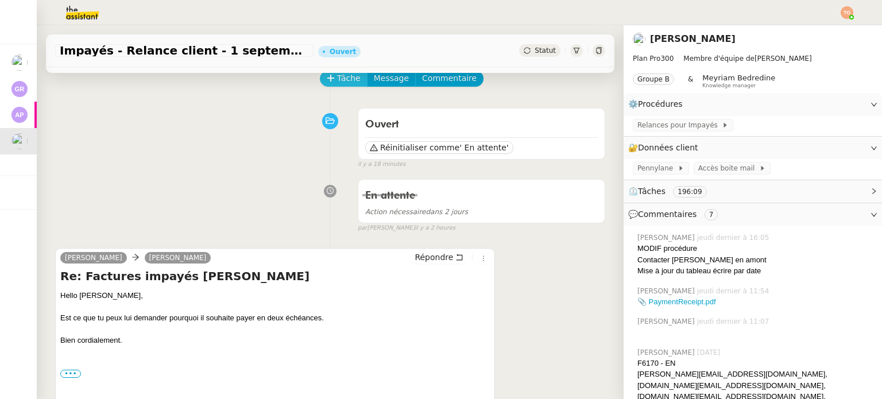
click at [320, 79] on button "Tâche" at bounding box center [344, 79] width 48 height 16
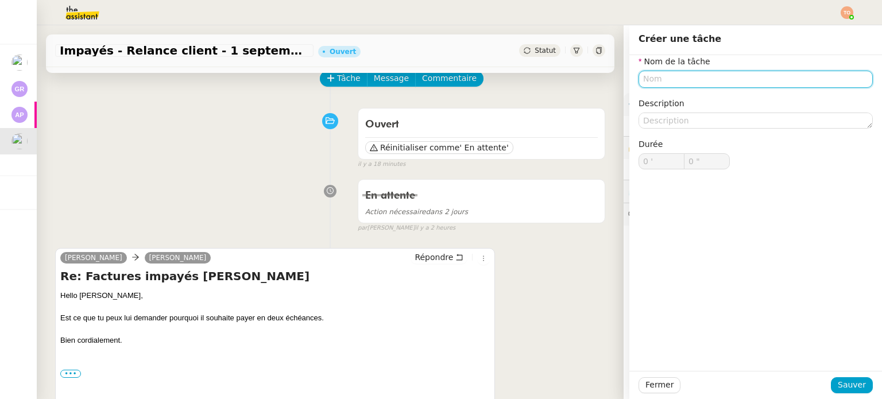
click at [743, 69] on nz-form-item "Nom de la tâche" at bounding box center [756, 71] width 234 height 33
click at [742, 71] on nz-form-item "Nom de la tâche" at bounding box center [756, 71] width 234 height 33
click at [741, 75] on input "text" at bounding box center [756, 79] width 234 height 17
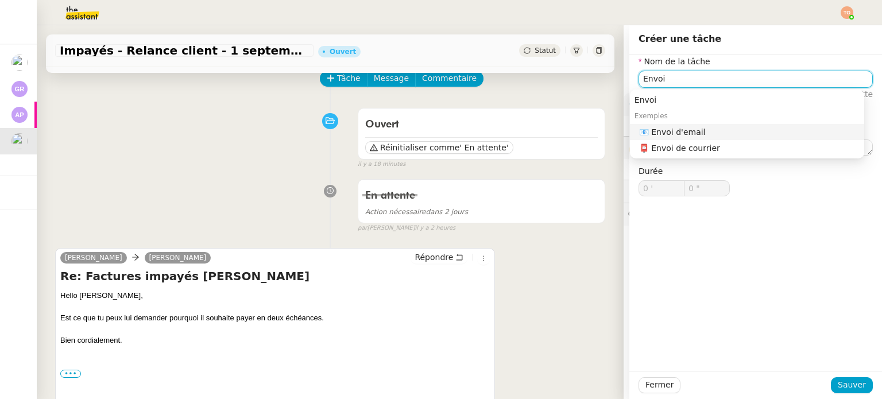
click at [722, 129] on div "📧 Envoi d'email" at bounding box center [749, 132] width 221 height 10
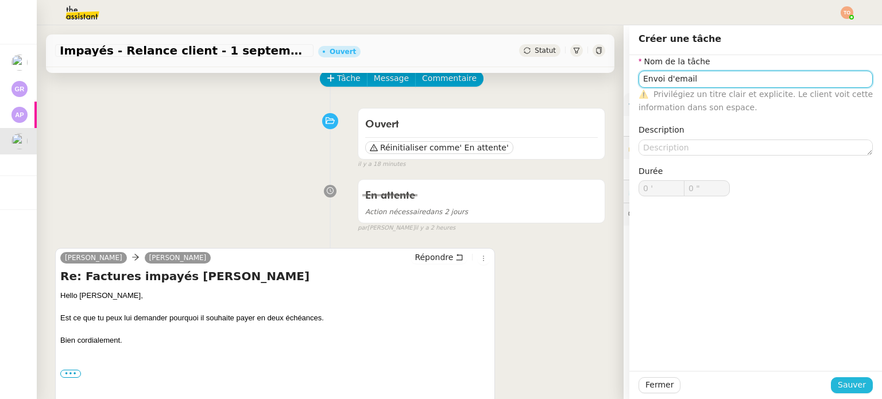
type input "Envoi d'email"
click at [849, 392] on span "Sauver" at bounding box center [852, 384] width 28 height 13
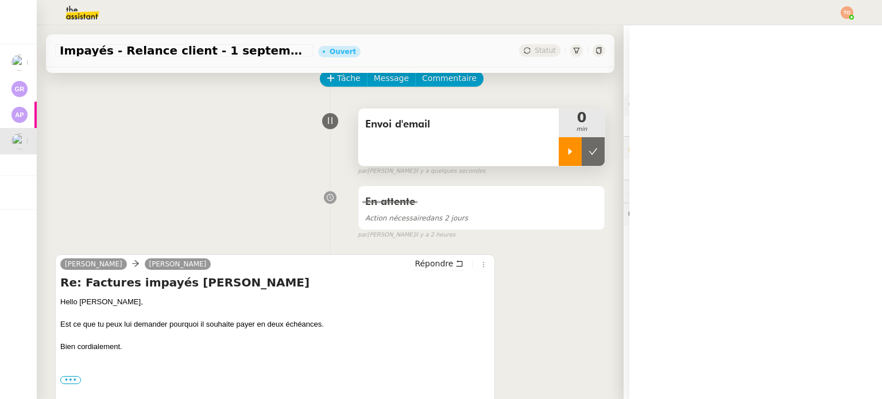
click at [559, 161] on div at bounding box center [570, 151] width 23 height 29
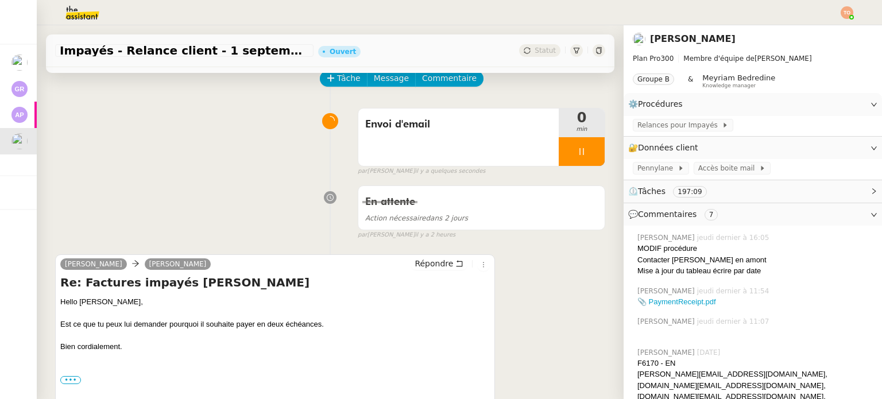
scroll to position [287, 0]
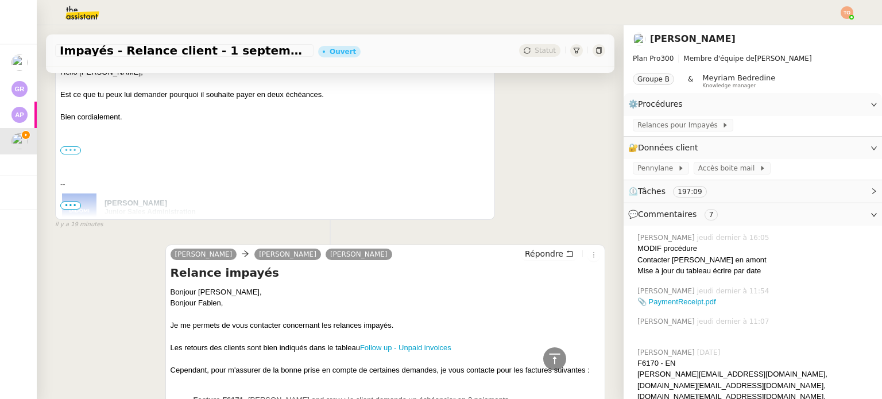
click at [65, 155] on label "•••" at bounding box center [70, 150] width 21 height 8
click at [0, 0] on input "•••" at bounding box center [0, 0] width 0 height 0
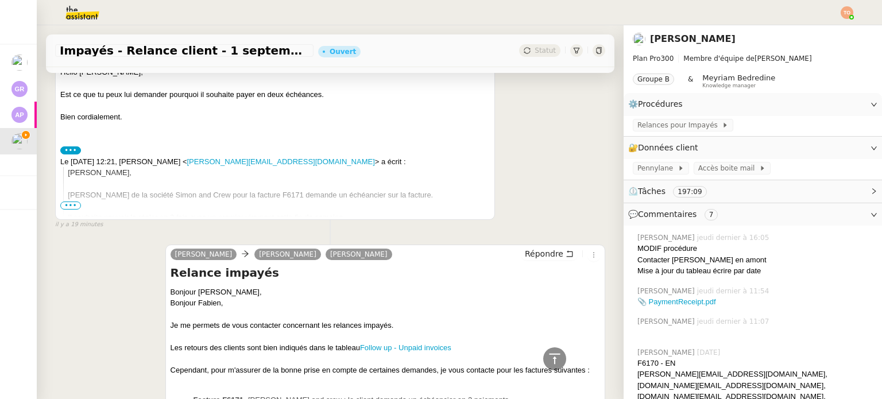
click at [72, 207] on span "•••" at bounding box center [70, 206] width 21 height 8
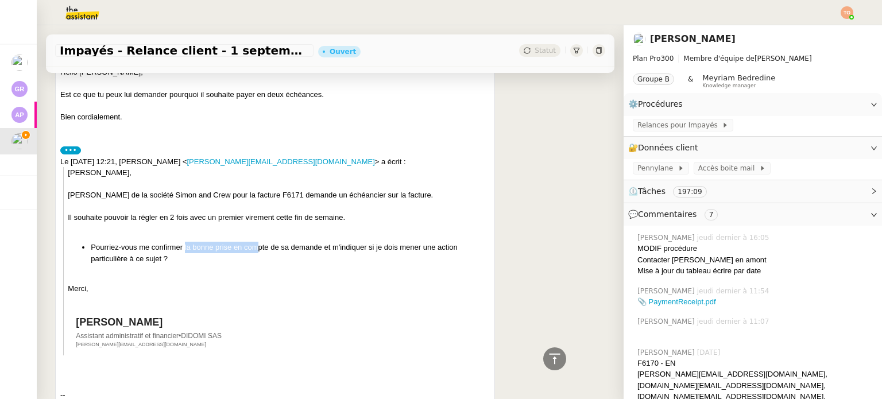
drag, startPoint x: 184, startPoint y: 240, endPoint x: 262, endPoint y: 245, distance: 78.9
click at [262, 245] on blockquote "Mathilde, Simon Jamois de la société Simon and Crew pour la facture F6171 deman…" at bounding box center [276, 261] width 427 height 188
drag, startPoint x: 288, startPoint y: 245, endPoint x: 347, endPoint y: 246, distance: 58.6
click at [344, 246] on li "Pourriez-vous me confirmer la bonne prise en compte de sa demande et m'indiquer…" at bounding box center [290, 253] width 399 height 22
drag, startPoint x: 391, startPoint y: 245, endPoint x: 423, endPoint y: 246, distance: 32.2
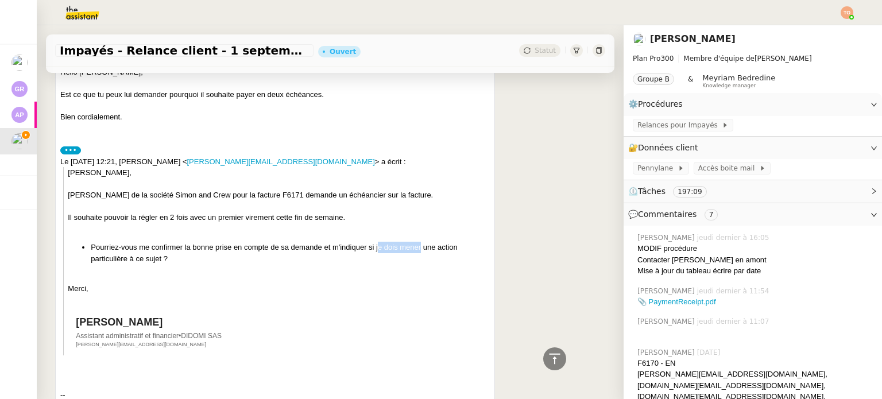
click at [423, 246] on li "Pourriez-vous me confirmer la bonne prise en compte de sa demande et m'indiquer…" at bounding box center [290, 253] width 399 height 22
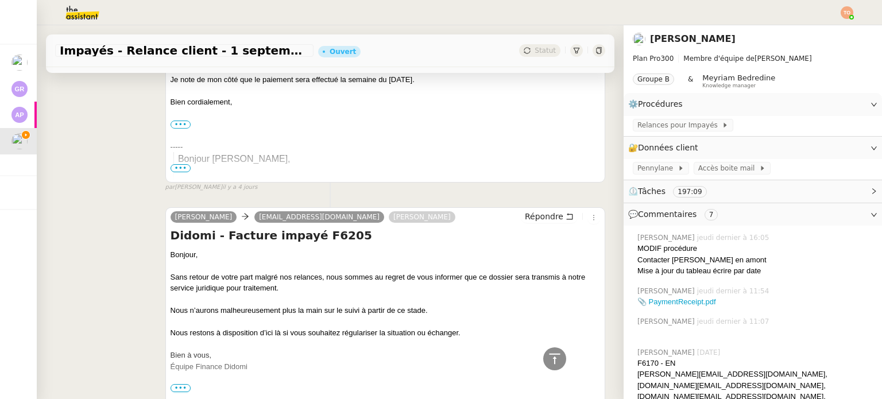
scroll to position [9649, 0]
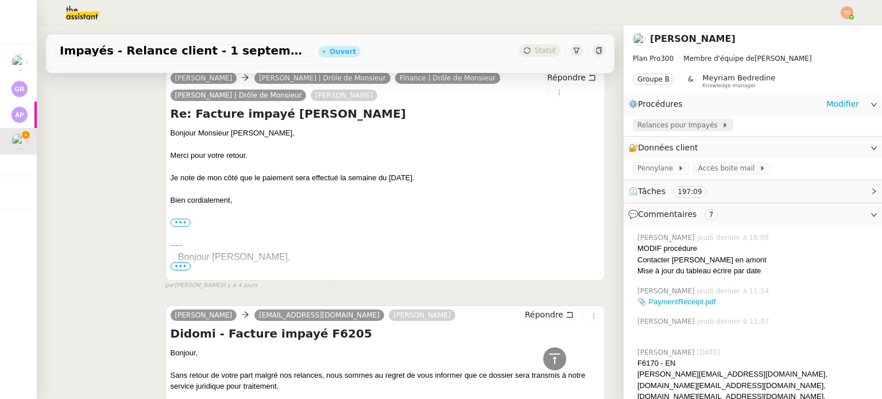
click at [718, 122] on span at bounding box center [720, 125] width 5 height 8
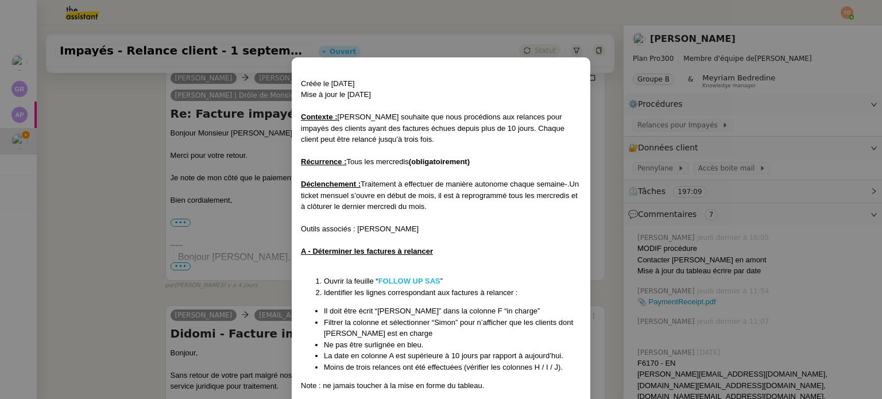
click at [425, 278] on strong "FOLLOW UP SAS" at bounding box center [409, 281] width 62 height 9
click at [153, 288] on nz-modal-container "Créée le 30/07/2025 Mise à jour le 13/08/2025 Contexte : Mathilde souhaite que …" at bounding box center [441, 199] width 882 height 399
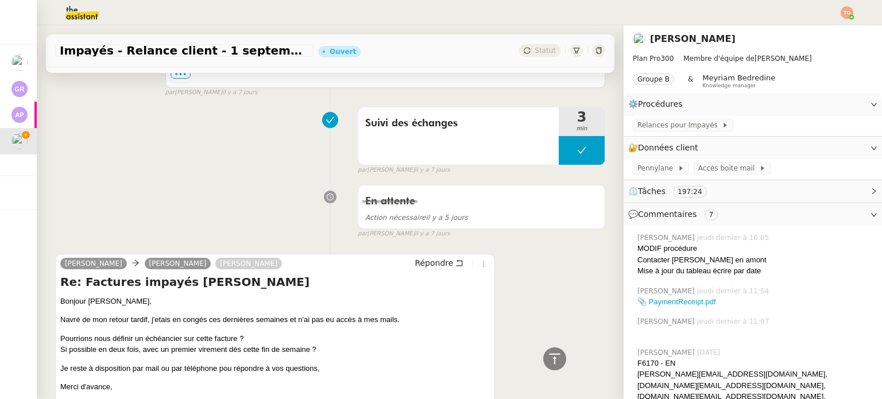
scroll to position [13497, 0]
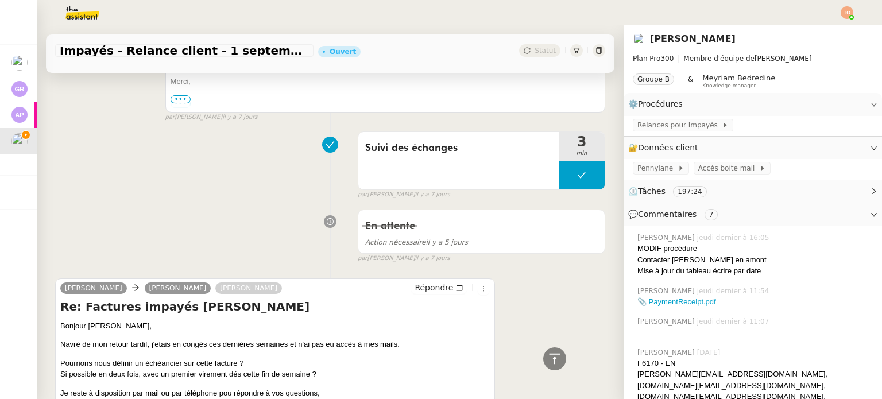
click at [133, 358] on p "Pourrions nous définir un échéancier sur cette facture ? Si possible en deux fo…" at bounding box center [275, 369] width 430 height 22
click at [131, 358] on p "Pourrions nous définir un échéancier sur cette facture ? Si possible en deux fo…" at bounding box center [275, 369] width 430 height 22
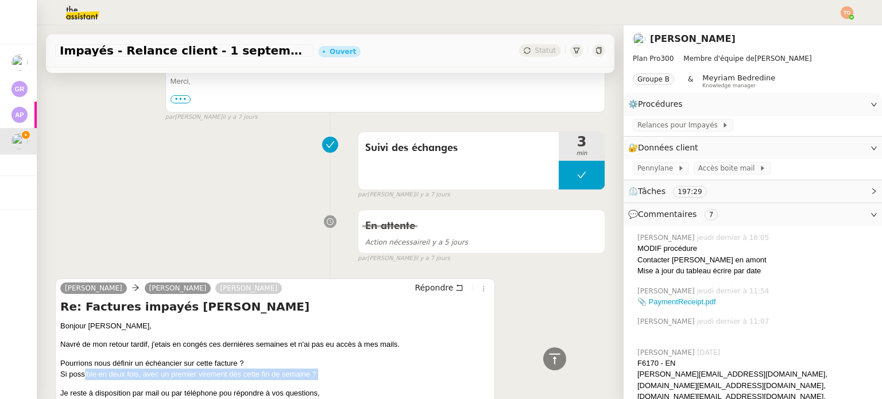
click at [131, 358] on p "Pourrions nous définir un échéancier sur cette facture ? Si possible en deux fo…" at bounding box center [275, 369] width 430 height 22
click at [151, 358] on p "Pourrions nous définir un échéancier sur cette facture ? Si possible en deux fo…" at bounding box center [275, 369] width 430 height 22
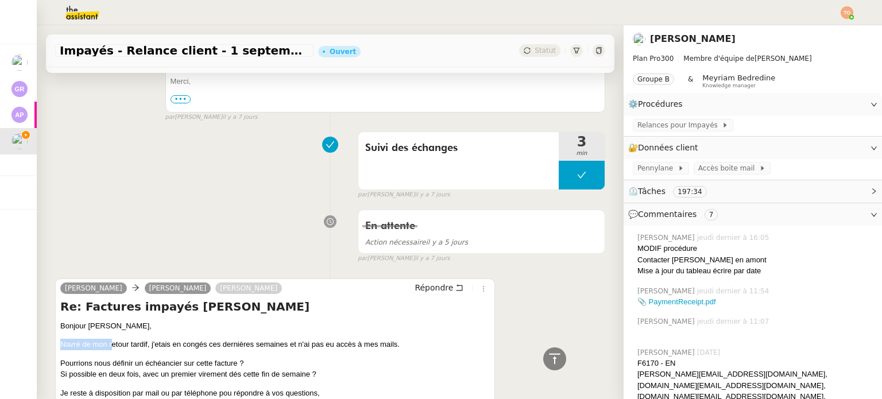
drag, startPoint x: 59, startPoint y: 145, endPoint x: 110, endPoint y: 149, distance: 51.3
click at [110, 279] on div "Simon Jamois Simon Fabien Lesur Répondre Re: Factures impayés Didomi Bonjour Si…" at bounding box center [275, 376] width 440 height 195
click at [62, 320] on p "Bonjour Simon," at bounding box center [275, 325] width 430 height 11
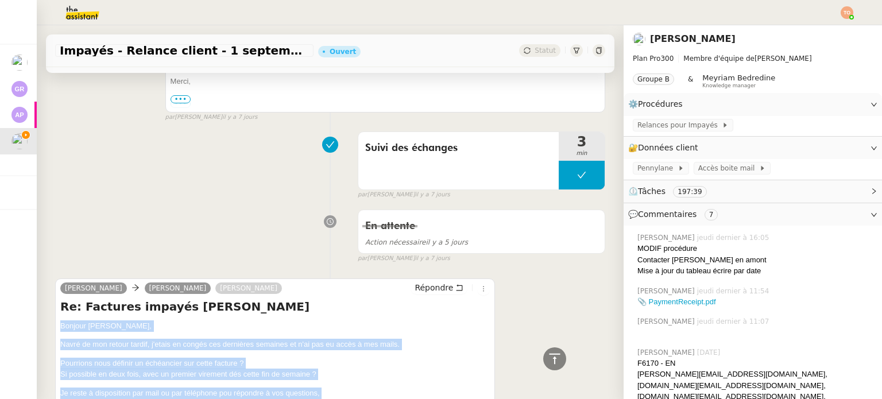
drag, startPoint x: 61, startPoint y: 126, endPoint x: 125, endPoint y: 250, distance: 139.0
copy div "Bonjour Simon, Navré de mon retour tardif, j'etais en congés ces dernières sema…"
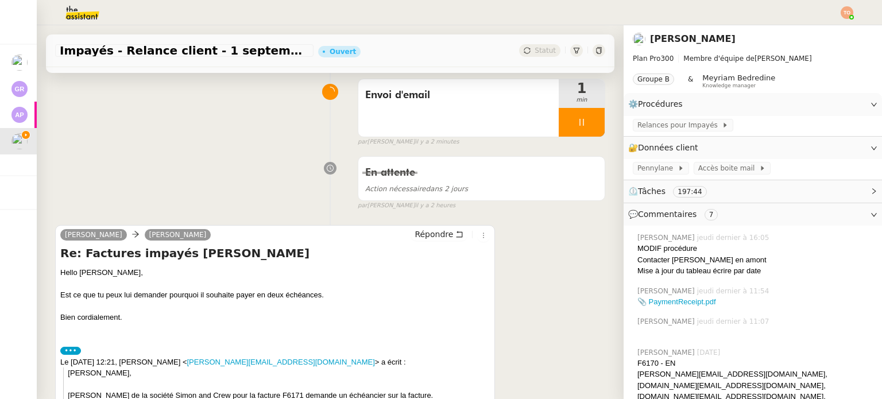
scroll to position [172, 0]
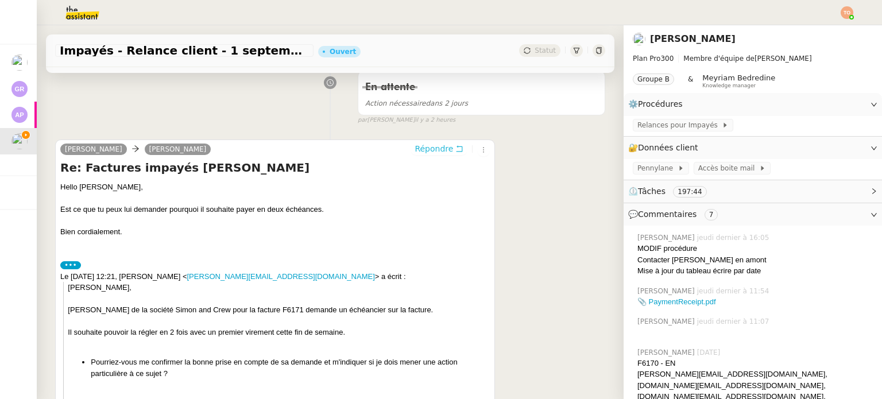
click at [426, 149] on span "Répondre" at bounding box center [434, 148] width 38 height 11
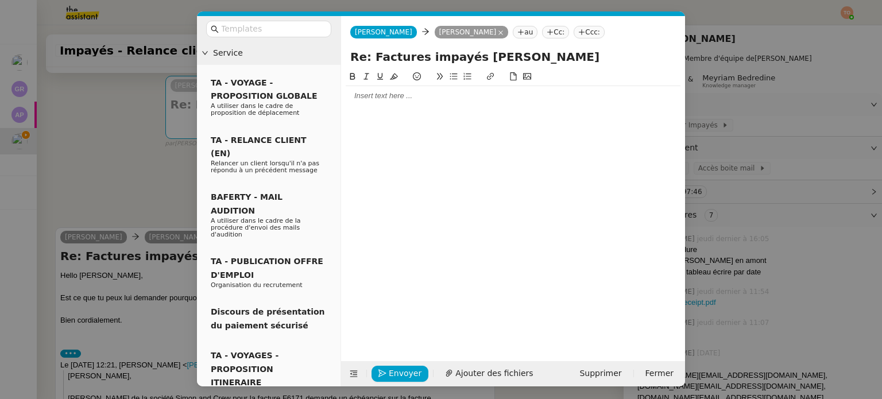
click at [404, 94] on div at bounding box center [513, 96] width 335 height 10
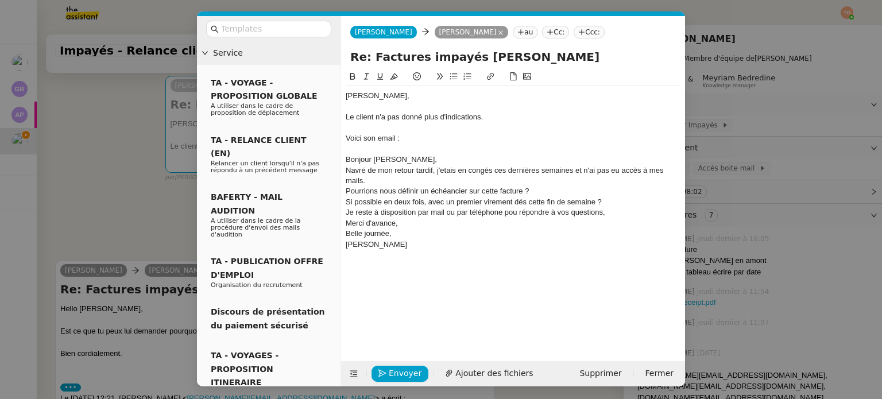
scroll to position [0, 0]
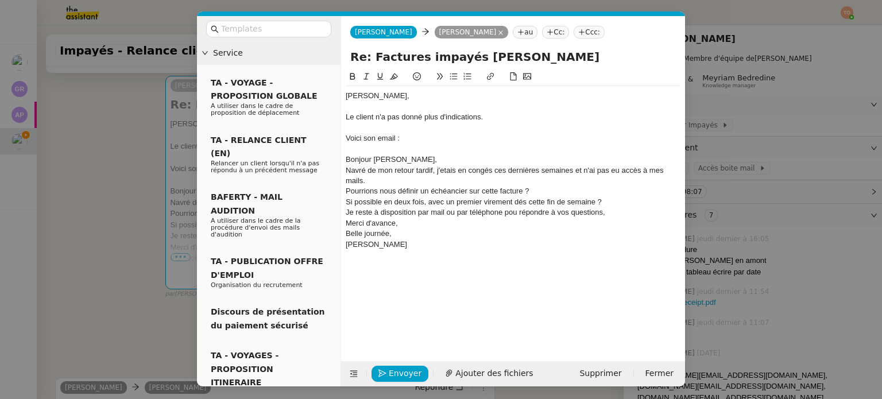
click at [448, 169] on div "Navré de mon retour tardif, j'etais en congés ces dernières semaines et n'ai pa…" at bounding box center [513, 175] width 335 height 21
click at [0, 0] on lt-span "é tais" at bounding box center [0, 0] width 0 height 0
click at [369, 188] on div "Pourrions nous définir un échéancier sur cette facture ?" at bounding box center [513, 191] width 335 height 10
click at [0, 0] on lt-em "Pourrions-nous" at bounding box center [0, 0] width 0 height 0
click at [408, 246] on div "Simon Jamois" at bounding box center [513, 245] width 335 height 10
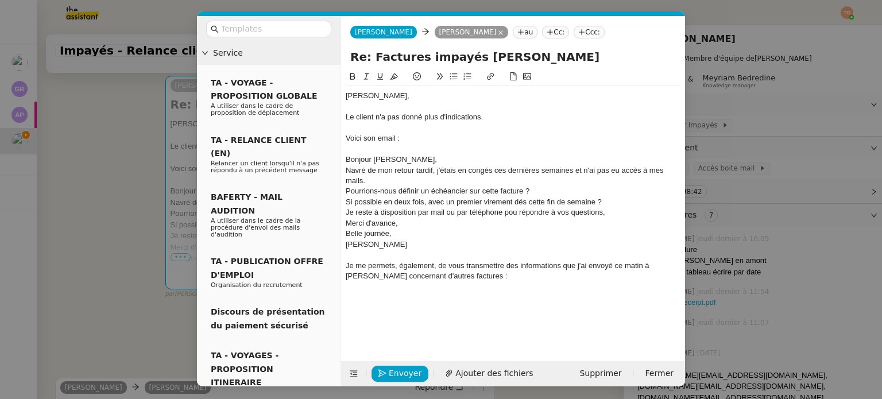
click at [655, 269] on div "Je me permets, également, de vous transmettre des informations que j'ai envoyé …" at bounding box center [513, 271] width 335 height 21
click at [596, 265] on div "Je me permets, également, de vous transmettre des informations que j'ai envoyé …" at bounding box center [513, 271] width 335 height 21
click at [0, 0] on lt-span "envoyé es" at bounding box center [0, 0] width 0 height 0
click at [469, 277] on div "Je me permets, également, de vous transmettre des informations que j'ai envoyée…" at bounding box center [513, 271] width 335 height 21
click at [846, 268] on nz-modal-container "Service TA - VOYAGE - PROPOSITION GLOBALE A utiliser dans le cadre de propositi…" at bounding box center [441, 199] width 882 height 399
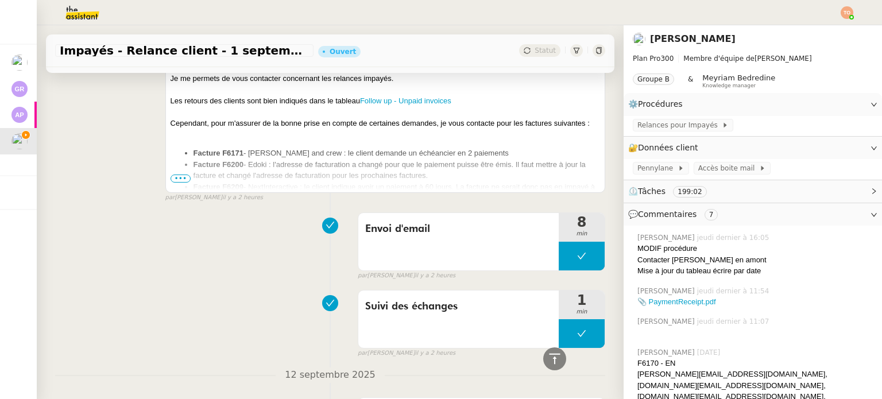
scroll to position [1323, 0]
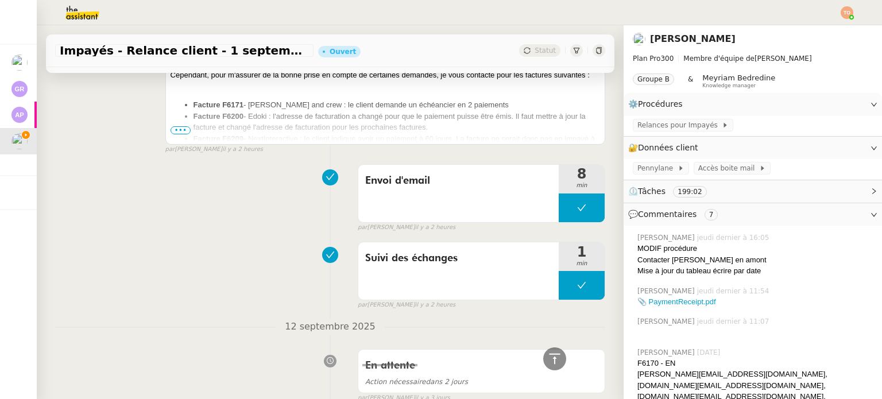
click at [176, 133] on span "•••" at bounding box center [181, 130] width 21 height 8
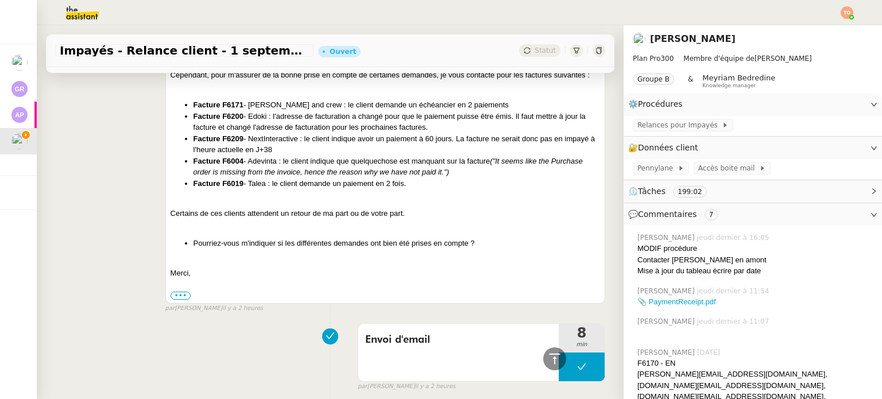
drag, startPoint x: 186, startPoint y: 117, endPoint x: 466, endPoint y: 195, distance: 290.8
click at [466, 189] on ul "Facture F6171 - Simon and crew : le client demande un échéancier en 2 paiements…" at bounding box center [386, 144] width 430 height 90
copy ul "Facture F6171 - Simon and crew : le client demande un échéancier en 2 paiements…"
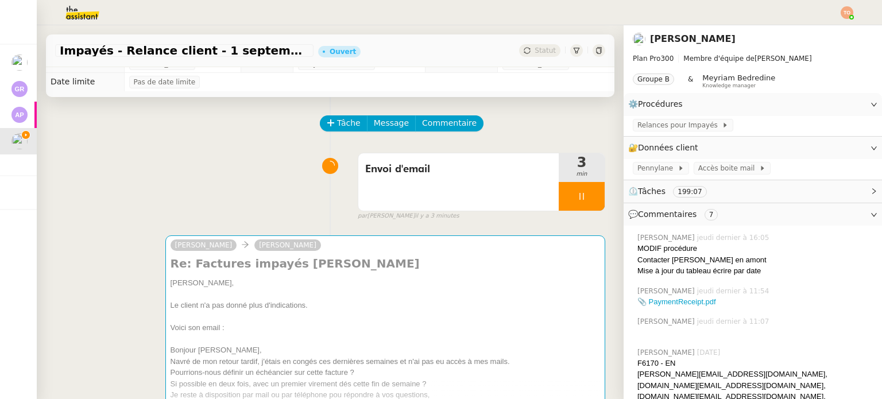
scroll to position [0, 0]
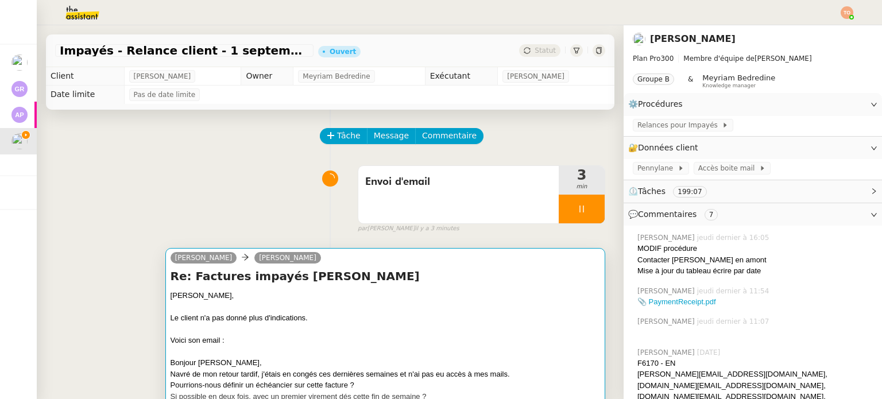
click at [453, 305] on div at bounding box center [386, 307] width 430 height 11
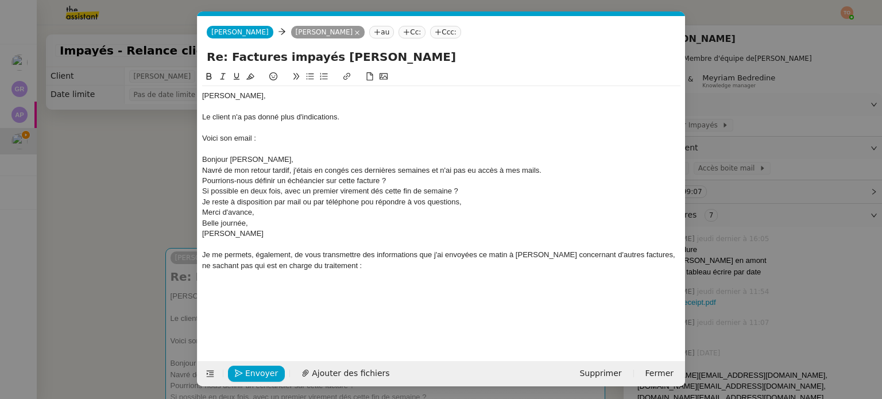
scroll to position [0, 24]
click at [345, 270] on div "Je me permets, également, de vous transmettre des informations que j'ai envoyée…" at bounding box center [441, 260] width 478 height 21
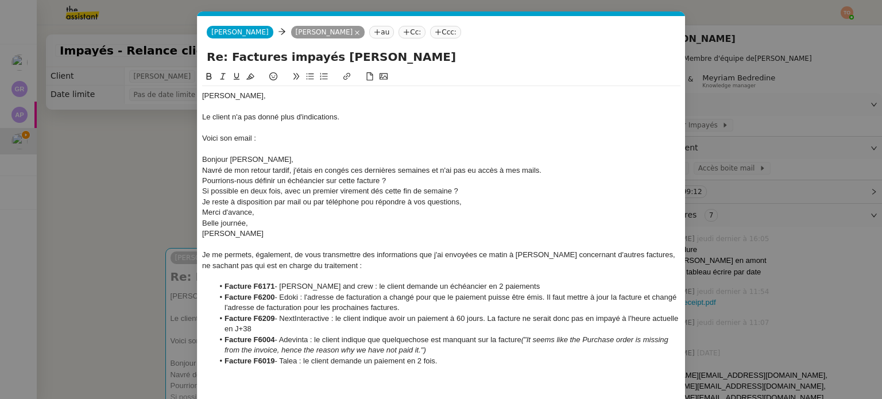
scroll to position [41, 0]
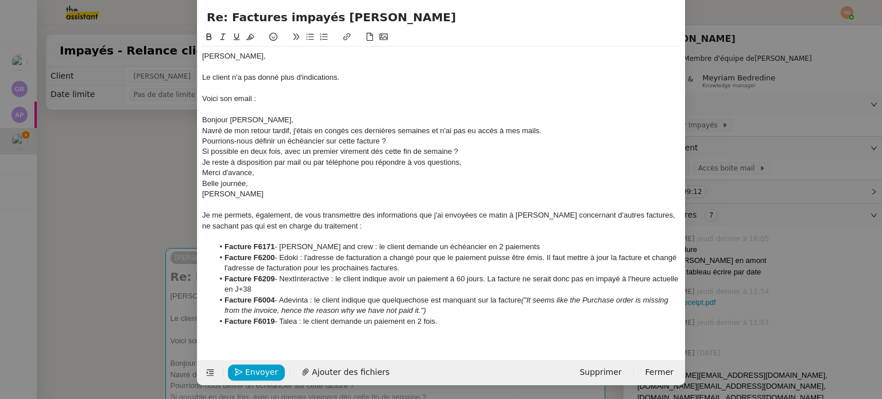
click at [138, 226] on nz-modal-container "Service TA - VOYAGE - PROPOSITION GLOBALE A utiliser dans le cadre de propositi…" at bounding box center [441, 199] width 882 height 399
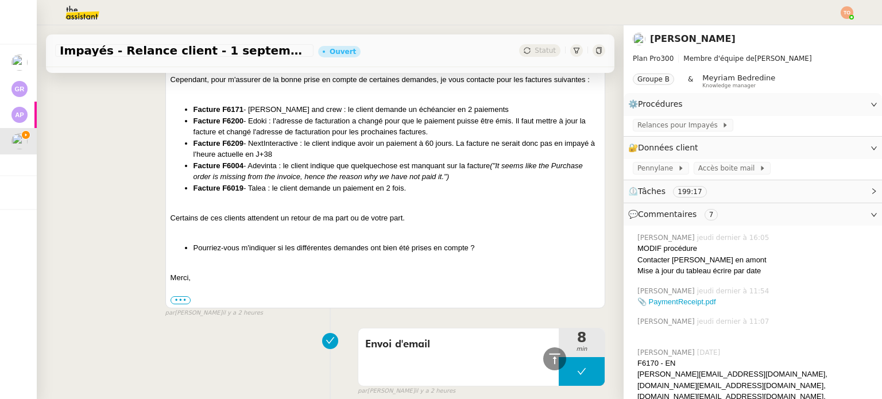
scroll to position [1321, 0]
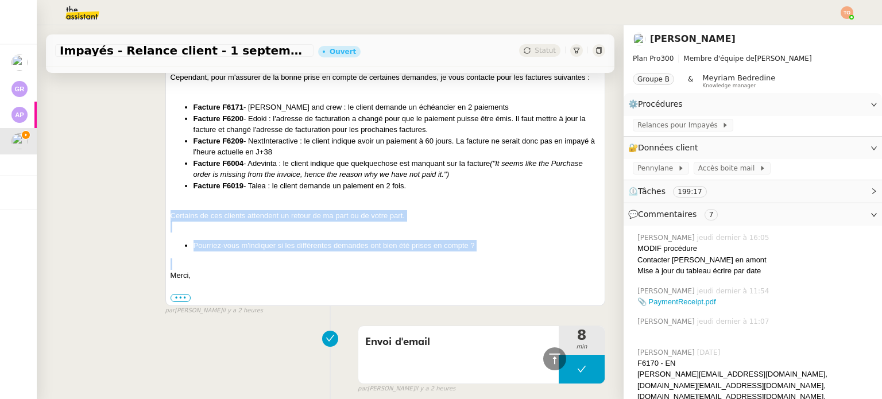
copy div "Certains de ces clients attendent un retour de ma part ou de votre part. Pourri…"
drag, startPoint x: 168, startPoint y: 229, endPoint x: 508, endPoint y: 275, distance: 343.1
click at [508, 275] on div "Bonjour Mathilde, Bonjour Fabien, Je me permets de vous contacter concernant le…" at bounding box center [386, 149] width 430 height 310
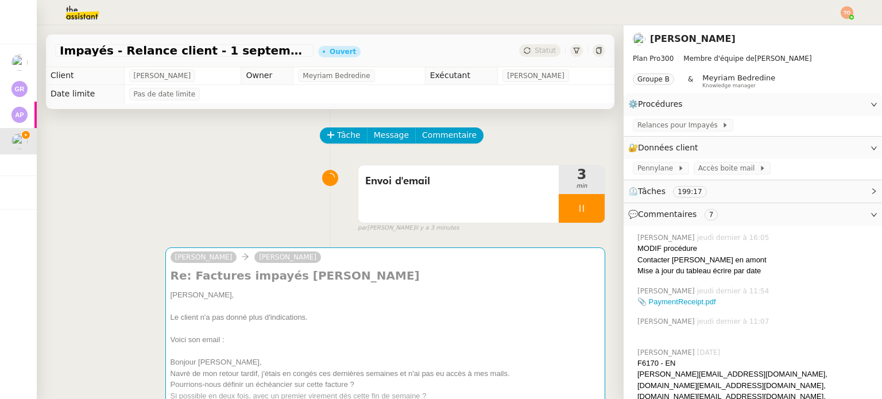
scroll to position [0, 0]
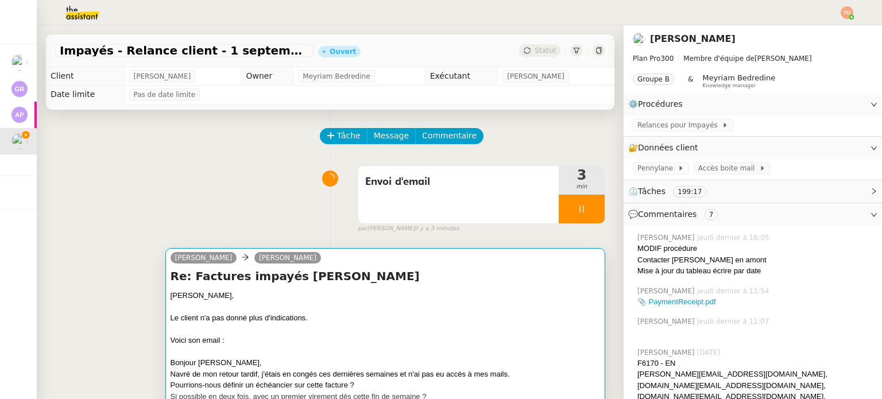
click at [482, 303] on div at bounding box center [386, 307] width 430 height 11
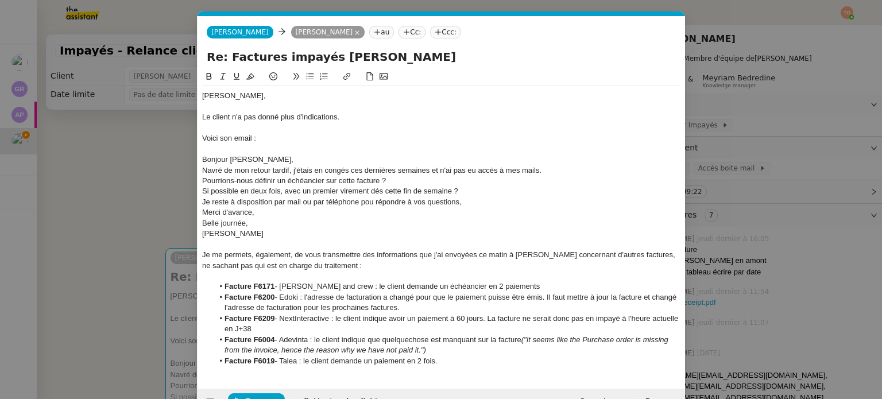
scroll to position [0, 24]
click at [453, 365] on li "Facture F6019 - Talea : le client demande un paiement en 2 fois." at bounding box center [448, 361] width 468 height 10
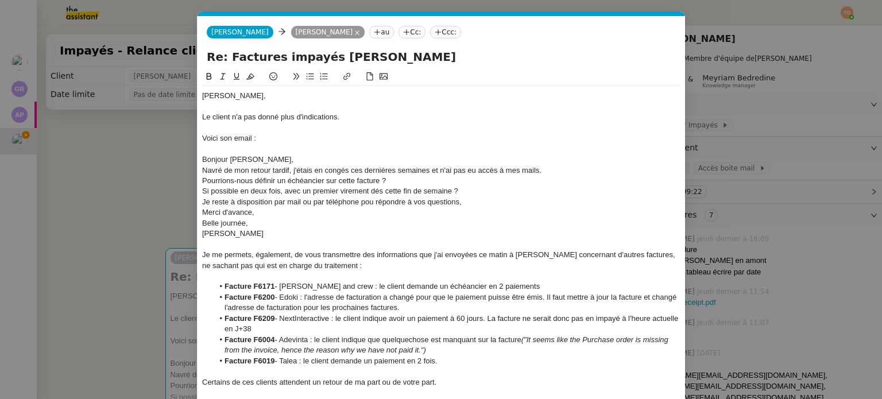
scroll to position [57, 0]
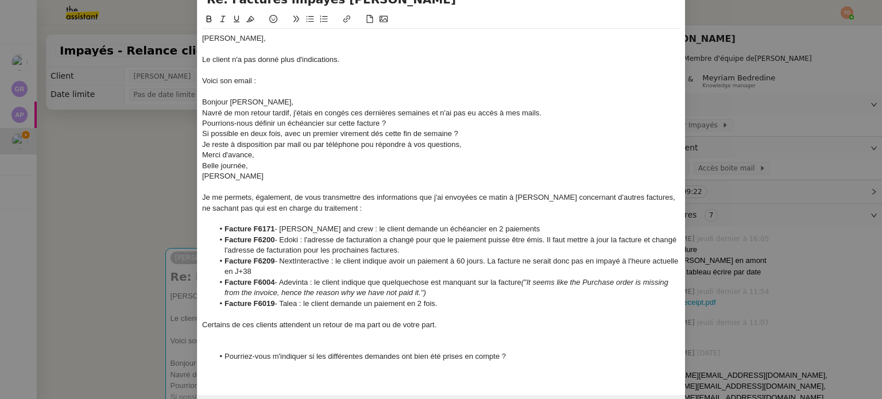
click at [437, 342] on div at bounding box center [441, 346] width 478 height 10
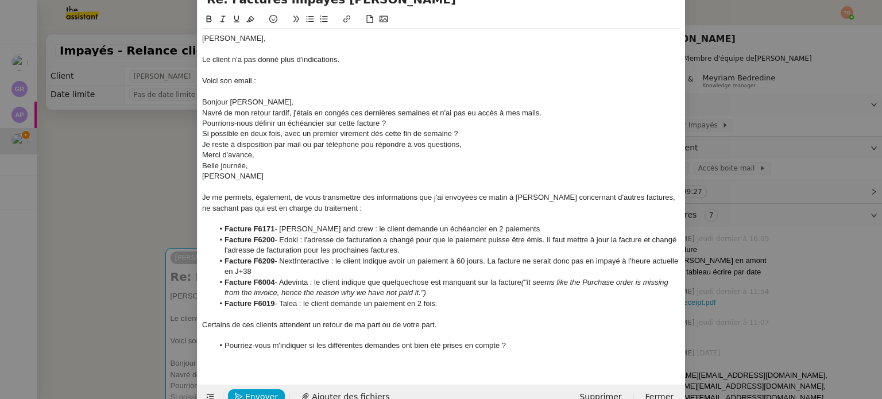
click at [524, 350] on li "Pourriez-vous m'indiquer si les différentes demandes ont bien été prises en com…" at bounding box center [448, 346] width 468 height 10
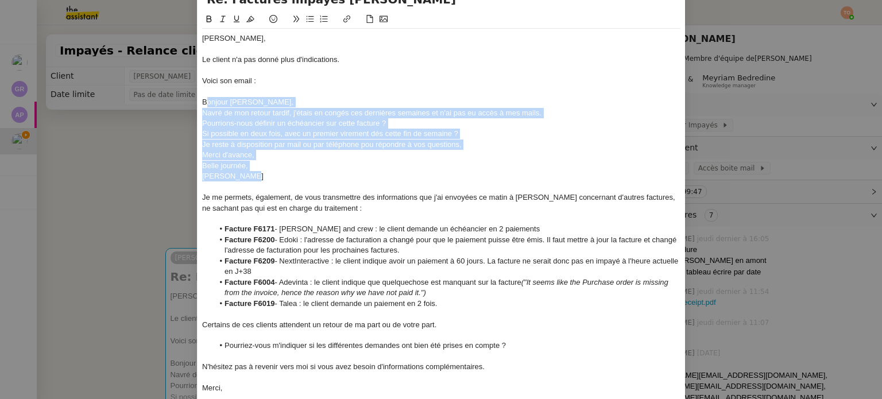
drag, startPoint x: 259, startPoint y: 177, endPoint x: 202, endPoint y: 104, distance: 93.3
click at [202, 104] on div "Bonjour Mohamed, Le client n'a pas donné plus d'indications. Voici son email : …" at bounding box center [441, 219] width 478 height 380
click at [202, 104] on div "Bonjour Simon," at bounding box center [441, 102] width 478 height 10
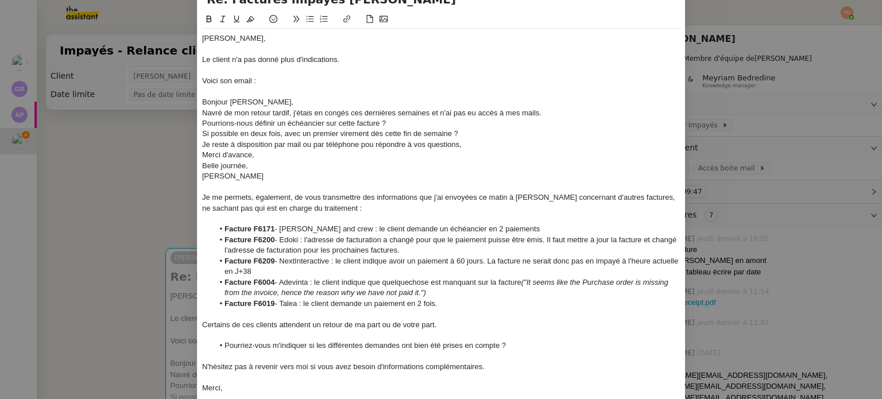
click at [198, 102] on nz-spin "Bonjour Mohamed, Le client n'a pas donné plus d'indications. Voici son email : …" at bounding box center [442, 213] width 488 height 401
click at [202, 102] on div "Bonjour Simon," at bounding box center [441, 102] width 478 height 10
click at [262, 176] on div "Simon Jamois" at bounding box center [441, 176] width 478 height 10
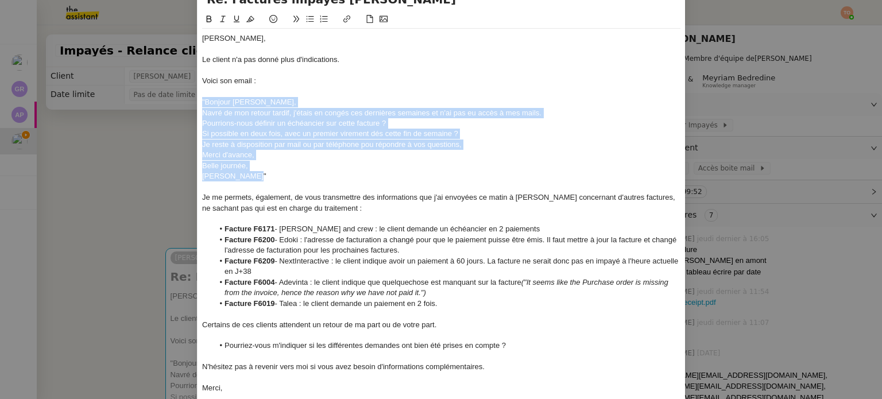
drag, startPoint x: 266, startPoint y: 177, endPoint x: 199, endPoint y: 102, distance: 100.8
click at [202, 102] on div "Bonjour Mohamed, Le client n'a pas donné plus d'indications. Voici son email : …" at bounding box center [441, 219] width 478 height 380
click at [219, 22] on icon at bounding box center [223, 19] width 8 height 8
click at [268, 87] on div at bounding box center [441, 92] width 478 height 10
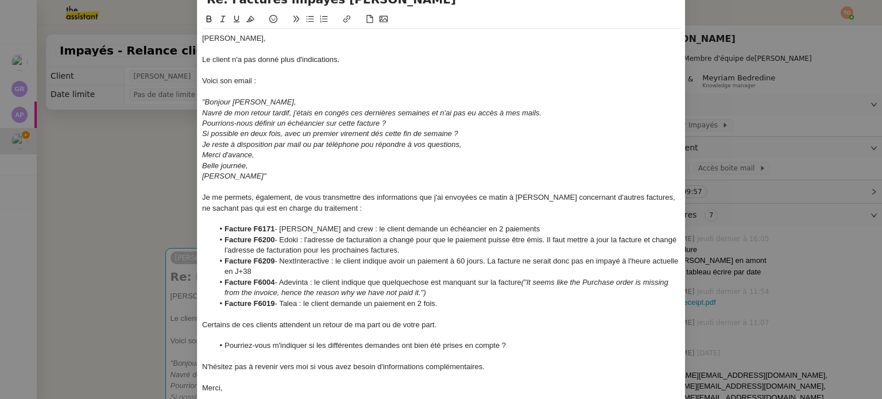
scroll to position [115, 0]
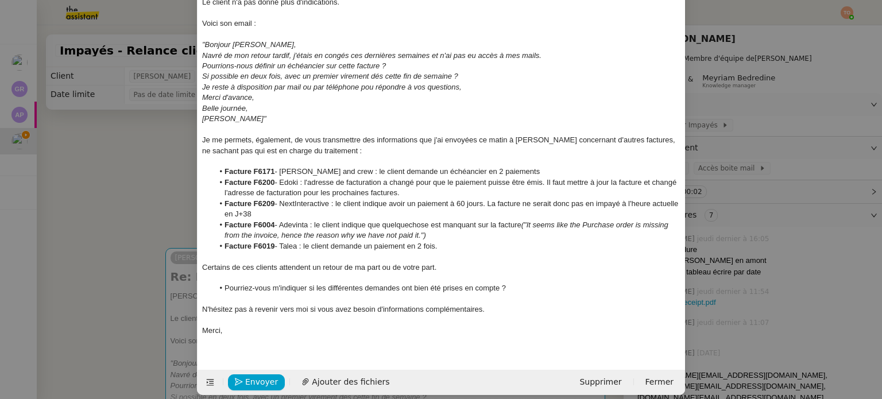
click at [453, 246] on li "Facture F6019 - Talea : le client demande un paiement en 2 fois." at bounding box center [448, 246] width 468 height 10
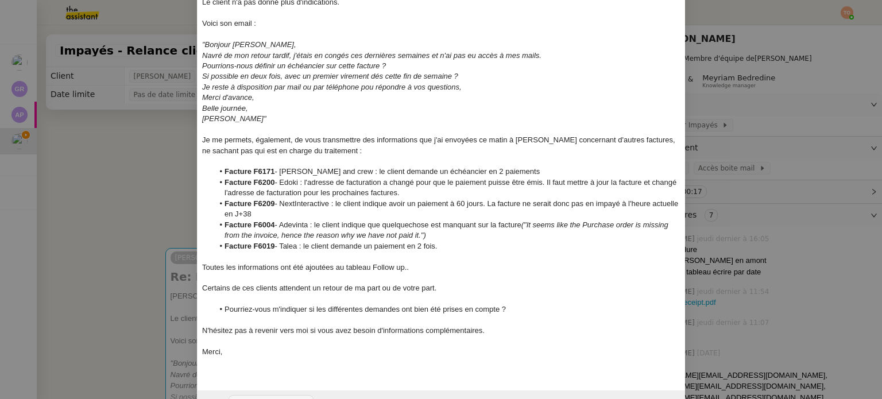
click at [793, 276] on nz-modal-container "Service TA - VOYAGE - PROPOSITION GLOBALE A utiliser dans le cadre de propositi…" at bounding box center [441, 199] width 882 height 399
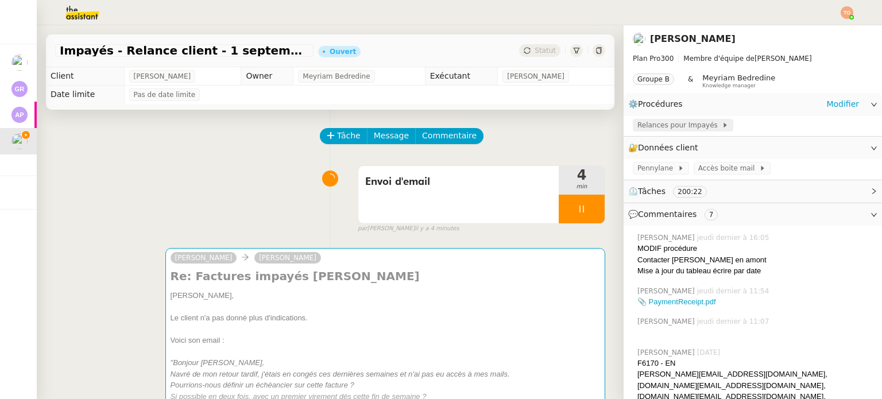
click at [697, 128] on span "Relances pour Impayés" at bounding box center [680, 124] width 84 height 11
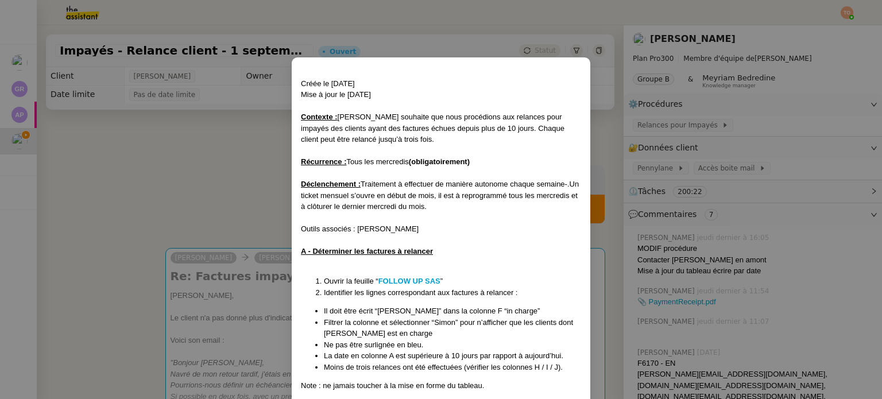
click at [241, 219] on nz-modal-container "Créée le 30/07/2025 Mise à jour le 13/08/2025 Contexte : Mathilde souhaite que …" at bounding box center [441, 199] width 882 height 399
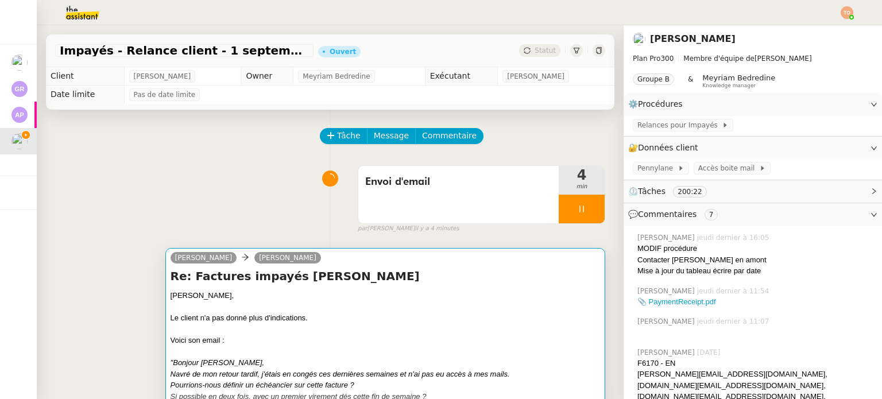
click at [329, 344] on div "Voici son email :" at bounding box center [386, 340] width 430 height 11
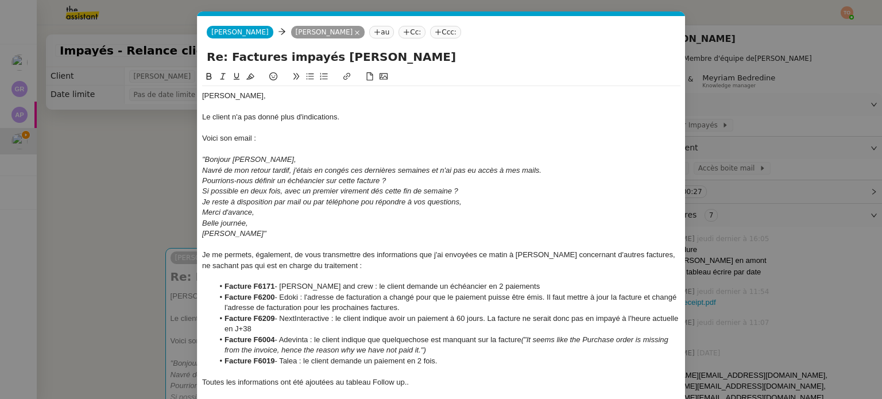
scroll to position [0, 24]
drag, startPoint x: 372, startPoint y: 384, endPoint x: 403, endPoint y: 383, distance: 30.5
click at [403, 383] on div "Toutes les informations ont été ajoutées au tableau Follow up.." at bounding box center [441, 382] width 478 height 10
click at [347, 80] on icon at bounding box center [347, 76] width 8 height 8
paste input "https://docs.google.com/spreadsheets/d/1y16hWQe1gSw5bhYvF_dFm6sRsk3C0iqjVcLi9Lu…"
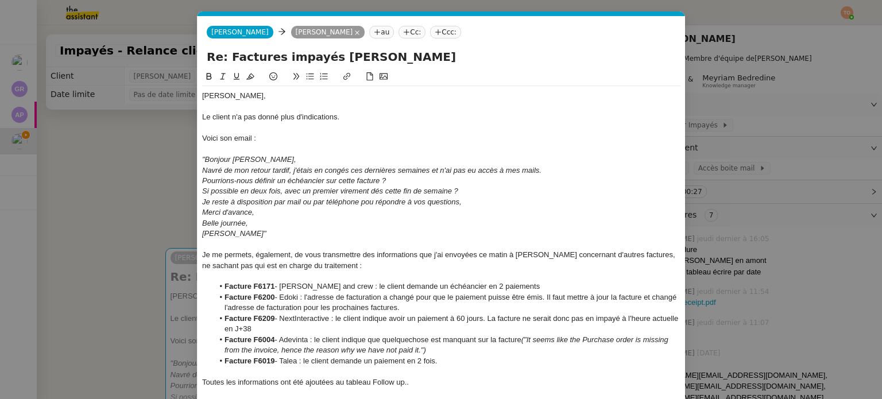
type input "https://docs.google.com/spreadsheets/d/1y16hWQe1gSw5bhYvF_dFm6sRsk3C0iqjVcLi9Lu…"
click at [458, 361] on link at bounding box center [456, 361] width 26 height 9
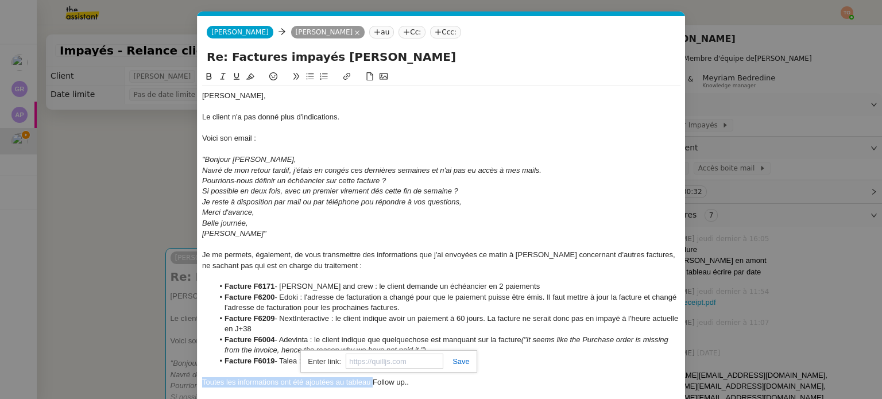
scroll to position [0, 0]
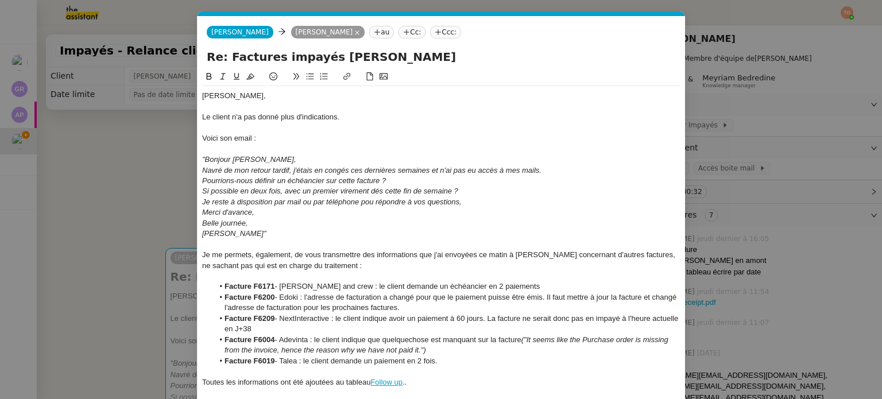
click at [208, 75] on icon at bounding box center [209, 76] width 8 height 8
click at [430, 385] on div "Toutes les informations ont été ajoutées au tableau Follow up .." at bounding box center [441, 382] width 478 height 10
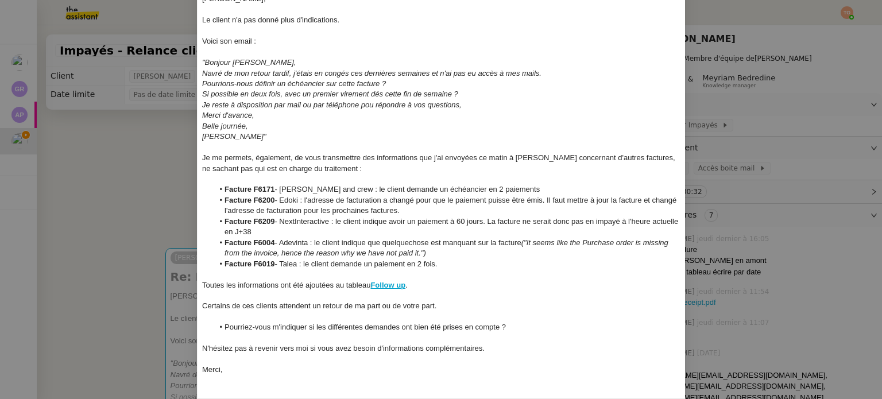
scroll to position [136, 0]
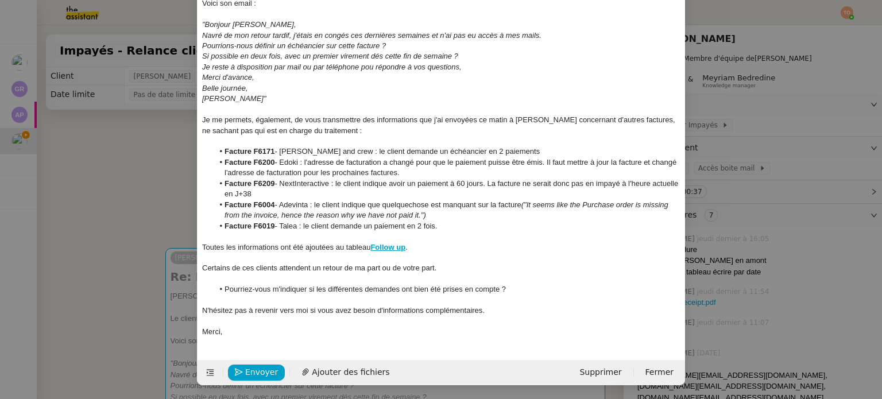
click at [377, 58] on em "Si possible en deux fois, avec un premier virement dés cette fin de semaine ?" at bounding box center [330, 56] width 256 height 9
click at [258, 369] on span "Envoyer" at bounding box center [261, 372] width 33 height 13
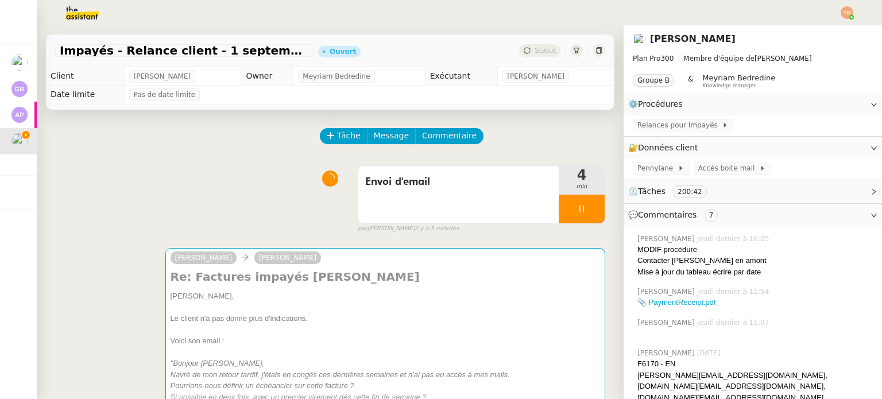
scroll to position [124, 0]
click at [575, 206] on div at bounding box center [582, 209] width 46 height 29
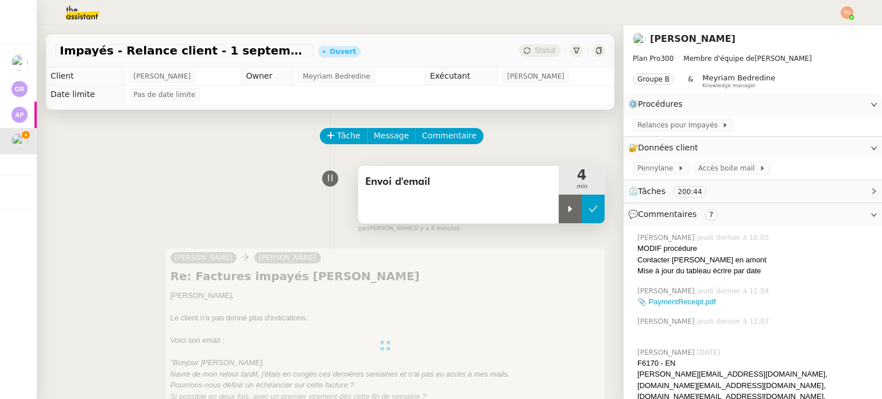
click at [589, 207] on icon at bounding box center [593, 208] width 9 height 9
click at [535, 52] on span "Statut" at bounding box center [545, 51] width 21 height 8
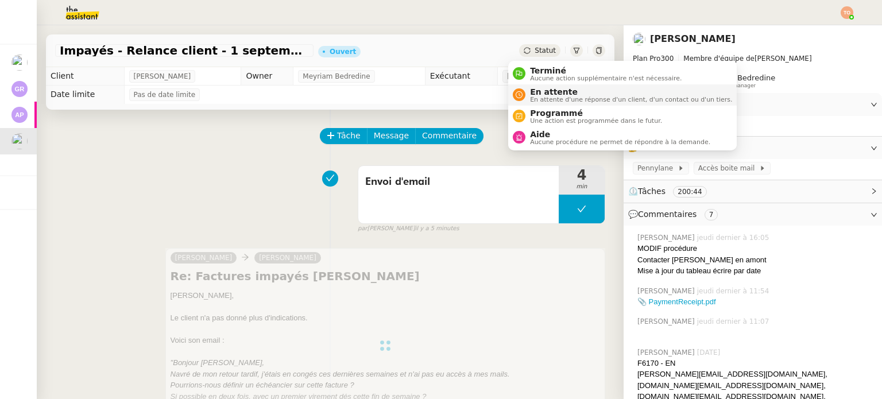
click at [550, 91] on span "En attente" at bounding box center [631, 91] width 202 height 9
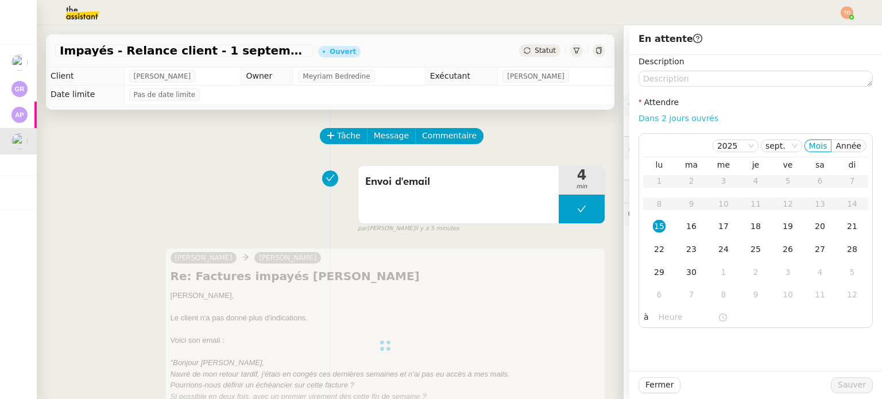
click at [655, 119] on link "Dans 2 jours ouvrés" at bounding box center [679, 118] width 80 height 9
type input "07:00"
click at [836, 396] on div "Fermer Sauver" at bounding box center [755, 385] width 253 height 28
click at [839, 391] on span "Sauver" at bounding box center [852, 384] width 28 height 13
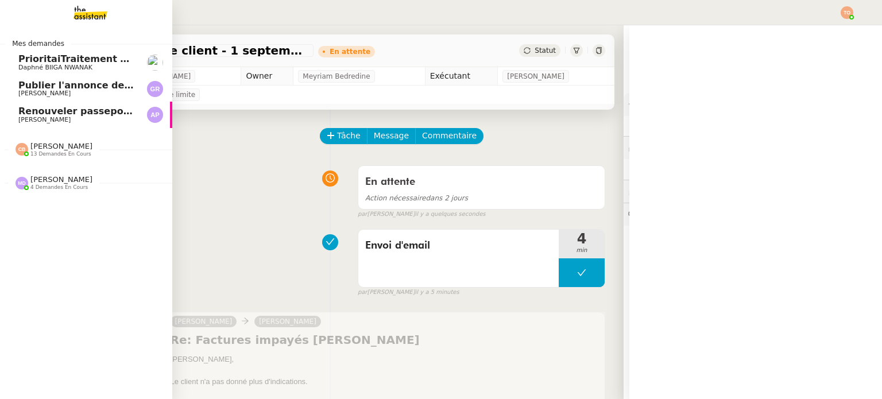
click at [25, 117] on span "Ashley Poniatowski" at bounding box center [44, 119] width 52 height 7
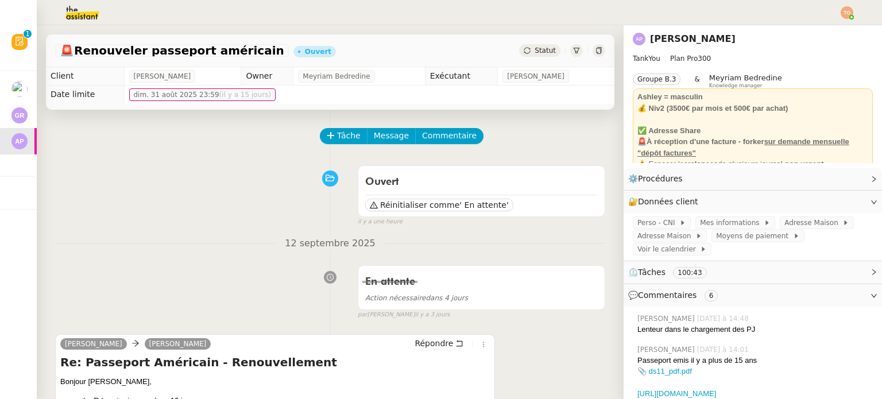
scroll to position [115, 0]
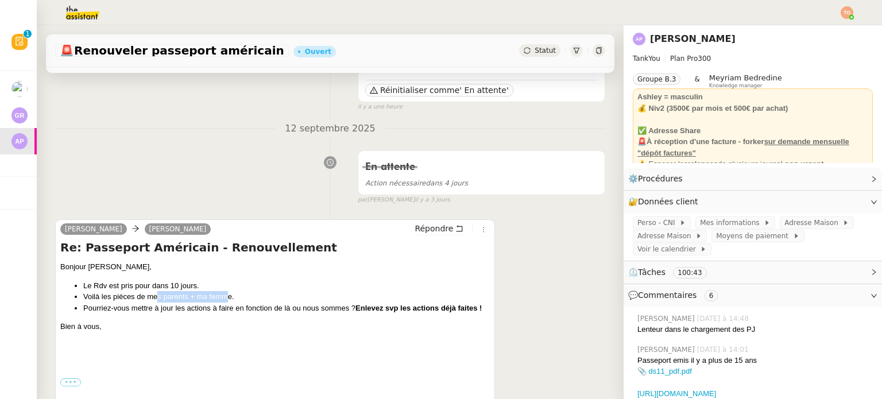
drag, startPoint x: 159, startPoint y: 300, endPoint x: 225, endPoint y: 300, distance: 66.6
click at [225, 300] on li "Voilà les pièces de mes parents + ma femme." at bounding box center [286, 296] width 407 height 11
click at [94, 298] on li "Voilà les pièces de mes parents + ma femme." at bounding box center [286, 296] width 407 height 11
drag, startPoint x: 126, startPoint y: 310, endPoint x: 232, endPoint y: 310, distance: 105.7
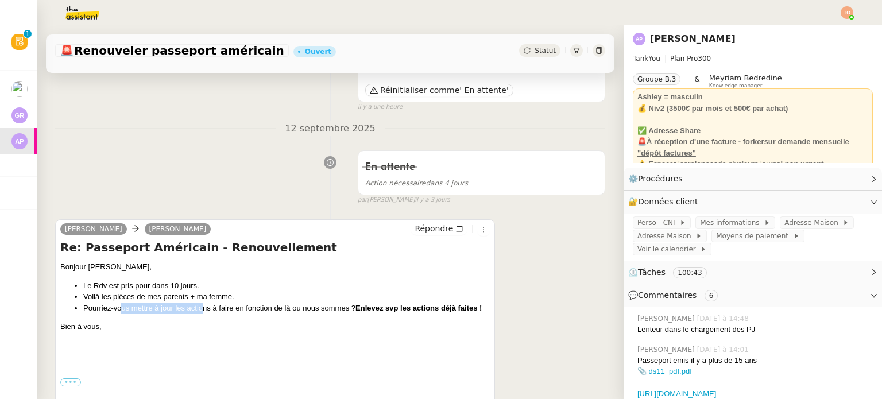
click at [227, 308] on li "Pourriez-vous mettre à jour les actions à faire en fonction de là ou nous somme…" at bounding box center [286, 308] width 407 height 11
drag, startPoint x: 287, startPoint y: 310, endPoint x: 347, endPoint y: 310, distance: 60.9
click at [347, 310] on li "Pourriez-vous mettre à jour les actions à faire en fonction de là ou nous somme…" at bounding box center [286, 308] width 407 height 11
click at [181, 310] on li "Pourriez-vous mettre à jour les actions à faire en fonction de là ou nous somme…" at bounding box center [286, 308] width 407 height 11
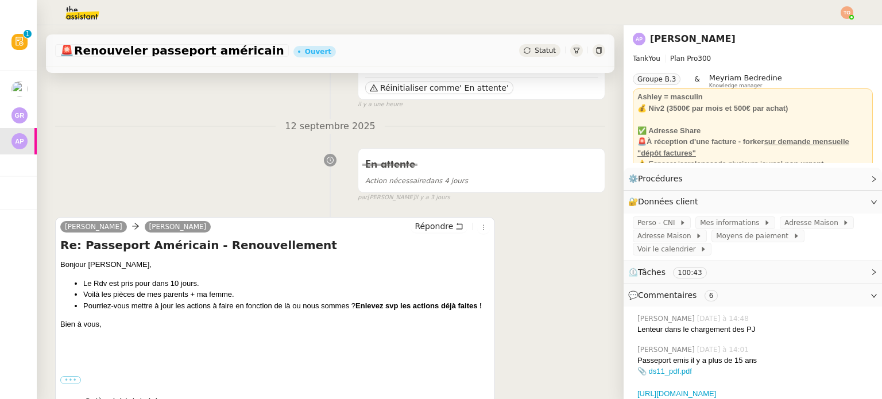
scroll to position [0, 0]
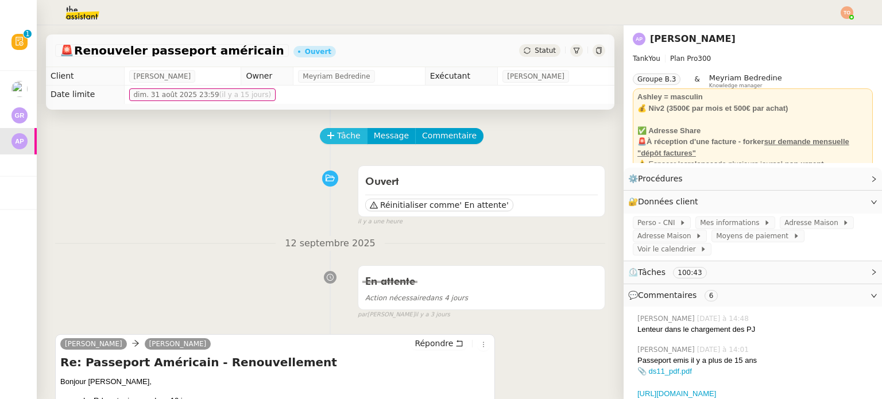
click at [339, 133] on span "Tâche" at bounding box center [349, 135] width 24 height 13
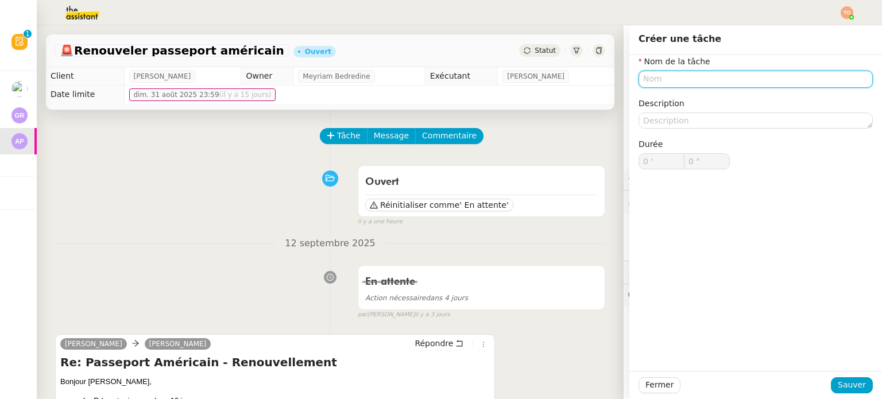
click at [669, 84] on input "text" at bounding box center [756, 79] width 234 height 17
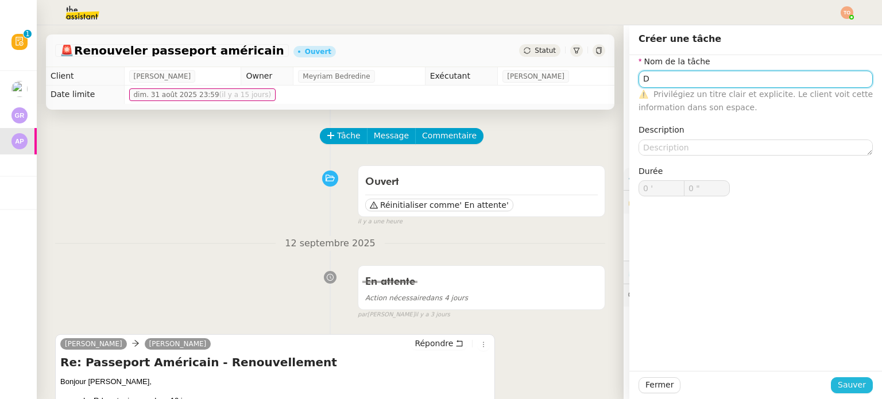
type input "D"
click at [847, 383] on span "Sauver" at bounding box center [852, 384] width 28 height 13
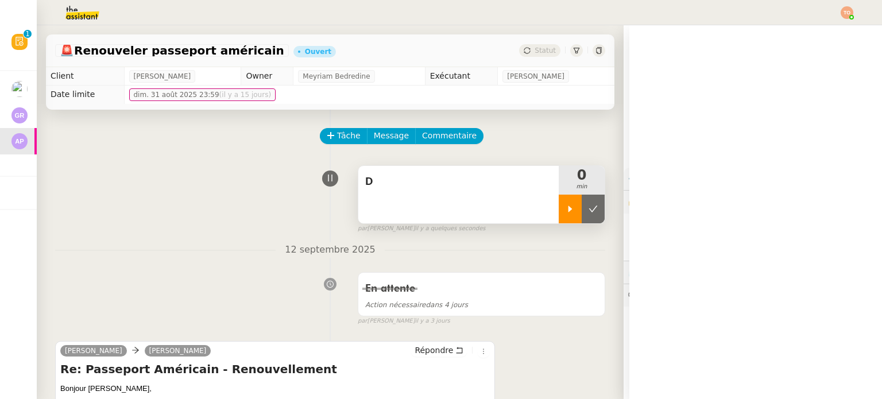
click at [566, 206] on icon at bounding box center [570, 208] width 9 height 9
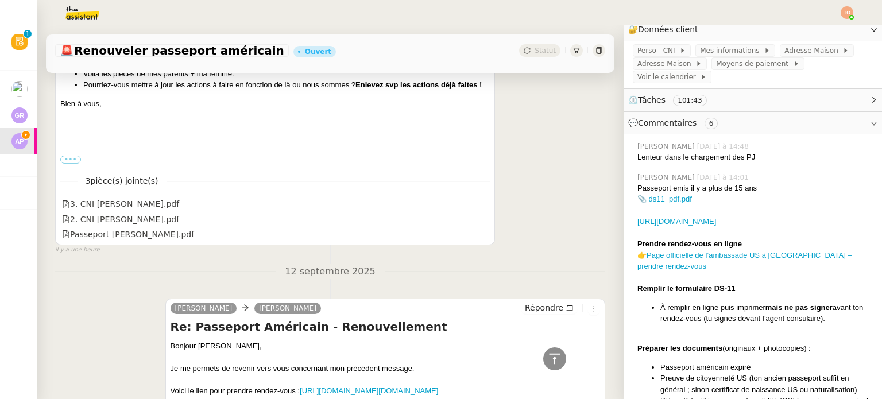
scroll to position [632, 0]
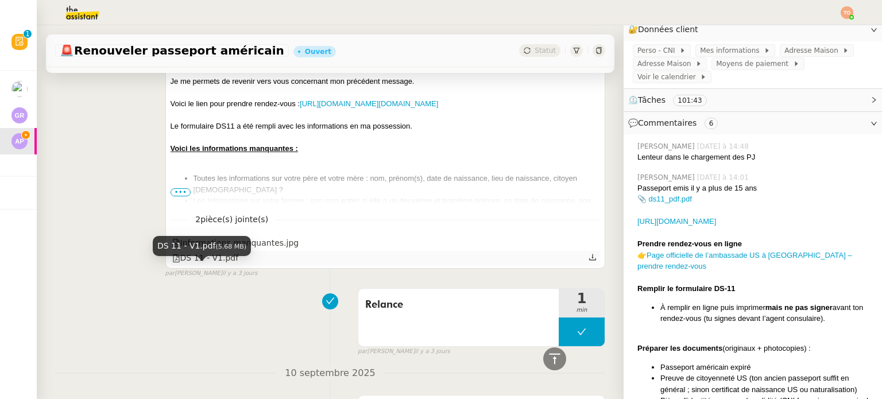
click at [215, 265] on div "DS 11 - V1.pdf" at bounding box center [205, 258] width 67 height 13
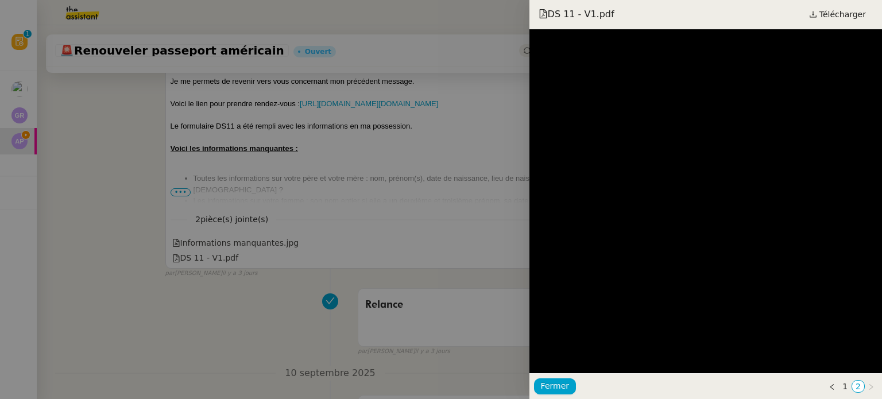
click at [849, 22] on div "DS 11 - V1.pdf Télécharger" at bounding box center [706, 14] width 353 height 29
click at [851, 17] on span "Télécharger" at bounding box center [843, 14] width 47 height 15
click at [265, 189] on div at bounding box center [441, 199] width 882 height 399
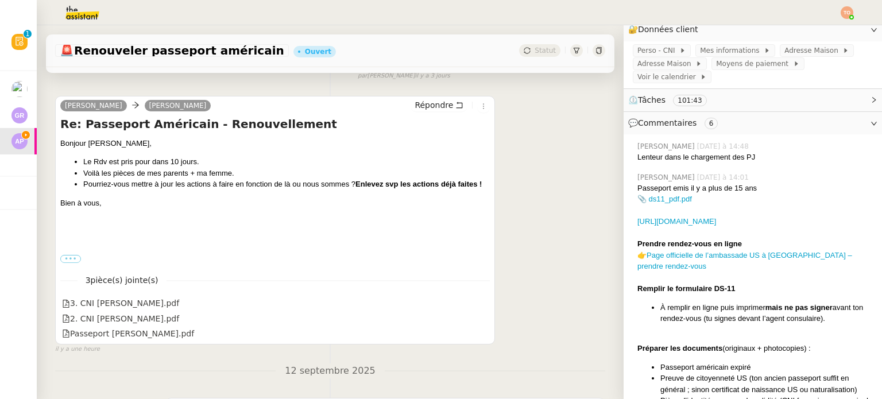
scroll to position [345, 0]
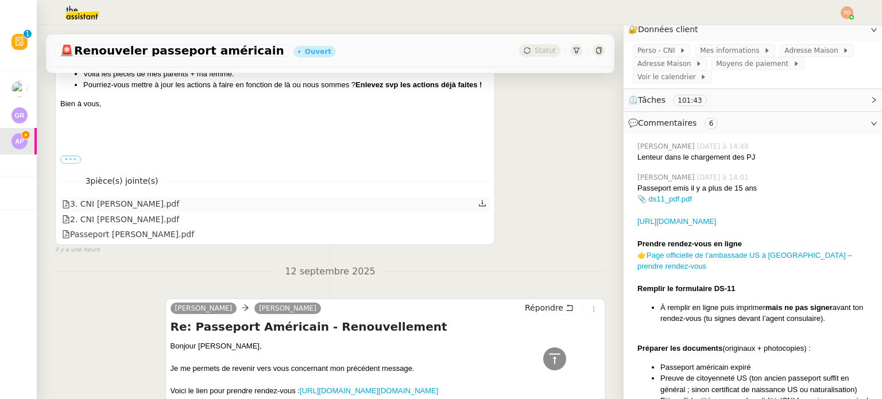
click at [138, 210] on body "Révision 0 1 2 3 4 5 6 7 8 9 Mes demandes PrioritaiTraitement des fichiers pour…" at bounding box center [441, 199] width 882 height 399
click at [138, 211] on div "3. CNI Axel Poniatowski.pdf" at bounding box center [120, 204] width 117 height 13
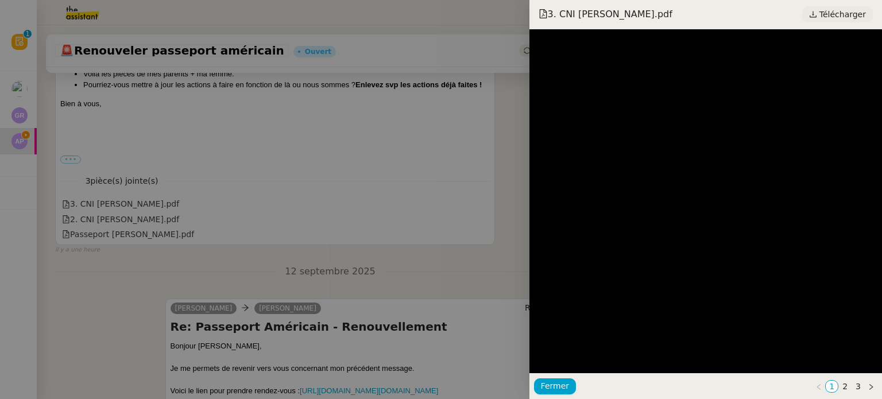
click at [856, 14] on span "Télécharger" at bounding box center [843, 14] width 47 height 15
click at [172, 213] on div at bounding box center [441, 199] width 882 height 399
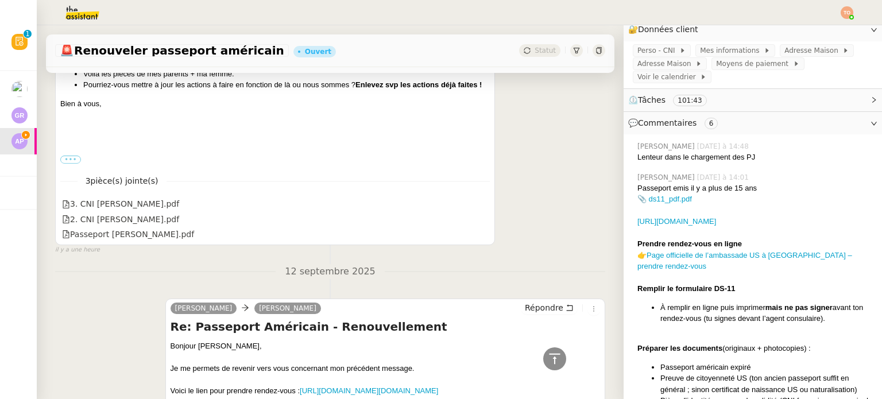
click at [157, 226] on div "2. CNI Anne Poniatowski.pdf" at bounding box center [120, 219] width 117 height 13
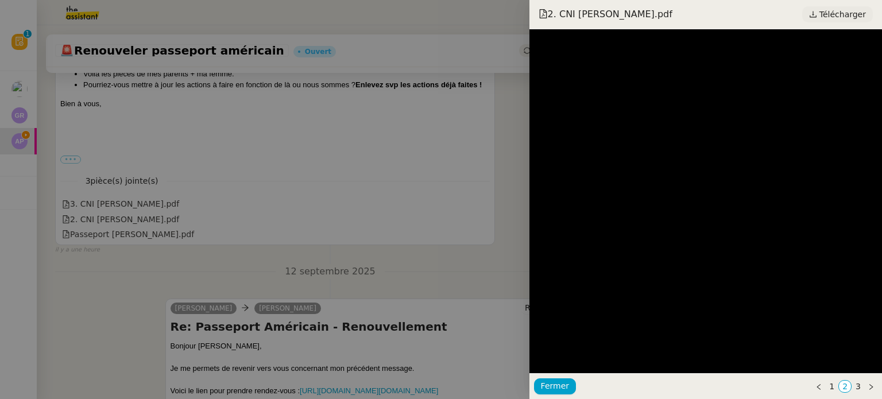
click at [857, 12] on span "Télécharger" at bounding box center [843, 14] width 47 height 15
click at [172, 241] on div at bounding box center [441, 199] width 882 height 399
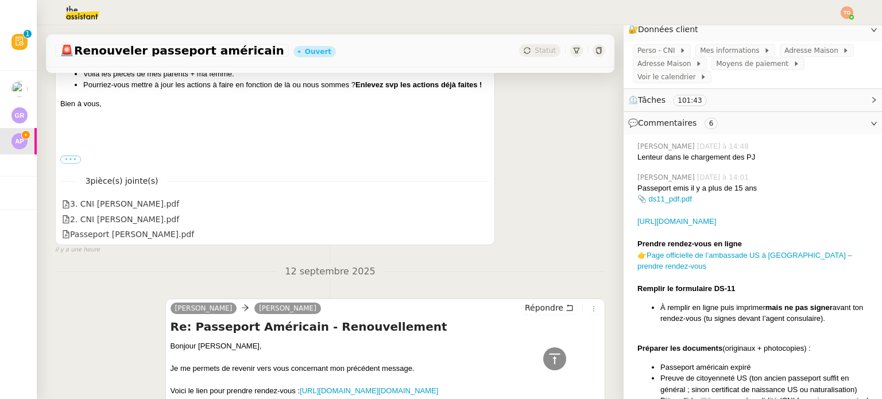
click at [156, 241] on div "Passeport Natalie Perrone.pdf" at bounding box center [128, 234] width 132 height 13
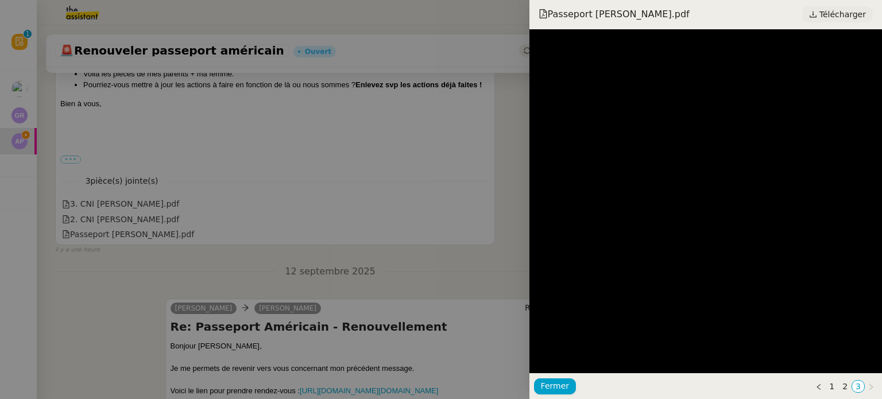
click at [836, 20] on span "Télécharger" at bounding box center [843, 14] width 47 height 15
click at [282, 165] on div at bounding box center [441, 199] width 882 height 399
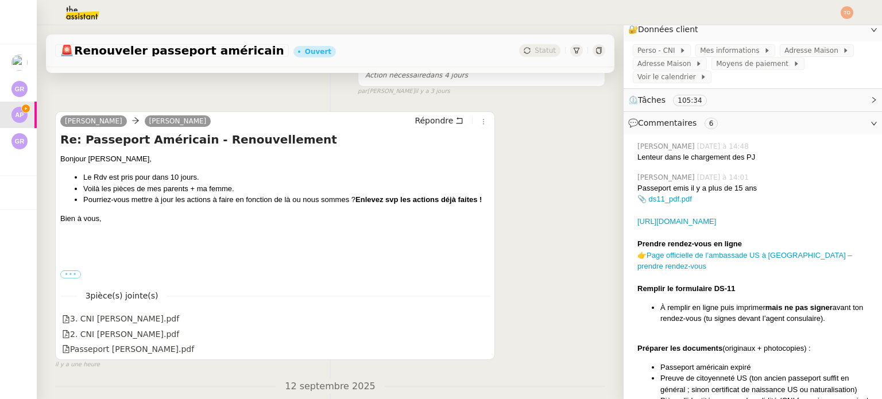
scroll to position [0, 0]
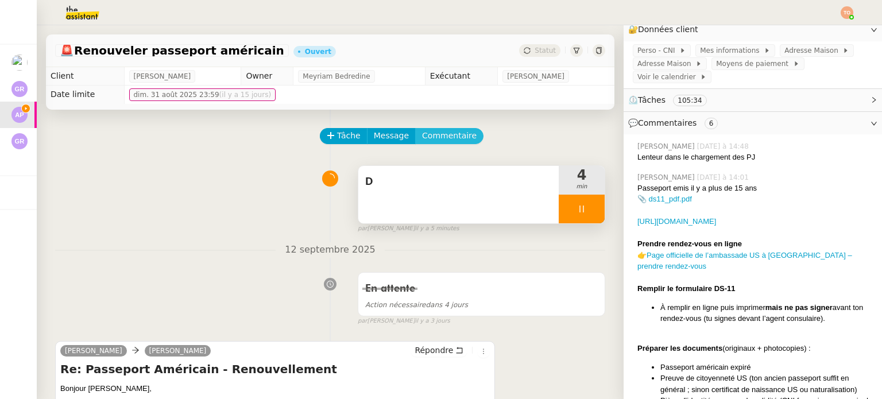
click at [447, 140] on span "Commentaire" at bounding box center [449, 135] width 55 height 13
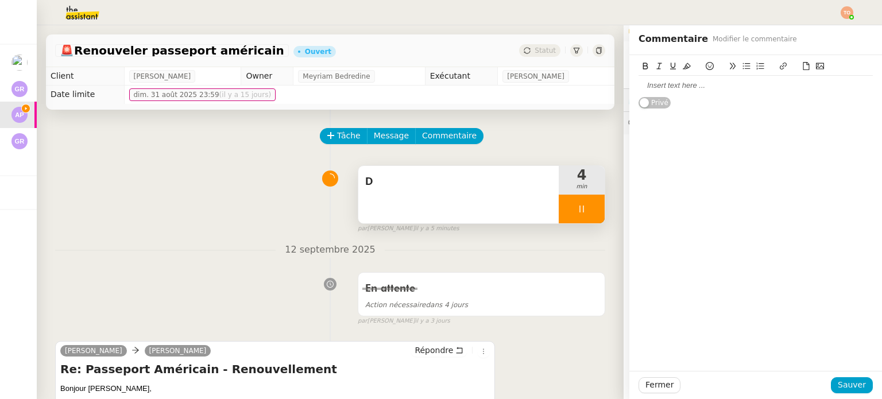
click at [402, 190] on span "D" at bounding box center [458, 181] width 187 height 17
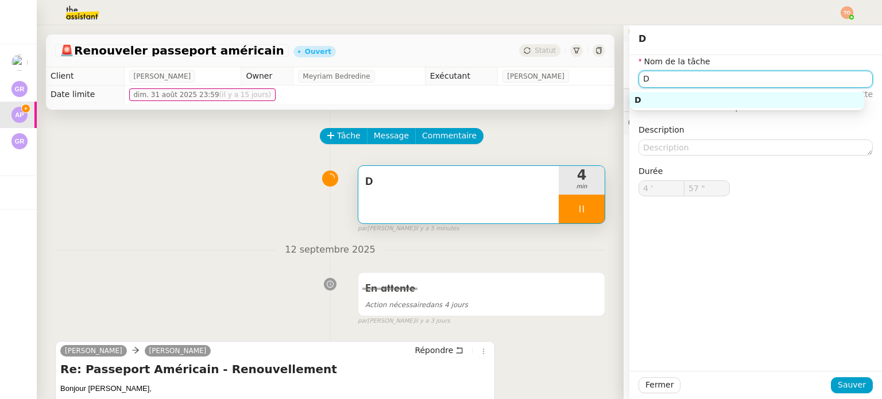
click at [680, 82] on input "D" at bounding box center [756, 79] width 234 height 17
type input "58 ""
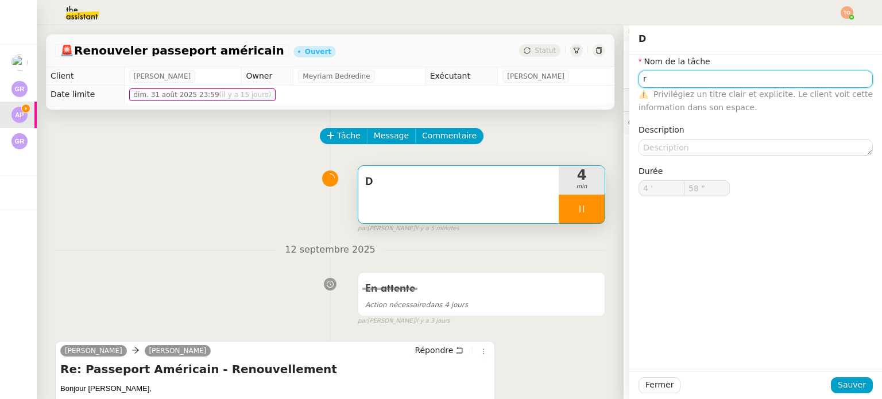
type input "rE"
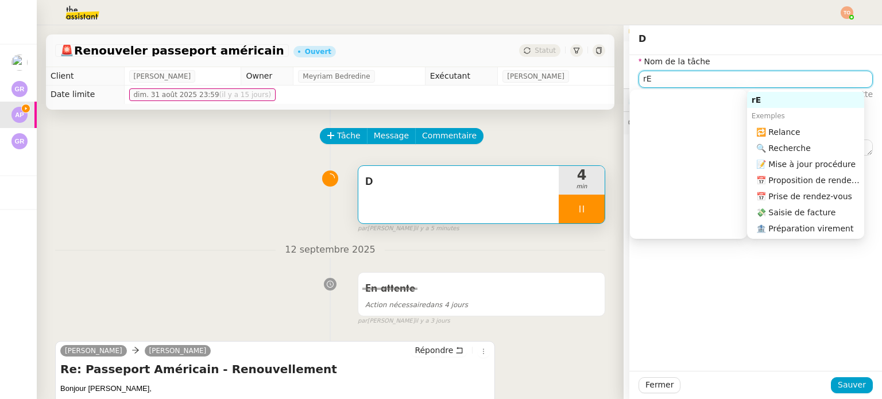
type input "59 ""
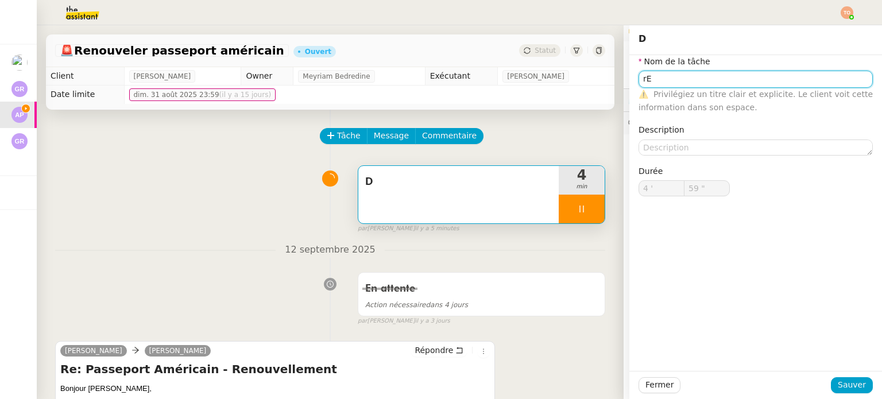
type input "r"
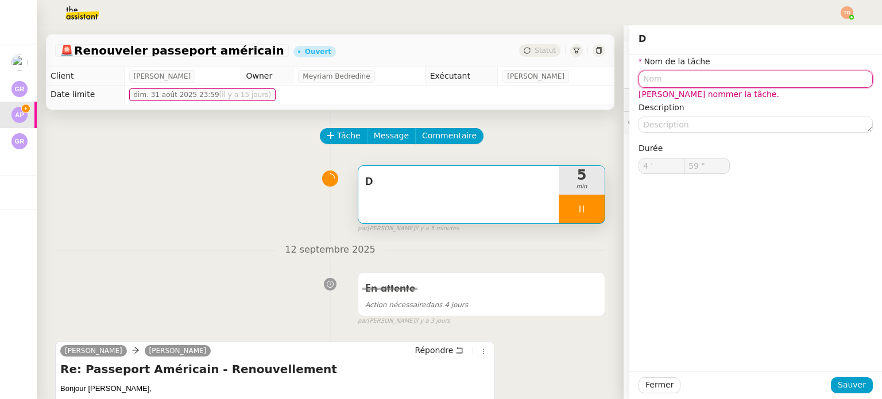
type input "5 '"
type input "0 ""
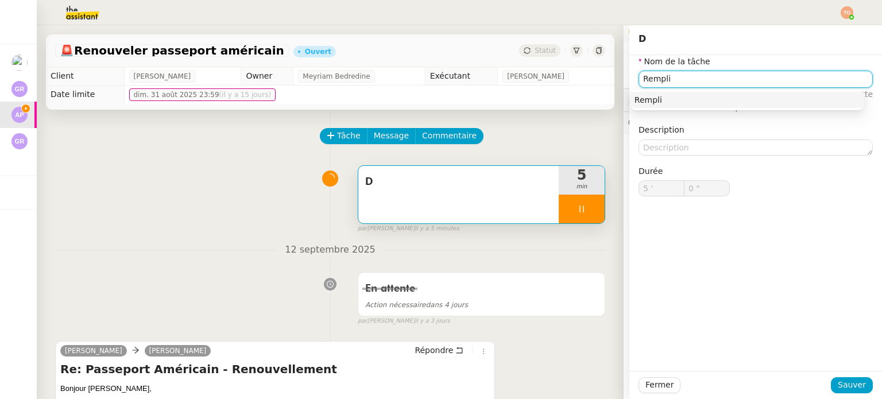
type input "Remplir"
type input "1 ""
type input "Remplir DS"
type input "2 ""
type input "Remplir DS 11"
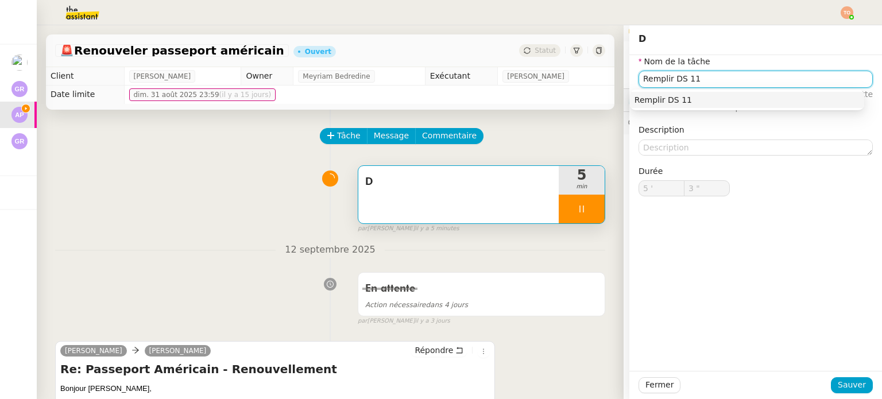
type input "4 ""
type input "Remplir DS 11"
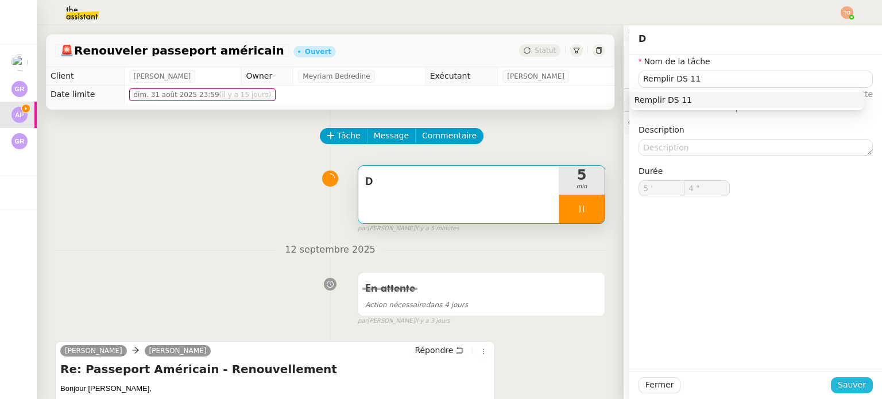
click at [855, 385] on span "Sauver" at bounding box center [852, 384] width 28 height 13
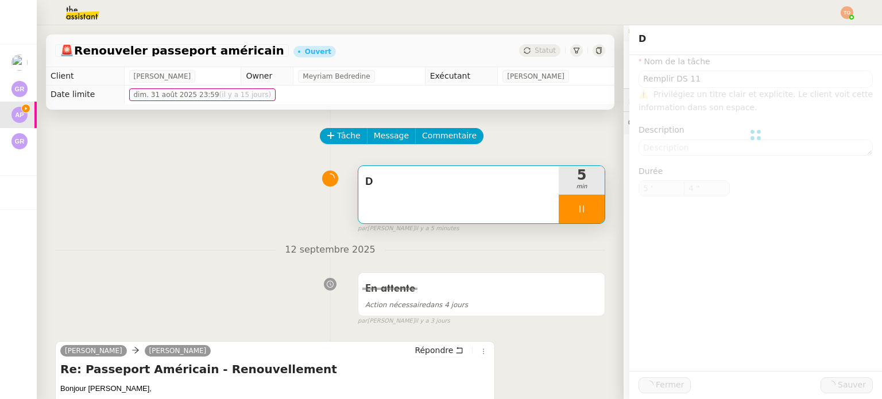
type input "5 ""
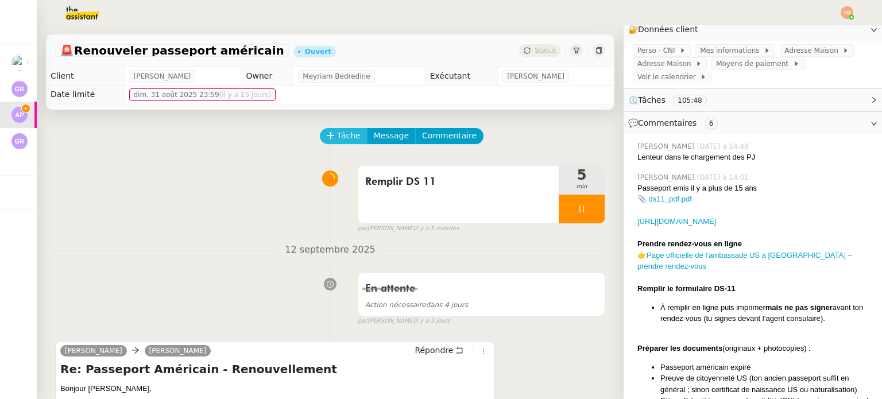
click at [328, 135] on button "Tâche" at bounding box center [344, 136] width 48 height 16
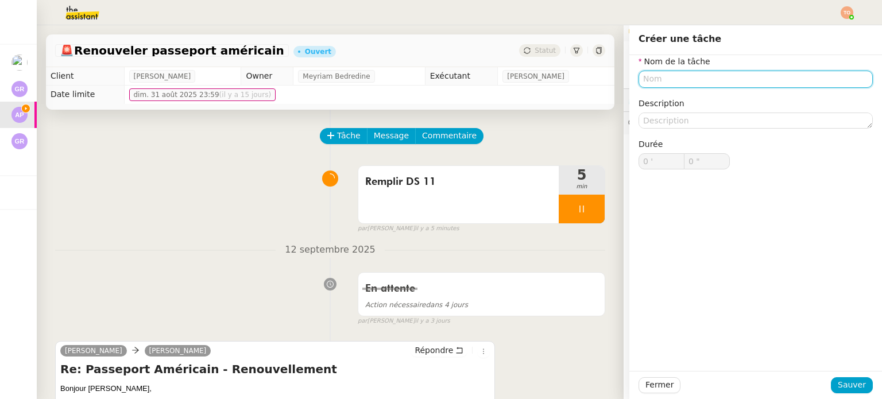
click at [694, 74] on input "text" at bounding box center [756, 79] width 234 height 17
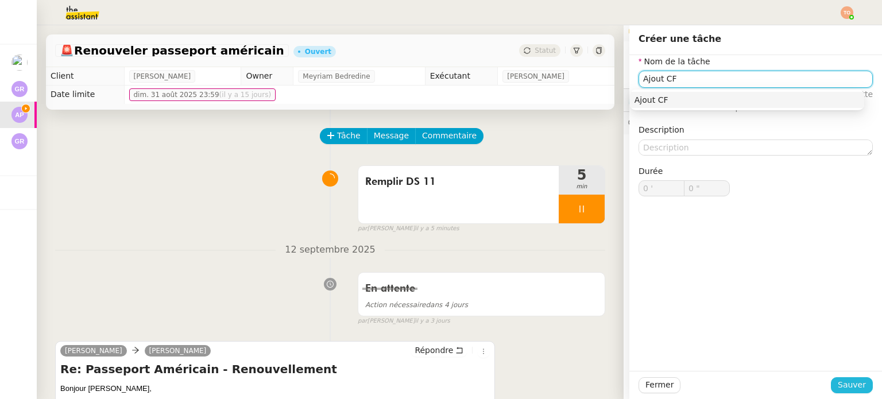
type input "Ajout CF"
click at [855, 387] on span "Sauver" at bounding box center [852, 384] width 28 height 13
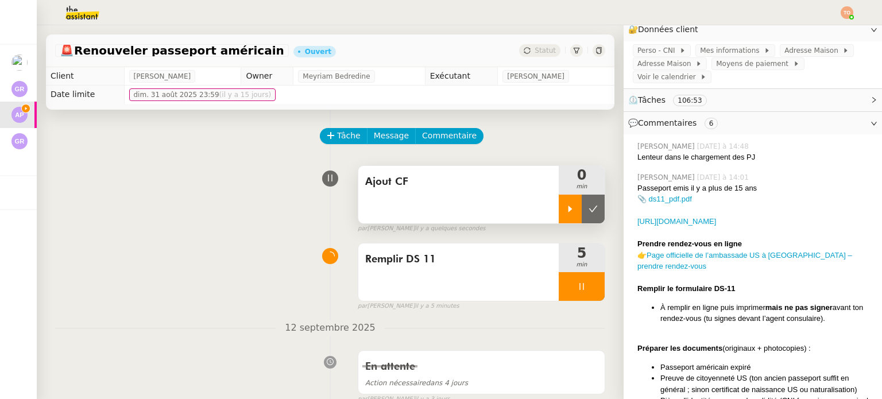
click at [559, 215] on div at bounding box center [570, 209] width 23 height 29
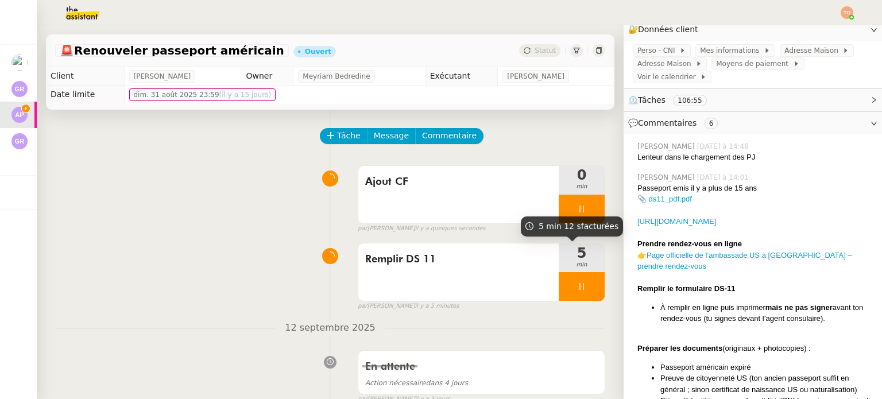
click at [573, 275] on div at bounding box center [582, 286] width 46 height 29
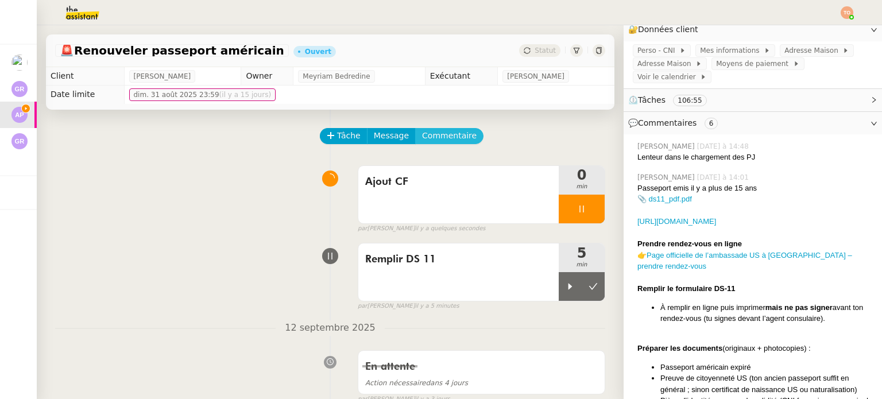
click at [449, 133] on span "Commentaire" at bounding box center [449, 135] width 55 height 13
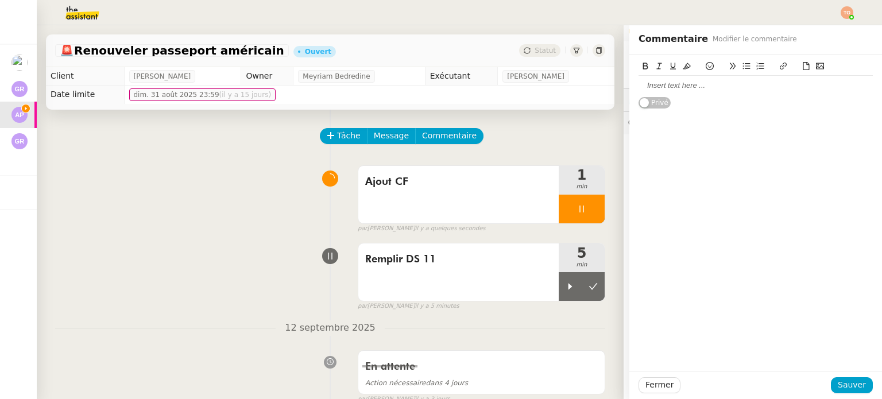
click at [802, 65] on icon at bounding box center [806, 66] width 8 height 8
click at [804, 65] on icon at bounding box center [807, 66] width 6 height 8
click at [802, 68] on icon at bounding box center [806, 66] width 8 height 8
click at [802, 65] on icon at bounding box center [806, 66] width 8 height 8
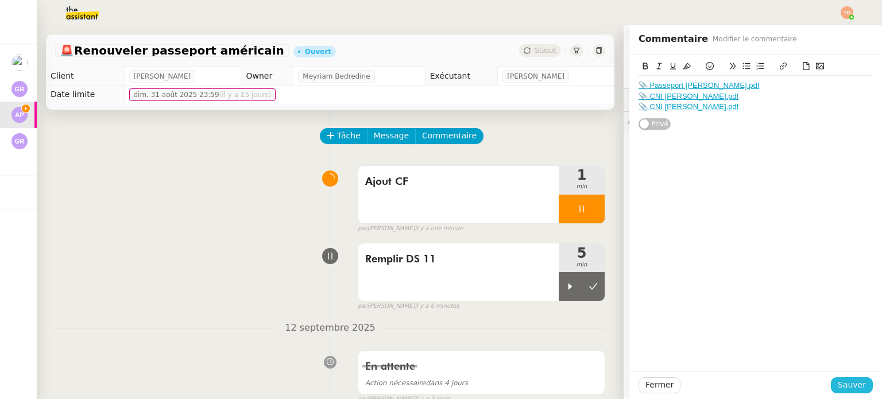
click at [839, 387] on span "Sauver" at bounding box center [852, 384] width 28 height 13
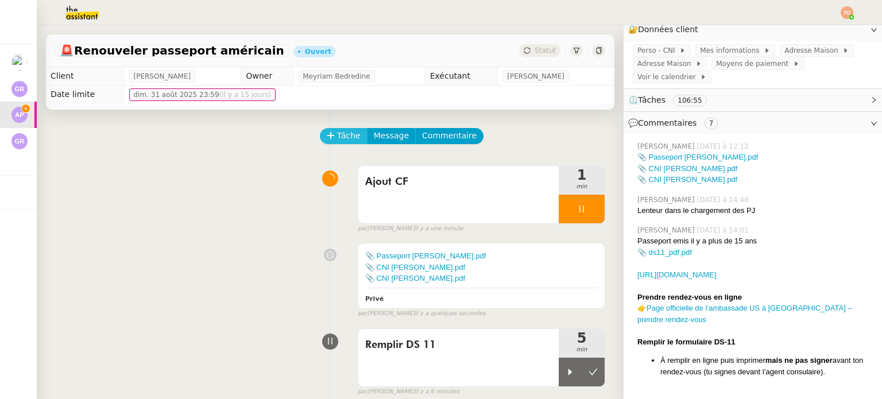
click at [337, 137] on span "Tâche" at bounding box center [349, 135] width 24 height 13
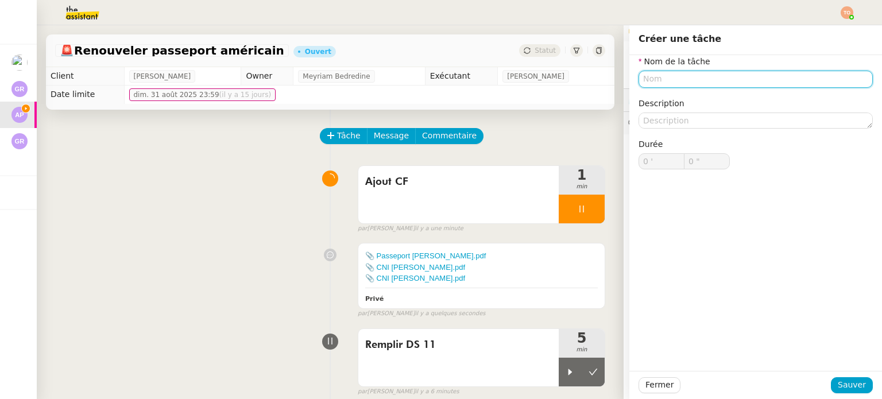
click at [667, 72] on input "text" at bounding box center [756, 79] width 234 height 17
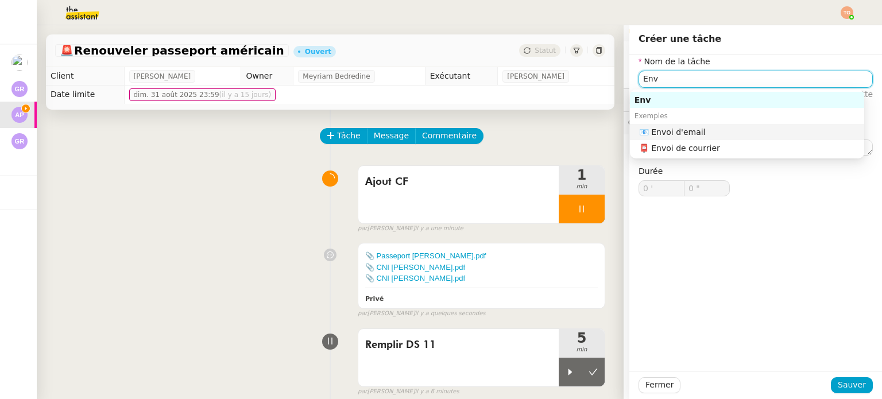
click at [683, 126] on nz-auto-option "📧 Envoi d'email" at bounding box center [747, 132] width 234 height 16
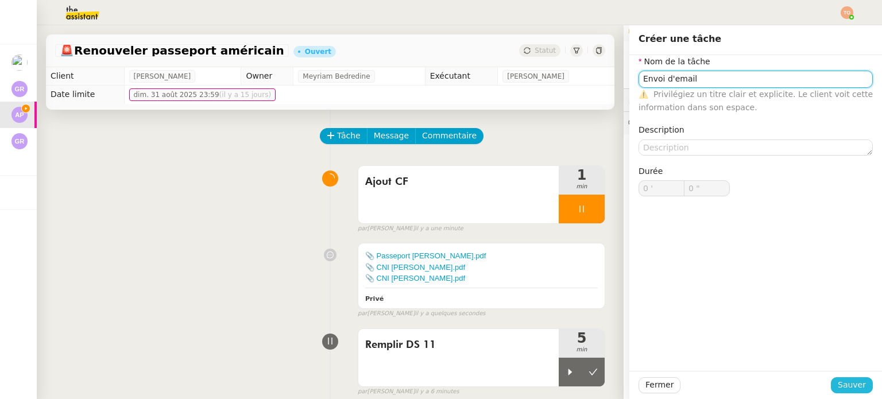
type input "Envoi d'email"
click at [831, 380] on button "Sauver" at bounding box center [852, 385] width 42 height 16
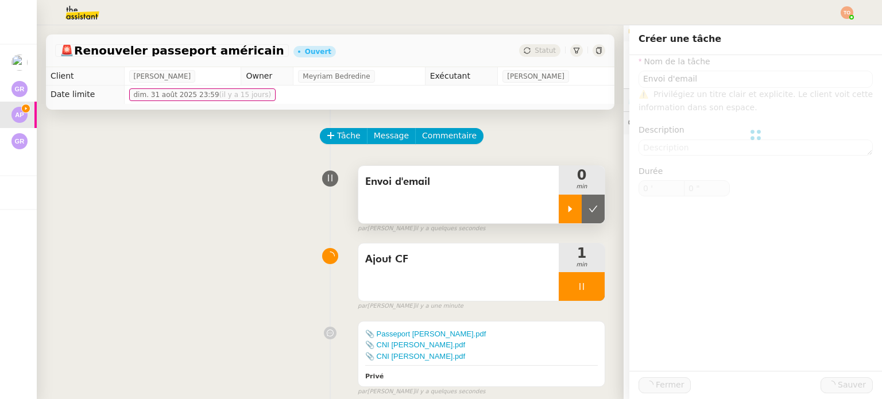
click at [559, 215] on div at bounding box center [570, 209] width 23 height 29
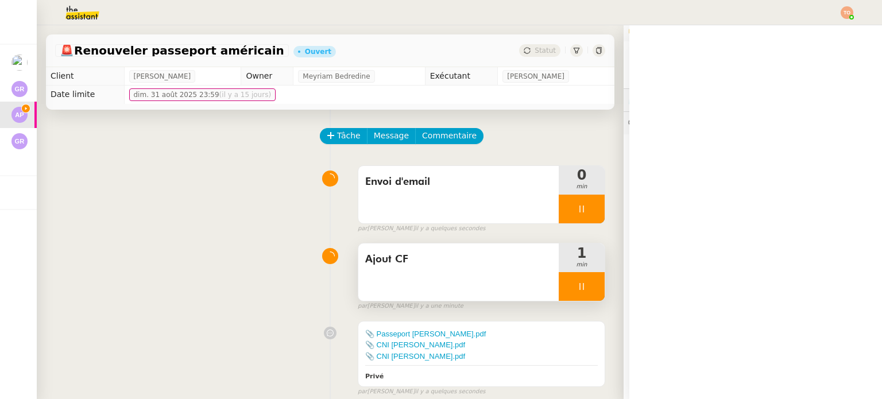
click at [575, 285] on div at bounding box center [582, 286] width 46 height 29
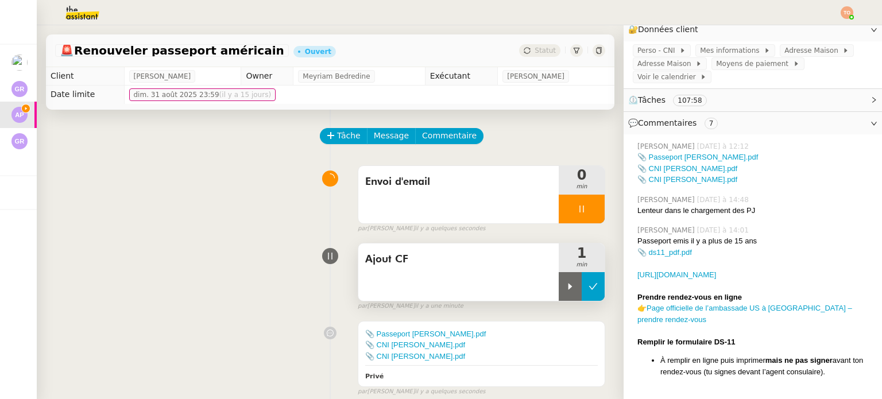
click at [589, 291] on icon at bounding box center [593, 286] width 9 height 9
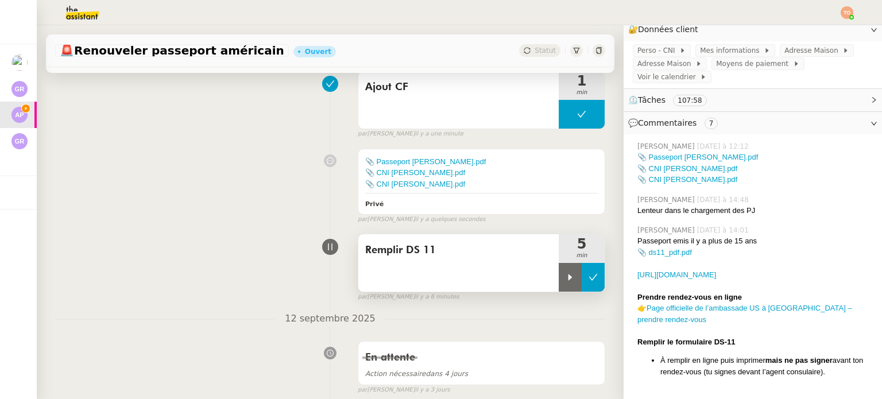
click at [582, 273] on button at bounding box center [593, 277] width 23 height 29
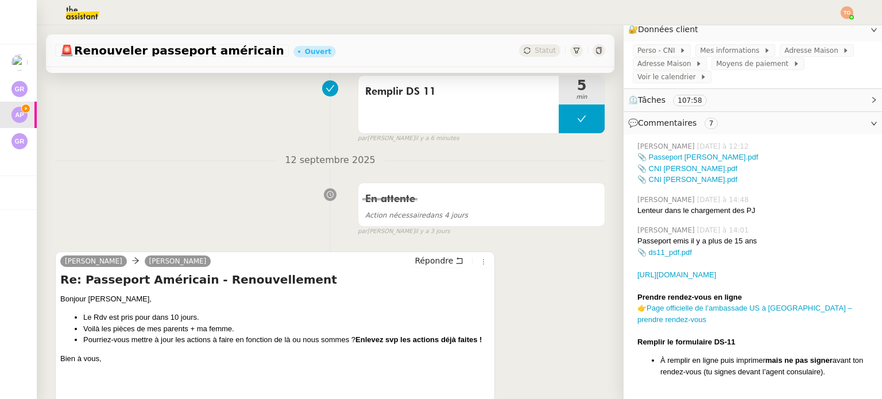
scroll to position [402, 0]
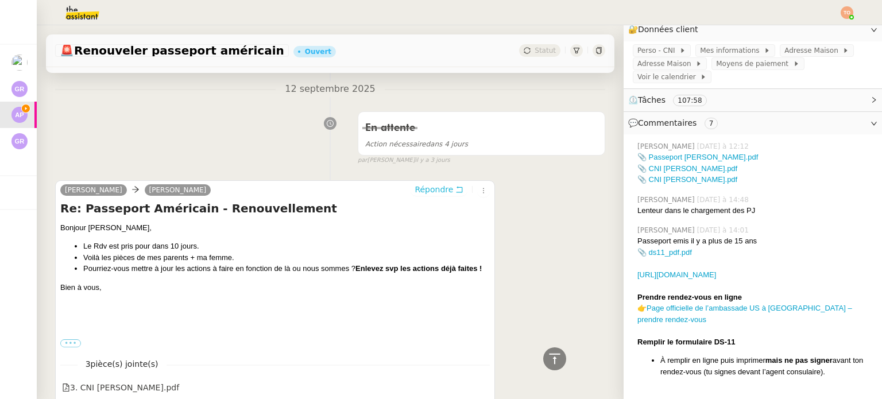
click at [443, 195] on button "Répondre" at bounding box center [439, 189] width 57 height 13
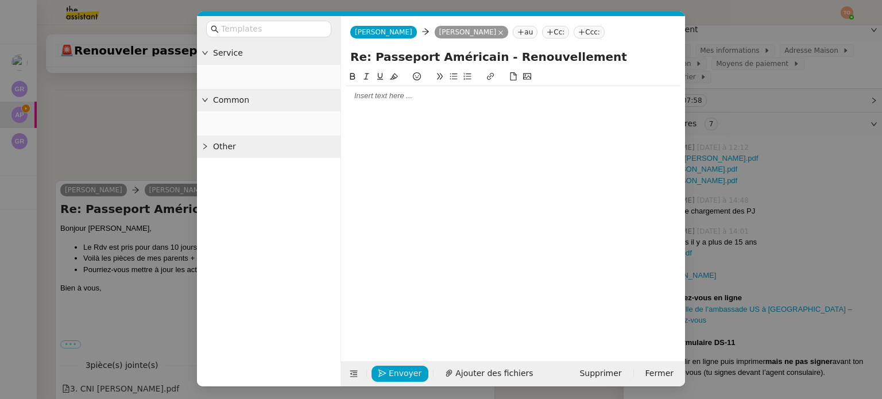
scroll to position [490, 0]
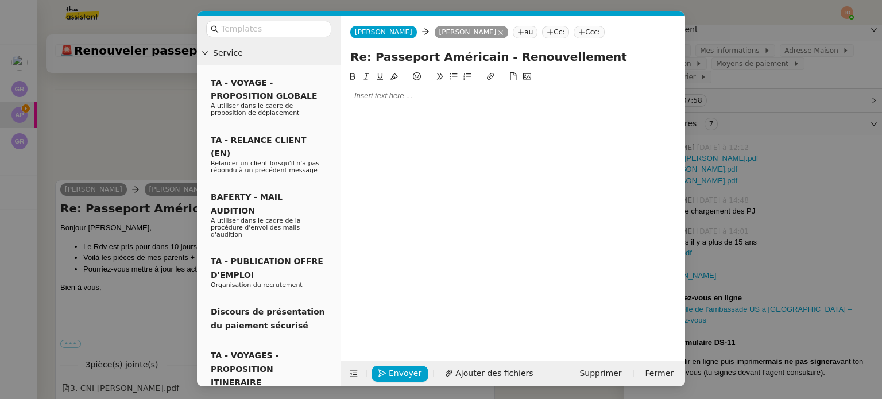
click at [393, 98] on div at bounding box center [513, 96] width 335 height 10
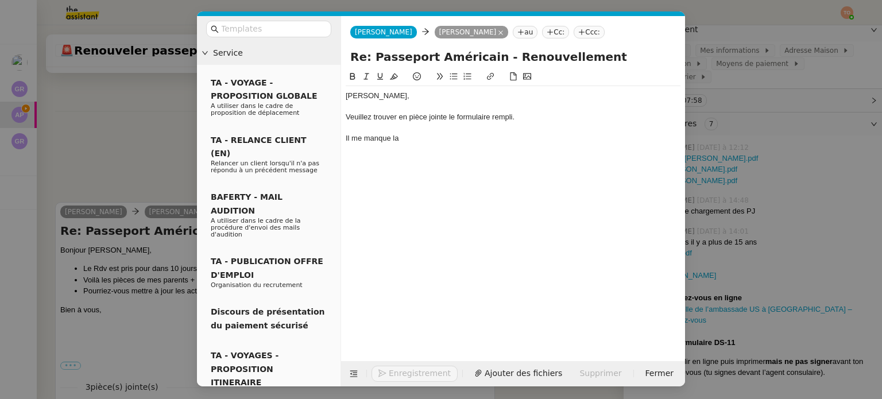
scroll to position [546, 0]
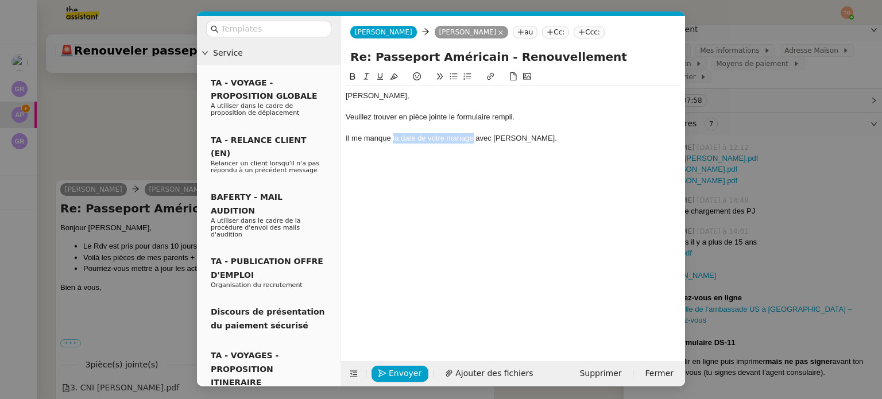
drag, startPoint x: 393, startPoint y: 138, endPoint x: 471, endPoint y: 137, distance: 77.6
click at [471, 137] on div "Il me manque la date de votre mariage avec Natalie." at bounding box center [513, 138] width 335 height 10
click at [384, 75] on icon at bounding box center [380, 76] width 8 height 8
click at [349, 74] on icon at bounding box center [353, 76] width 8 height 8
click at [538, 137] on div "Il me manque la date de votre mariage avec Natalie." at bounding box center [513, 138] width 335 height 10
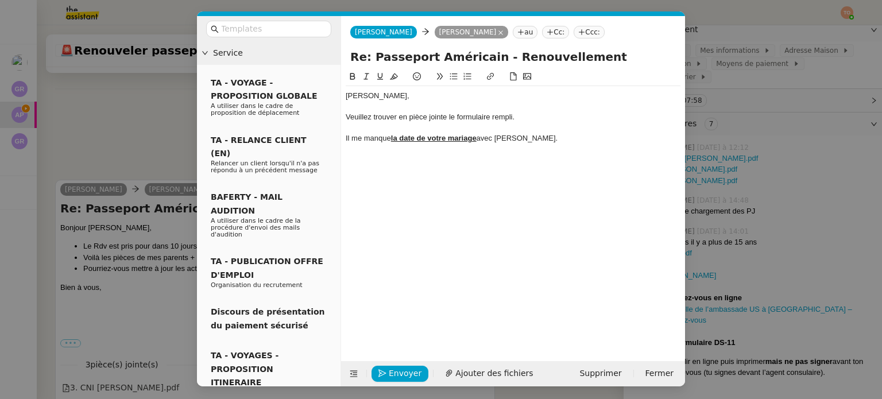
click at [537, 140] on div "Il me manque la date de votre mariage avec Natalie." at bounding box center [513, 138] width 335 height 10
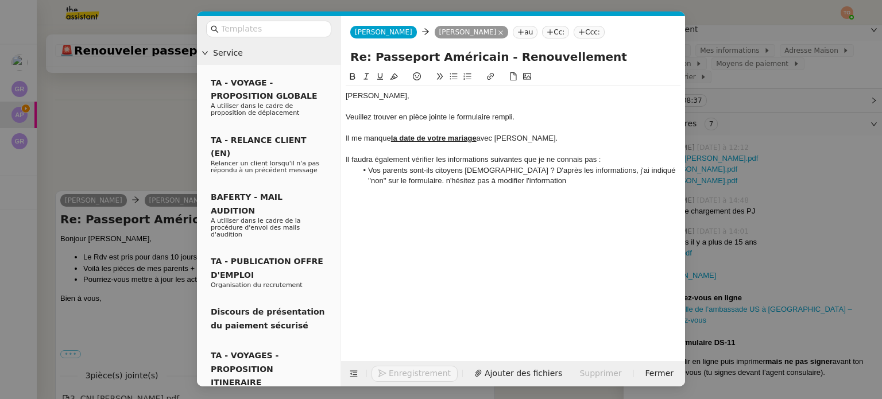
scroll to position [606, 0]
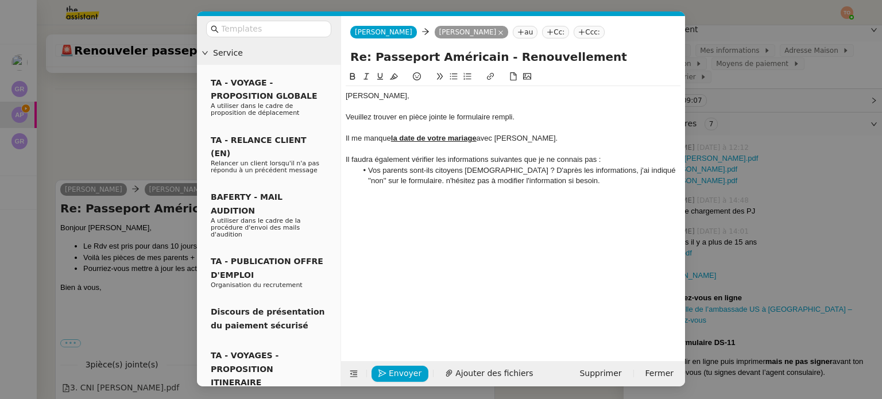
click at [446, 160] on div "Il faudra également vérifier les informations suivantes que je ne connais pas :" at bounding box center [513, 160] width 335 height 10
click at [480, 163] on div "Il faudra également vérifier l'informations suivantes que je ne connais pas :" at bounding box center [513, 160] width 335 height 10
click at [508, 163] on div "Il faudra également vérifier l'information suivantes que je ne connais pas :" at bounding box center [513, 160] width 335 height 10
click at [562, 187] on div "Ashley, Veuillez trouver en pièce jointe le formulaire rempli. Il me manque la …" at bounding box center [513, 138] width 335 height 105
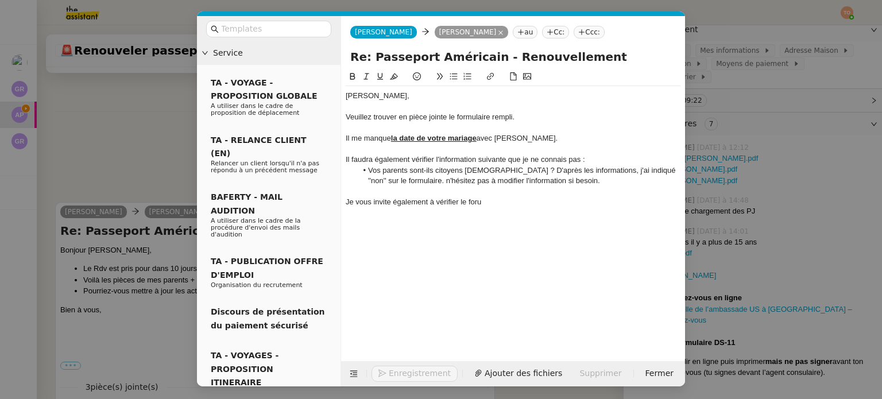
scroll to position [628, 0]
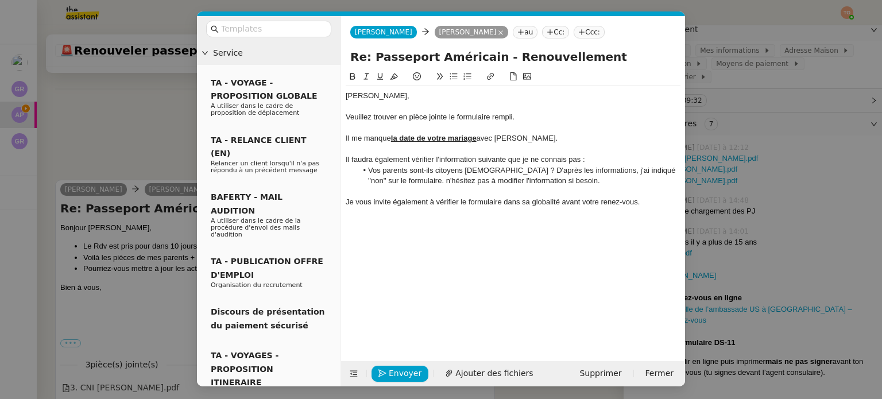
drag, startPoint x: 607, startPoint y: 208, endPoint x: 613, endPoint y: 208, distance: 6.9
click at [608, 208] on div "Ashley, Veuillez trouver en pièce jointe le formulaire rempli. Il me manque la …" at bounding box center [513, 149] width 335 height 126
click at [613, 207] on div "Je vous invite également à vérifier le formulaire dans sa globalité avant votre…" at bounding box center [513, 202] width 335 height 10
drag, startPoint x: 437, startPoint y: 203, endPoint x: 558, endPoint y: 202, distance: 121.8
click at [558, 202] on div "Je vous invite également à vérifier le formulaire dans sa globalité avant votre…" at bounding box center [513, 202] width 335 height 10
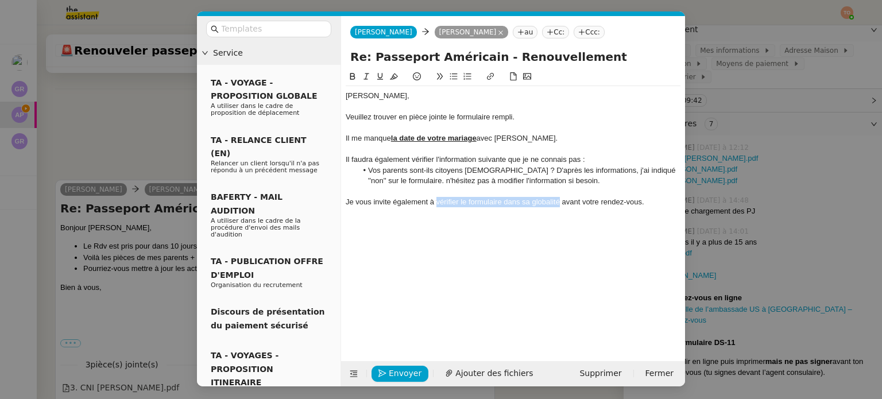
click at [379, 78] on icon at bounding box center [380, 76] width 8 height 8
click at [353, 78] on icon at bounding box center [352, 76] width 5 height 7
click at [414, 157] on div "Il faudra également vérifier l'information suivante que je ne connais pas :" at bounding box center [513, 160] width 335 height 10
click at [164, 140] on nz-modal-container "Service TA - VOYAGE - PROPOSITION GLOBALE A utiliser dans le cadre de propositi…" at bounding box center [441, 199] width 882 height 399
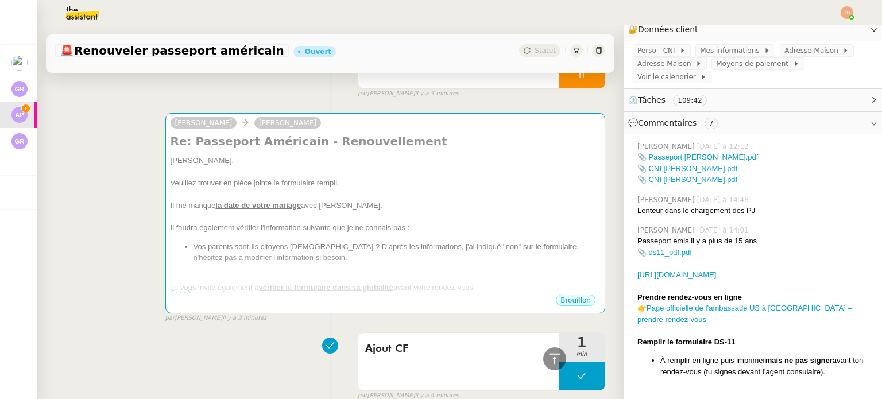
scroll to position [0, 0]
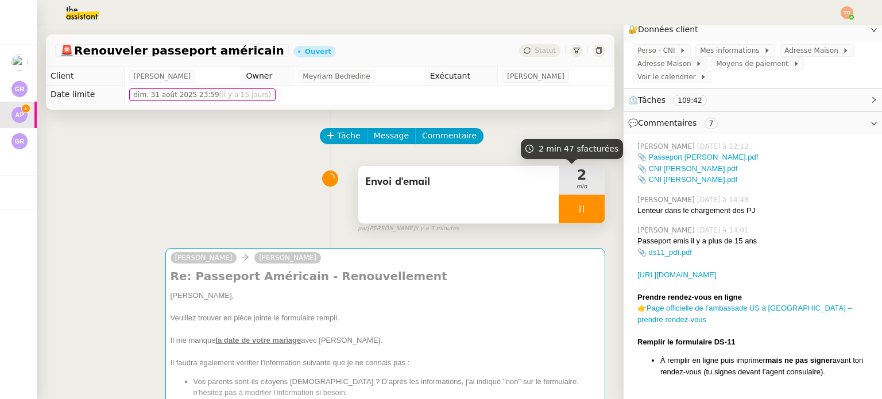
click at [577, 196] on div "2 min" at bounding box center [582, 194] width 46 height 57
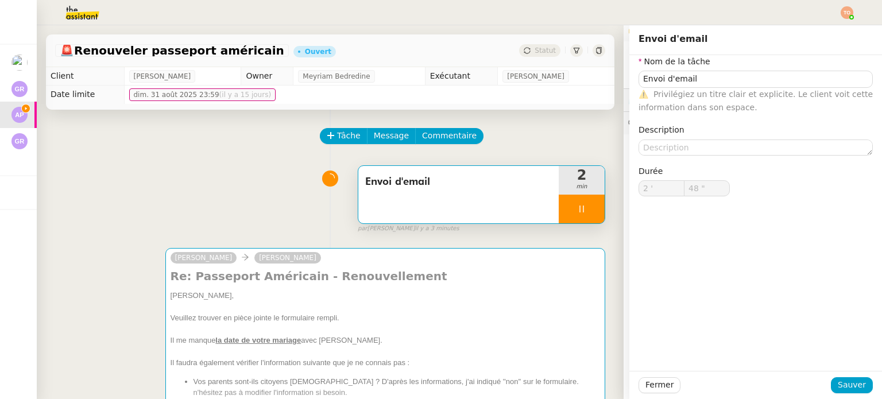
click at [581, 204] on div at bounding box center [582, 209] width 46 height 29
type input "Envoi d'email"
type input "2 '"
type input "48 ""
drag, startPoint x: 579, startPoint y: 211, endPoint x: 577, endPoint y: 217, distance: 6.0
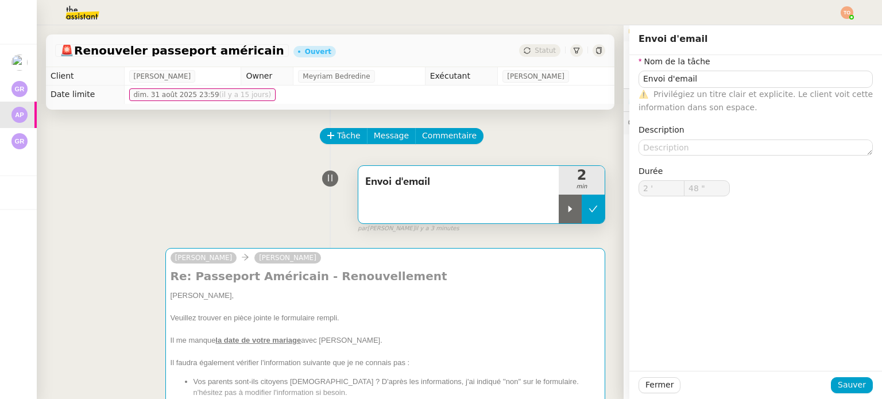
click at [589, 214] on icon at bounding box center [593, 208] width 9 height 9
type input "Envoi d'email"
type input "2 '"
type input "48 ""
type input "Envoi d'email"
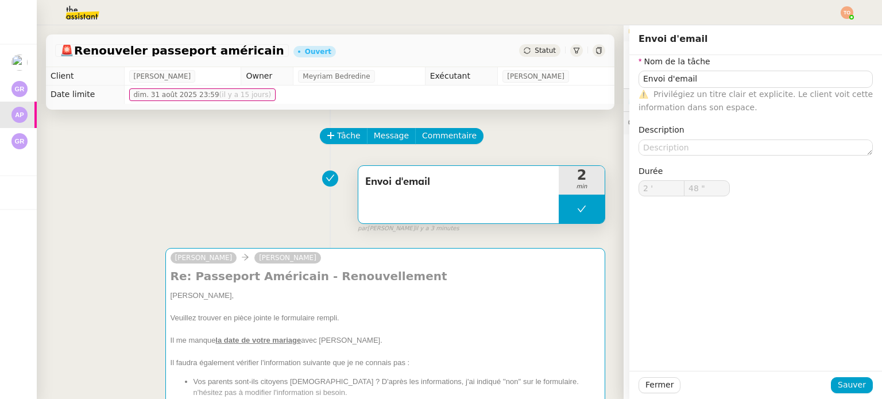
type input "2 '"
type input "48 ""
type input "Envoi d'email"
type input "2 '"
type input "48 ""
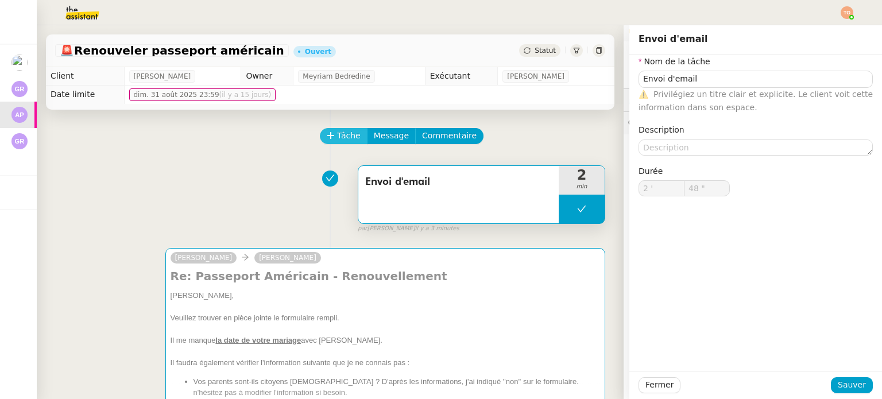
click at [328, 135] on button "Tâche" at bounding box center [344, 136] width 48 height 16
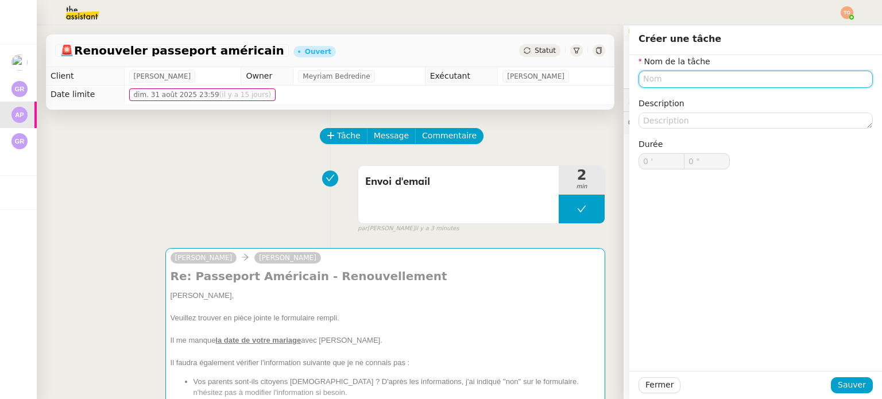
click at [677, 80] on input "text" at bounding box center [756, 79] width 234 height 17
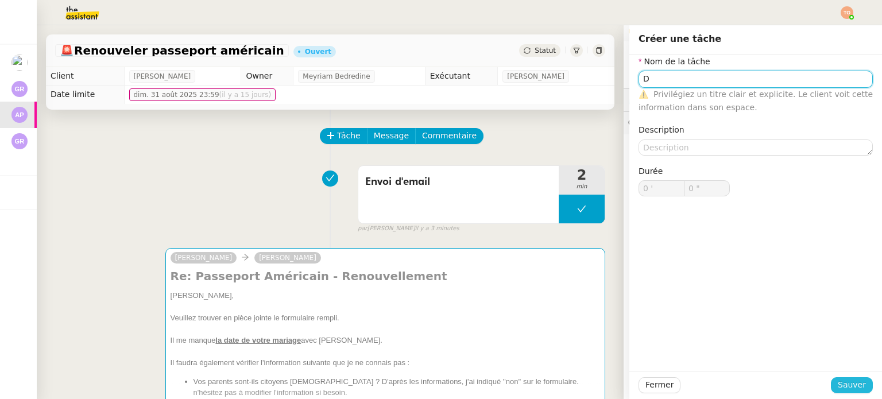
type input "D"
click at [852, 380] on span "Sauver" at bounding box center [852, 384] width 28 height 13
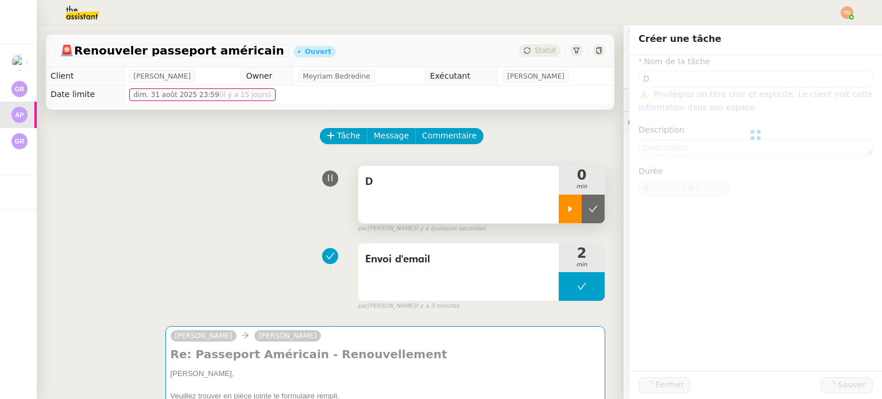
click at [559, 203] on div at bounding box center [570, 209] width 23 height 29
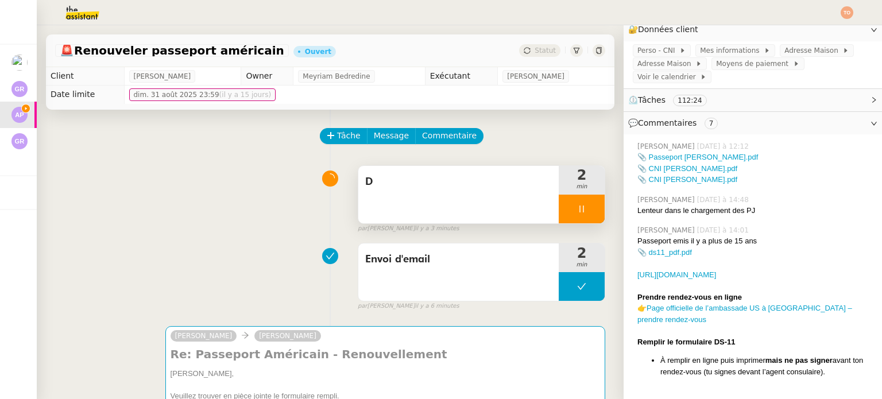
click at [403, 179] on span "D" at bounding box center [458, 181] width 187 height 17
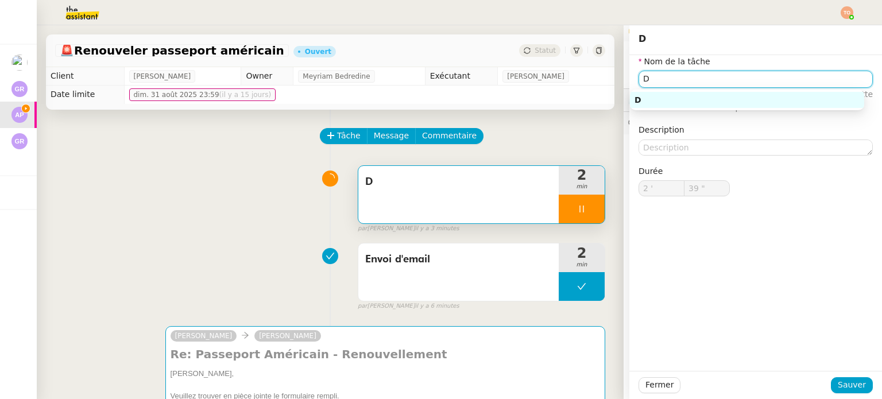
click at [687, 84] on input "D" at bounding box center [756, 79] width 234 height 17
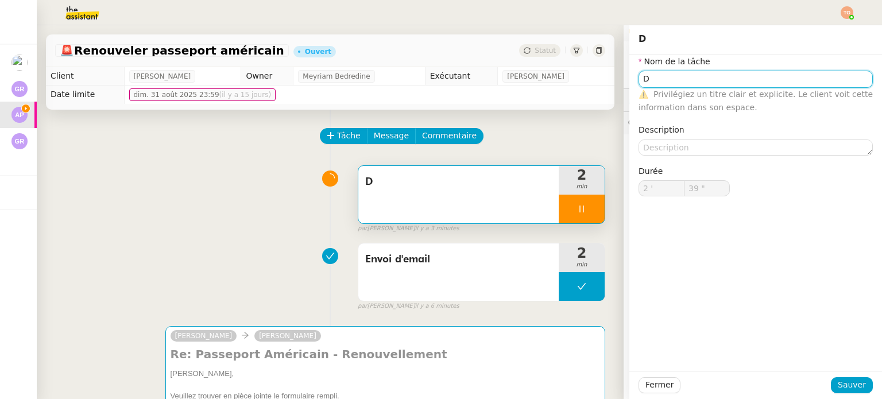
type input "V"
type input "41 ""
type input "Vérii"
type input "42 ""
type input "Vérificatio"
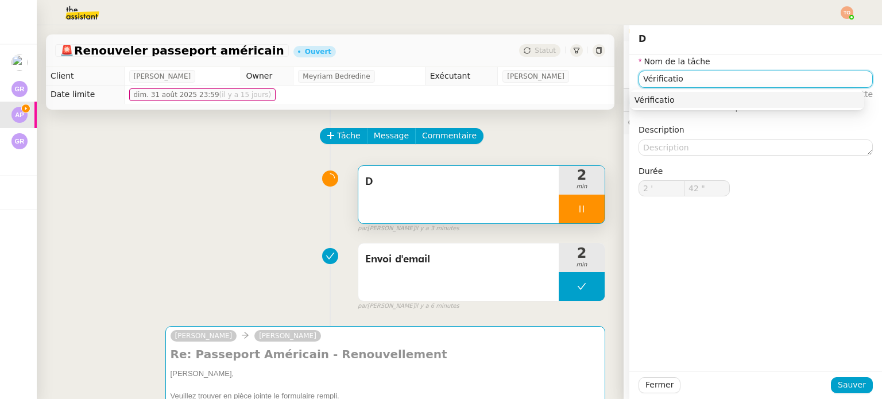
type input "43 ""
type input "Vérification du for"
type input "44 ""
type input "Vérification du formulaire"
type input "46 ""
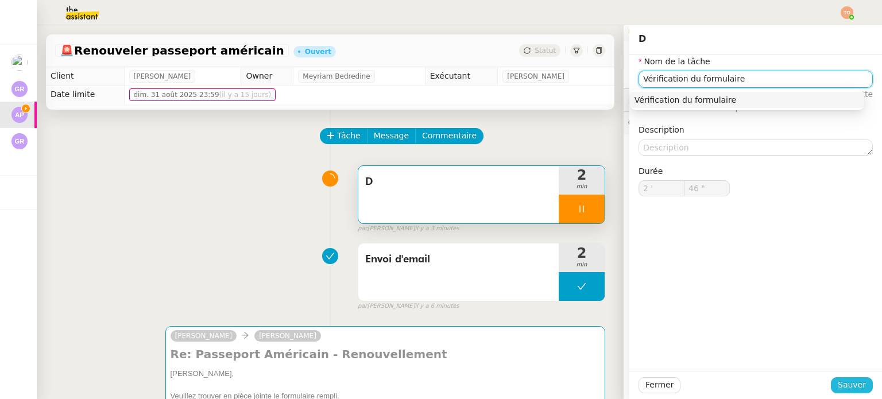
type input "Vérification du formulaire"
click at [849, 388] on span "Sauver" at bounding box center [852, 384] width 28 height 13
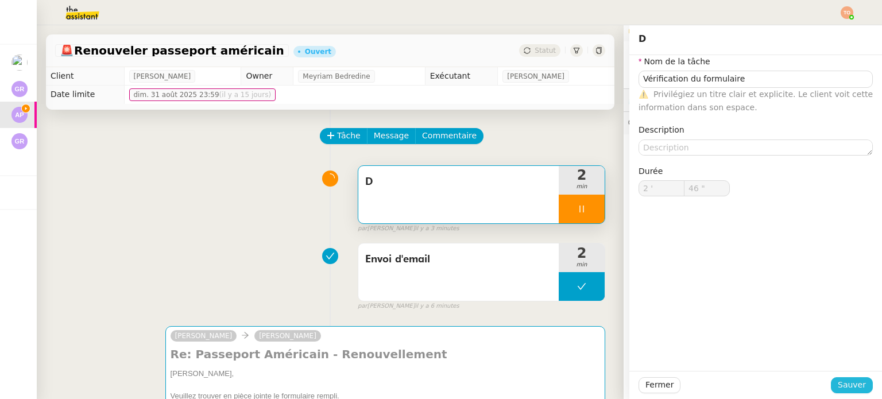
type input "47 ""
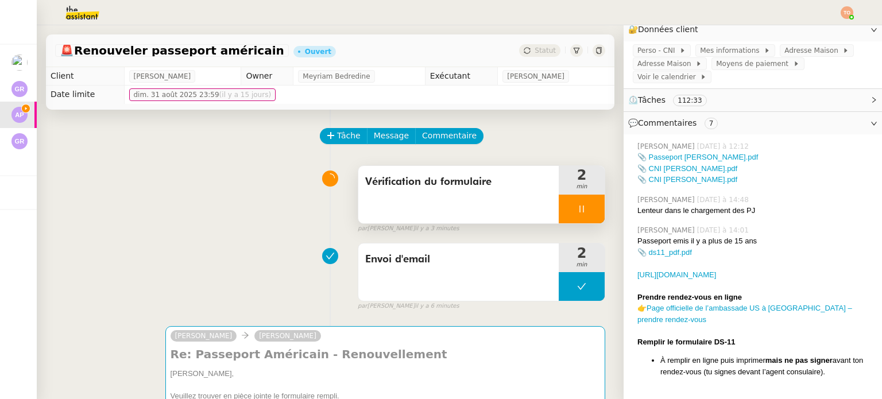
click at [559, 208] on div at bounding box center [582, 209] width 46 height 29
click at [589, 209] on icon at bounding box center [593, 208] width 9 height 9
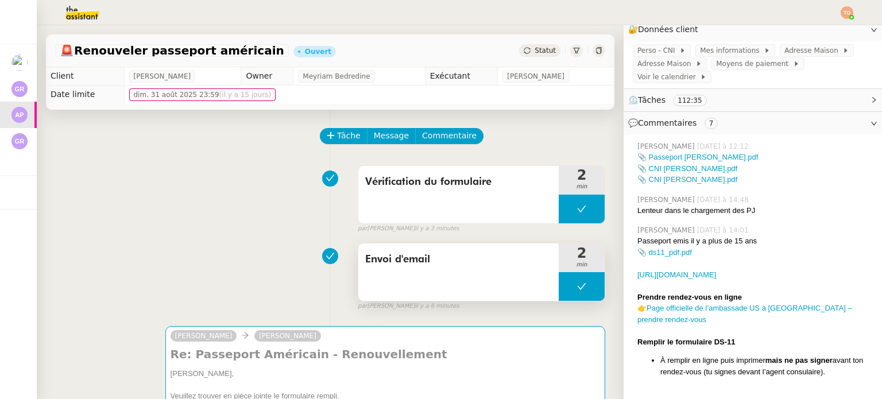
click at [562, 272] on div "2 min" at bounding box center [582, 258] width 46 height 29
click at [559, 287] on button at bounding box center [582, 286] width 46 height 29
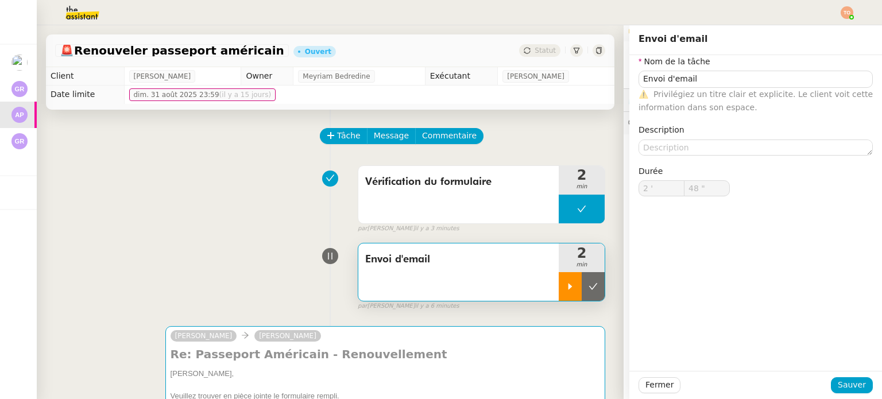
type input "Envoi d'email"
type input "2 '"
type input "48 ""
click at [569, 289] on icon at bounding box center [571, 287] width 4 height 6
type input "Envoi d'email"
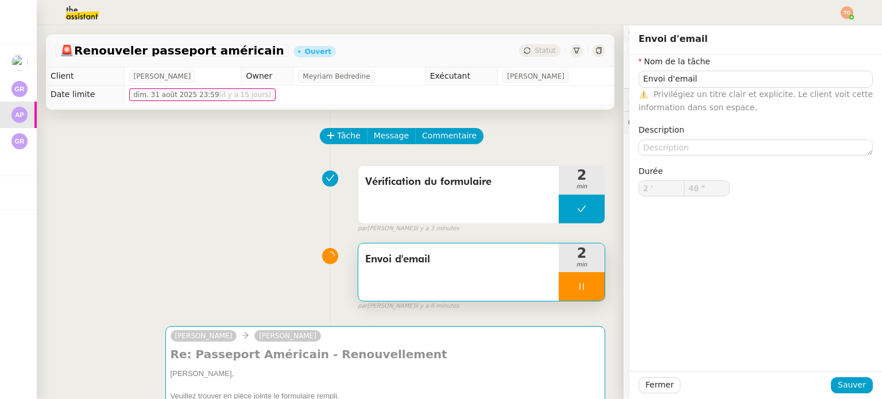
type input "2 '"
type input "48 ""
type input "Envoi d'email"
type input "2 '"
type input "48 ""
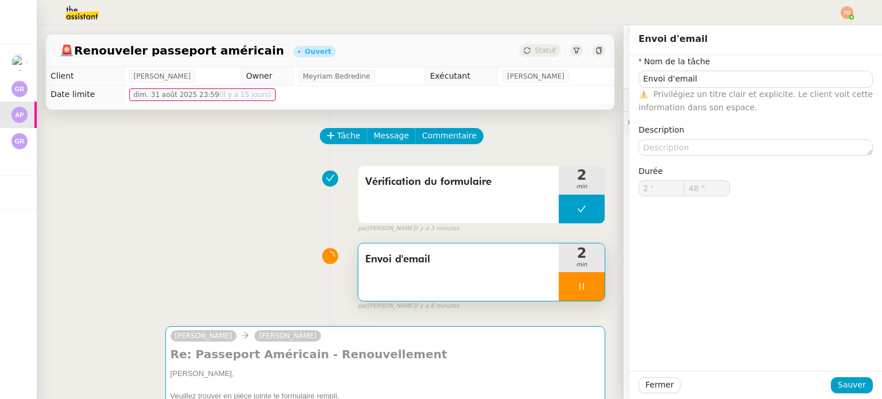
type input "Envoi d'email"
type input "2 '"
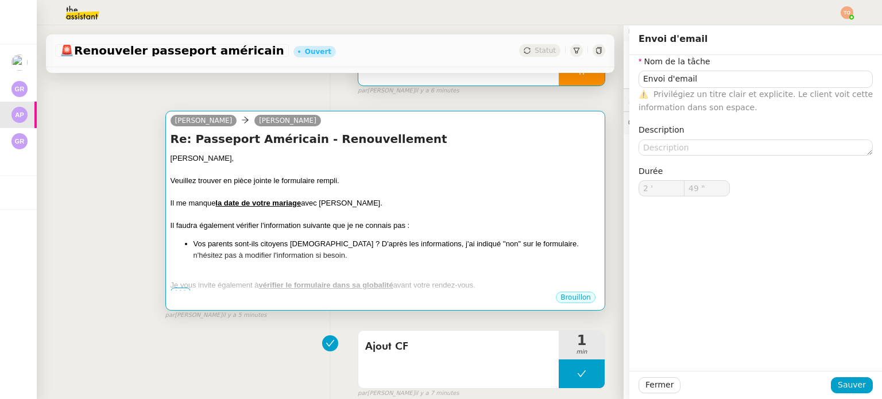
scroll to position [345, 0]
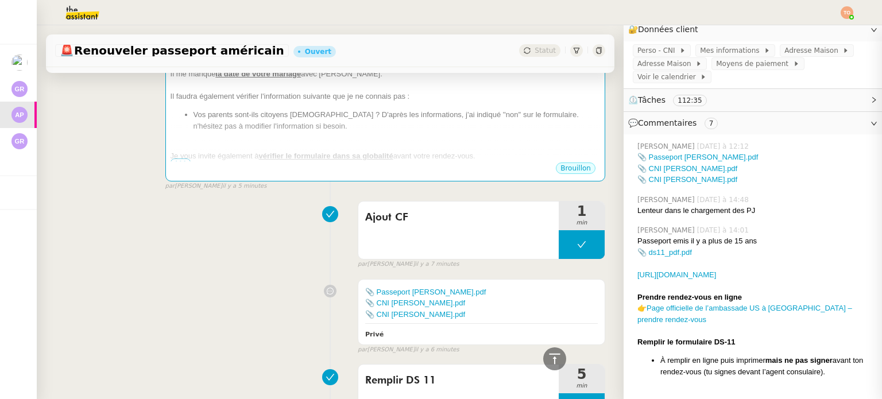
type input "51 ""
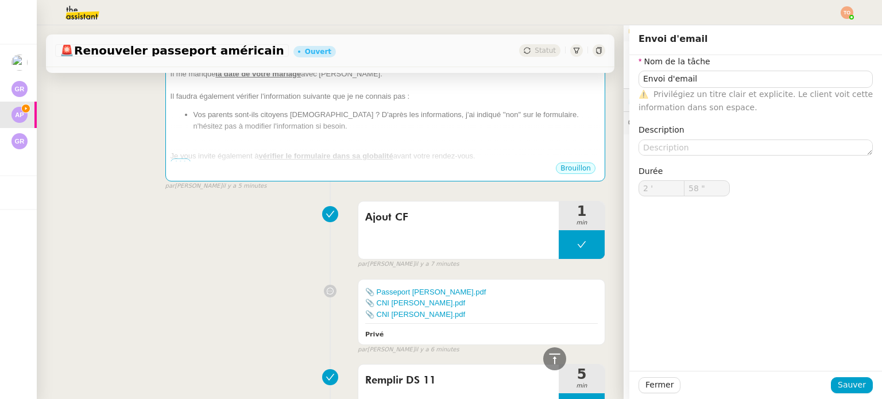
type input "59 ""
type input "3 '"
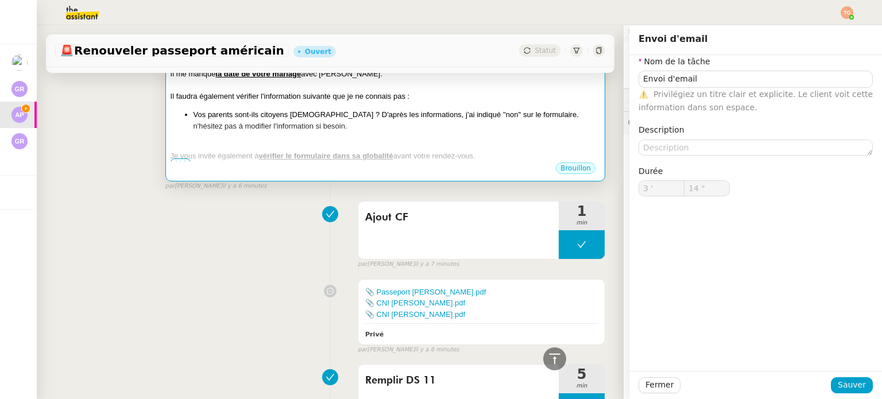
click at [404, 117] on li "Vos parents sont-ils citoyens américains ? D'après les informations, j'ai indiq…" at bounding box center [397, 120] width 407 height 22
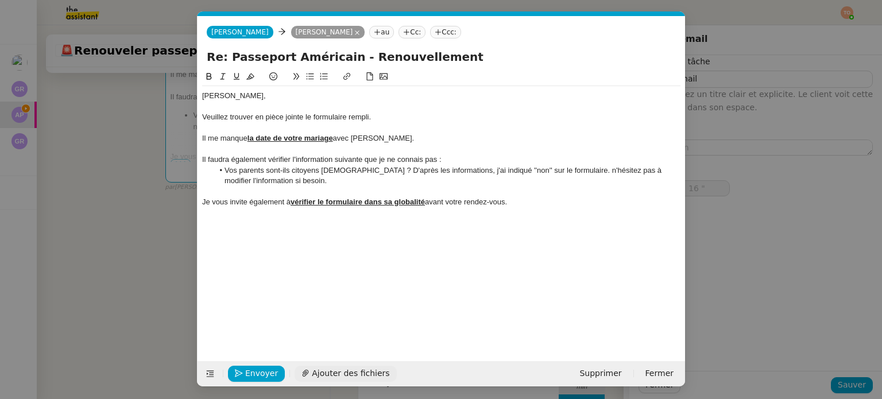
scroll to position [0, 24]
click at [317, 369] on span "Ajouter des fichiers" at bounding box center [351, 373] width 78 height 13
click at [527, 197] on div "Je vous invite également à vérifier le formulaire dans sa globalité avant votre…" at bounding box center [441, 202] width 478 height 10
type input "20 ""
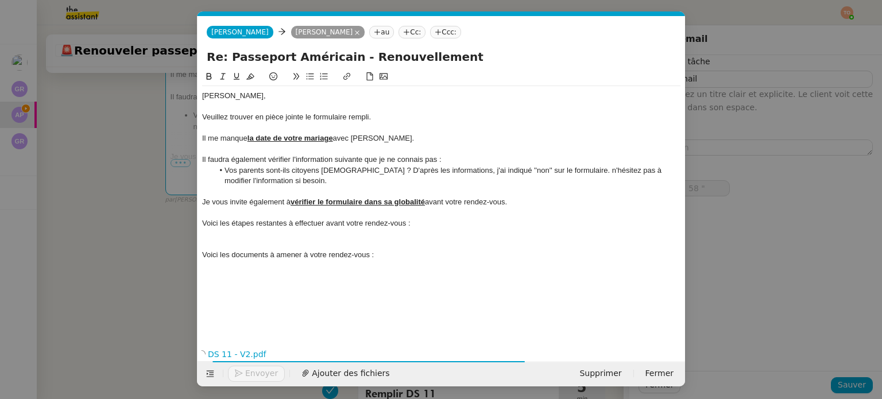
click at [566, 172] on li "Vos parents sont-ils citoyens américains ? D'après les informations, j'ai indiq…" at bounding box center [448, 175] width 468 height 21
type input "59 ""
click at [0, 0] on lt-strong "N" at bounding box center [0, 0] width 0 height 0
type input "4 '"
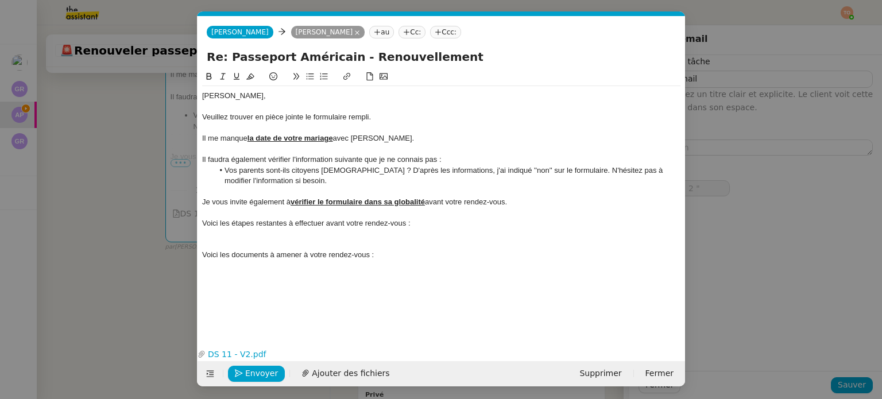
click at [111, 256] on nz-modal-container "Service TA - VOYAGE - PROPOSITION GLOBALE A utiliser dans le cadre de propositi…" at bounding box center [441, 199] width 882 height 399
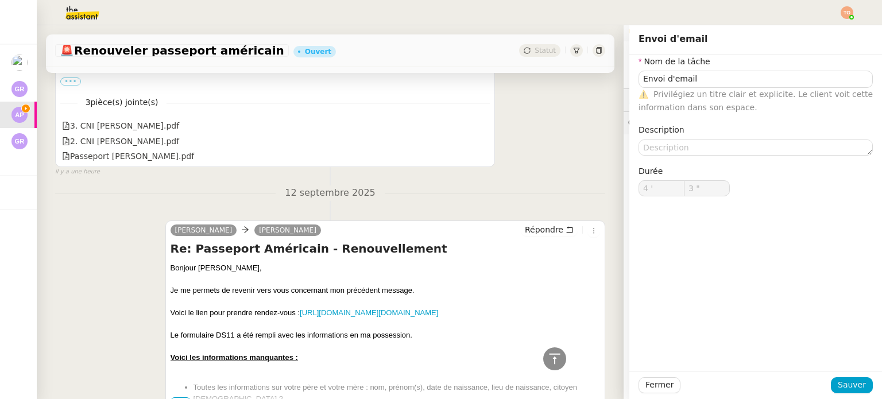
scroll to position [1321, 0]
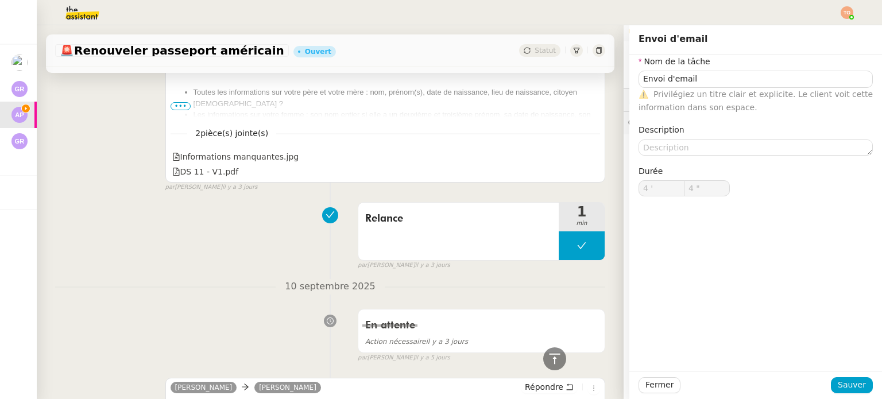
click at [194, 123] on li "Les informations sur votre femme : son nom entier si elle a un deuxième et troi…" at bounding box center [397, 120] width 407 height 22
click at [182, 110] on span "•••" at bounding box center [181, 106] width 21 height 8
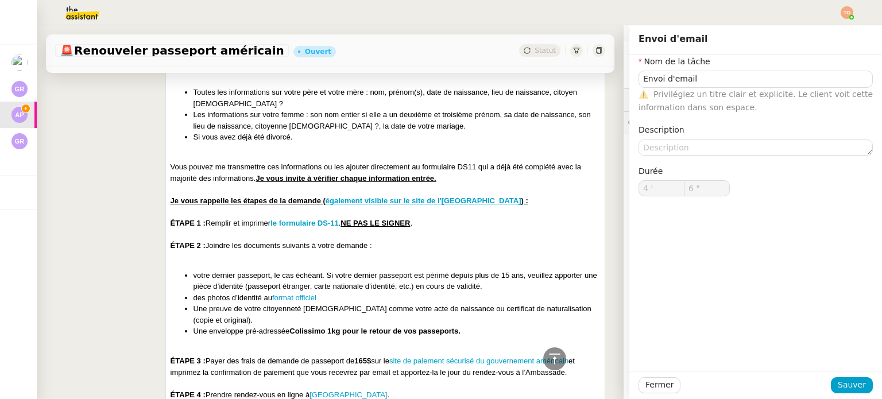
scroll to position [1436, 0]
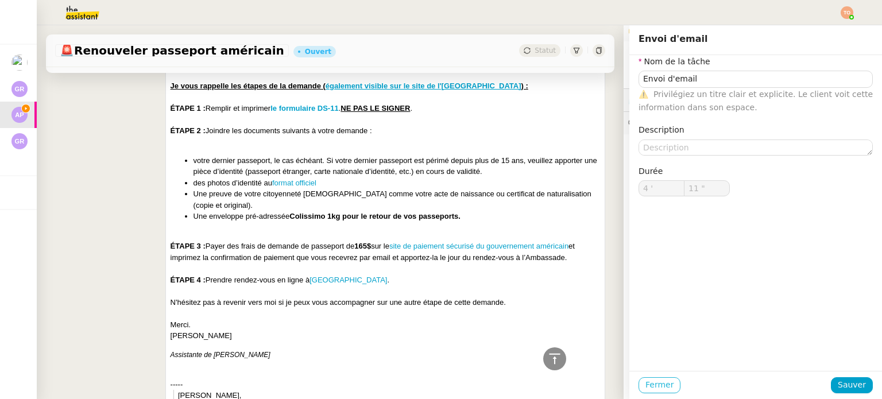
type input "12 ""
click at [648, 382] on span "Fermer" at bounding box center [660, 384] width 28 height 13
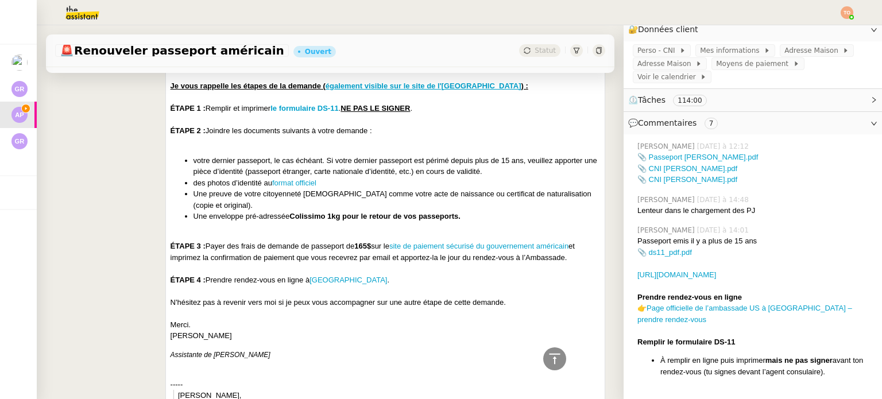
click at [356, 113] on u "NE PAS LE SIGNER" at bounding box center [375, 108] width 69 height 9
click at [391, 113] on u "NE PAS LE SIGNER" at bounding box center [375, 108] width 69 height 9
click at [410, 113] on u "NE PAS LE SIGNER" at bounding box center [375, 108] width 69 height 9
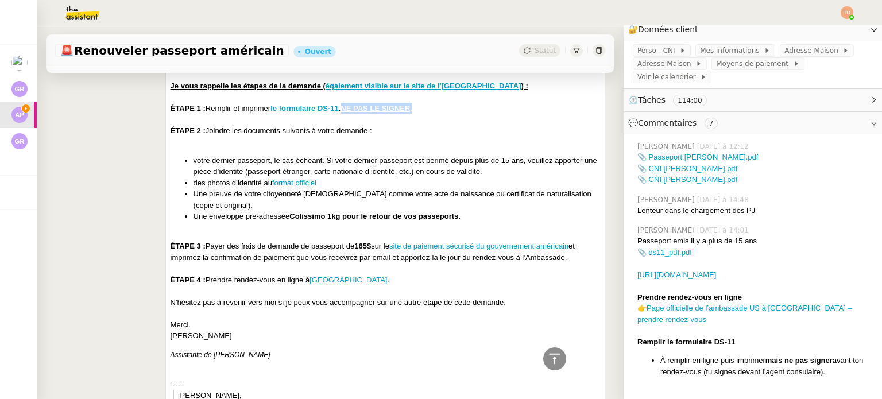
drag, startPoint x: 414, startPoint y: 120, endPoint x: 344, endPoint y: 119, distance: 70.1
click at [344, 114] on div "ÉTAPE 1 : Remplir et imprimer le formulaire DS-11 . NE PAS LE SIGNER ." at bounding box center [386, 108] width 430 height 11
copy div "NE PAS LE SIGNER ."
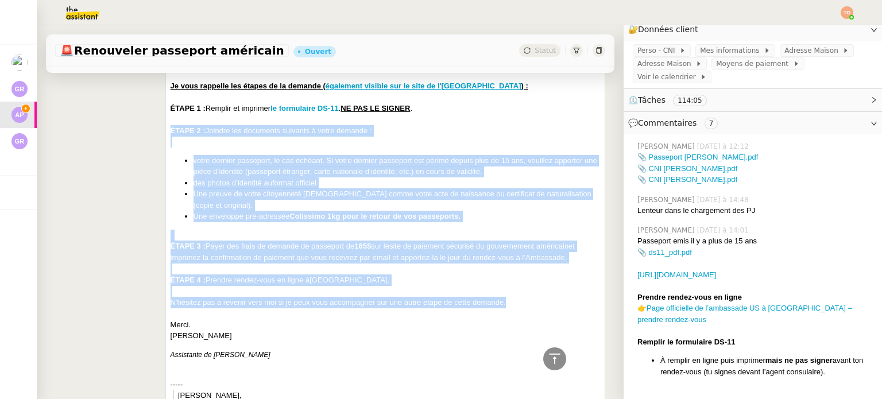
drag, startPoint x: 165, startPoint y: 141, endPoint x: 540, endPoint y: 312, distance: 412.0
drag, startPoint x: 168, startPoint y: 119, endPoint x: 537, endPoint y: 310, distance: 414.9
copy div "ÉTAPE 1 : Remplir et imprimer le formulaire DS-11 . NE PAS LE SIGNER . ÉTAPE 2 …"
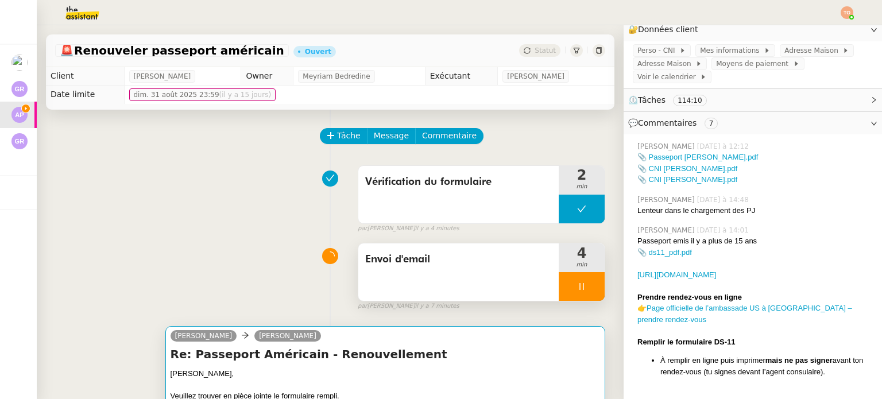
click at [445, 351] on h4 "Re: Passeport Américain - Renouvellement" at bounding box center [386, 354] width 430 height 16
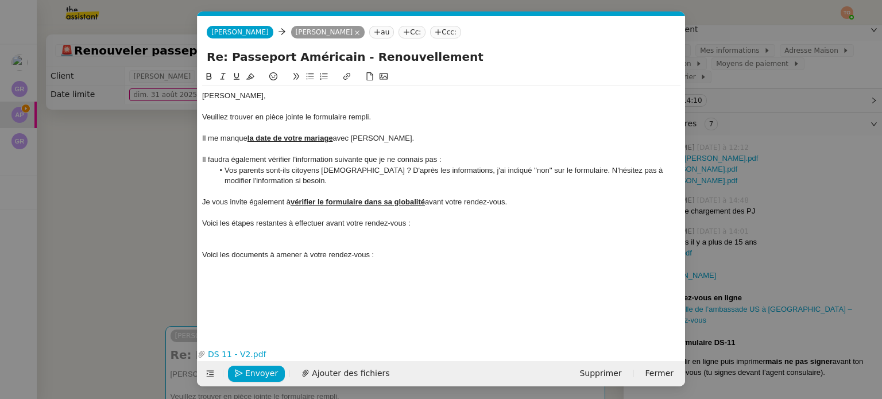
scroll to position [0, 24]
click at [381, 259] on div "Voici les documents à amener à votre rendez-vous :" at bounding box center [441, 255] width 478 height 10
click at [308, 242] on div at bounding box center [441, 245] width 478 height 10
click at [310, 238] on div at bounding box center [441, 234] width 478 height 10
drag, startPoint x: 364, startPoint y: 233, endPoint x: 428, endPoint y: 234, distance: 64.4
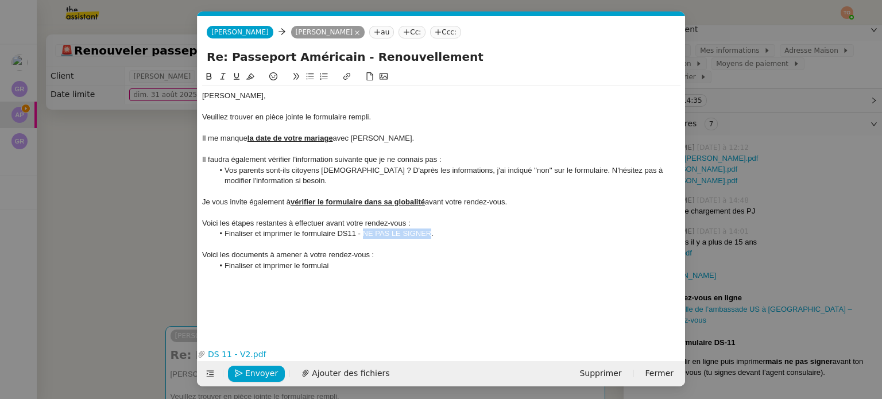
click at [428, 234] on li "Finaliser et imprimer le formulaire DS11 - NE PAS LE SIGNER." at bounding box center [448, 234] width 468 height 10
click at [209, 73] on icon at bounding box center [209, 76] width 8 height 8
click at [236, 76] on icon at bounding box center [237, 76] width 8 height 8
click at [359, 234] on li "Finaliser et imprimer le formulaire DS11 - NE PAS LE SIGNER ." at bounding box center [448, 234] width 468 height 10
click at [453, 238] on li "Finaliser et imprimer le formulaire DS11. NE PAS LE SIGNER ." at bounding box center [448, 234] width 468 height 10
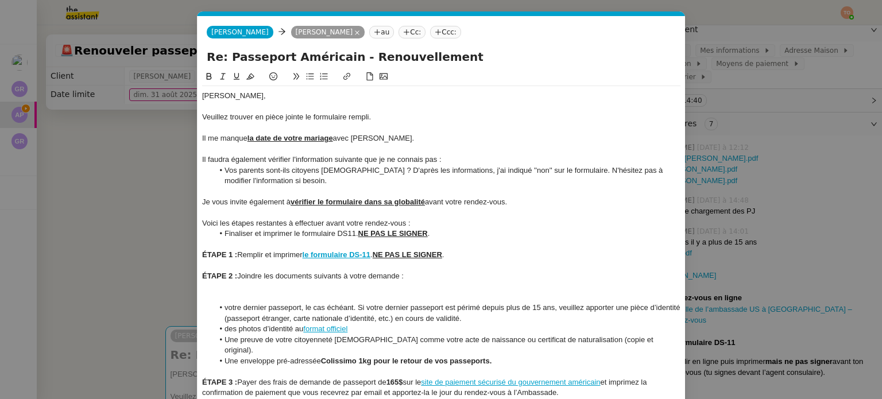
scroll to position [0, 0]
drag, startPoint x: 457, startPoint y: 254, endPoint x: 202, endPoint y: 256, distance: 255.6
click at [202, 256] on div "ÉTAPE 1 : Remplir et imprimer le formulaire DS-11 . NE PAS LE SIGNER ." at bounding box center [441, 255] width 478 height 10
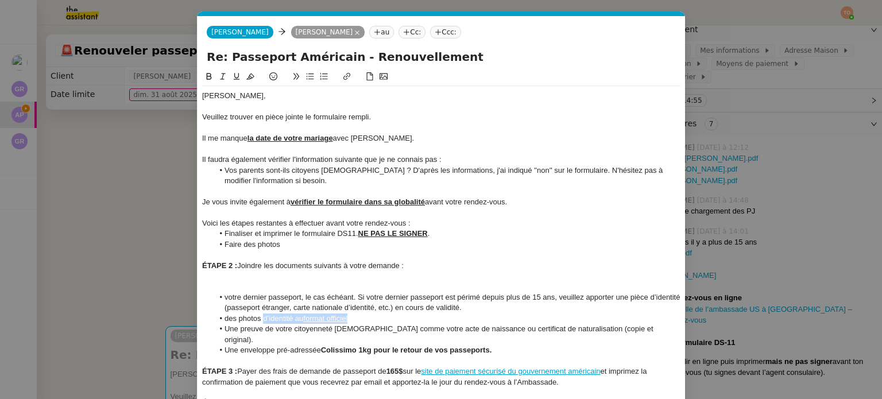
drag, startPoint x: 364, startPoint y: 322, endPoint x: 262, endPoint y: 317, distance: 101.2
click at [262, 317] on li "des photos d’identité au format officiel" at bounding box center [448, 319] width 468 height 10
click at [311, 243] on li "Faire des photos" at bounding box center [448, 245] width 468 height 10
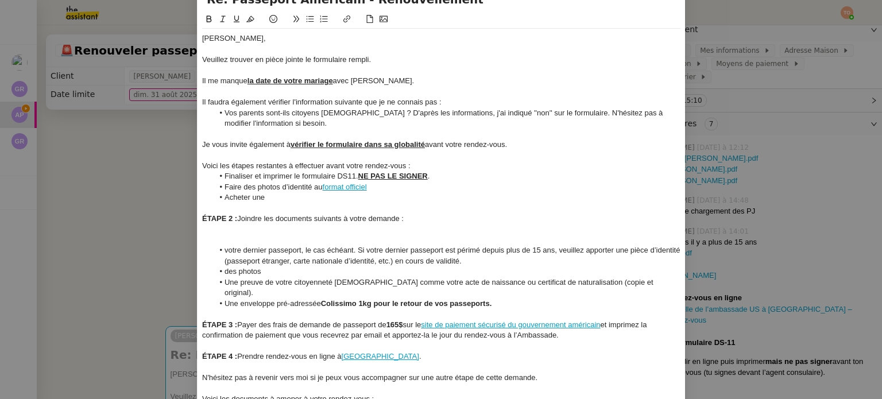
drag, startPoint x: 238, startPoint y: 296, endPoint x: 526, endPoint y: 296, distance: 287.8
click at [526, 299] on li "Une enveloppe pré-adressée Colissimo 1kg pour le retour de vos passeports." at bounding box center [448, 304] width 468 height 10
click at [380, 199] on li "Acheter une" at bounding box center [448, 197] width 468 height 10
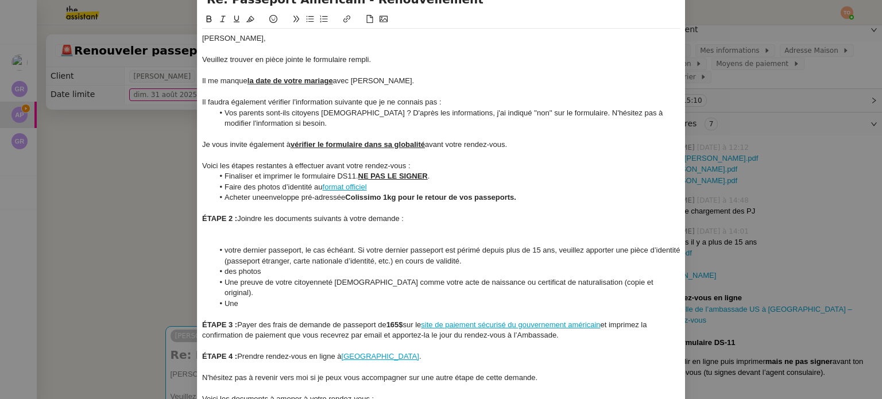
scroll to position [0, 0]
click at [343, 199] on li "Acheter une enveloppe pré-adressée Colissimo 1kg pour le retour de vos passepor…" at bounding box center [448, 197] width 468 height 10
click at [604, 199] on li "Acheter une enveloppe pré-adressée à votre adresse Colissimo 1kg pour le retour…" at bounding box center [448, 197] width 468 height 10
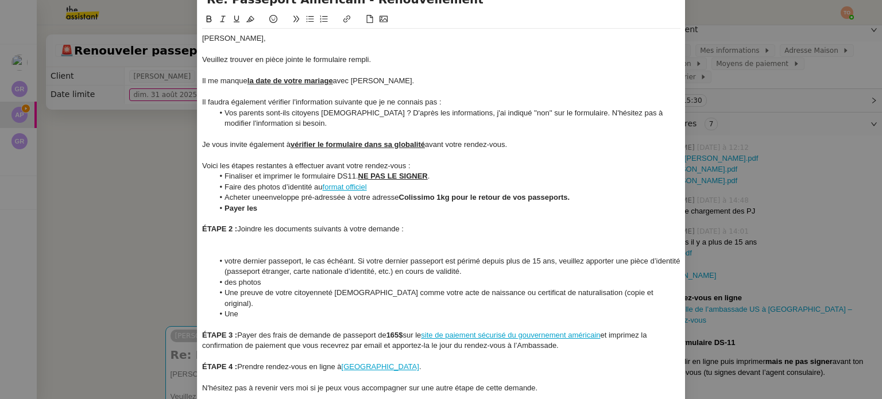
drag, startPoint x: 563, startPoint y: 334, endPoint x: 272, endPoint y: 325, distance: 291.4
click at [272, 330] on div "ÉTAPE 3 : Payer des frais de demande de passeport de 165$ sur le site de paieme…" at bounding box center [441, 340] width 478 height 21
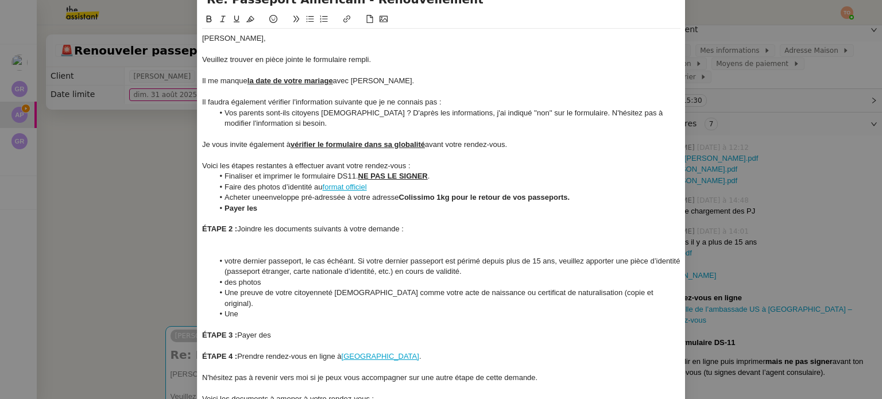
click at [278, 205] on li "Payer les" at bounding box center [448, 208] width 468 height 10
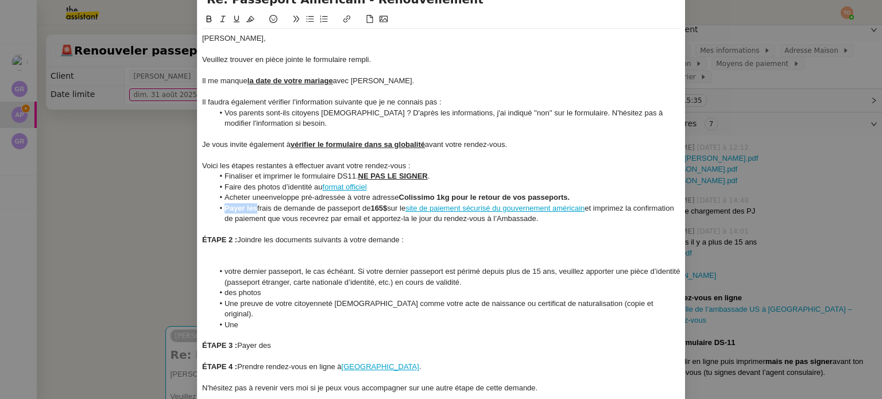
drag, startPoint x: 253, startPoint y: 207, endPoint x: 223, endPoint y: 208, distance: 30.4
click at [225, 208] on strong "Payer les" at bounding box center [241, 208] width 33 height 9
click at [207, 21] on icon at bounding box center [209, 19] width 8 height 8
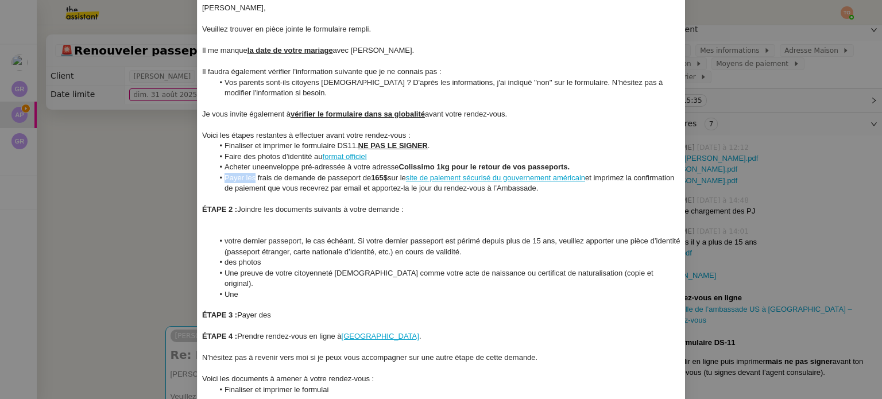
scroll to position [115, 0]
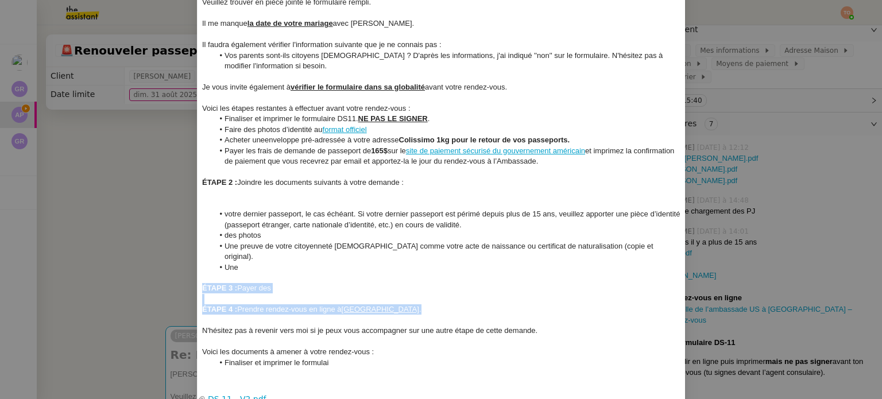
drag, startPoint x: 385, startPoint y: 300, endPoint x: 191, endPoint y: 276, distance: 195.6
click at [191, 276] on nz-modal-container "Service TA - VOYAGE - PROPOSITION GLOBALE A utiliser dans le cadre de propositi…" at bounding box center [441, 199] width 882 height 399
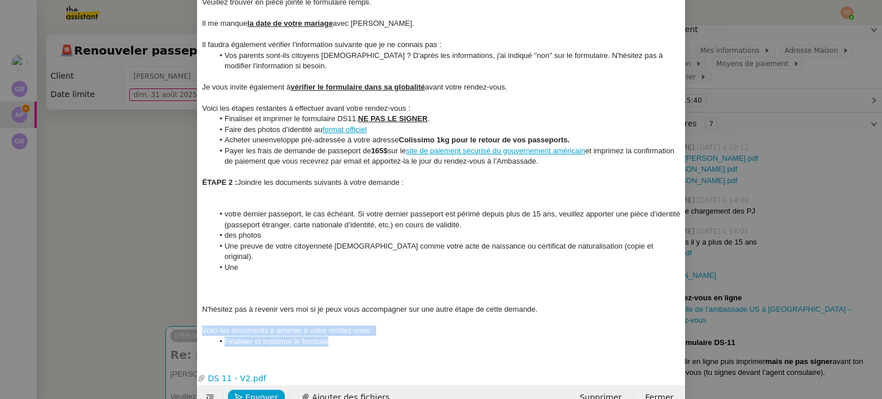
drag, startPoint x: 353, startPoint y: 333, endPoint x: 187, endPoint y: 316, distance: 167.4
click at [187, 316] on nz-modal-container "Service TA - VOYAGE - PROPOSITION GLOBALE A utiliser dans le cadre de propositi…" at bounding box center [441, 199] width 882 height 399
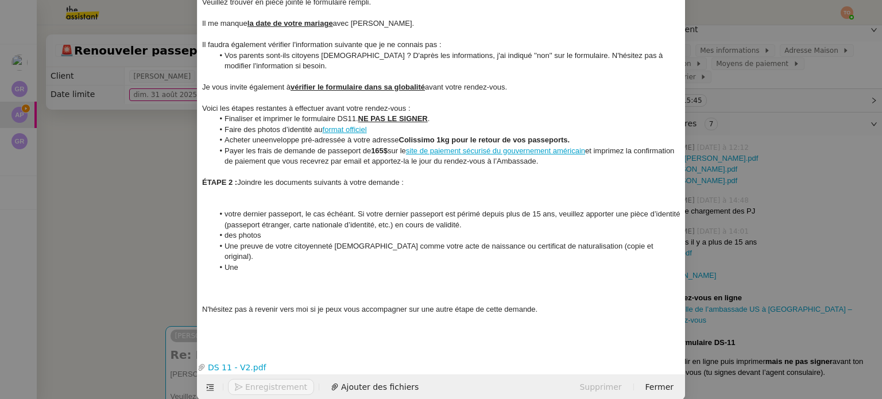
click at [595, 161] on li "Payer les frais de demande de passeport de 165$ sur le site de paiement sécuris…" at bounding box center [448, 156] width 468 height 21
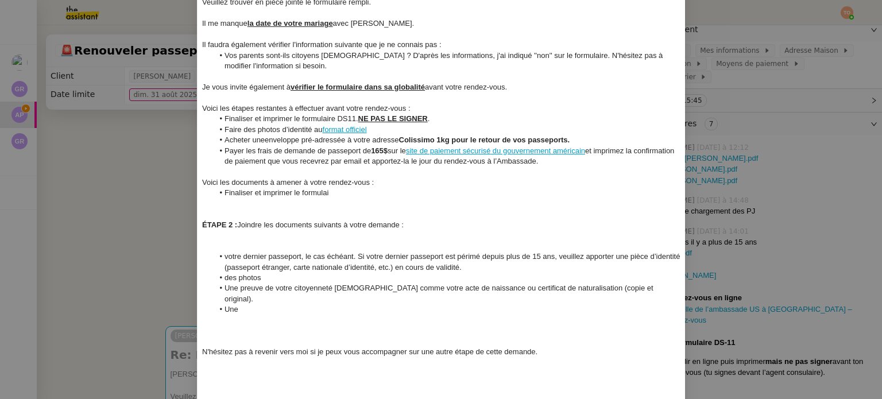
scroll to position [0, 0]
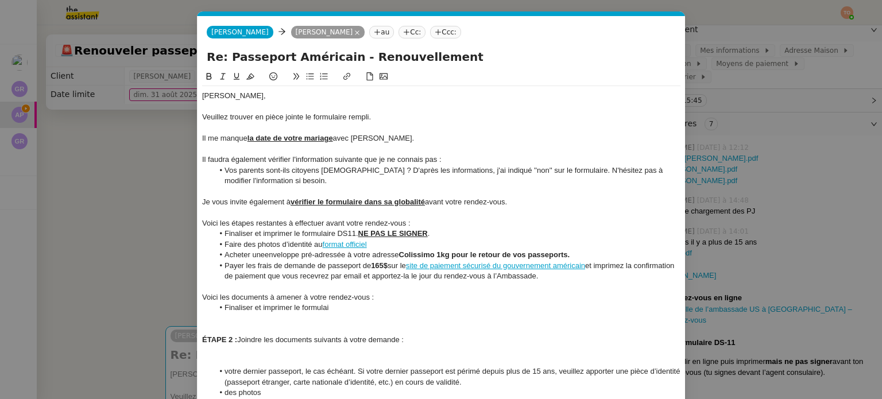
click at [337, 225] on div "Voici les étapes restantes à effectuer avant votre rendez-vous :" at bounding box center [441, 223] width 478 height 10
click at [208, 79] on icon at bounding box center [209, 76] width 5 height 7
click at [234, 79] on icon at bounding box center [237, 76] width 6 height 7
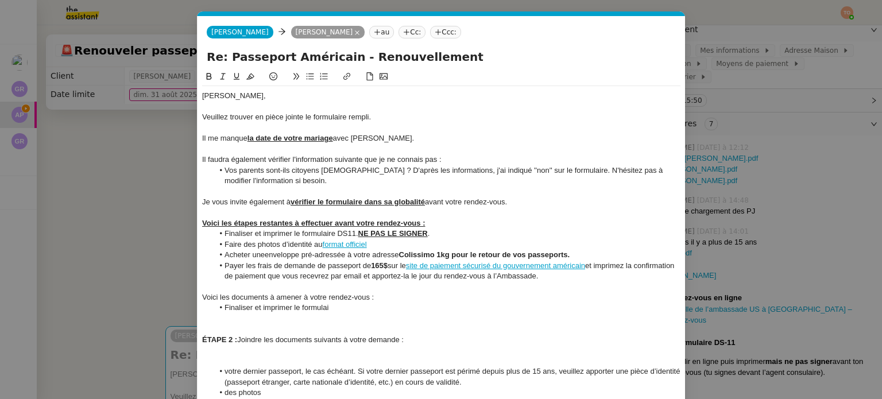
click at [284, 299] on div "Voici les documents à amener à votre rendez-vous :" at bounding box center [441, 297] width 478 height 10
click at [207, 77] on icon at bounding box center [209, 76] width 8 height 8
click at [236, 75] on icon at bounding box center [237, 76] width 8 height 8
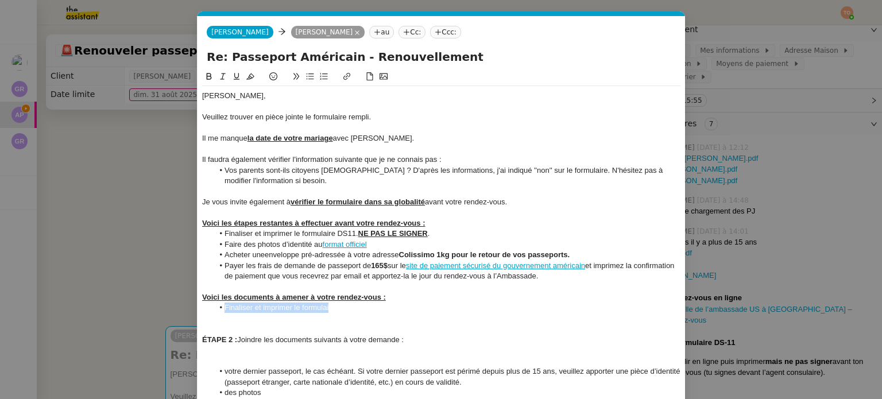
drag, startPoint x: 320, startPoint y: 314, endPoint x: 222, endPoint y: 306, distance: 98.5
click at [222, 306] on li "Finaliser et imprimer le formulai" at bounding box center [448, 308] width 468 height 10
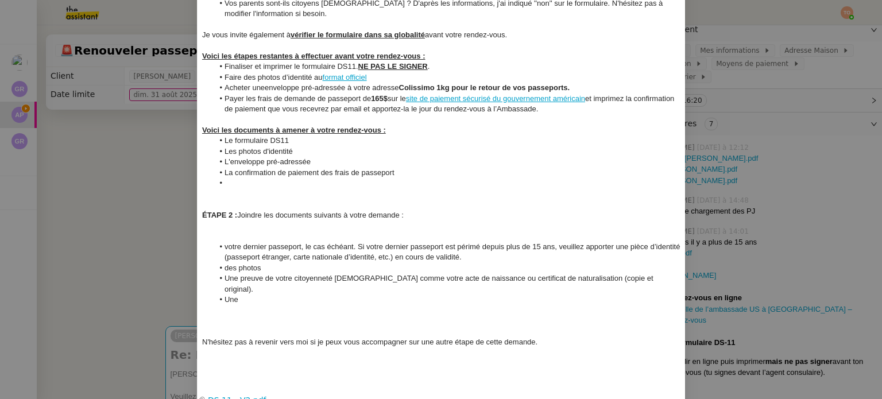
scroll to position [172, 0]
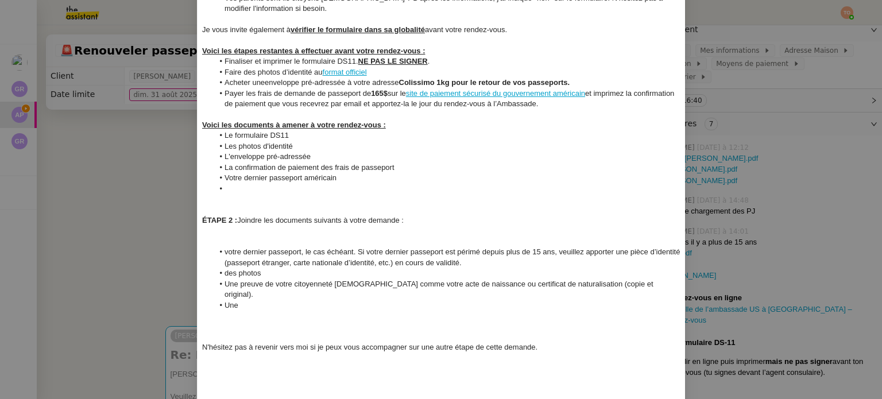
click at [368, 281] on li "Une preuve de votre citoyenneté américaine comme votre acte de naissance ou cer…" at bounding box center [448, 289] width 468 height 21
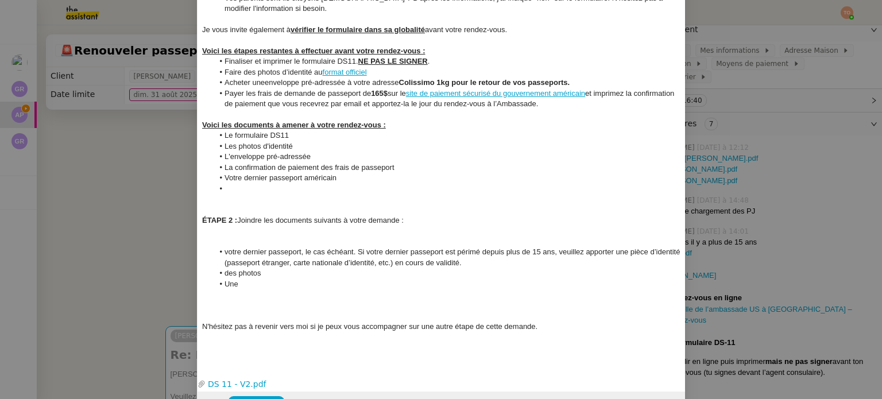
click at [344, 194] on li at bounding box center [448, 189] width 468 height 10
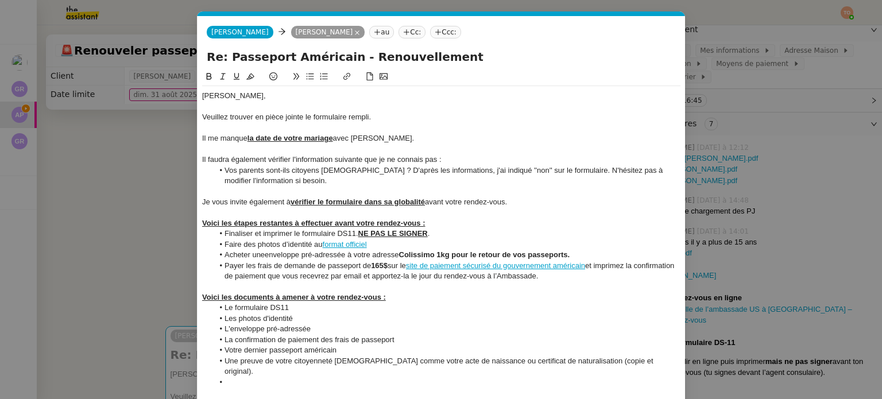
scroll to position [115, 0]
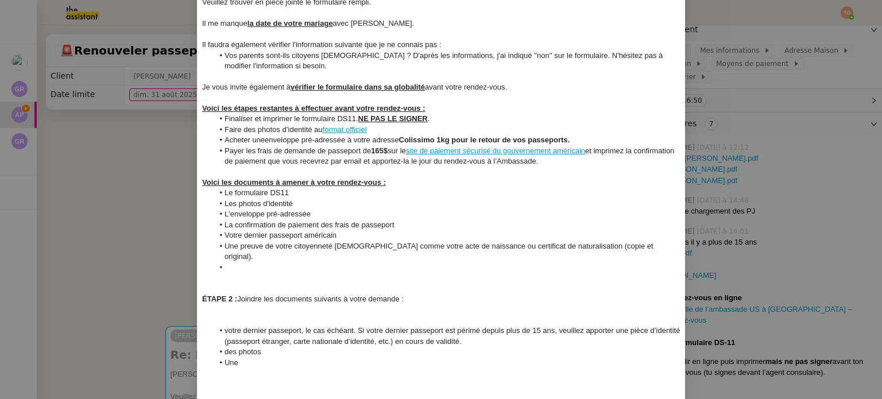
click at [356, 236] on li "Votre dernier passeport américain" at bounding box center [448, 235] width 468 height 10
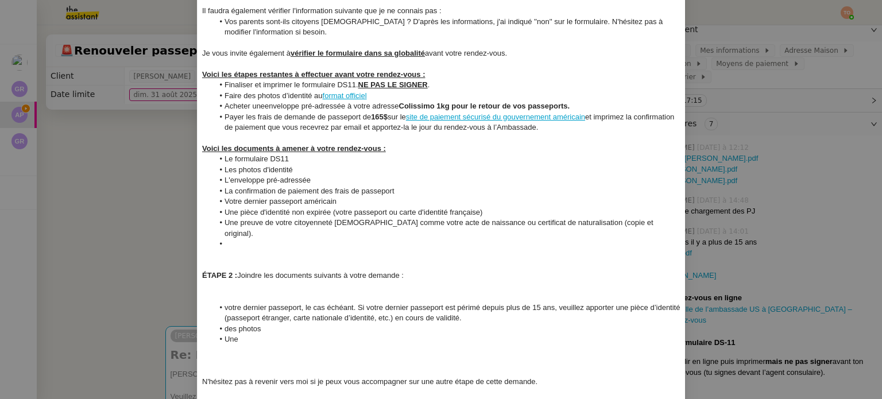
scroll to position [172, 0]
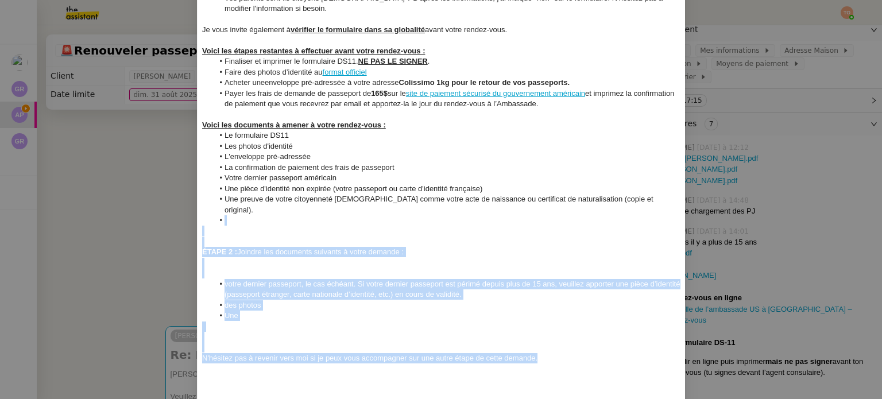
drag, startPoint x: 555, startPoint y: 345, endPoint x: 207, endPoint y: 210, distance: 373.3
click at [207, 210] on div "Ashley, Veuillez trouver en pièce jointe le formulaire rempli. Il me manque la …" at bounding box center [441, 152] width 478 height 476
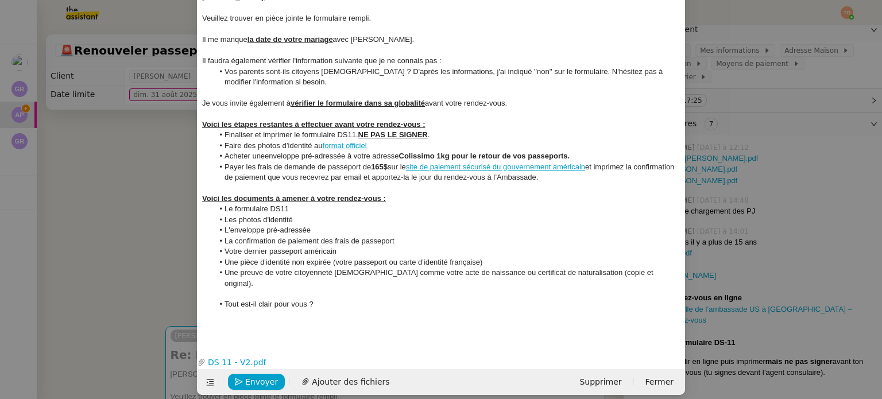
scroll to position [109, 0]
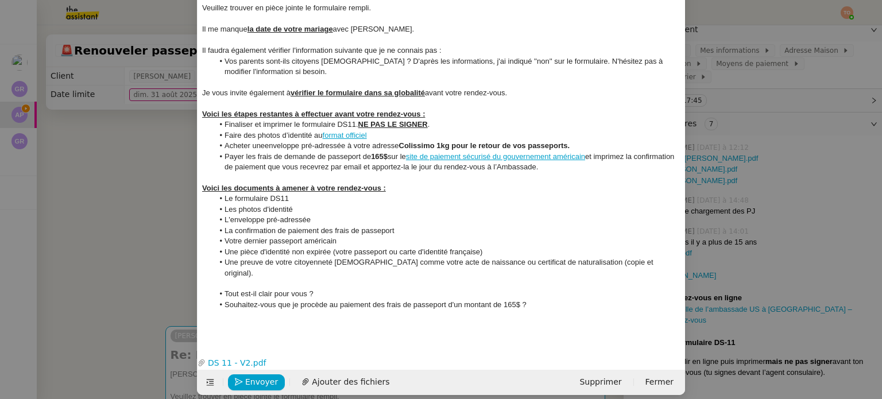
click at [787, 218] on nz-modal-container "Service TA - VOYAGE - PROPOSITION GLOBALE A utiliser dans le cadre de propositi…" at bounding box center [441, 199] width 882 height 399
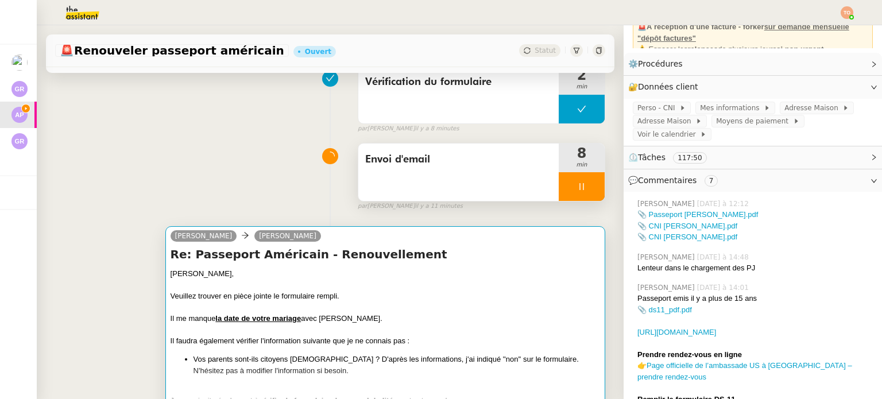
scroll to position [115, 0]
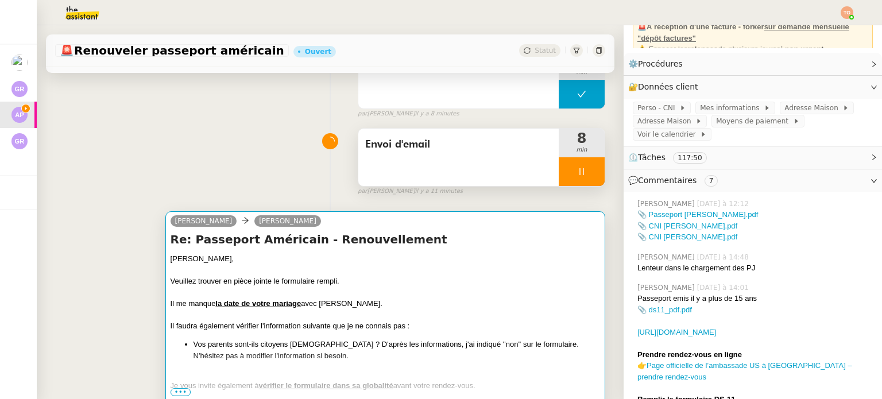
click at [446, 287] on div "Veuillez trouver en pièce jointe le formulaire rempli." at bounding box center [386, 281] width 430 height 11
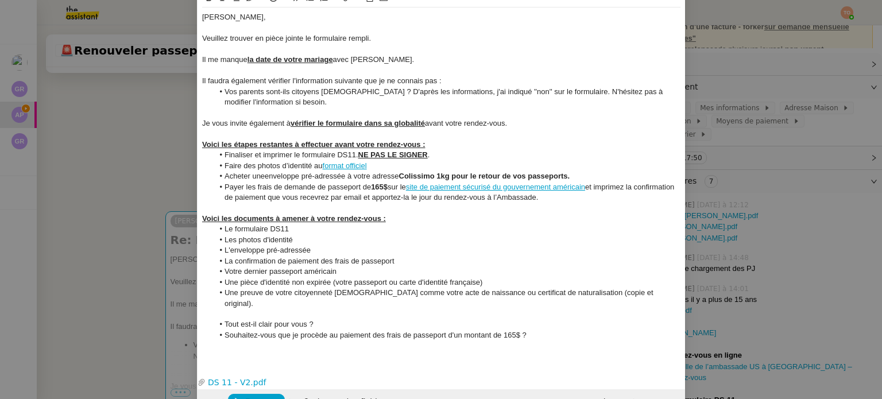
scroll to position [99, 0]
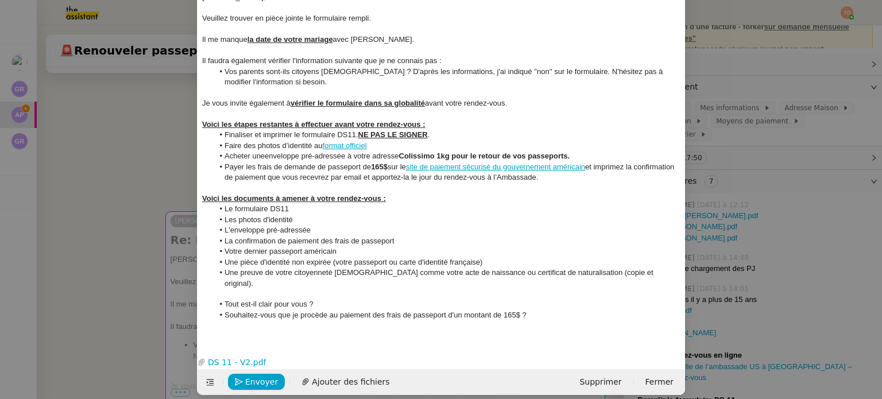
click at [563, 310] on li "Souhaitez-vous que je procède au paiement des frais de passeport d'un montant d…" at bounding box center [448, 315] width 468 height 10
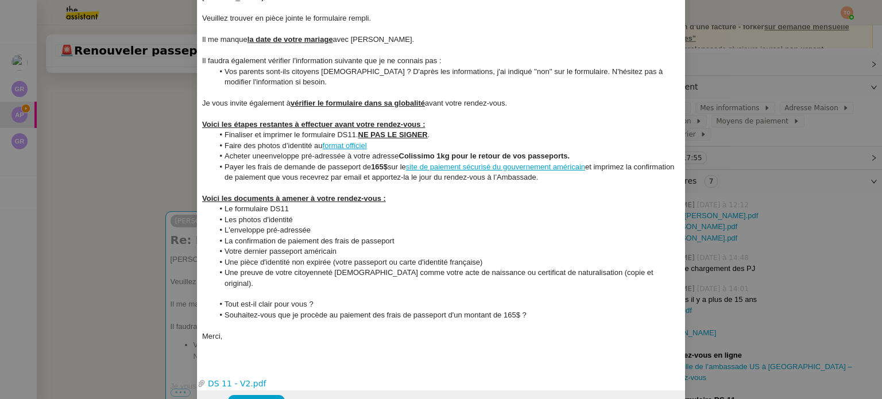
click at [420, 310] on li "Souhaitez-vous que je procède au paiement des frais de passeport d'un montant d…" at bounding box center [448, 315] width 468 height 10
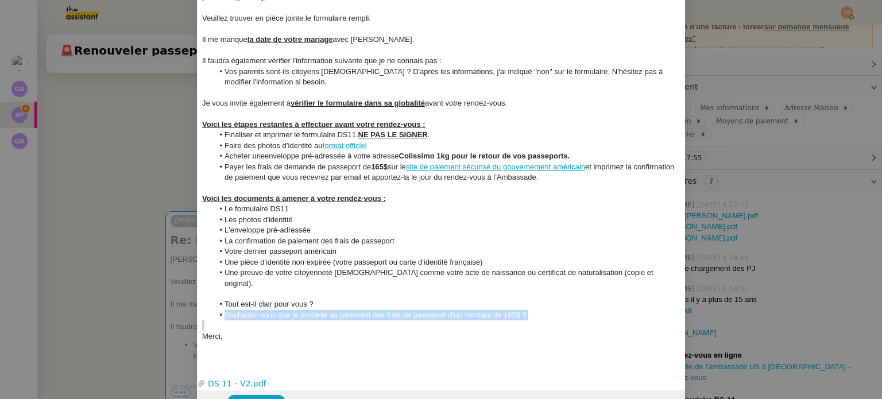
click at [420, 310] on li "Souhaitez-vous que je procède au paiement des frais de passeport d'un montant d…" at bounding box center [448, 315] width 468 height 10
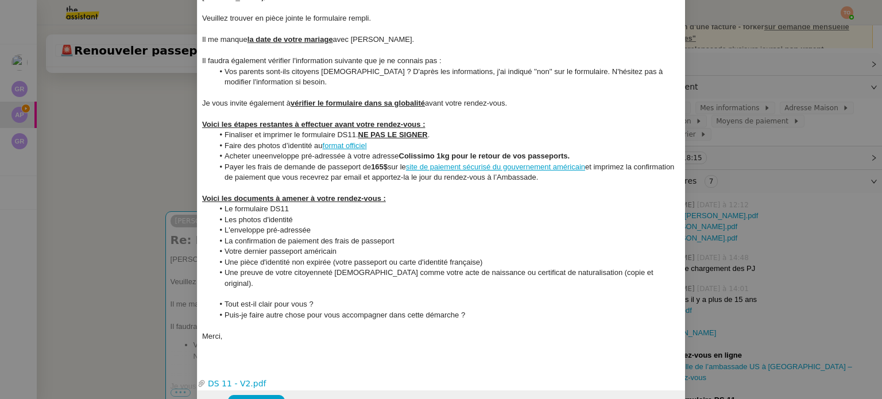
click at [310, 119] on div "Voici les étapes restantes à effectuer avant votre rendez-vous :" at bounding box center [441, 124] width 478 height 10
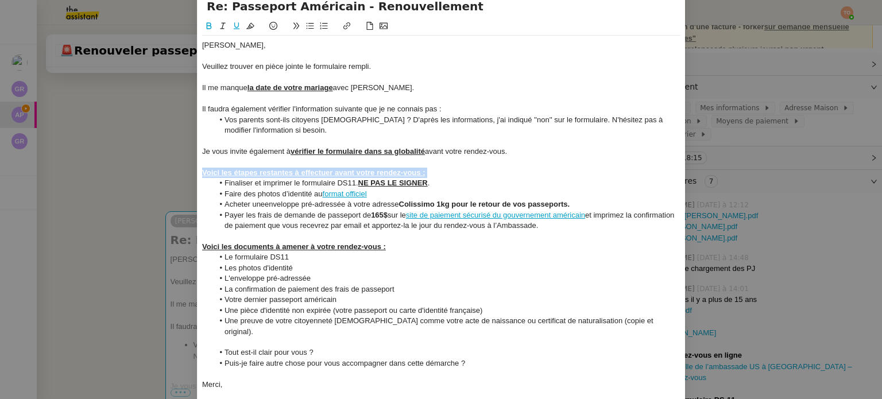
scroll to position [0, 0]
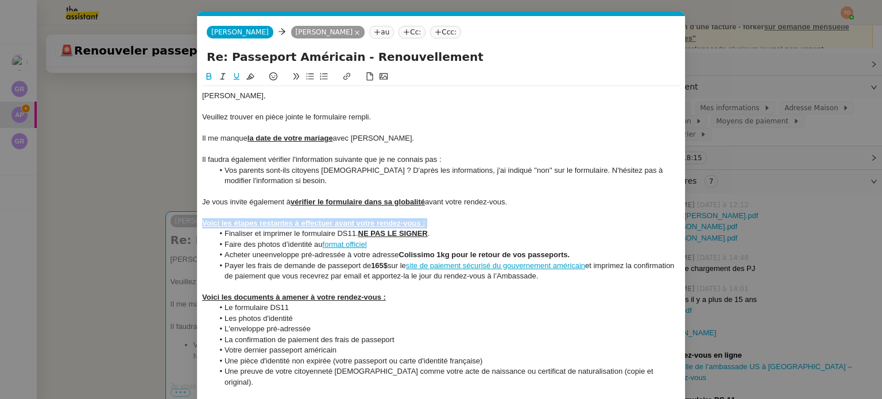
click at [246, 73] on icon at bounding box center [250, 76] width 8 height 8
click at [279, 298] on u "Voici les documents à amener à votre rendez-vous :" at bounding box center [294, 297] width 184 height 9
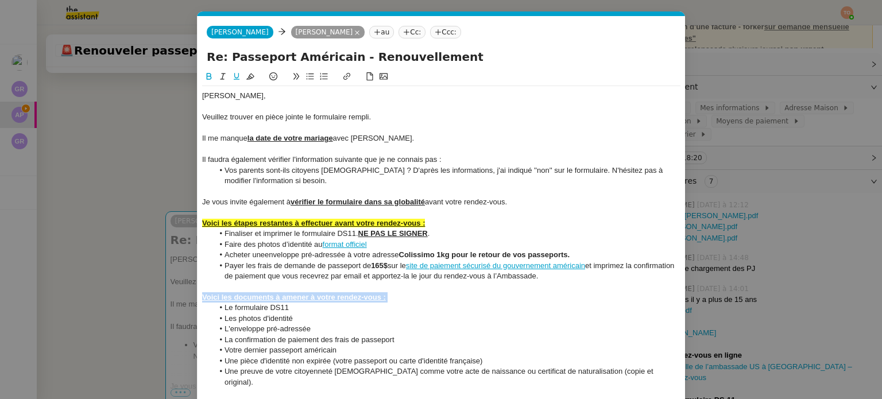
click at [279, 298] on u "Voici les documents à amener à votre rendez-vous :" at bounding box center [294, 297] width 184 height 9
click at [247, 79] on icon at bounding box center [250, 76] width 8 height 8
click at [396, 328] on li "L'enveloppe pré-adressée" at bounding box center [448, 329] width 468 height 10
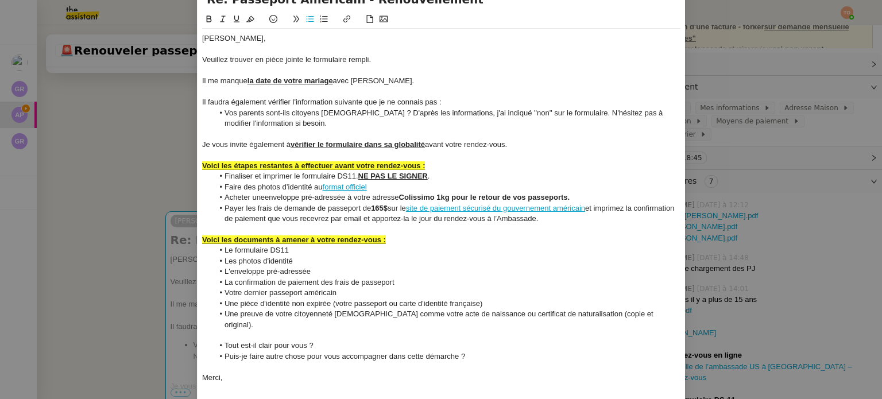
scroll to position [119, 0]
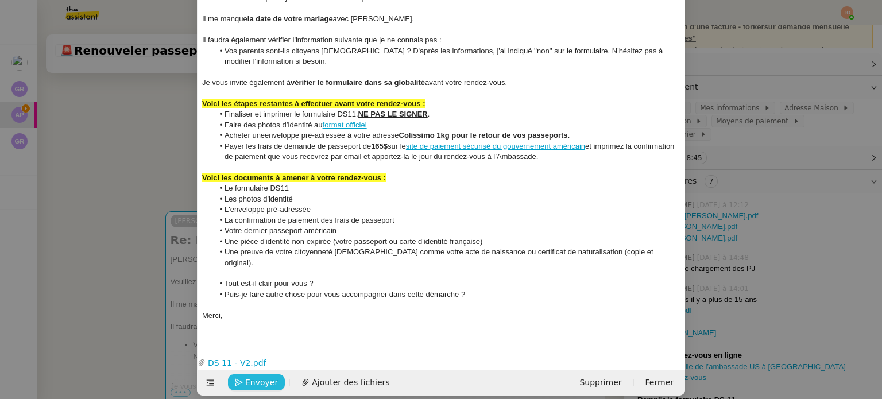
click at [272, 374] on button "Envoyer" at bounding box center [256, 382] width 57 height 16
click at [272, 374] on button "Confirmer l'envoi" at bounding box center [274, 382] width 93 height 16
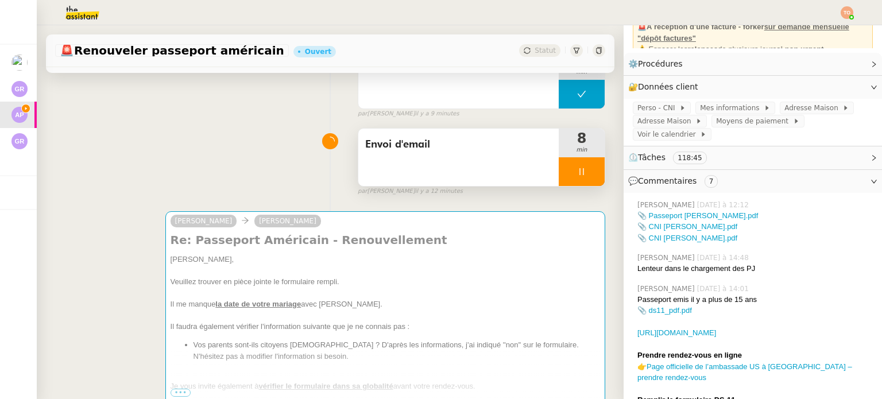
scroll to position [108, 0]
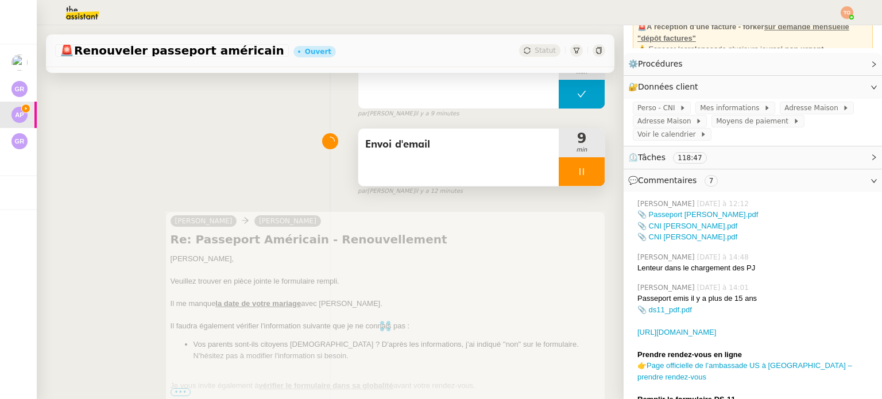
click at [573, 170] on div at bounding box center [582, 171] width 46 height 29
click at [582, 170] on button at bounding box center [593, 171] width 23 height 29
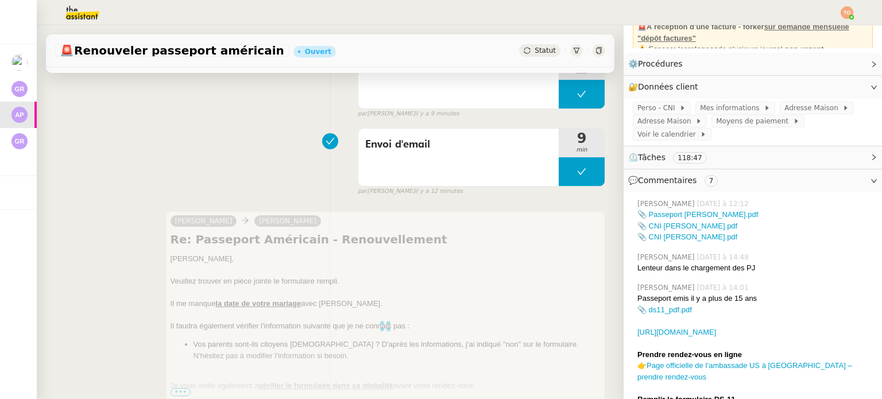
click at [535, 51] on span "Statut" at bounding box center [545, 51] width 21 height 8
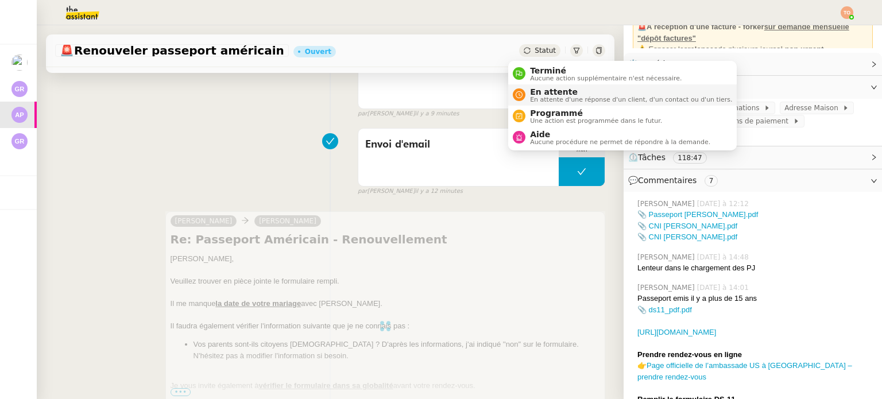
click at [546, 90] on span "En attente" at bounding box center [631, 91] width 202 height 9
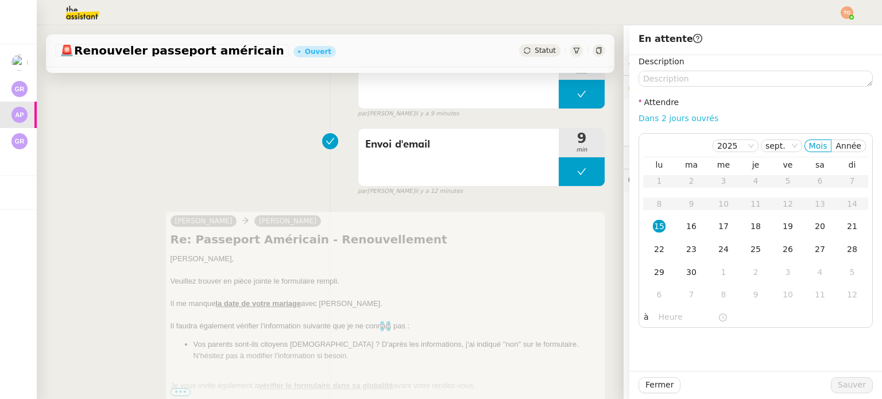
click at [678, 117] on link "Dans 2 jours ouvrés" at bounding box center [679, 118] width 80 height 9
type input "07:00"
drag, startPoint x: 848, startPoint y: 378, endPoint x: 122, endPoint y: 198, distance: 747.5
click at [848, 378] on button "Sauver" at bounding box center [852, 385] width 42 height 16
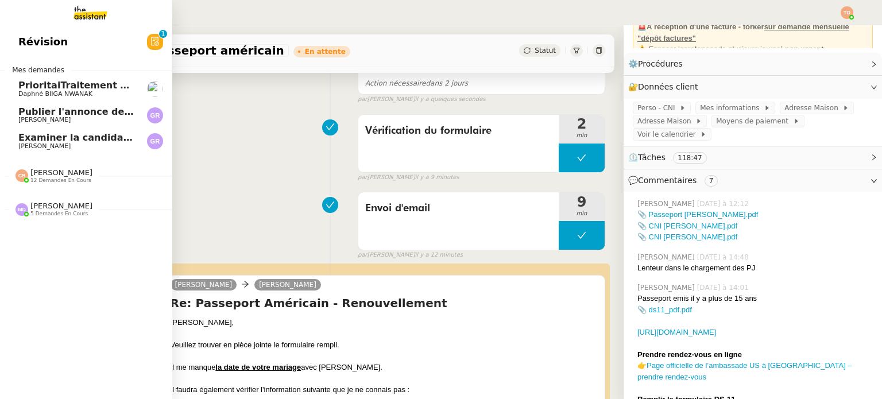
click at [48, 117] on span "Guillaume Rouvroy" at bounding box center [44, 119] width 52 height 7
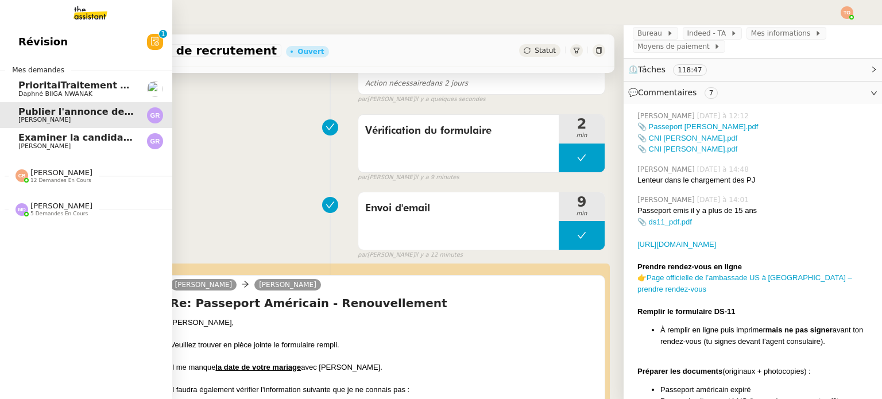
click at [62, 147] on span "Guillaume Rouvroy" at bounding box center [44, 145] width 52 height 7
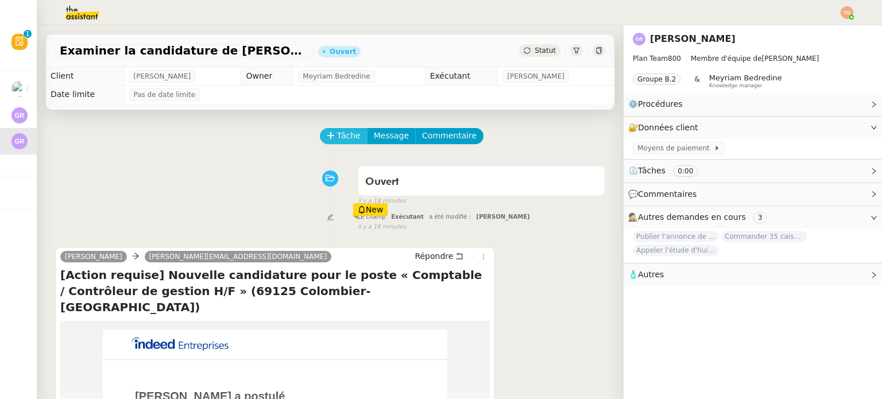
click at [331, 130] on button "Tâche" at bounding box center [344, 136] width 48 height 16
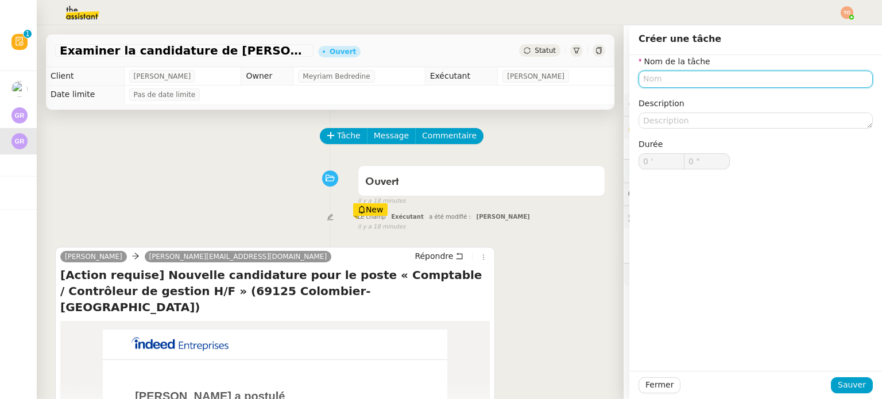
click at [704, 75] on input "text" at bounding box center [756, 79] width 234 height 17
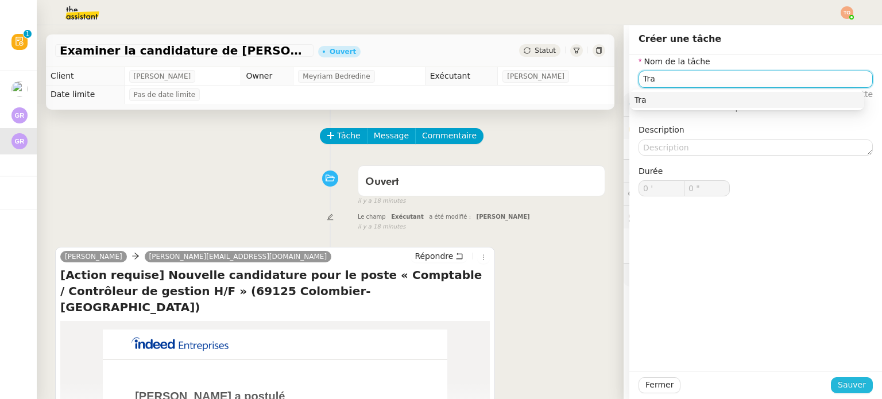
type input "Tra"
click at [838, 386] on span "Sauver" at bounding box center [852, 384] width 28 height 13
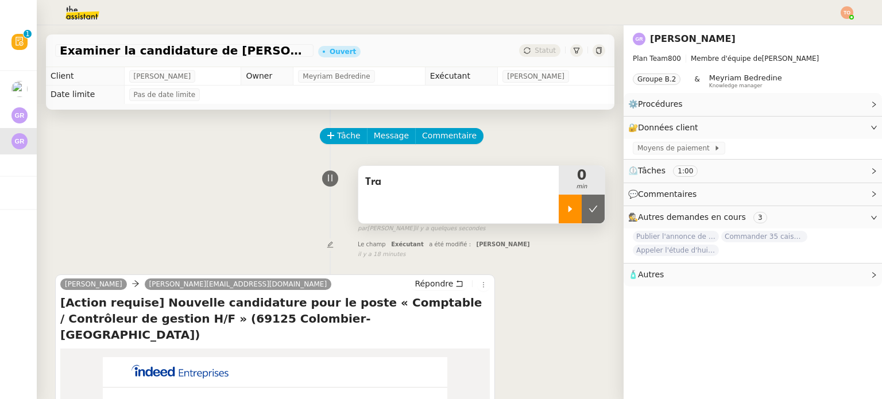
click at [559, 215] on div at bounding box center [570, 209] width 23 height 29
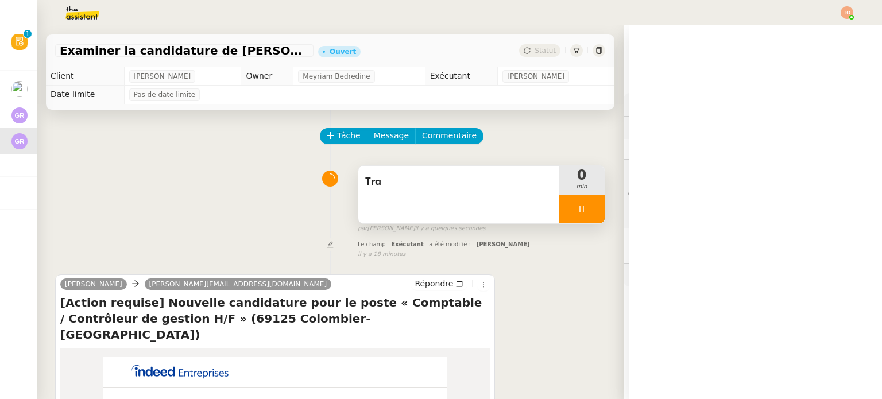
click at [464, 184] on span "Tra" at bounding box center [458, 181] width 187 height 17
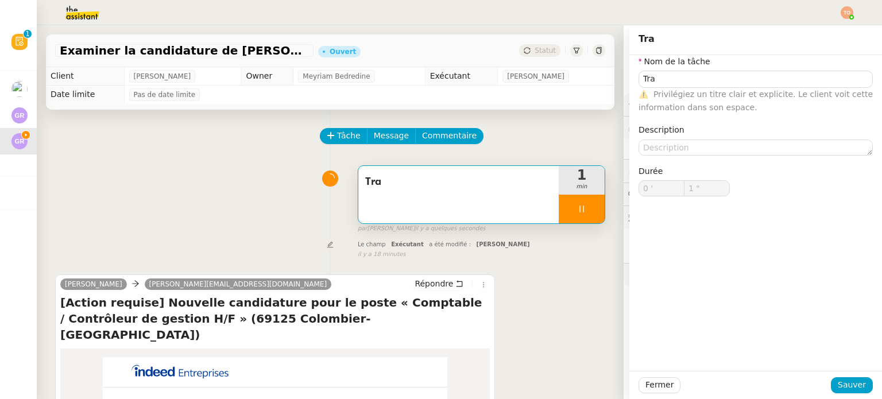
click at [675, 88] on div "⚠️ Privilégiez un titre clair et explicite. Le client voit cette information da…" at bounding box center [756, 101] width 234 height 27
type input "2 ""
click at [678, 83] on input "Tra" at bounding box center [756, 79] width 234 height 17
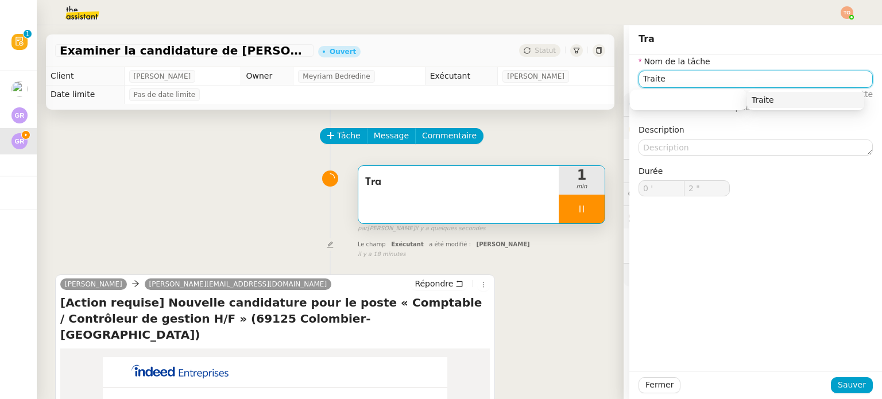
type input "Traitem"
type input "3 ""
type input "Traitement de la"
type input "4 ""
type input "Traitement de la demande"
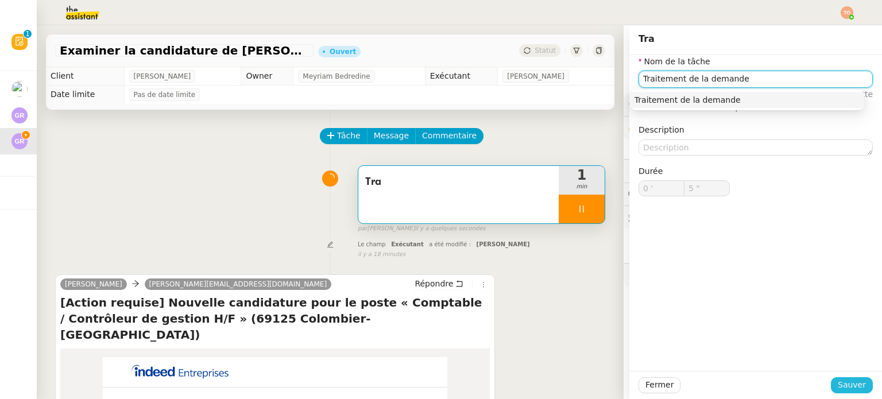
type input "6 ""
type input "Traitement de la demande"
click at [853, 389] on span "Sauver" at bounding box center [852, 384] width 28 height 13
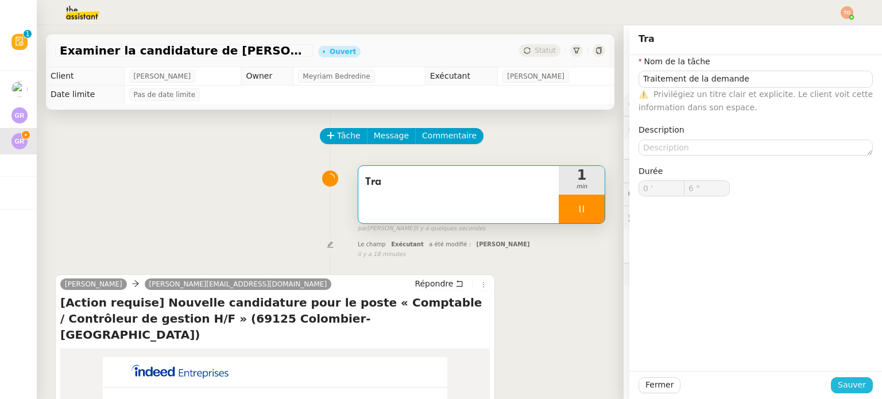
type input "7 ""
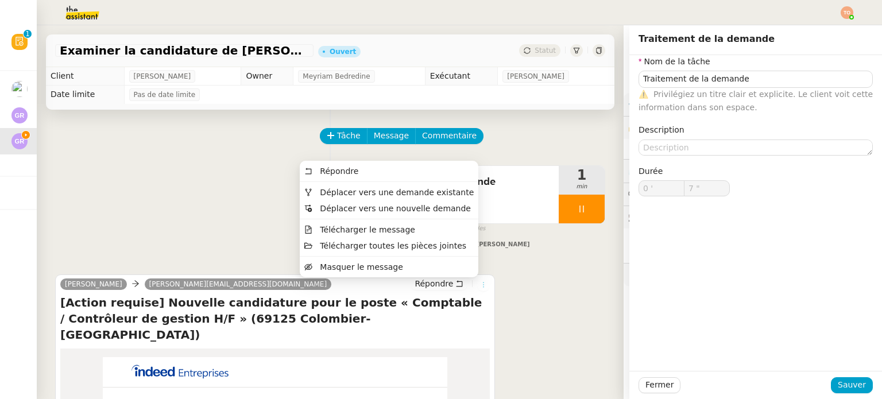
click at [477, 291] on button at bounding box center [483, 285] width 13 height 13
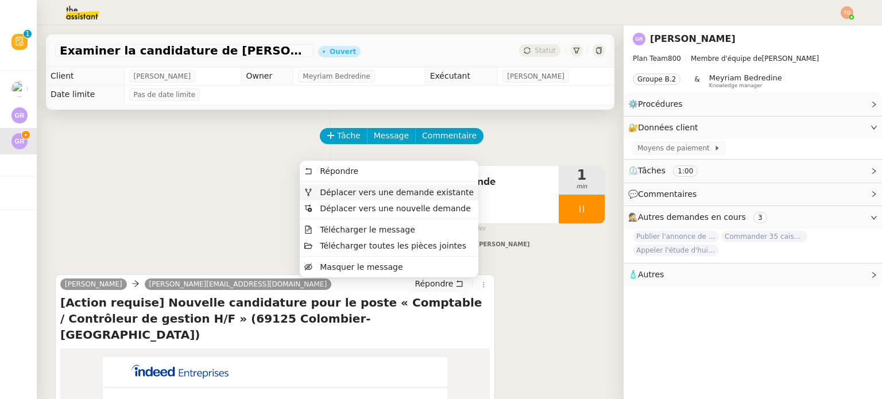
click at [430, 195] on span "Déplacer vers une demande existante" at bounding box center [397, 192] width 154 height 9
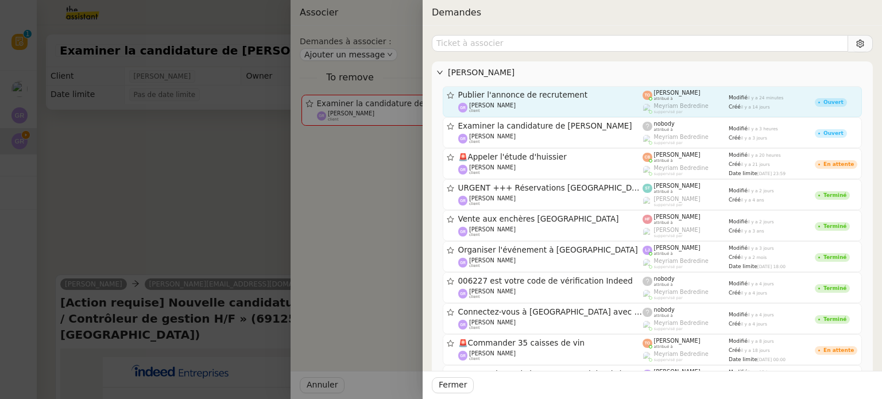
click at [534, 96] on span "Publier l'annonce de recrutement" at bounding box center [550, 95] width 185 height 8
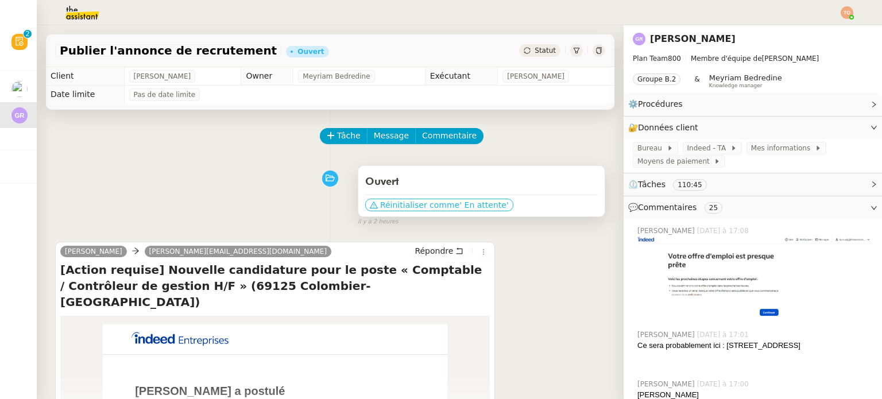
click at [472, 202] on span "' En attente'" at bounding box center [483, 204] width 49 height 11
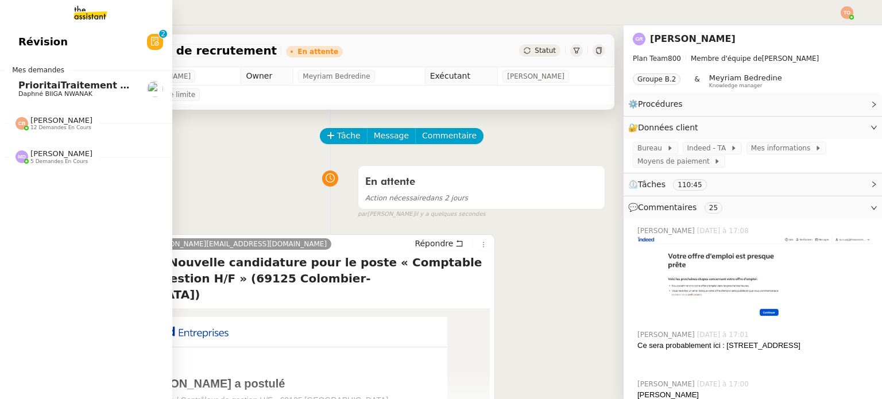
click at [49, 132] on div "Coralie Bordas 12 demandes en cours" at bounding box center [86, 118] width 172 height 33
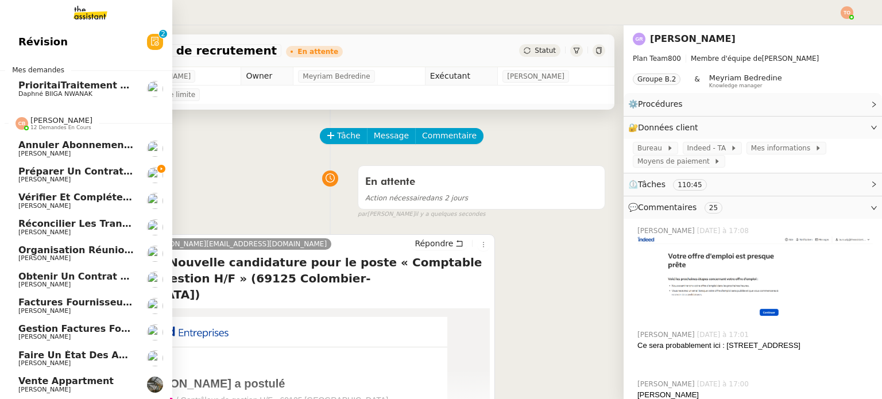
click at [87, 165] on link "Préparer un contrat simplifié Laurence de Nervaux" at bounding box center [86, 175] width 172 height 26
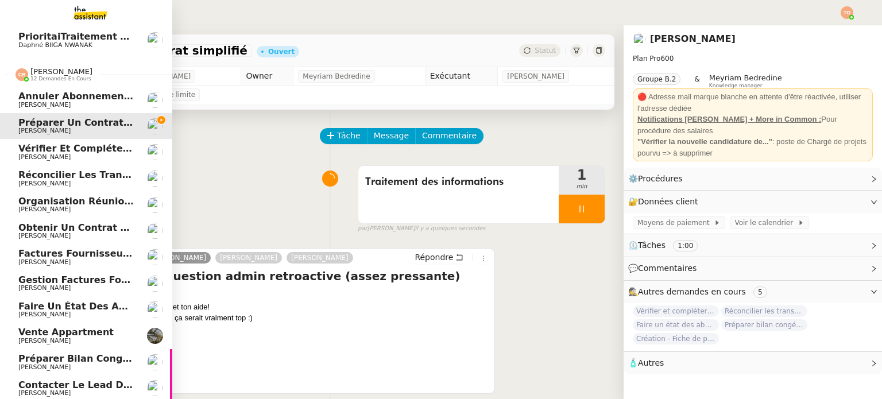
scroll to position [91, 0]
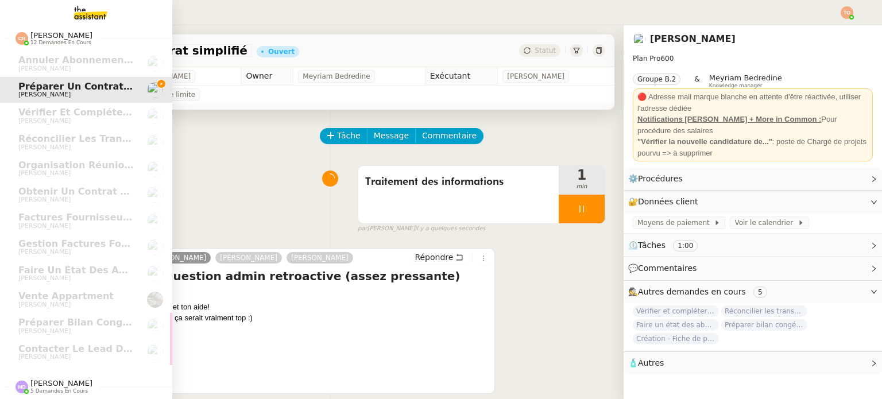
click at [80, 384] on span "Marylou Deybach 5 demandes en cours" at bounding box center [54, 386] width 91 height 15
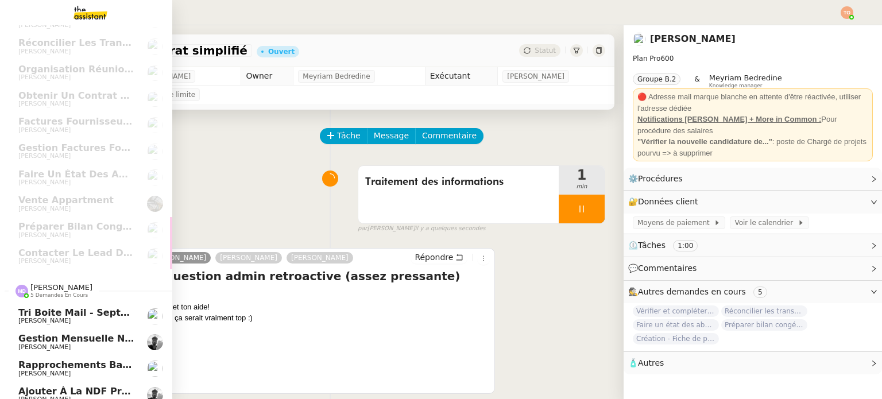
scroll to position [222, 0]
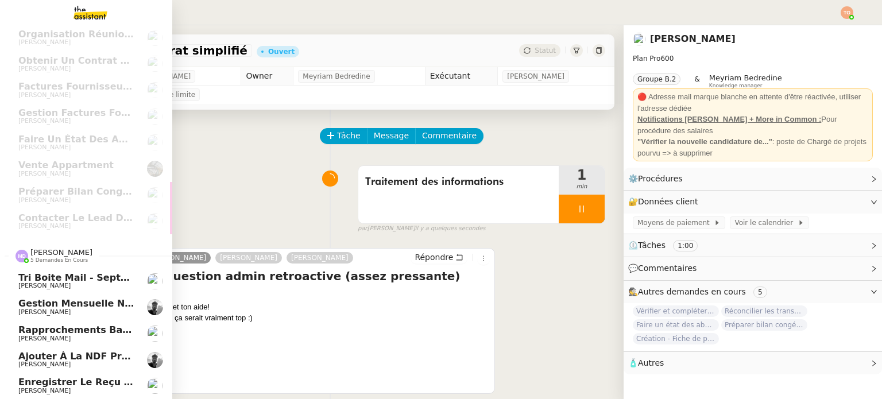
click at [115, 274] on span "Tri boite mail - septembre 2025" at bounding box center [100, 277] width 164 height 11
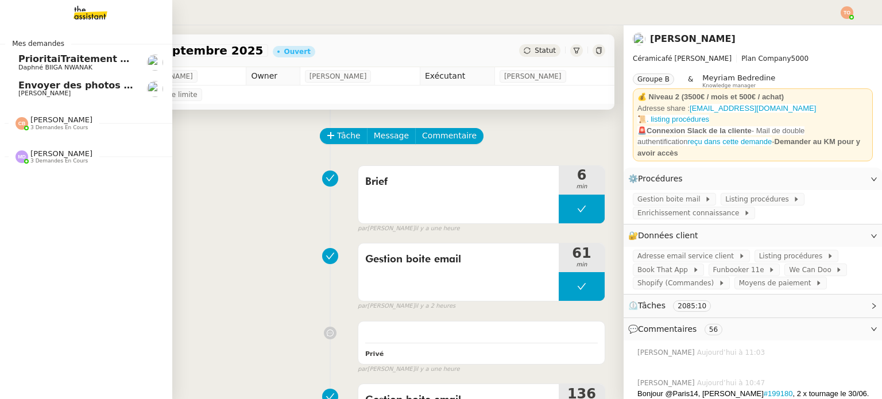
click at [18, 95] on span "[PERSON_NAME]" at bounding box center [44, 93] width 52 height 7
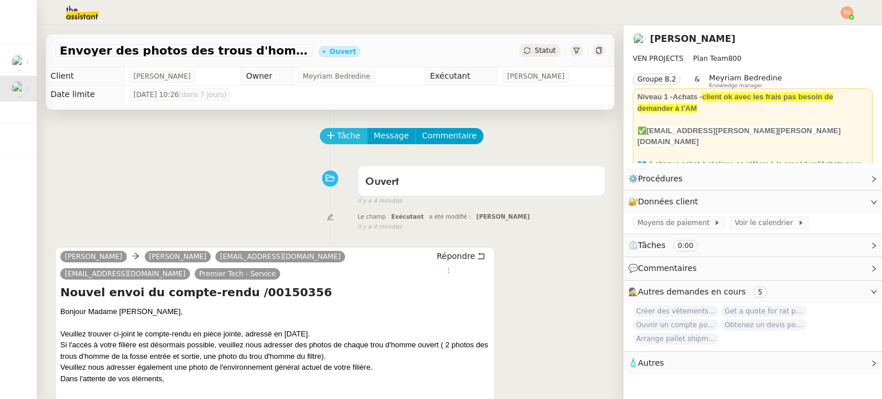
click at [330, 144] on button "Tâche" at bounding box center [344, 136] width 48 height 16
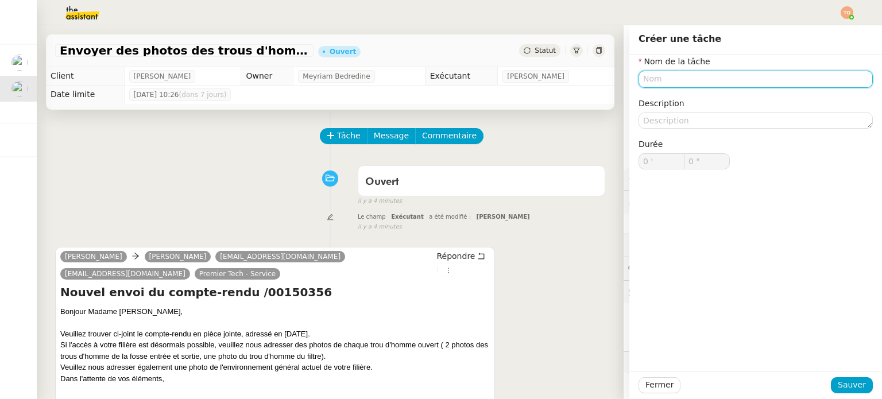
click at [720, 79] on input "text" at bounding box center [756, 79] width 234 height 17
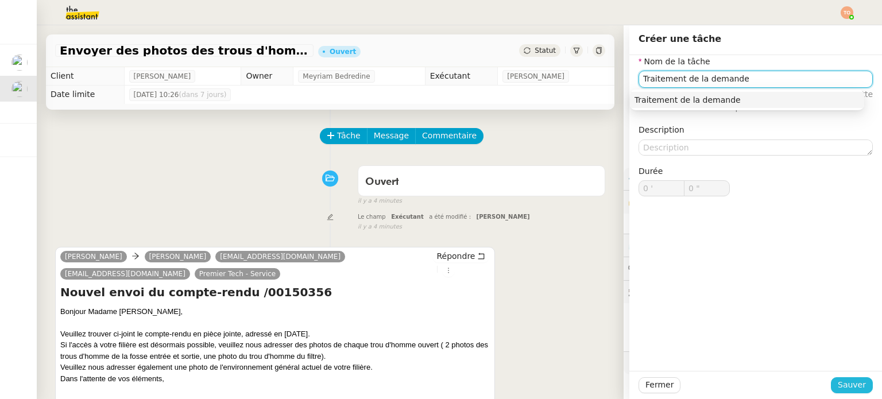
type input "Traitement de la demande"
click at [853, 389] on span "Sauver" at bounding box center [852, 384] width 28 height 13
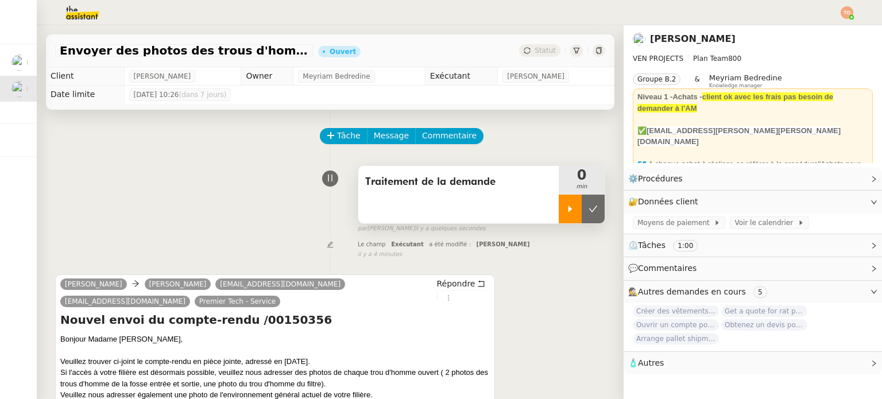
click at [566, 207] on icon at bounding box center [570, 208] width 9 height 9
click at [466, 286] on div "Répondre" at bounding box center [460, 290] width 57 height 27
click at [438, 293] on nz-divider at bounding box center [437, 296] width 1 height 7
click at [445, 296] on icon at bounding box center [448, 298] width 7 height 7
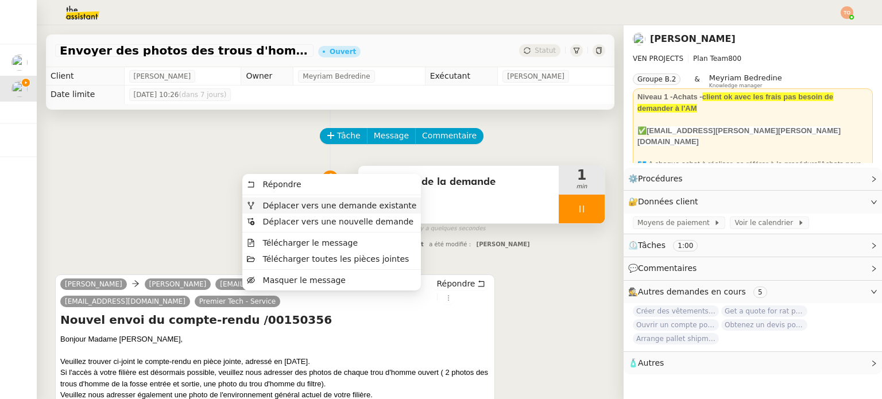
click at [368, 206] on span "Déplacer vers une demande existante" at bounding box center [340, 205] width 154 height 9
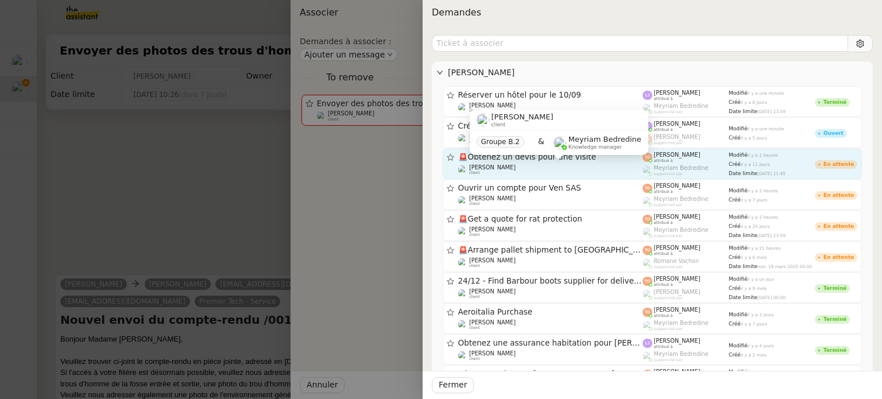
click at [557, 168] on div "Charles Medlicott client" at bounding box center [550, 169] width 185 height 11
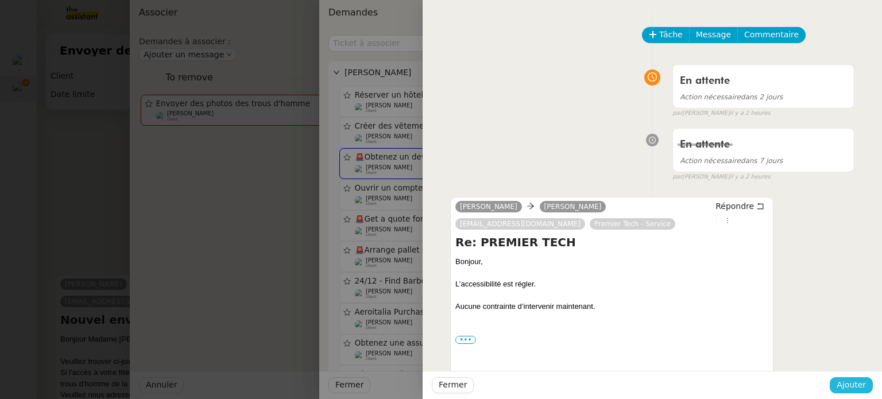
click at [865, 381] on span "Ajouter" at bounding box center [851, 384] width 29 height 13
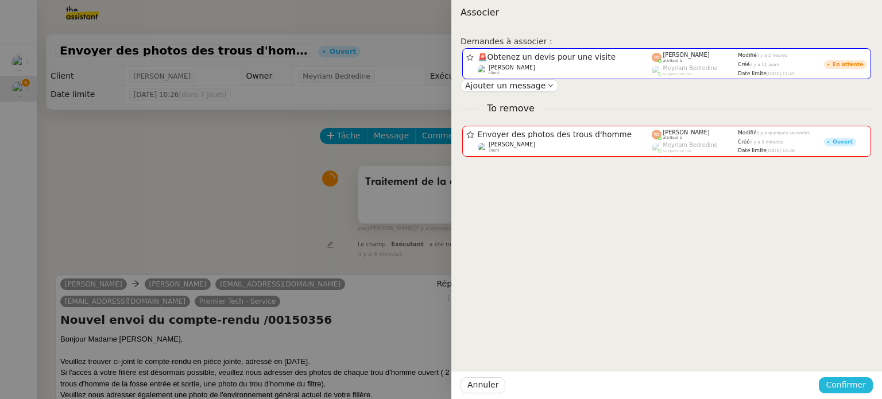
click at [852, 384] on span "Confirmer" at bounding box center [846, 384] width 40 height 13
click at [850, 354] on span "Ajouter" at bounding box center [846, 354] width 29 height 11
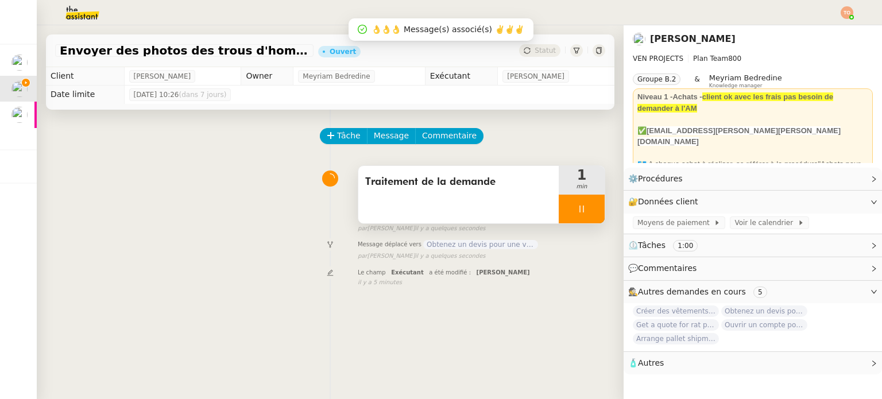
click at [577, 209] on icon at bounding box center [581, 208] width 9 height 9
drag, startPoint x: 570, startPoint y: 191, endPoint x: 571, endPoint y: 197, distance: 6.0
click at [570, 193] on div "1 min" at bounding box center [582, 180] width 46 height 29
click at [582, 201] on button at bounding box center [593, 209] width 23 height 29
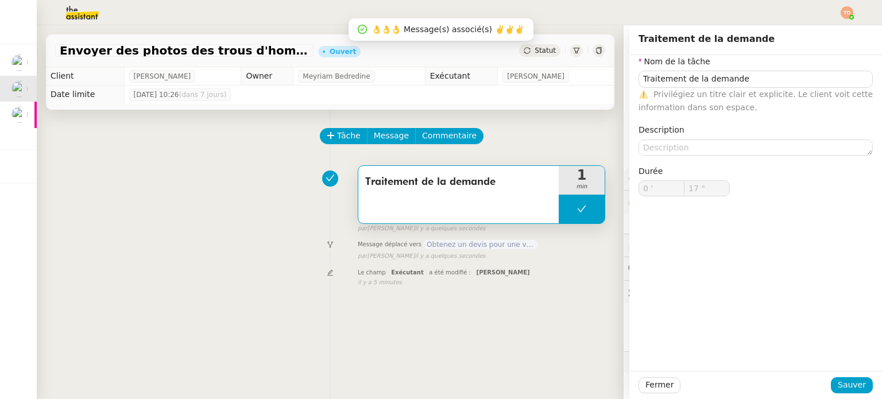
type input "Traitement de la demande"
type input "0 '"
type input "17 ""
click at [535, 48] on span "Statut" at bounding box center [545, 51] width 21 height 8
type input "Traitement de la demande"
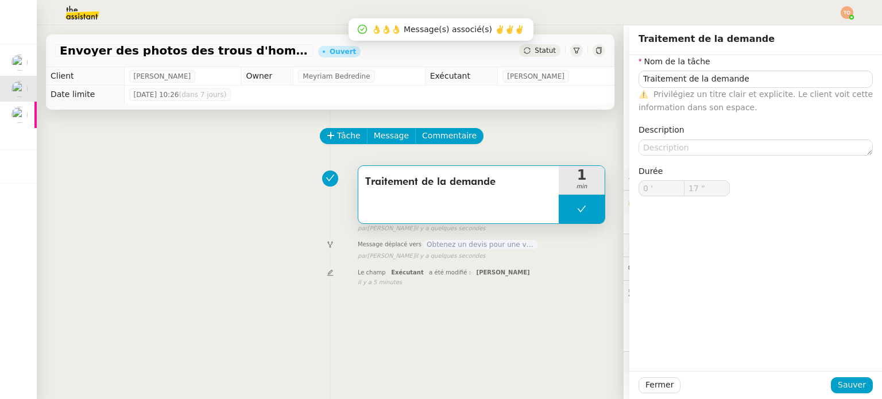
type input "0 '"
type input "17 ""
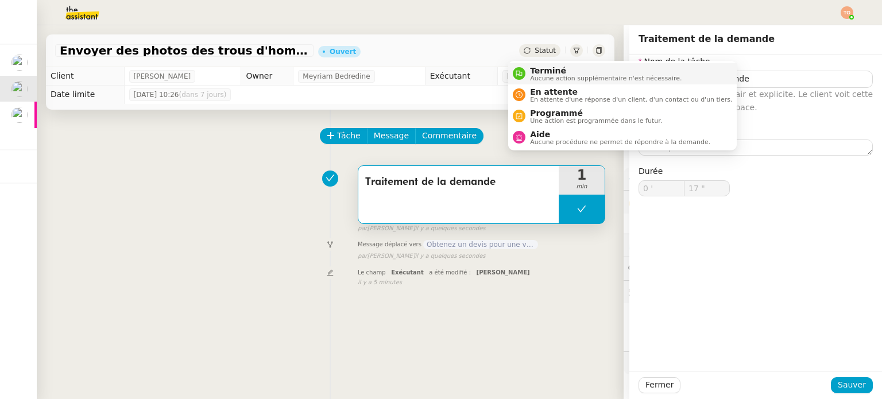
click at [543, 72] on span "Terminé" at bounding box center [606, 70] width 152 height 9
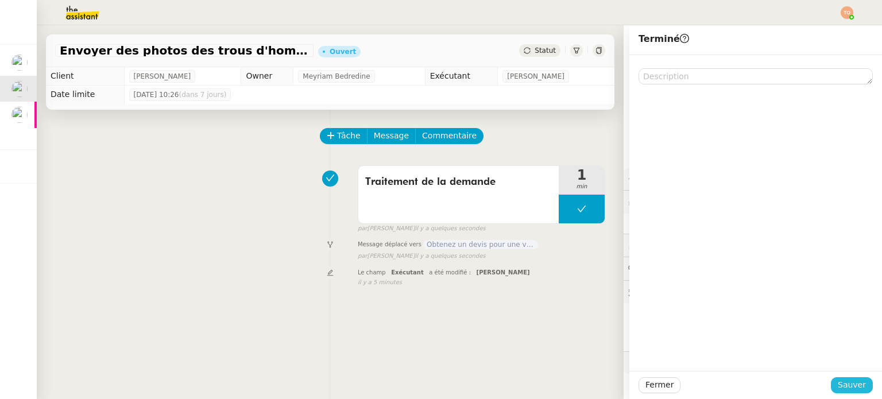
click at [849, 377] on button "Sauver" at bounding box center [852, 385] width 42 height 16
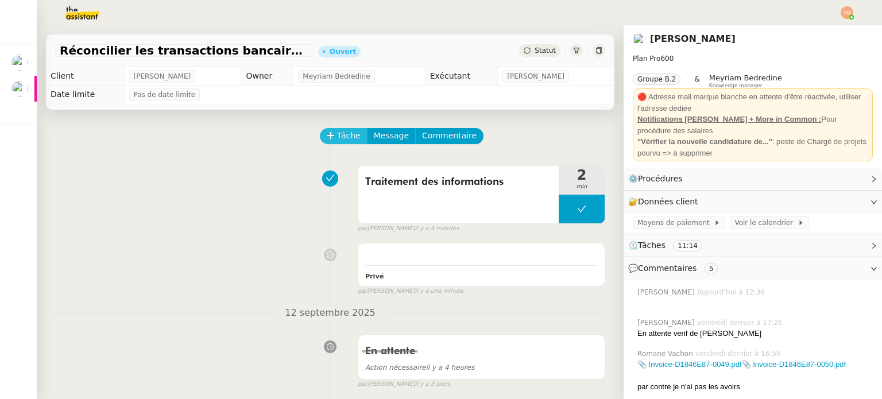
click at [342, 137] on span "Tâche" at bounding box center [349, 135] width 24 height 13
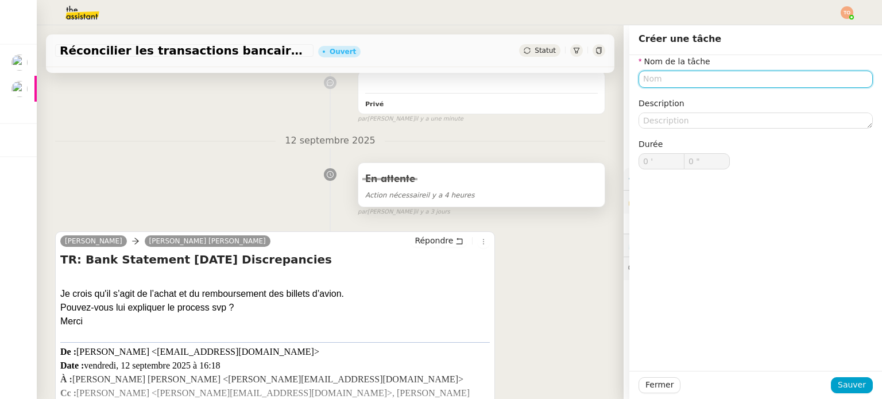
scroll to position [402, 0]
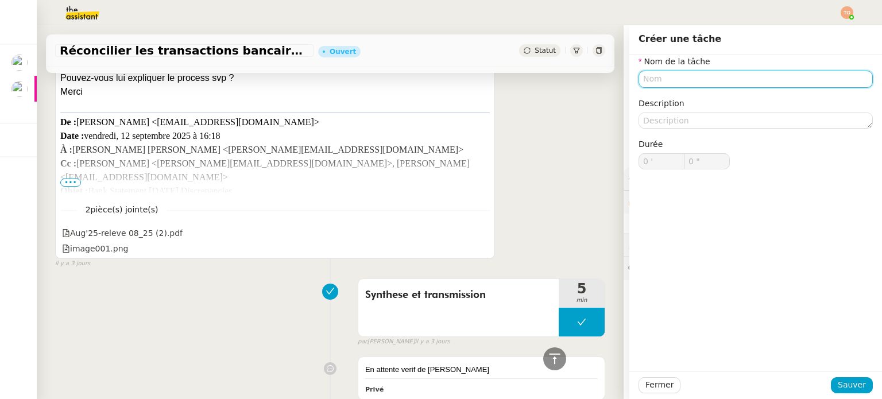
click at [702, 74] on input "text" at bounding box center [756, 79] width 234 height 17
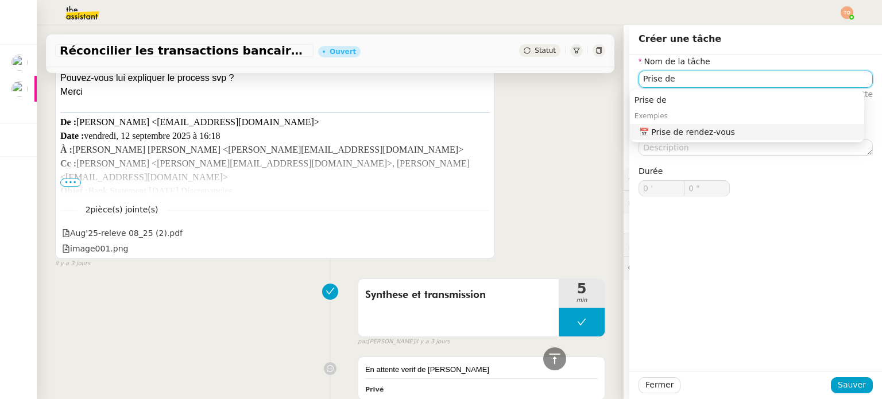
type input "Prise de"
click at [853, 377] on div "Fermer Sauver" at bounding box center [756, 385] width 234 height 16
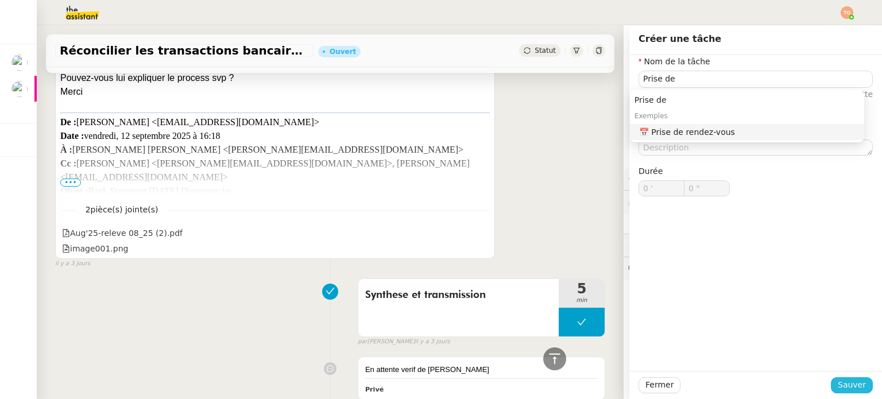
click at [852, 381] on span "Sauver" at bounding box center [852, 384] width 28 height 13
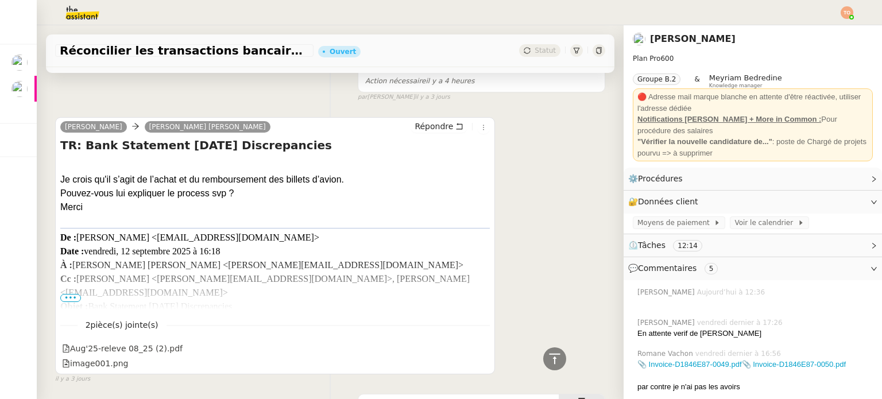
scroll to position [78, 0]
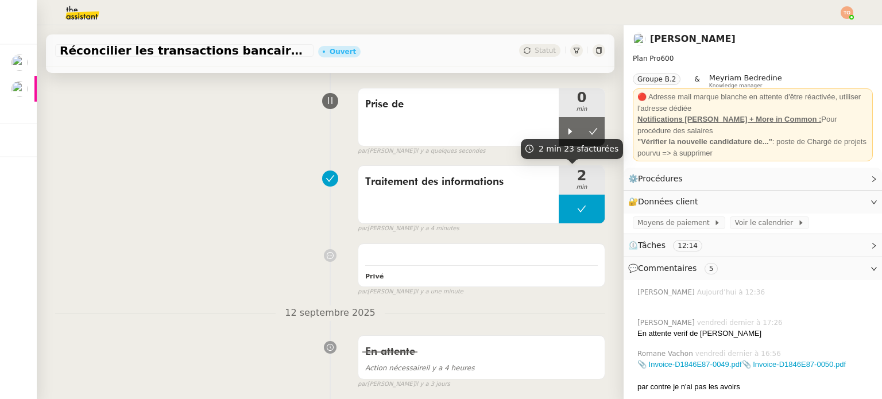
click at [558, 139] on div "2 min 23 s facturées" at bounding box center [572, 149] width 102 height 20
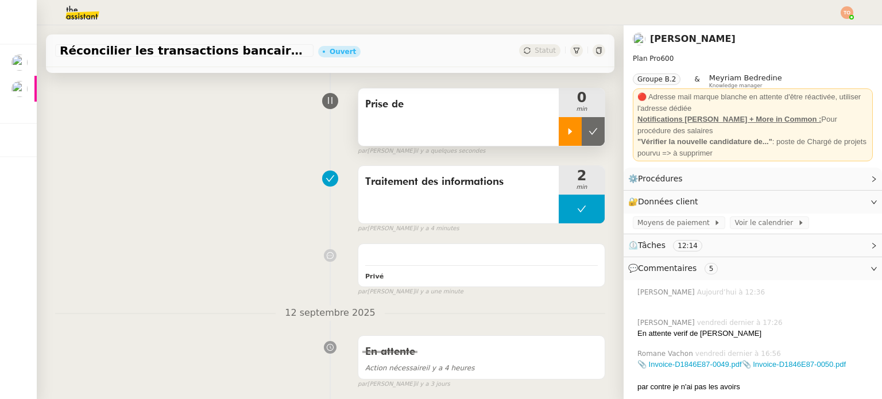
click at [559, 130] on div at bounding box center [570, 131] width 23 height 29
click at [522, 128] on div "Prise de" at bounding box center [458, 116] width 200 height 57
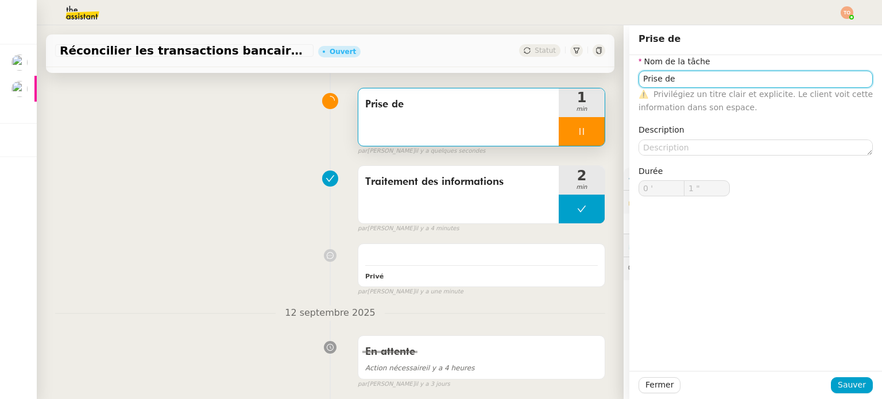
click at [727, 75] on input "Prise de" at bounding box center [756, 79] width 234 height 17
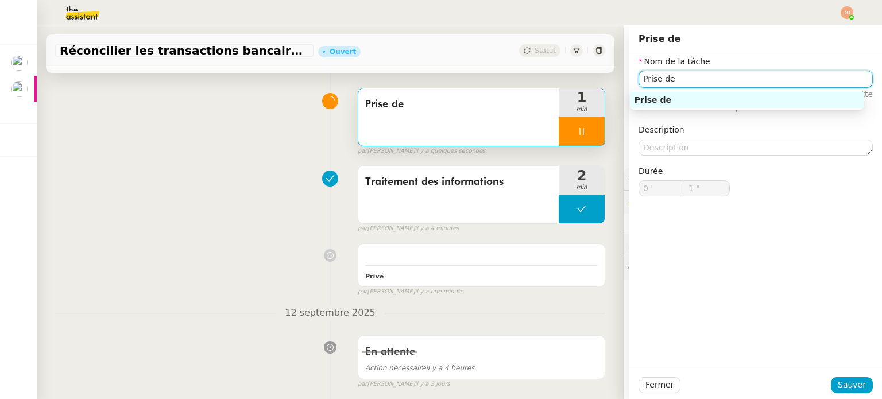
click at [727, 75] on input "Prise de" at bounding box center [756, 79] width 234 height 17
type input "2 ""
type input "Traiteme"
type input "3 ""
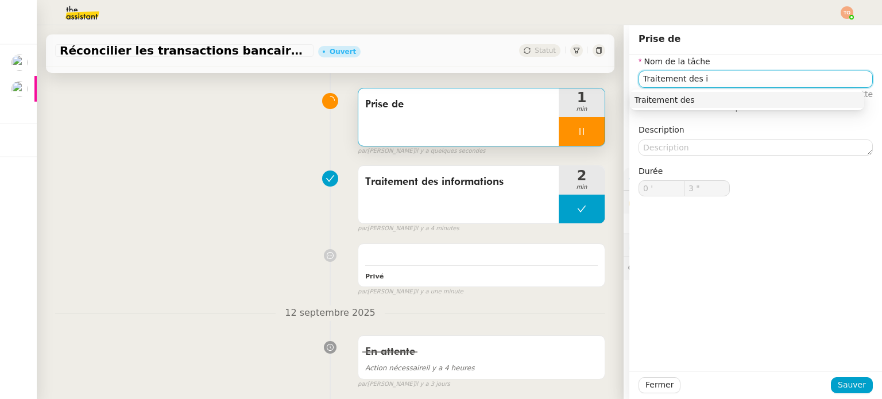
type input "Traitement des in"
type input "4 ""
type input "Traitement des information"
type input "5 ""
type input "Traitement des informations"
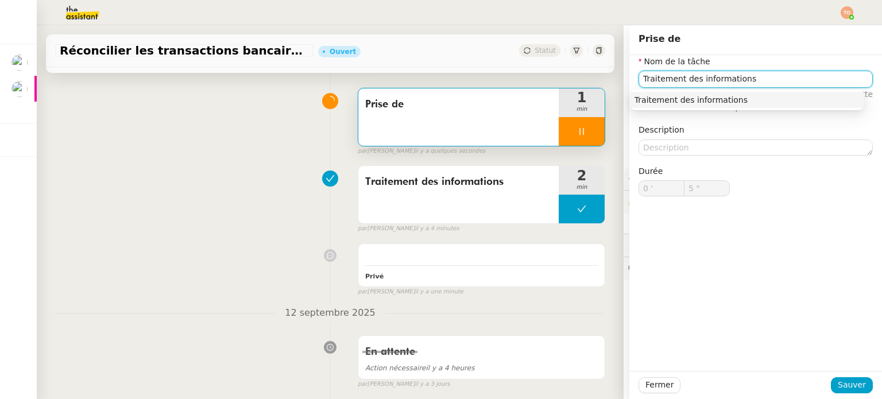
type input "6 ""
type input "Traitement des informations"
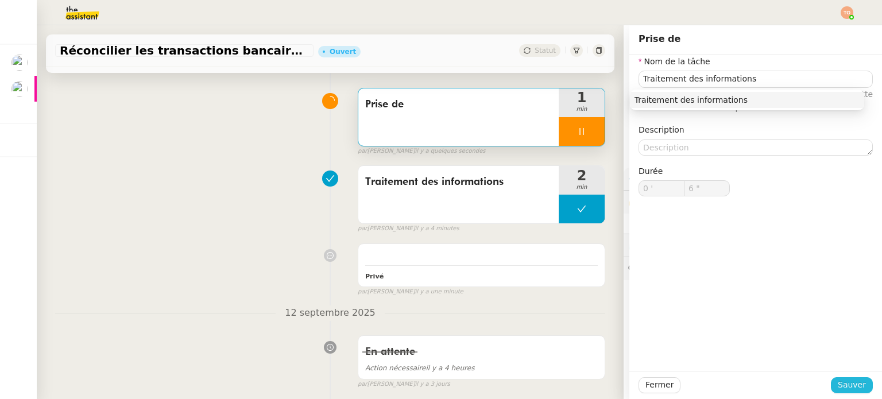
click at [850, 392] on button "Sauver" at bounding box center [852, 385] width 42 height 16
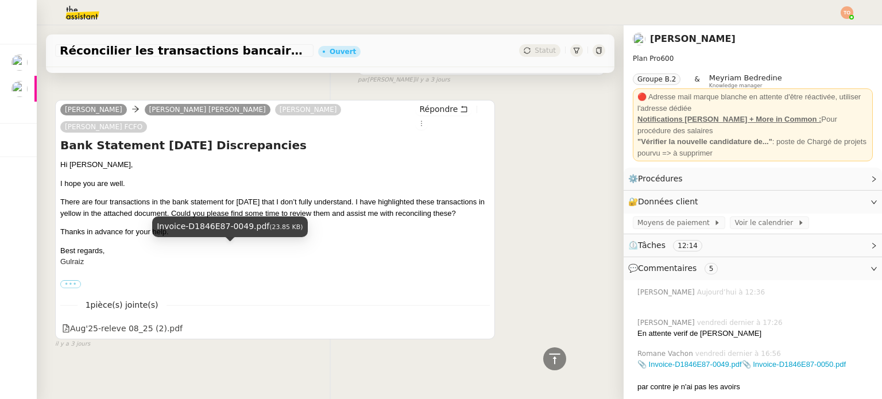
scroll to position [1513, 0]
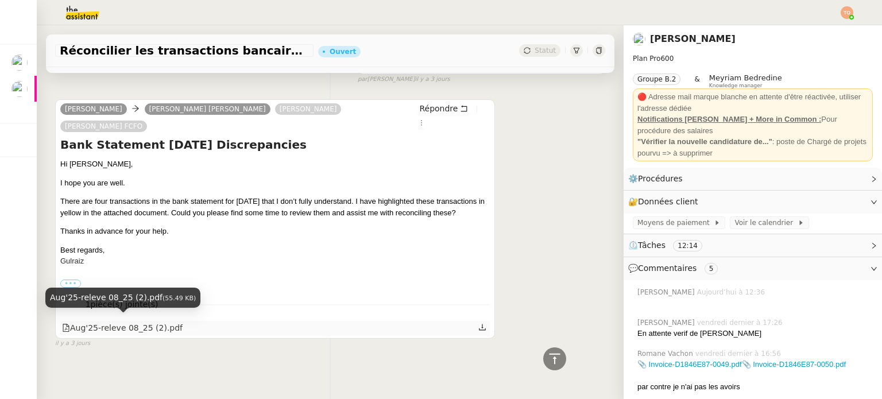
click at [130, 322] on div "Aug'25-releve 08_25 (2).pdf" at bounding box center [122, 328] width 121 height 13
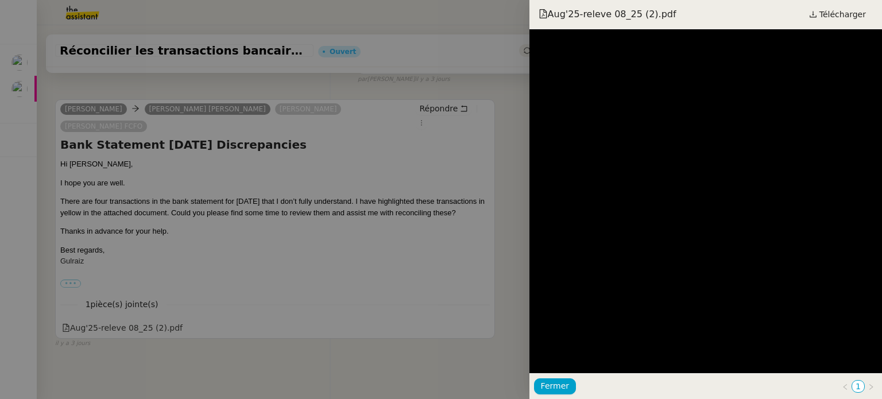
click at [370, 252] on div at bounding box center [441, 199] width 882 height 399
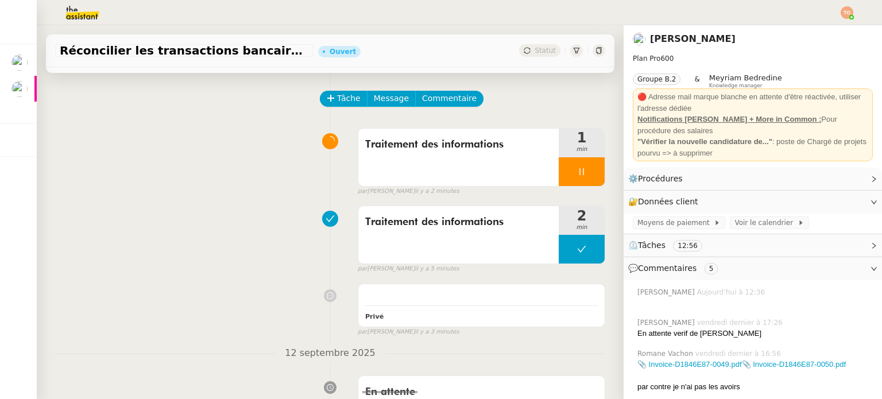
scroll to position [0, 0]
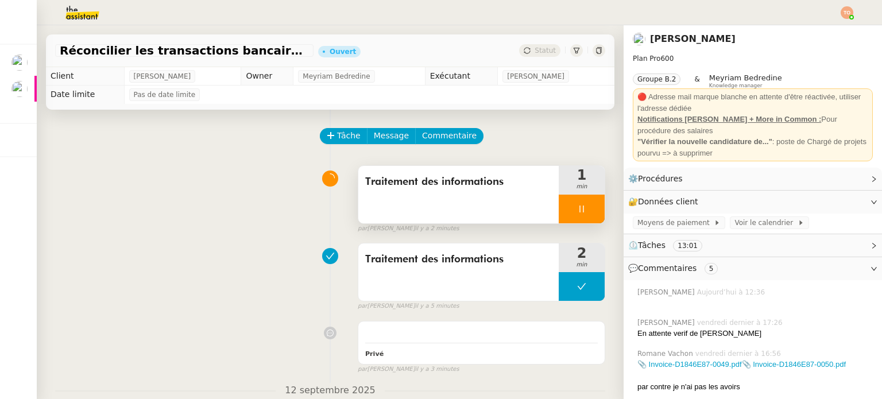
click at [559, 212] on div at bounding box center [582, 209] width 46 height 29
click at [589, 213] on icon at bounding box center [593, 208] width 9 height 9
